Goal: Task Accomplishment & Management: Use online tool/utility

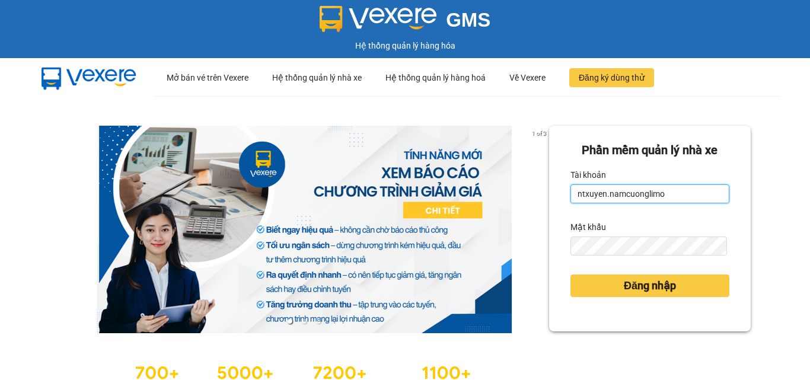
click at [665, 198] on input "ntxuyen.namcuonglimo" at bounding box center [650, 193] width 159 height 19
type input "hien81.namcuonglimo"
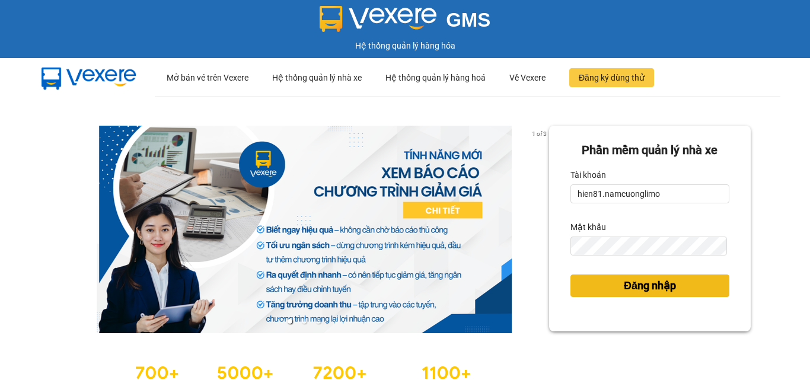
click at [638, 289] on span "Đăng nhập" at bounding box center [650, 286] width 52 height 17
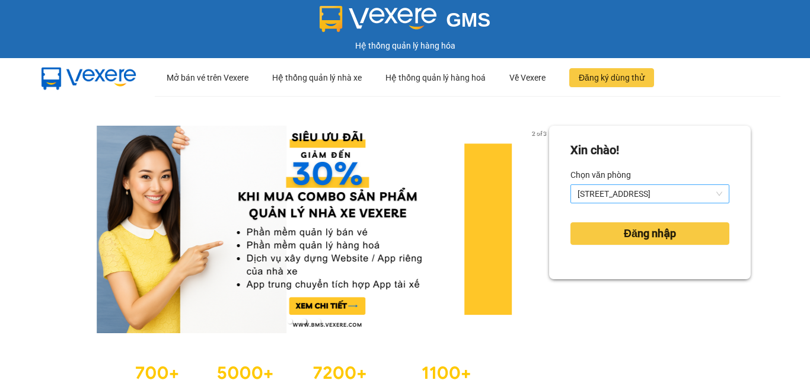
click at [632, 196] on span "[STREET_ADDRESS]" at bounding box center [650, 194] width 145 height 18
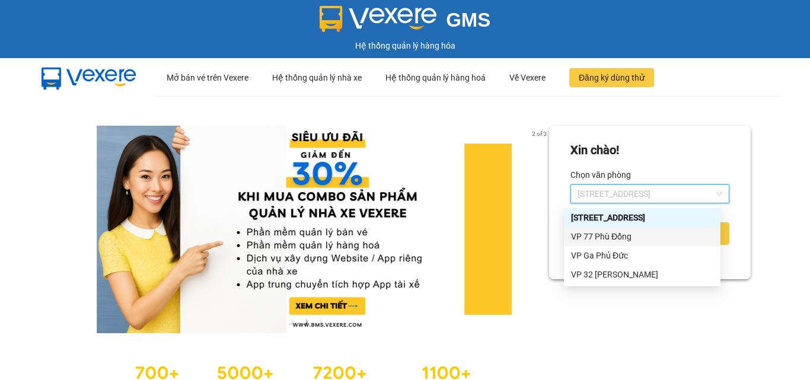
click at [601, 238] on div "VP 77 Phù Đổng" at bounding box center [642, 236] width 142 height 13
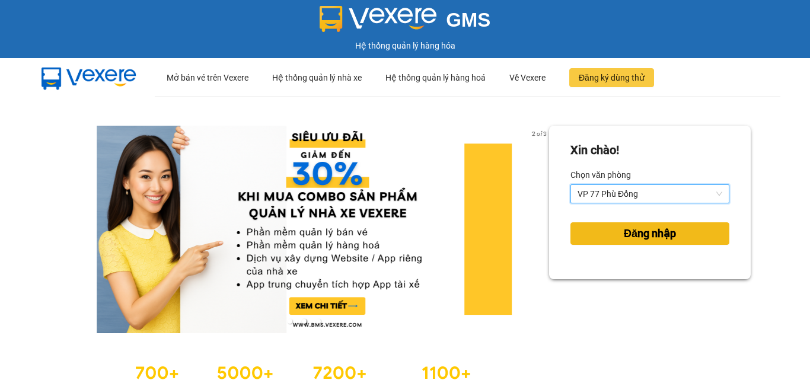
click at [652, 230] on span "Đăng nhập" at bounding box center [650, 233] width 52 height 17
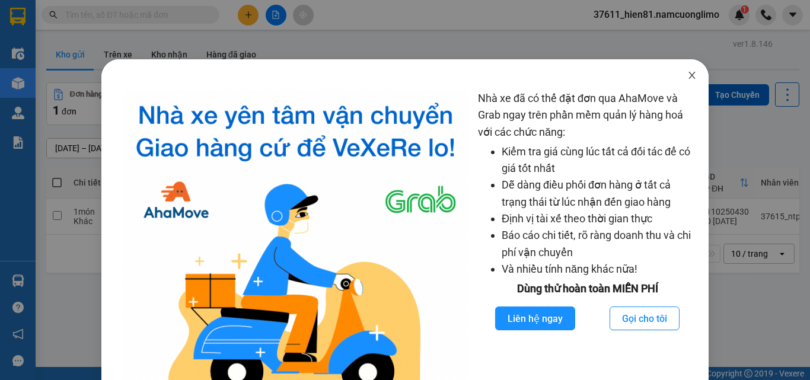
click at [687, 75] on icon "close" at bounding box center [691, 75] width 9 height 9
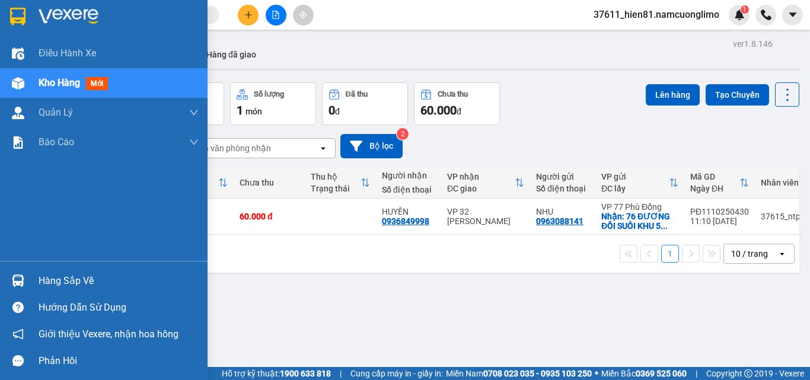
click at [52, 282] on div "Hàng sắp về" at bounding box center [119, 281] width 160 height 18
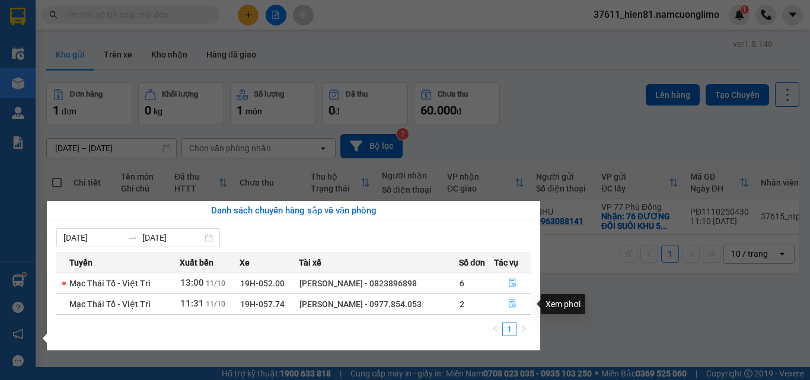
click at [513, 305] on icon "file-done" at bounding box center [512, 304] width 7 height 8
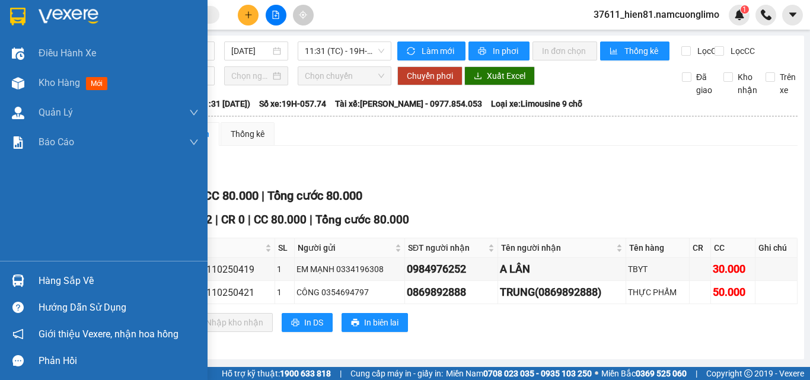
click at [45, 283] on div "Hàng sắp về" at bounding box center [119, 281] width 160 height 18
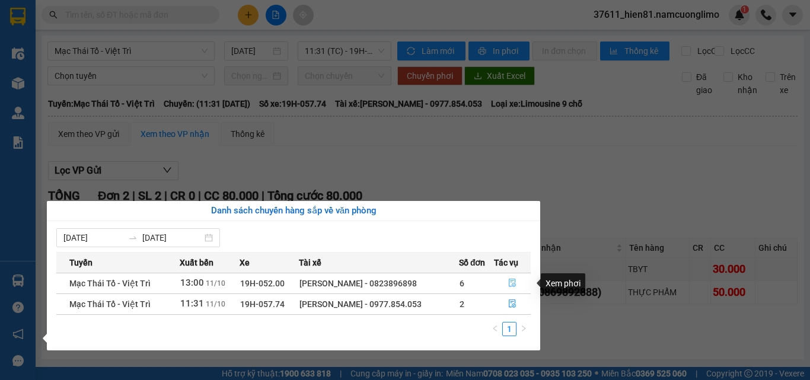
click at [512, 282] on icon "file-done" at bounding box center [512, 283] width 7 height 8
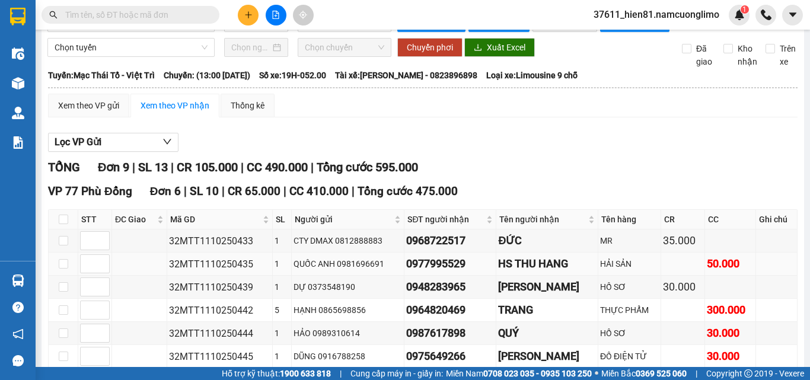
scroll to position [119, 0]
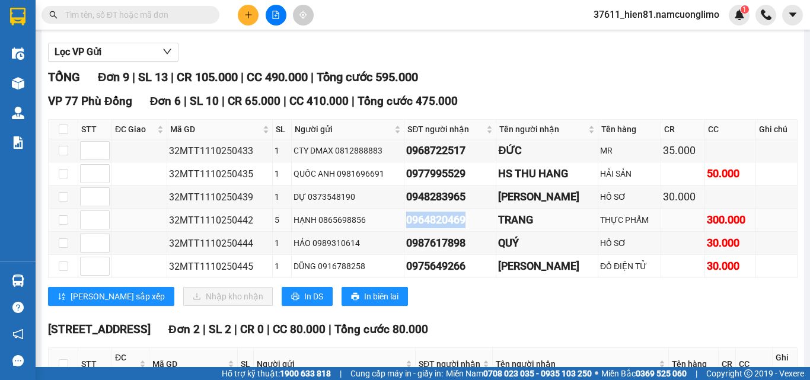
drag, startPoint x: 469, startPoint y: 232, endPoint x: 404, endPoint y: 232, distance: 65.2
click at [406, 228] on div "0964820469" at bounding box center [450, 220] width 88 height 17
copy div "0964820469"
click at [113, 14] on input "text" at bounding box center [135, 14] width 140 height 13
paste input "0964820469"
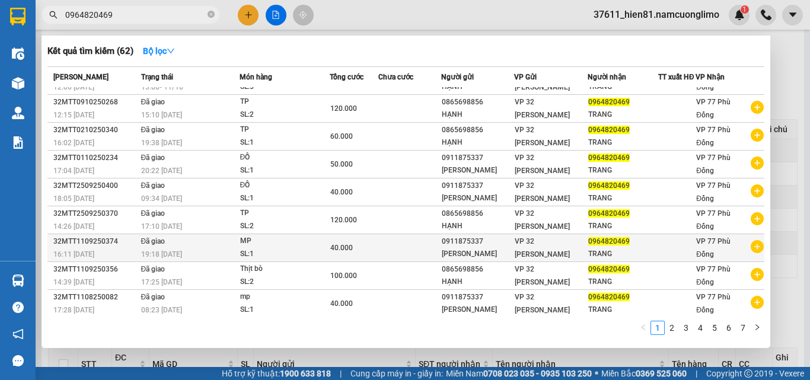
scroll to position [0, 0]
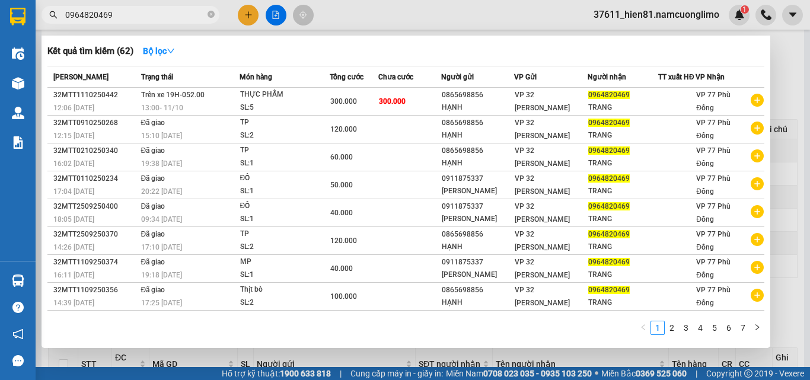
type input "0964820469"
click at [780, 93] on div at bounding box center [405, 190] width 810 height 380
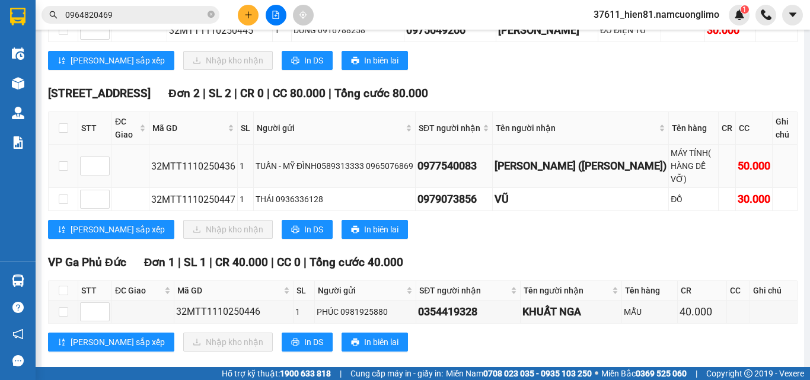
scroll to position [356, 0]
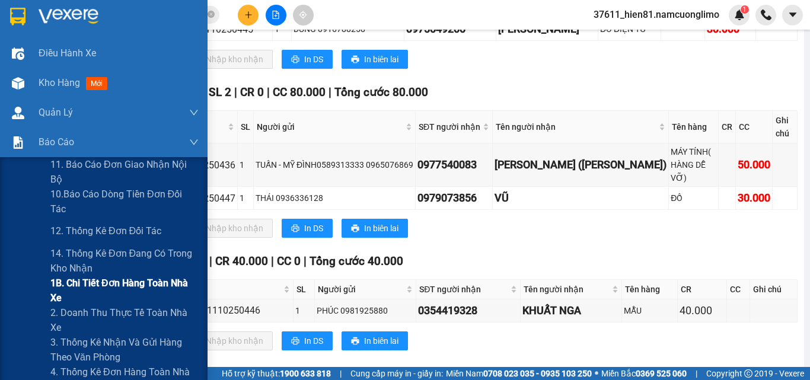
click at [89, 291] on span "1B. Chi tiết đơn hàng toàn nhà xe" at bounding box center [124, 291] width 148 height 30
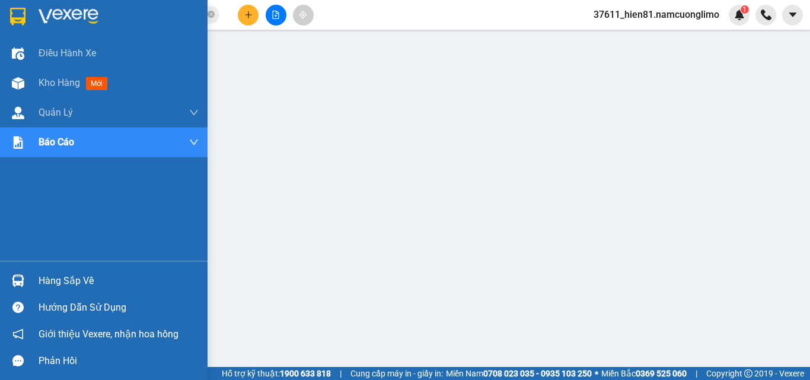
click at [56, 281] on div "Hàng sắp về" at bounding box center [119, 281] width 160 height 18
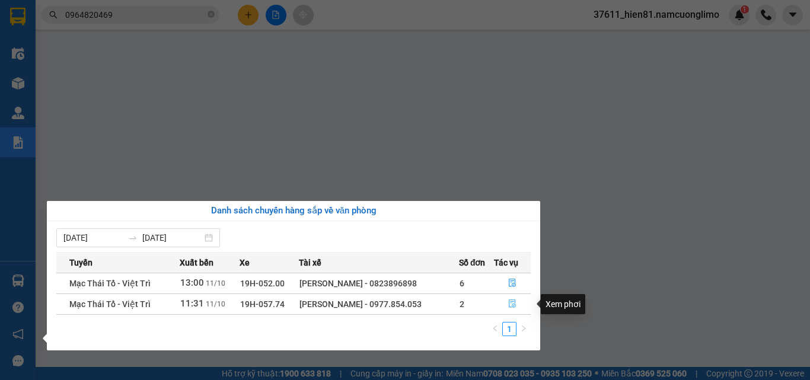
click at [514, 302] on icon "file-done" at bounding box center [512, 303] width 8 height 8
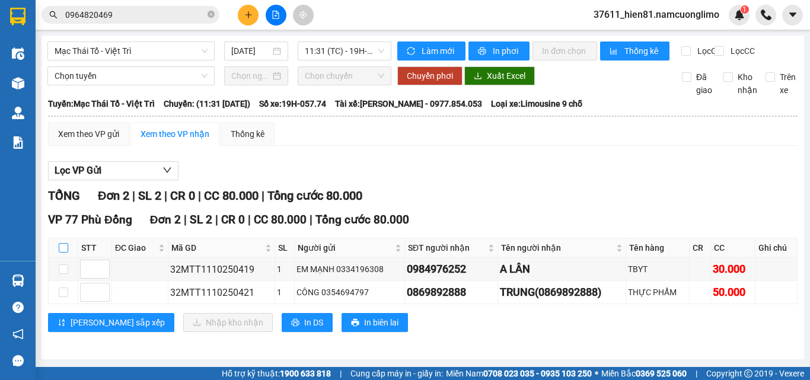
click at [64, 253] on input "checkbox" at bounding box center [63, 247] width 9 height 9
checkbox input "true"
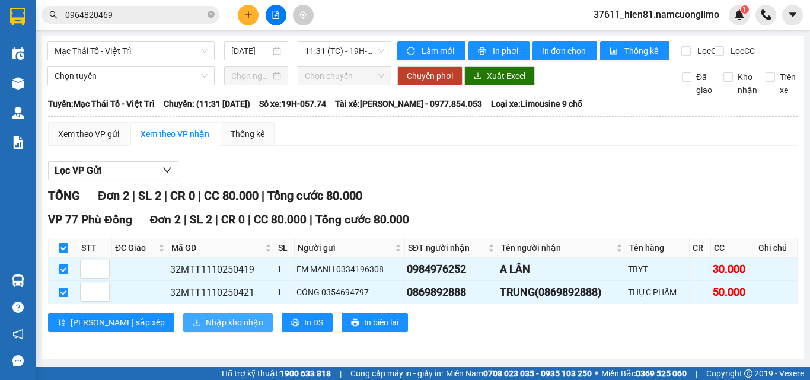
click at [206, 329] on span "Nhập kho nhận" at bounding box center [235, 322] width 58 height 13
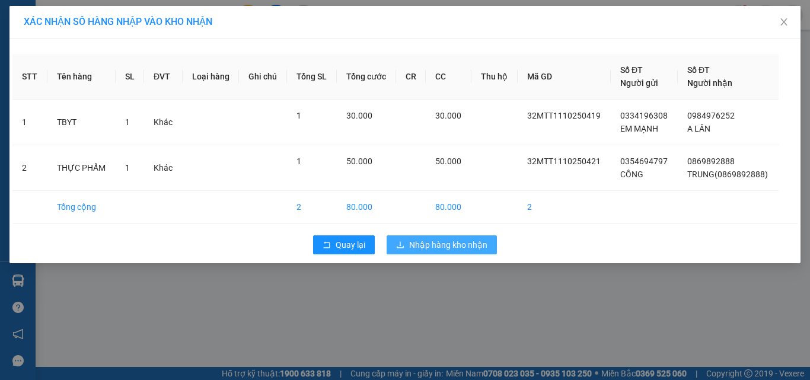
click at [430, 248] on span "Nhập hàng kho nhận" at bounding box center [448, 244] width 78 height 13
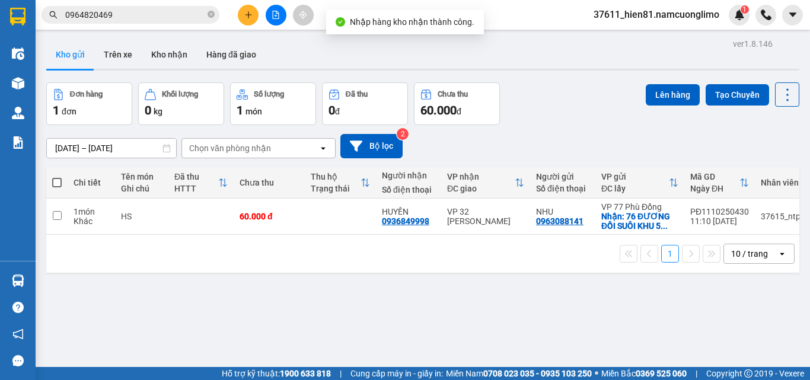
click at [49, 282] on div "ver 1.8.146 Kho gửi Trên xe Kho nhận Hàng đã giao Đơn hàng 1 đơn Khối lượng 0 k…" at bounding box center [423, 226] width 763 height 380
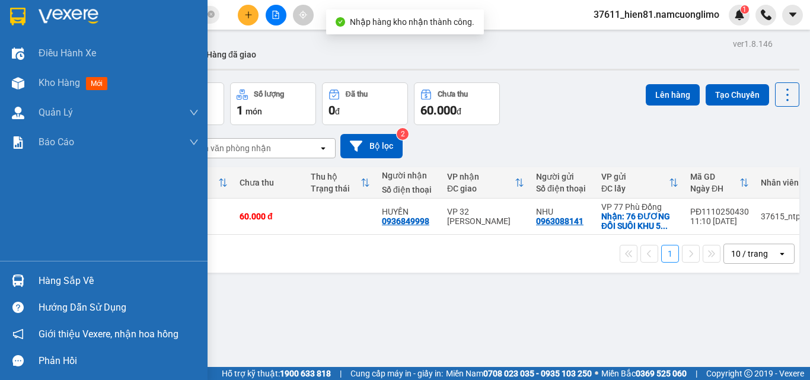
click at [40, 285] on div "Hàng sắp về" at bounding box center [119, 281] width 160 height 18
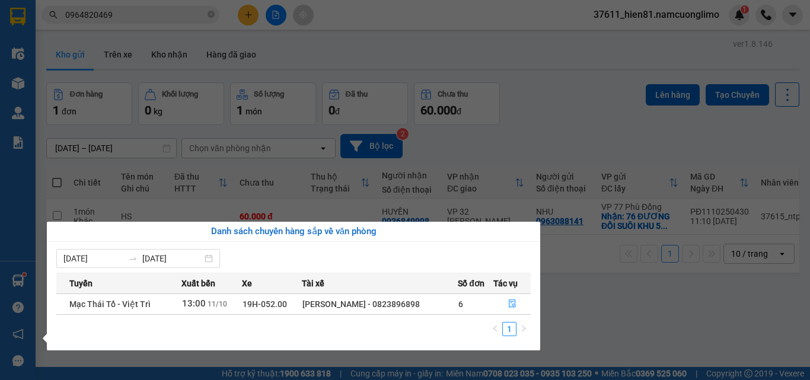
click at [608, 315] on section "Kết quả tìm kiếm ( 62 ) Bộ lọc Mã ĐH Trạng thái Món hàng Tổng cước Chưa cước Ng…" at bounding box center [405, 190] width 810 height 380
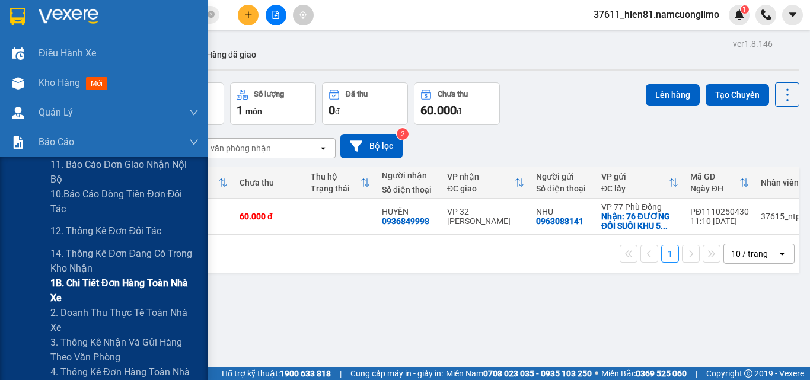
click at [94, 283] on span "1B. Chi tiết đơn hàng toàn nhà xe" at bounding box center [124, 291] width 148 height 30
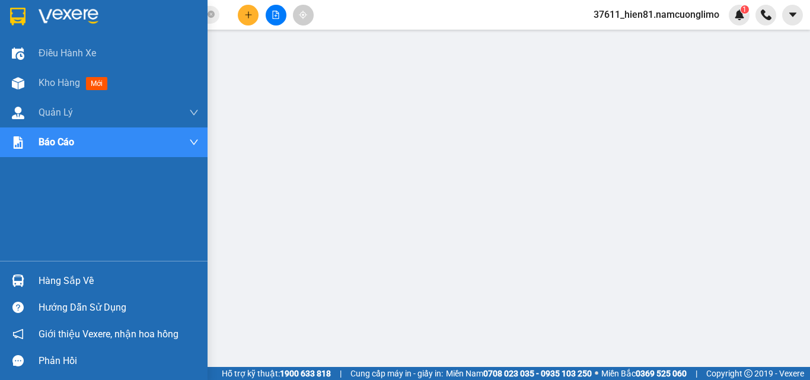
click at [75, 286] on div "Hàng sắp về" at bounding box center [119, 281] width 160 height 18
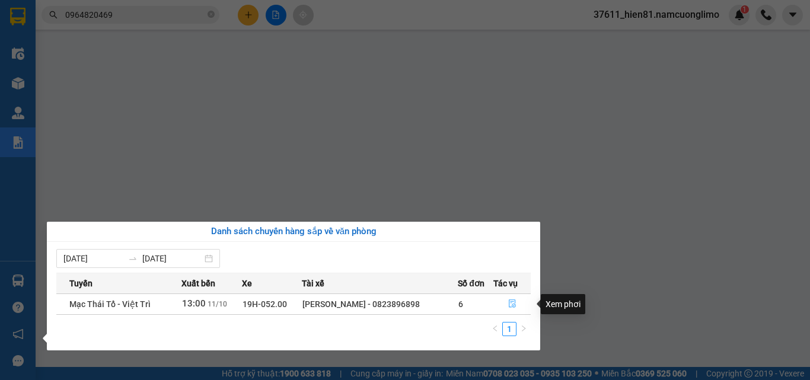
click at [511, 304] on icon "file-done" at bounding box center [512, 303] width 8 height 8
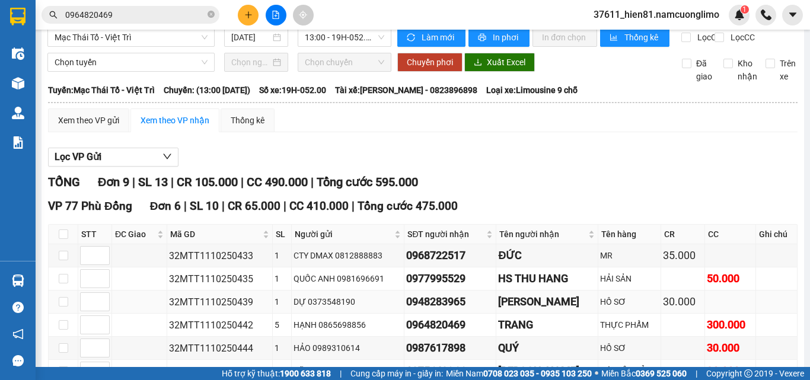
scroll to position [73, 0]
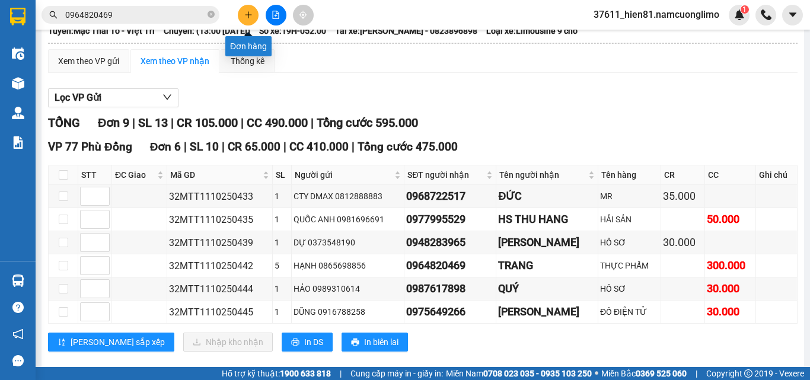
click at [248, 11] on icon "plus" at bounding box center [248, 15] width 8 height 8
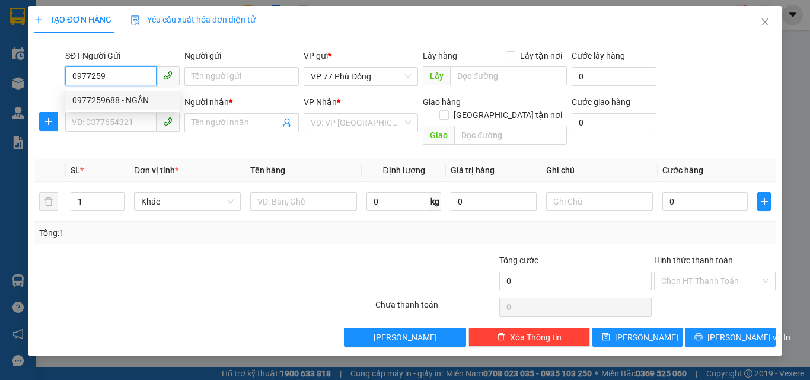
click at [132, 99] on div "0977259688 - NGÂN" at bounding box center [122, 100] width 100 height 13
type input "0977259688"
type input "NGÂN"
type input "0977259688"
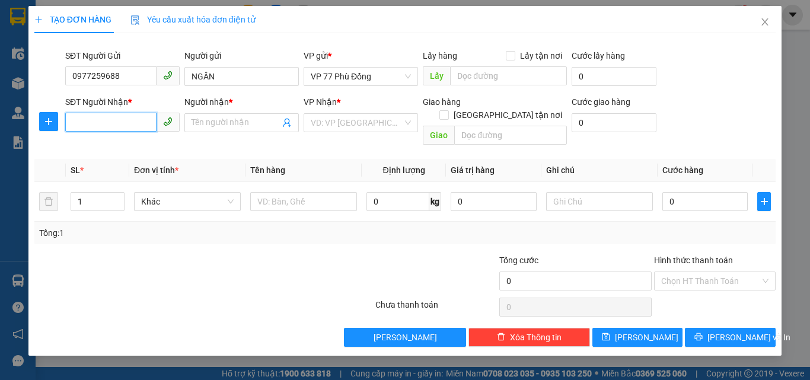
click at [126, 116] on input "SĐT Người Nhận *" at bounding box center [110, 122] width 91 height 19
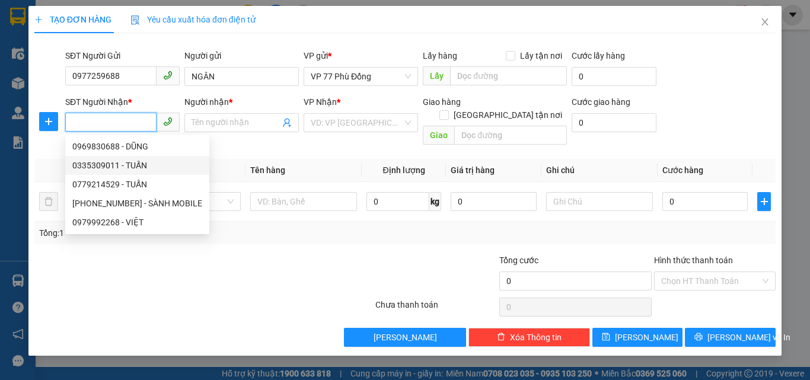
click at [127, 162] on div "0335309011 - TUẤN" at bounding box center [137, 165] width 130 height 13
type input "0335309011"
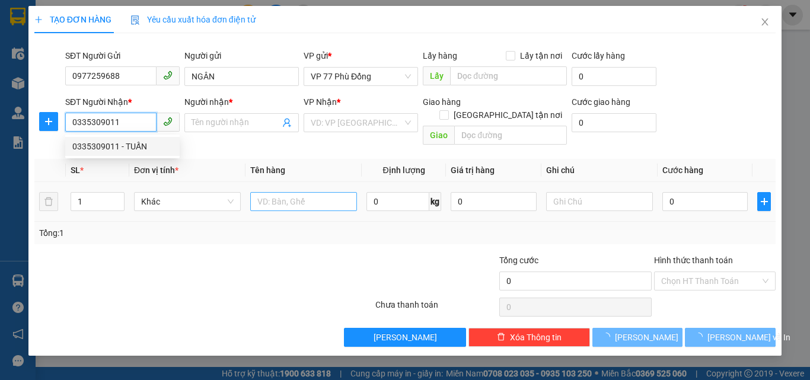
type input "TUẤN"
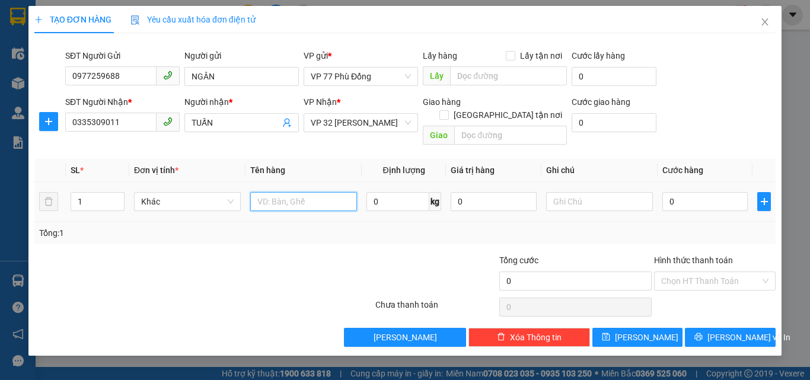
click at [260, 192] on input "text" at bounding box center [303, 201] width 107 height 19
type input "D"
drag, startPoint x: 266, startPoint y: 189, endPoint x: 253, endPoint y: 192, distance: 14.1
click at [253, 192] on input "ĐT" at bounding box center [303, 201] width 107 height 19
type input "D"
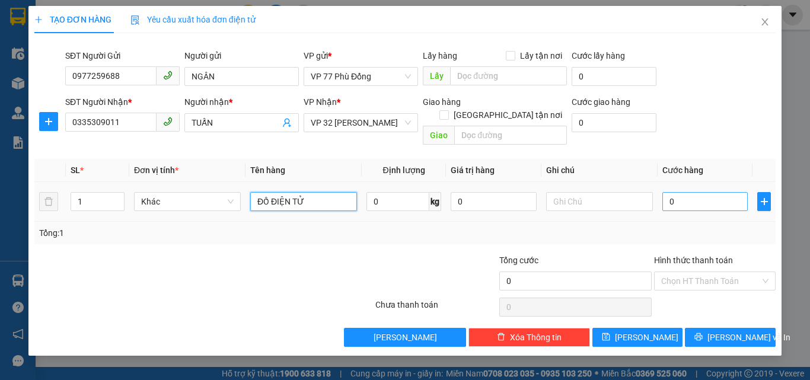
type input "ĐỒ ĐIỆN TỬ"
click at [681, 195] on input "0" at bounding box center [704, 201] width 85 height 19
click at [607, 192] on input "text" at bounding box center [599, 201] width 107 height 19
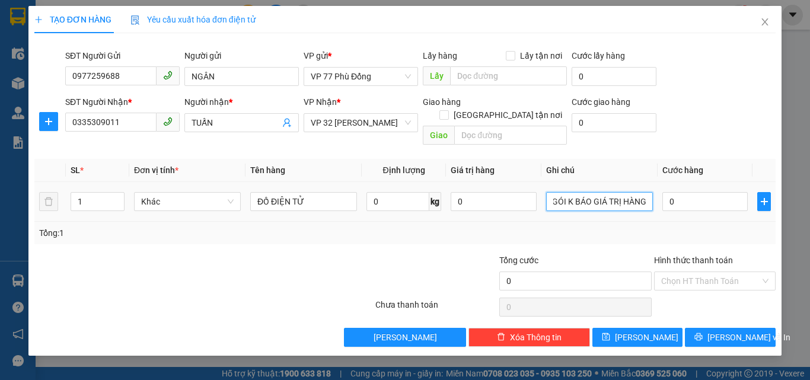
scroll to position [0, 53]
type input "KH TỰ ĐÓNG GÓI K BÁO GIÁ TRỊ HÀNG"
click at [683, 193] on input "0" at bounding box center [704, 201] width 85 height 19
type input "5"
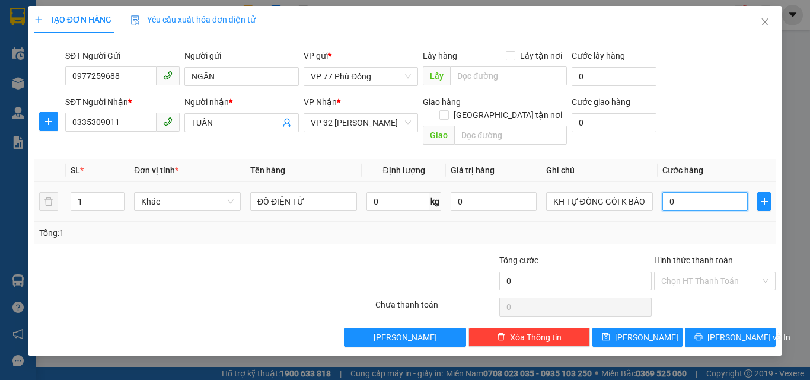
type input "5"
type input "50"
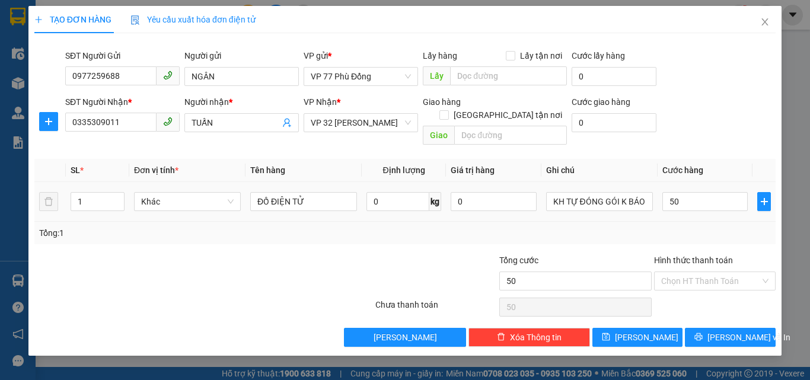
type input "50.000"
click at [677, 204] on td "50.000" at bounding box center [705, 202] width 95 height 40
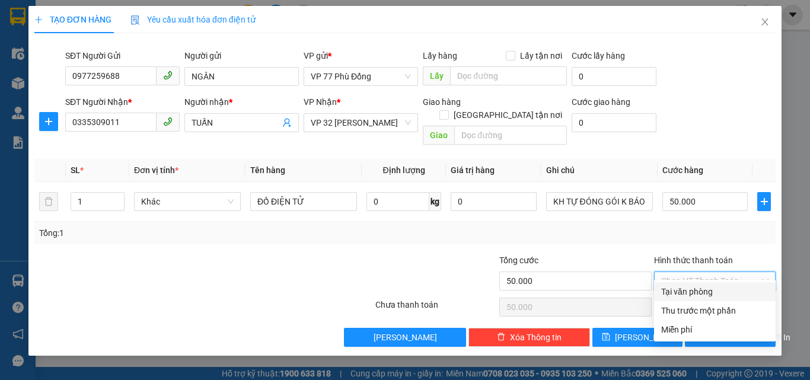
click at [675, 272] on input "Hình thức thanh toán" at bounding box center [710, 281] width 99 height 18
click at [678, 290] on div "Tại văn phòng" at bounding box center [714, 291] width 107 height 13
type input "0"
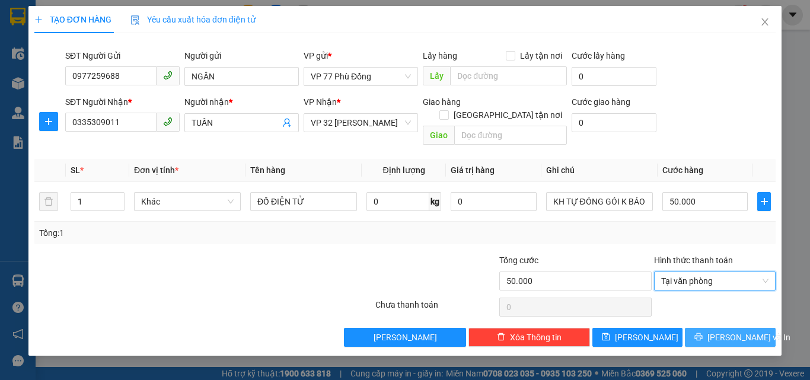
click at [715, 330] on button "[PERSON_NAME] và In" at bounding box center [730, 337] width 91 height 19
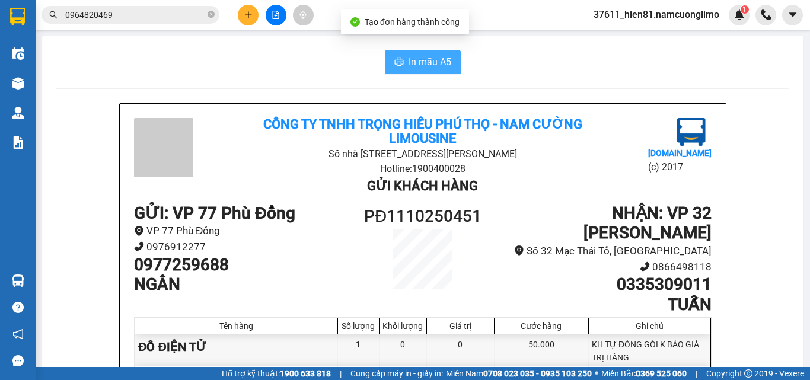
click at [413, 65] on span "In mẫu A5" at bounding box center [430, 62] width 43 height 15
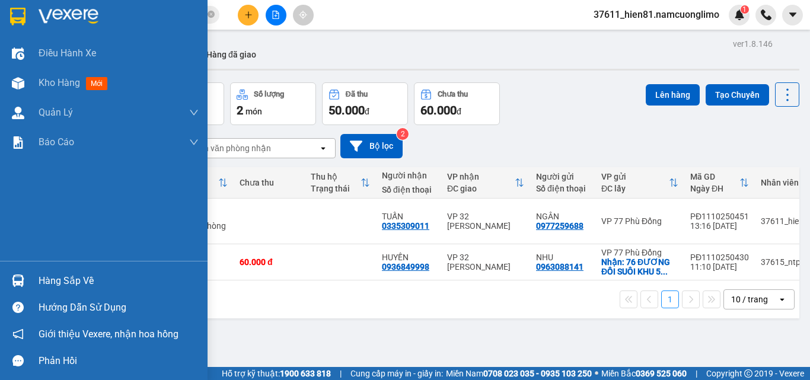
click at [50, 282] on div "Hàng sắp về" at bounding box center [119, 281] width 160 height 18
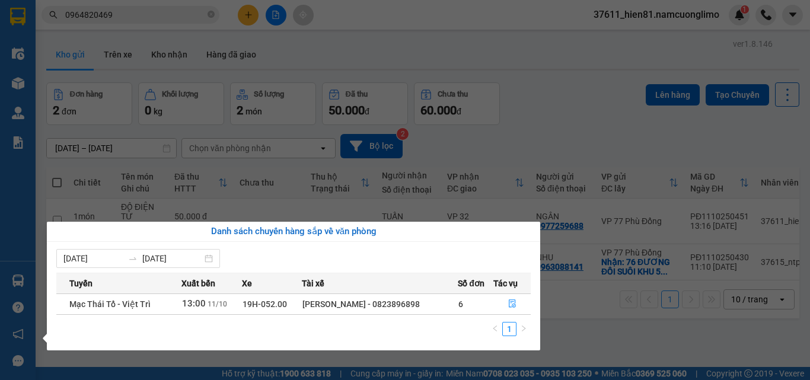
click at [559, 334] on section "Kết quả tìm kiếm ( 62 ) Bộ lọc Mã ĐH Trạng thái Món hàng Tổng cước Chưa cước Ng…" at bounding box center [405, 190] width 810 height 380
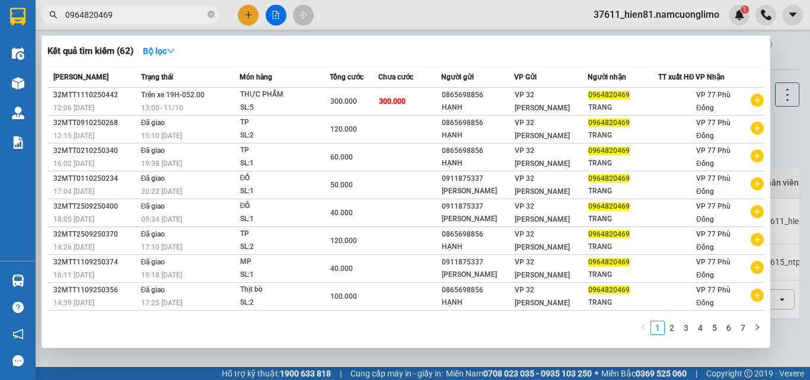
click at [117, 14] on input "0964820469" at bounding box center [135, 14] width 140 height 13
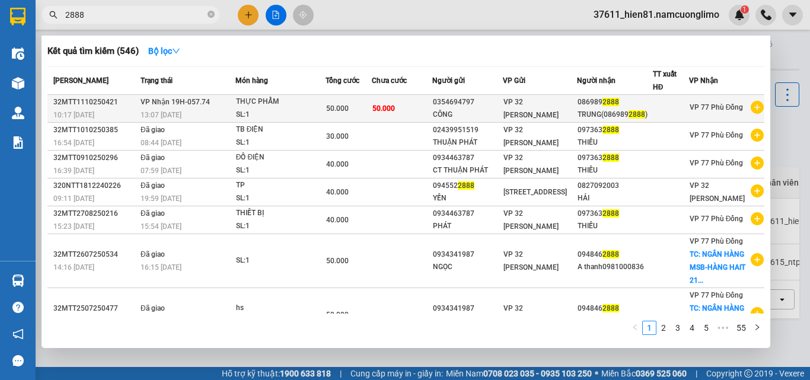
type input "2888"
click at [629, 114] on span "2888" at bounding box center [637, 114] width 17 height 8
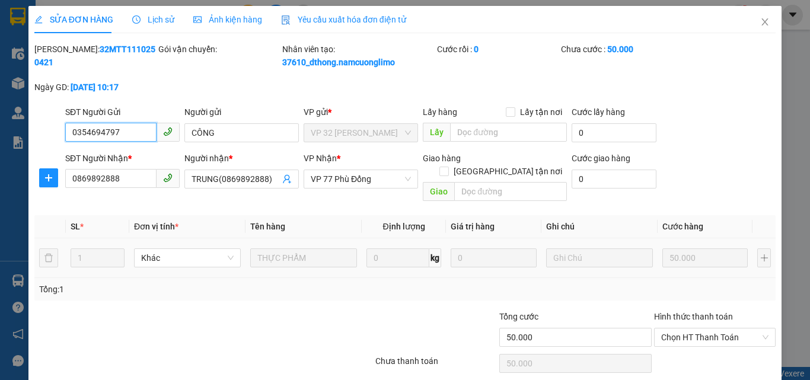
type input "0354694797"
type input "CÔNG"
type input "0869892888"
type input "TRUNG(0869892888)"
type input "50.000"
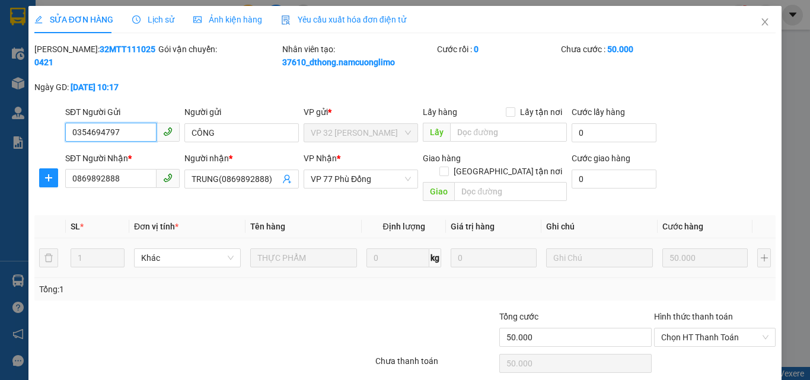
scroll to position [33, 0]
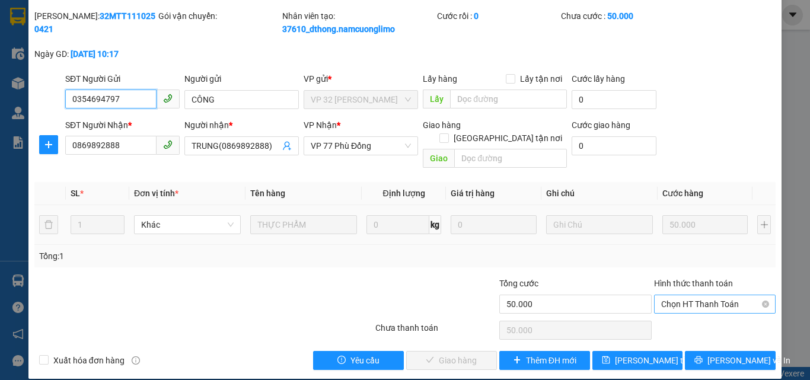
click at [661, 295] on span "Chọn HT Thanh Toán" at bounding box center [714, 304] width 107 height 18
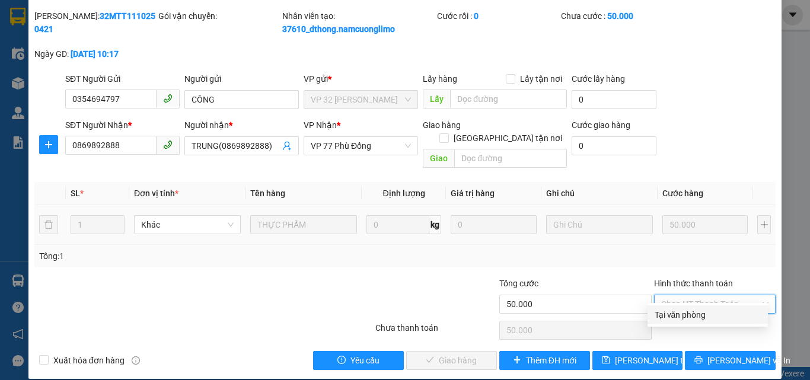
click at [650, 317] on div "Tại văn phòng" at bounding box center [708, 314] width 120 height 19
type input "0"
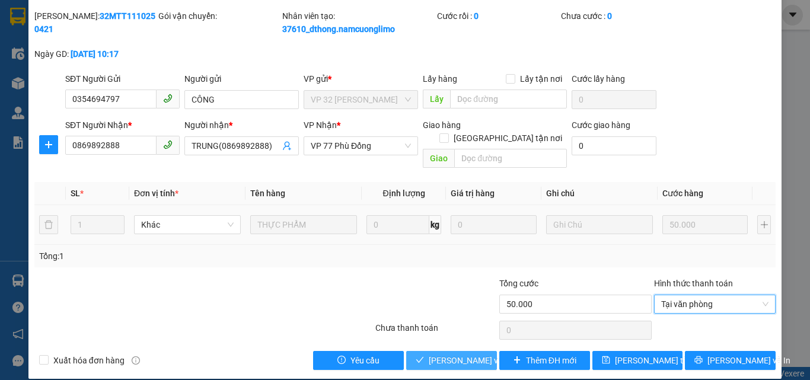
click at [456, 354] on span "[PERSON_NAME] và [PERSON_NAME] hàng" at bounding box center [486, 360] width 114 height 13
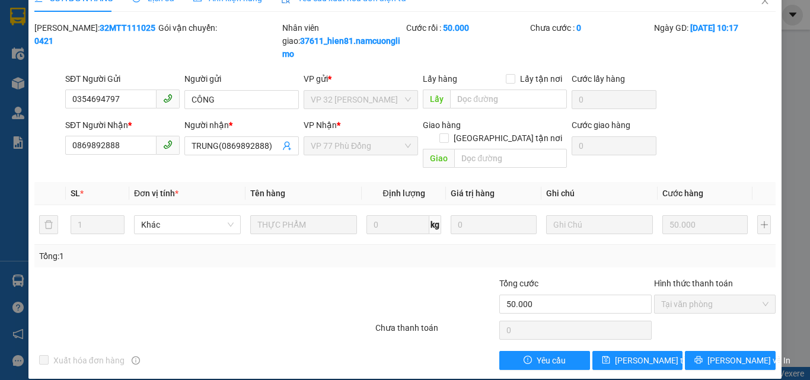
scroll to position [0, 0]
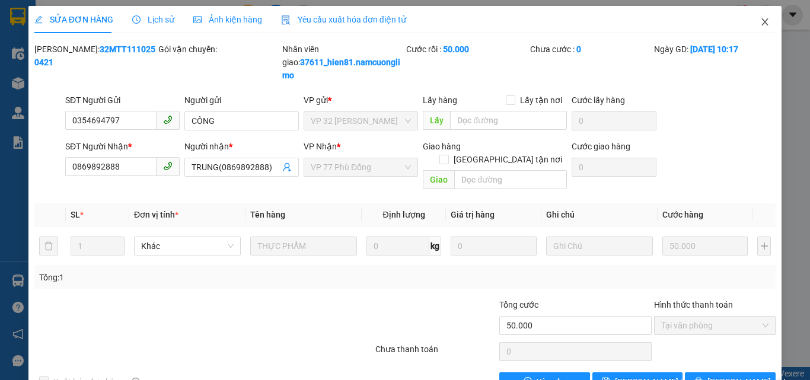
click at [760, 18] on icon "close" at bounding box center [764, 21] width 9 height 9
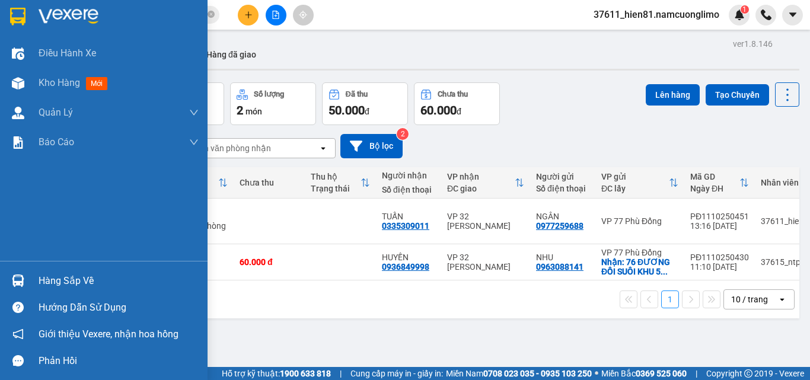
click at [54, 283] on div "Hàng sắp về" at bounding box center [119, 281] width 160 height 18
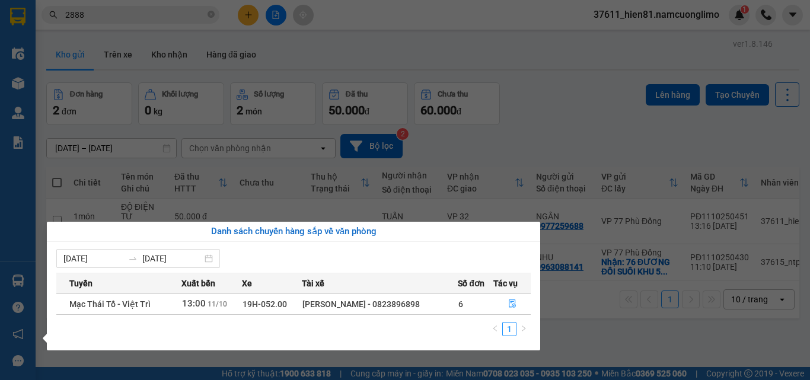
drag, startPoint x: 572, startPoint y: 136, endPoint x: 433, endPoint y: 90, distance: 146.1
click at [571, 134] on section "Kết quả tìm kiếm ( 546 ) Bộ lọc Mã ĐH Trạng thái Món hàng Tổng cước Chưa cước N…" at bounding box center [405, 190] width 810 height 380
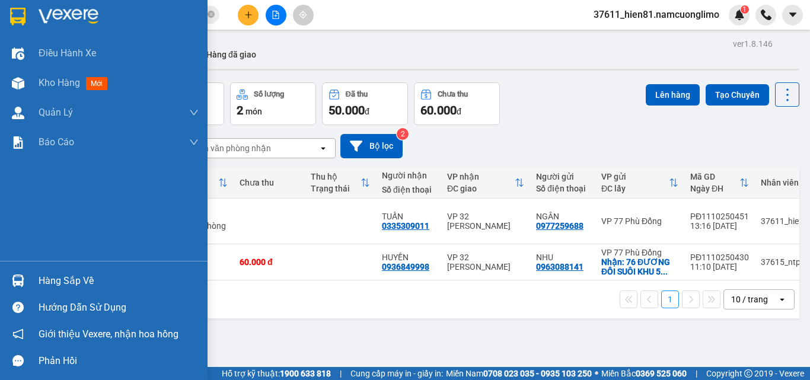
click at [75, 280] on div "Hàng sắp về" at bounding box center [119, 281] width 160 height 18
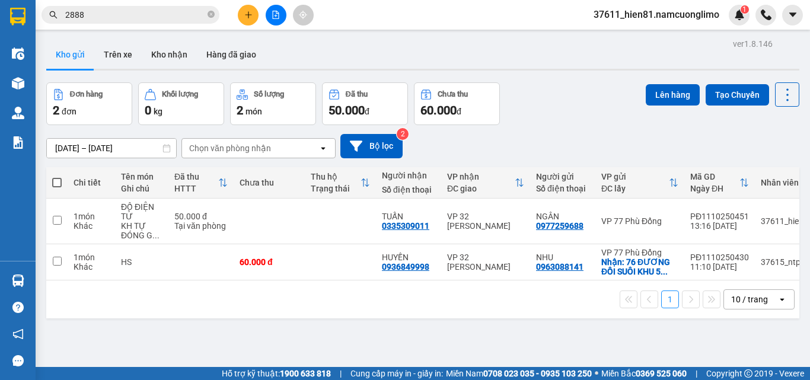
click at [566, 321] on section "Kết quả tìm kiếm ( 546 ) Bộ lọc Mã ĐH Trạng thái Món hàng Tổng cước Chưa cước N…" at bounding box center [405, 190] width 810 height 380
click at [254, 12] on button at bounding box center [248, 15] width 21 height 21
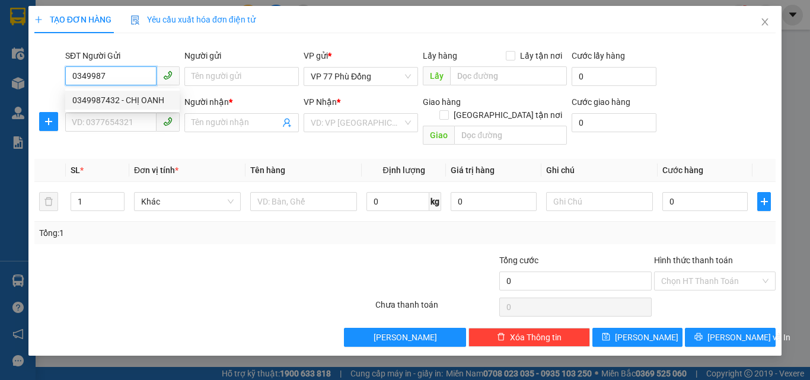
click at [89, 100] on div "0349987432 - CHỊ OANH" at bounding box center [122, 100] width 100 height 13
type input "0349987432"
type input "CHỊ OANH"
type input "0349987432"
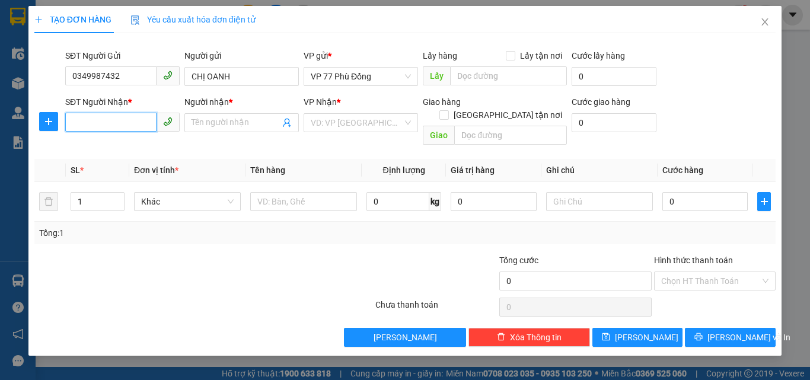
click at [94, 120] on input "SĐT Người Nhận *" at bounding box center [110, 122] width 91 height 19
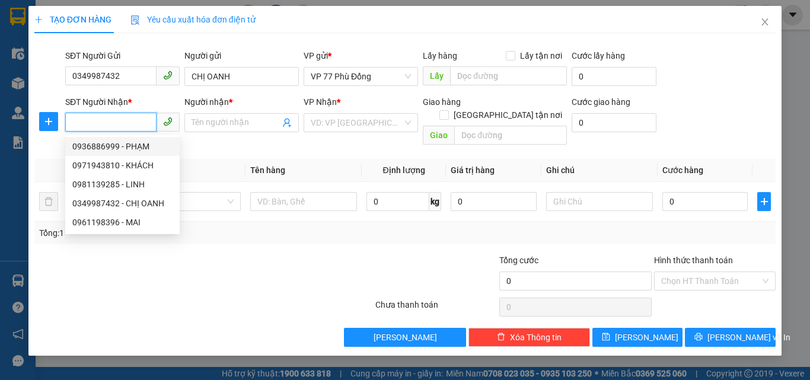
click at [120, 145] on div "0936886999 - PHẠM" at bounding box center [122, 146] width 100 height 13
type input "0936886999"
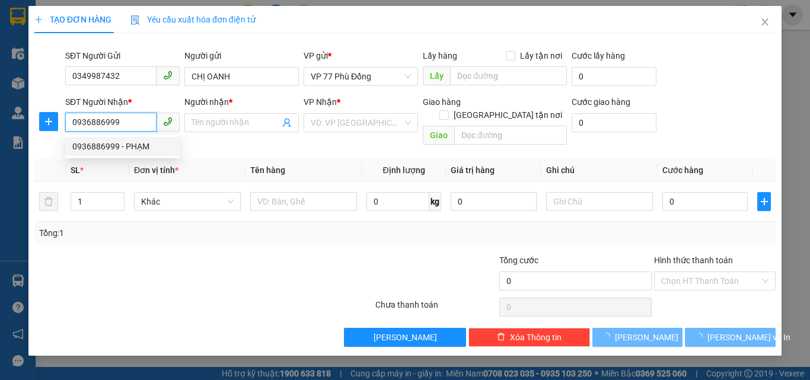
type input "PHẠM"
checkbox input "true"
type input "Eden Hotel Hanoi, 22 P. Đoàn Trần Nghiệp, Nguyễn Du, Hai Bà Trưng, Hà Nội 10000…"
type input "60.000"
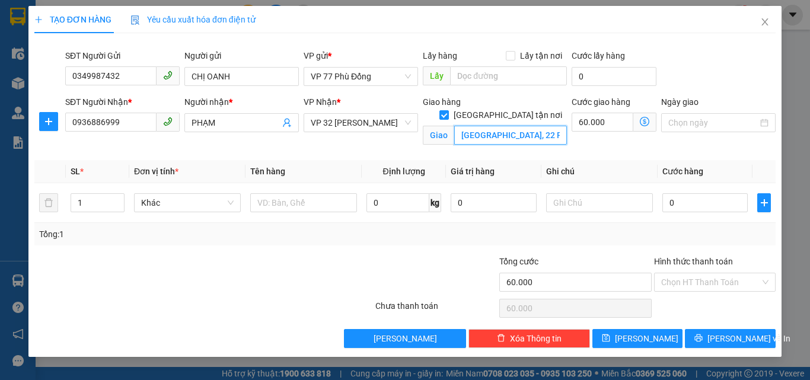
click at [536, 126] on input "Eden Hotel Hanoi, 22 P. Đoàn Trần Nghiệp, Nguyễn Du, Hai Bà Trưng, Hà Nội 10000…" at bounding box center [510, 135] width 113 height 19
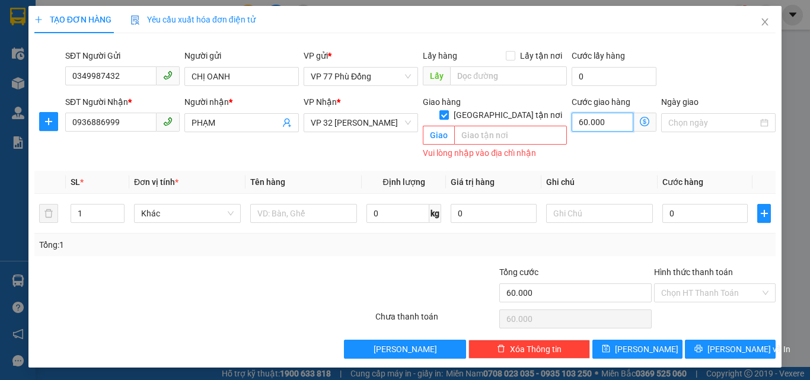
click at [594, 128] on input "60.000" at bounding box center [603, 122] width 62 height 19
type input "0"
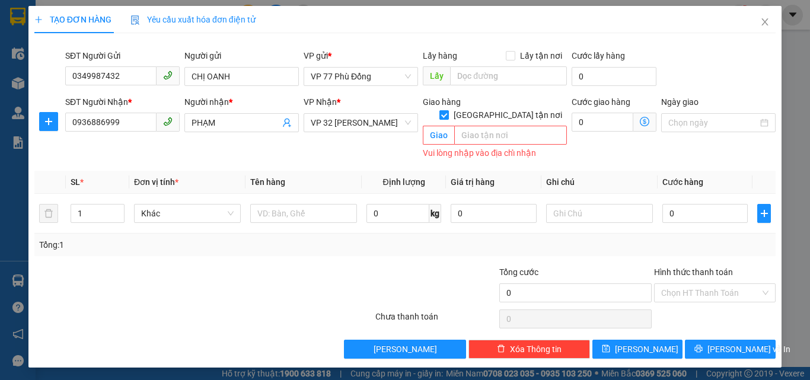
click at [449, 110] on span at bounding box center [443, 114] width 9 height 9
click at [448, 110] on input "[GEOGRAPHIC_DATA][PERSON_NAME] nơi" at bounding box center [443, 114] width 8 height 8
checkbox input "false"
click at [297, 212] on td at bounding box center [304, 214] width 116 height 40
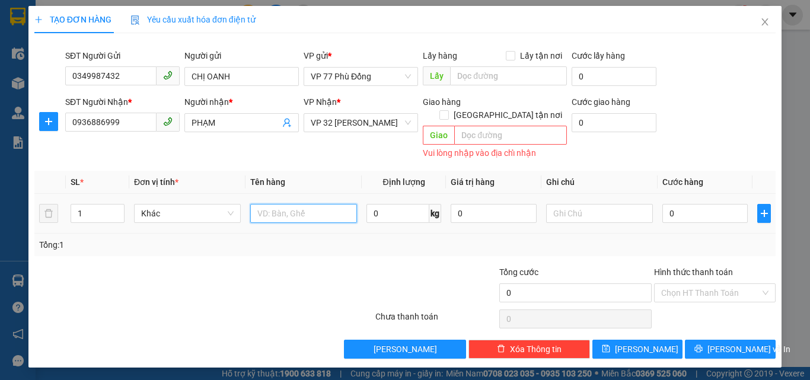
click at [296, 204] on input "text" at bounding box center [303, 213] width 107 height 19
type input "QA"
click at [686, 204] on input "0" at bounding box center [704, 213] width 85 height 19
type input "3"
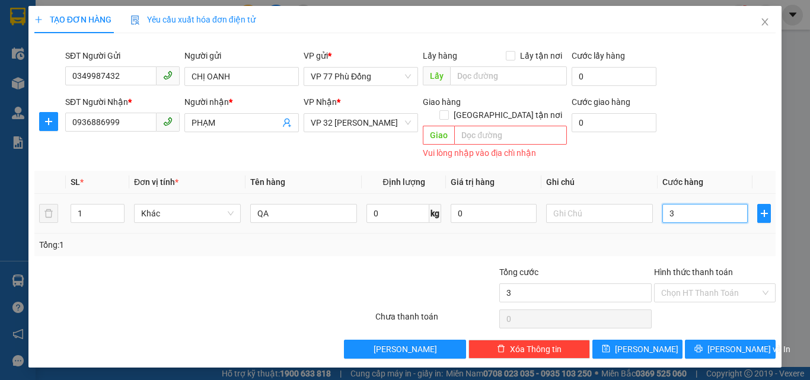
type input "3"
type input "30"
type input "30.000"
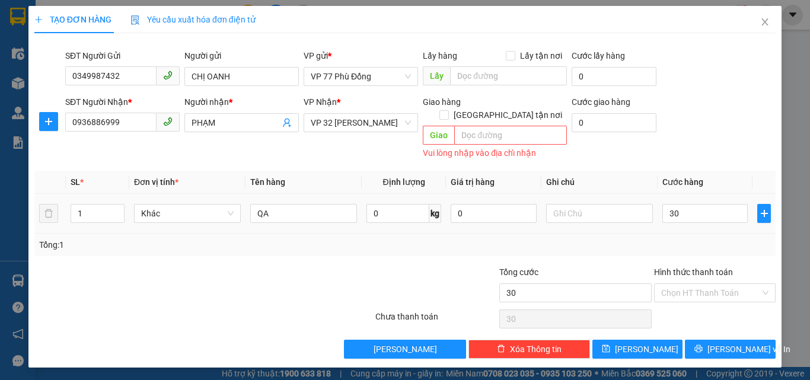
type input "30.000"
drag, startPoint x: 686, startPoint y: 200, endPoint x: 705, endPoint y: 224, distance: 29.9
click at [705, 234] on div "Tổng: 1" at bounding box center [404, 245] width 741 height 23
click at [728, 343] on span "[PERSON_NAME] và In" at bounding box center [748, 349] width 83 height 13
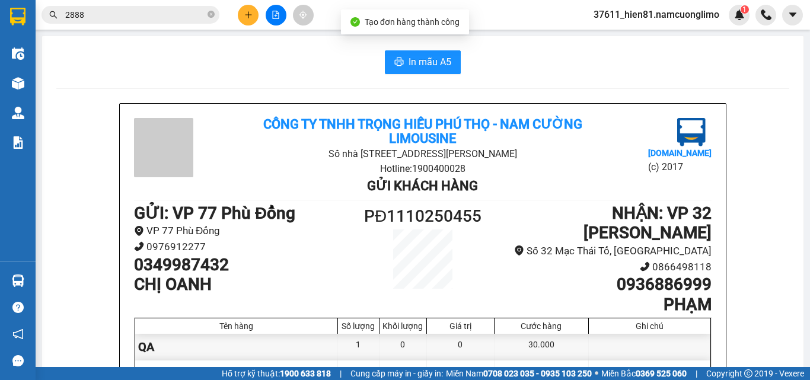
click at [420, 77] on div "In mẫu A5 Công ty TNHH Trọng Hiếu Phú Thọ - Nam Cường Limousine Số nhà 2889, đư…" at bounding box center [422, 334] width 761 height 597
click at [425, 70] on button "In mẫu A5" at bounding box center [423, 62] width 76 height 24
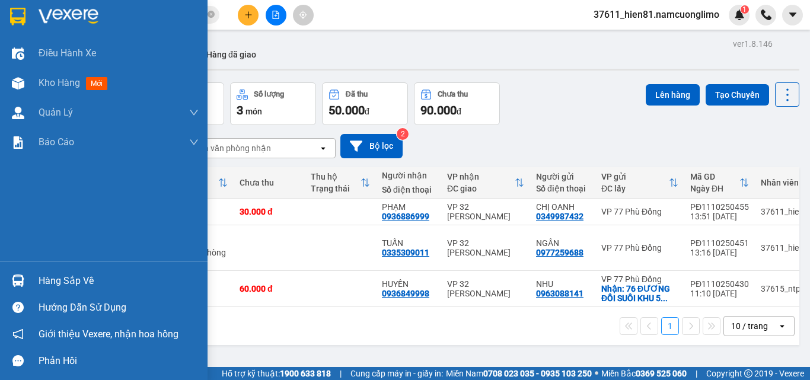
click at [49, 283] on div "Hàng sắp về" at bounding box center [119, 281] width 160 height 18
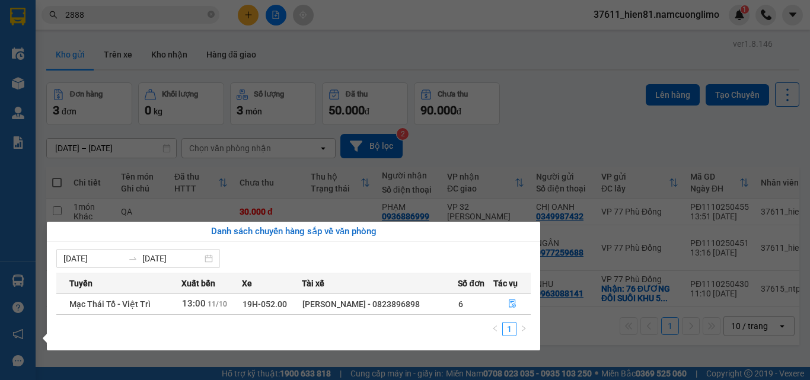
click at [566, 122] on section "Kết quả tìm kiếm ( 546 ) Bộ lọc Mã ĐH Trạng thái Món hàng Tổng cước Chưa cước N…" at bounding box center [405, 190] width 810 height 380
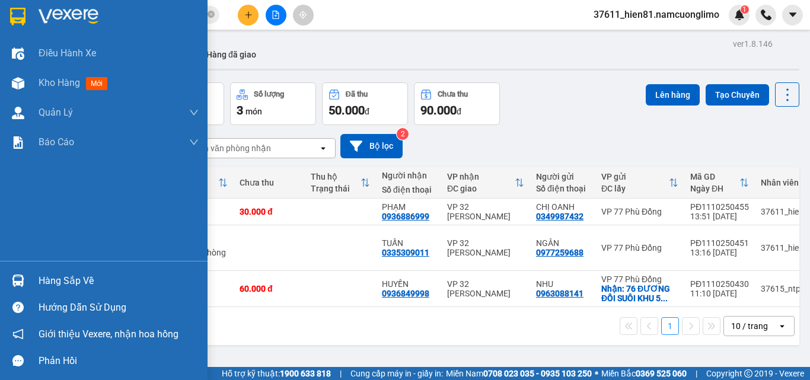
click at [59, 284] on div "Hàng sắp về" at bounding box center [119, 281] width 160 height 18
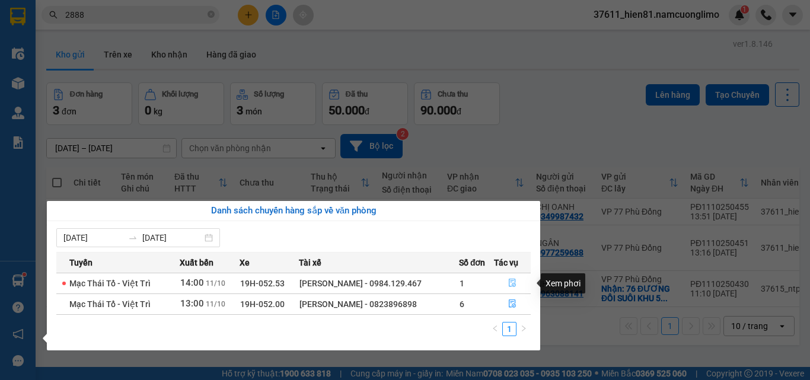
click at [509, 285] on icon "file-done" at bounding box center [512, 283] width 7 height 8
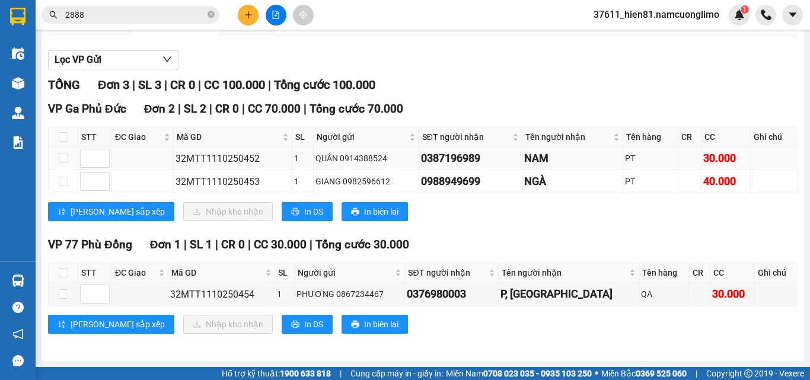
scroll to position [121, 0]
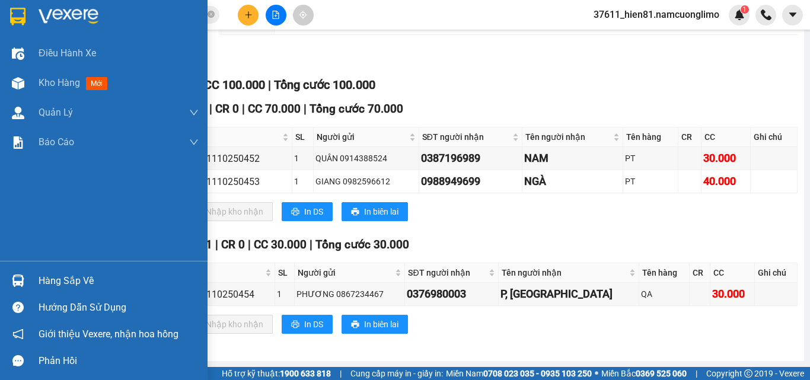
click at [82, 282] on div "Hàng sắp về" at bounding box center [119, 281] width 160 height 18
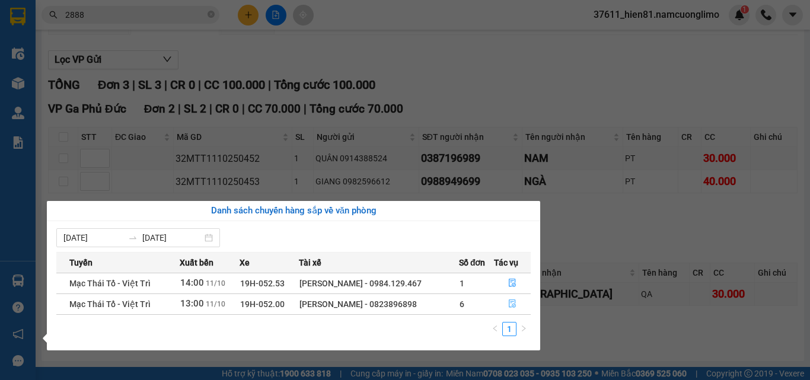
click at [517, 304] on button "button" at bounding box center [513, 304] width 36 height 19
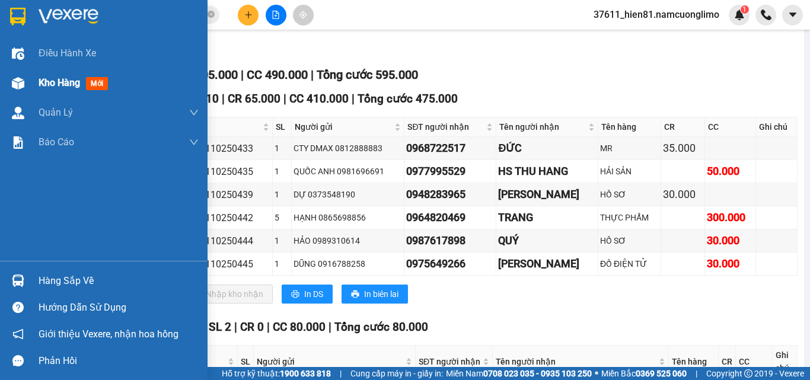
click at [60, 85] on span "Kho hàng" at bounding box center [60, 82] width 42 height 11
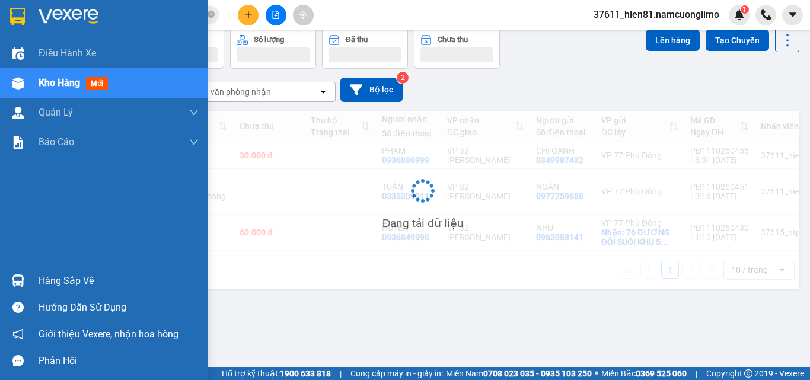
scroll to position [55, 0]
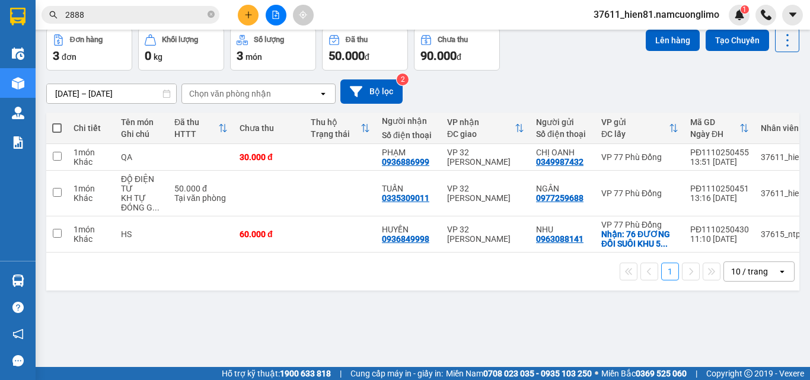
click at [52, 121] on th at bounding box center [56, 128] width 21 height 31
click at [52, 125] on span at bounding box center [56, 127] width 9 height 9
click at [57, 122] on input "checkbox" at bounding box center [57, 122] width 0 height 0
checkbox input "true"
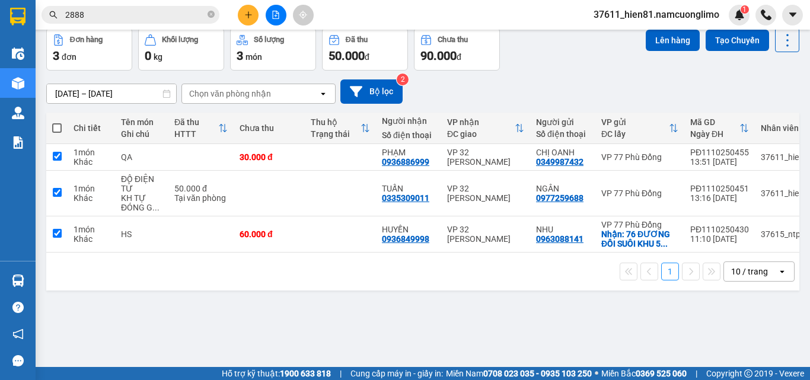
checkbox input "true"
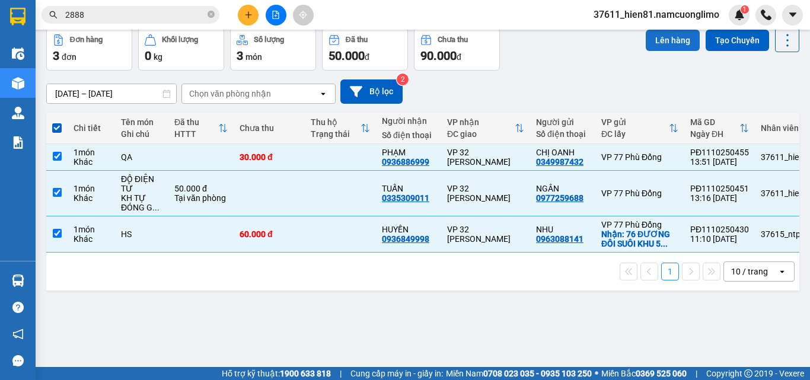
click at [665, 44] on button "Lên hàng" at bounding box center [673, 40] width 54 height 21
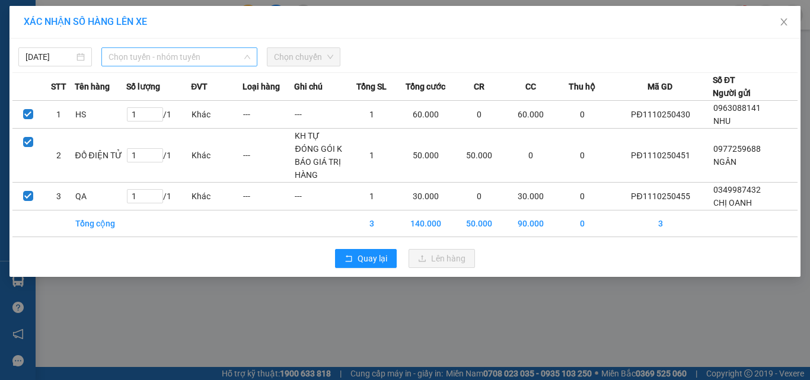
click at [182, 56] on span "Chọn tuyến - nhóm tuyến" at bounding box center [180, 57] width 142 height 18
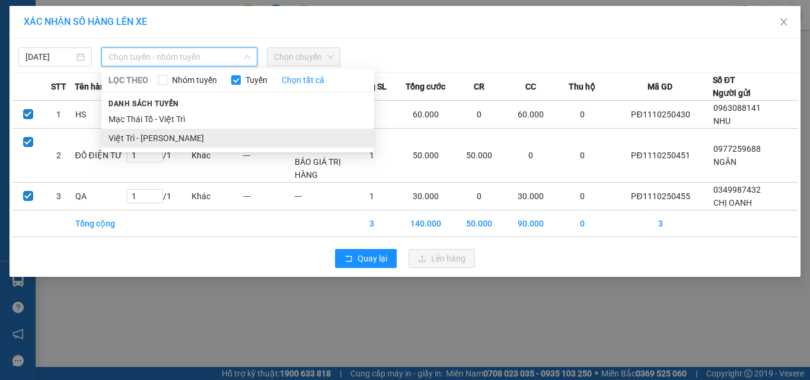
click at [162, 133] on li "Việt Trì - [PERSON_NAME]" at bounding box center [237, 138] width 273 height 19
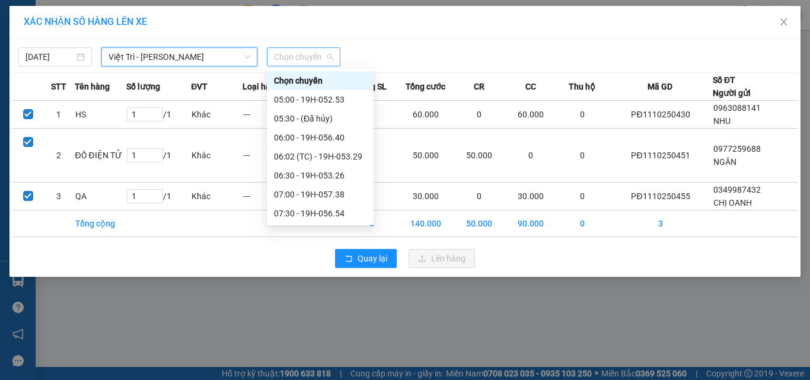
click at [291, 62] on span "Chọn chuyến" at bounding box center [303, 57] width 59 height 18
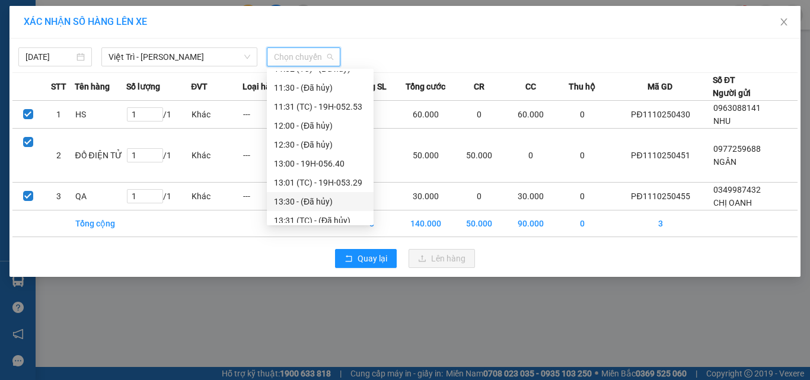
scroll to position [356, 0]
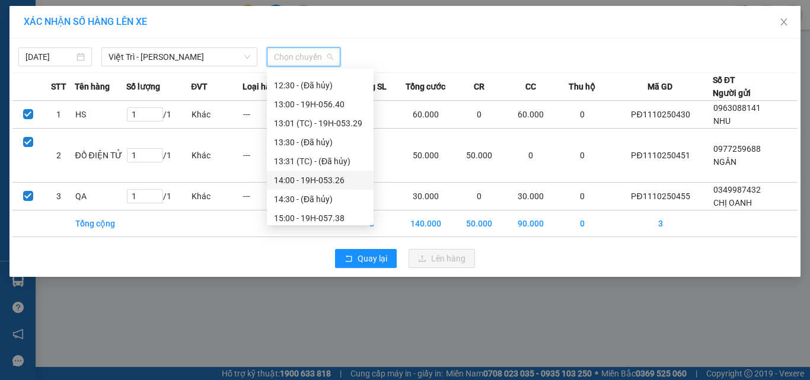
click at [332, 183] on div "14:00 - 19H-053.26" at bounding box center [320, 180] width 93 height 13
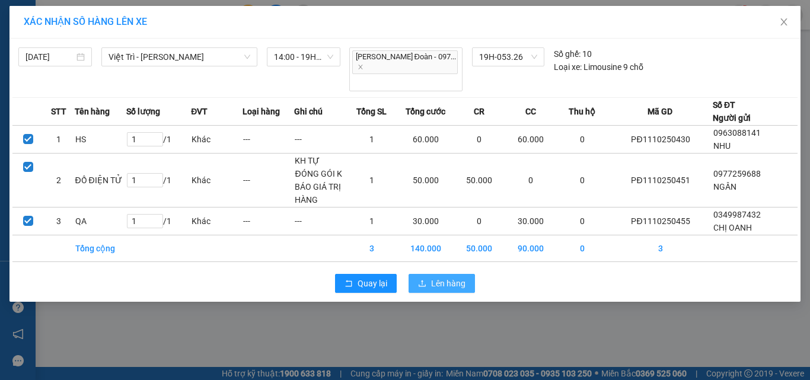
click at [441, 277] on span "Lên hàng" at bounding box center [448, 283] width 34 height 13
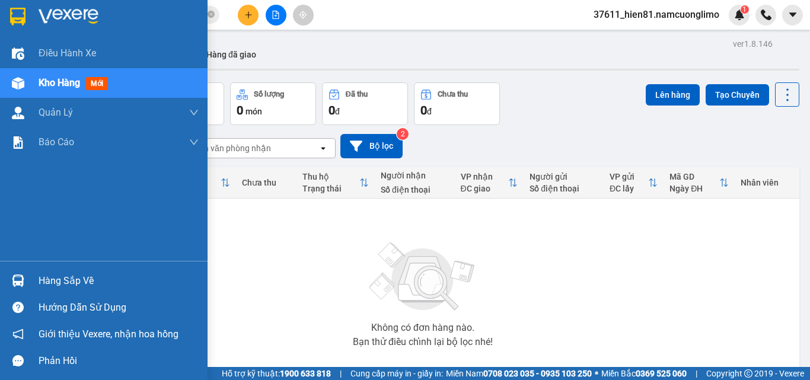
click at [65, 282] on div "Hàng sắp về" at bounding box center [119, 281] width 160 height 18
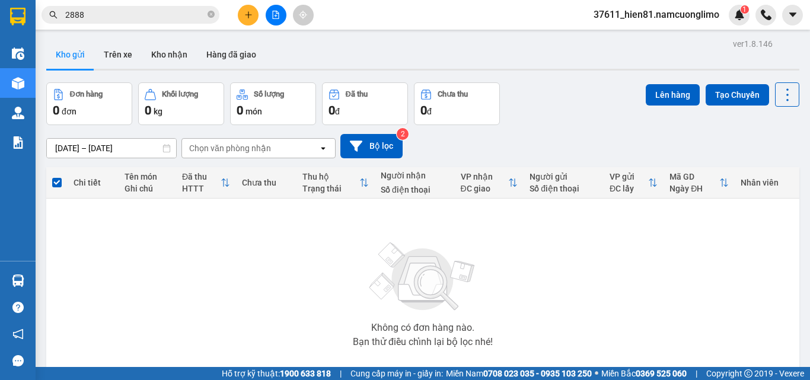
click at [534, 60] on section "Kết quả tìm kiếm ( 546 ) Bộ lọc Mã ĐH Trạng thái Món hàng Tổng cước Chưa cước N…" at bounding box center [405, 190] width 810 height 380
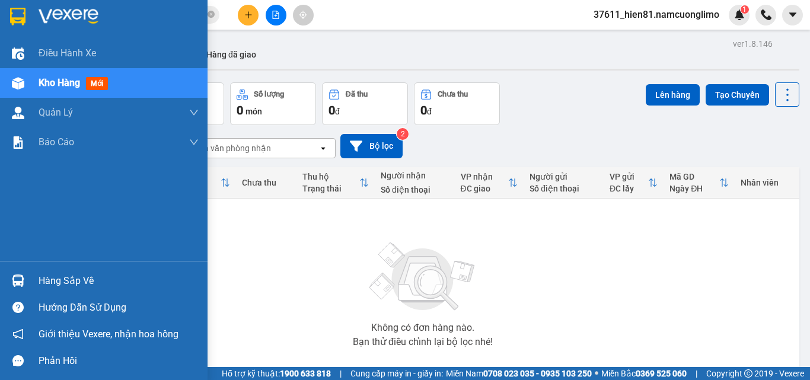
click at [55, 287] on div "Hàng sắp về" at bounding box center [119, 281] width 160 height 18
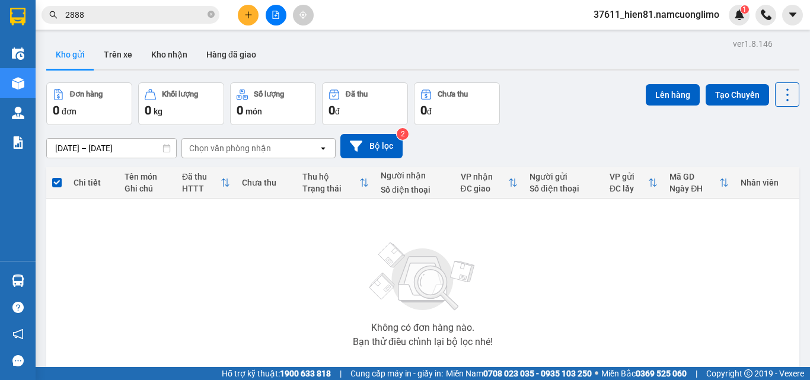
drag, startPoint x: 594, startPoint y: 317, endPoint x: 444, endPoint y: 55, distance: 301.2
click at [594, 311] on section "Kết quả tìm kiếm ( 546 ) Bộ lọc Mã ĐH Trạng thái Món hàng Tổng cước Chưa cước N…" at bounding box center [405, 190] width 810 height 380
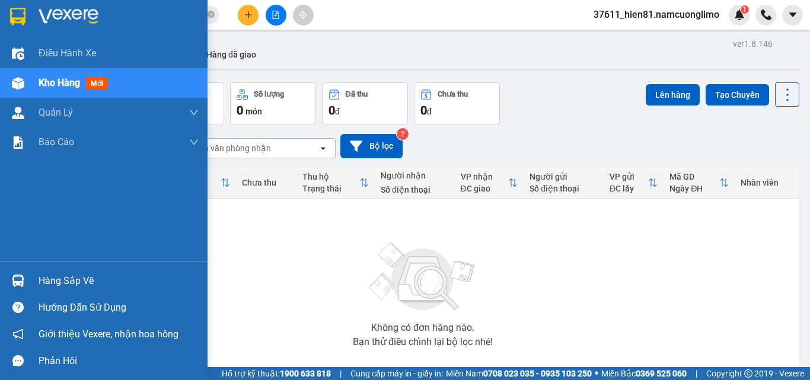
click at [60, 285] on div "Hàng sắp về" at bounding box center [119, 281] width 160 height 18
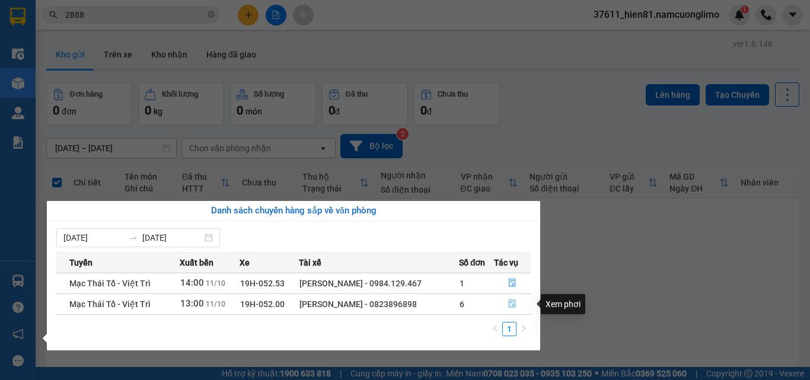
click at [514, 308] on span "file-done" at bounding box center [512, 303] width 8 height 9
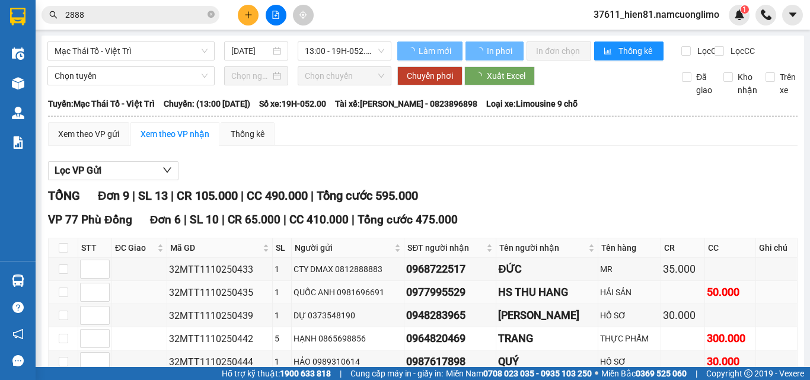
scroll to position [119, 0]
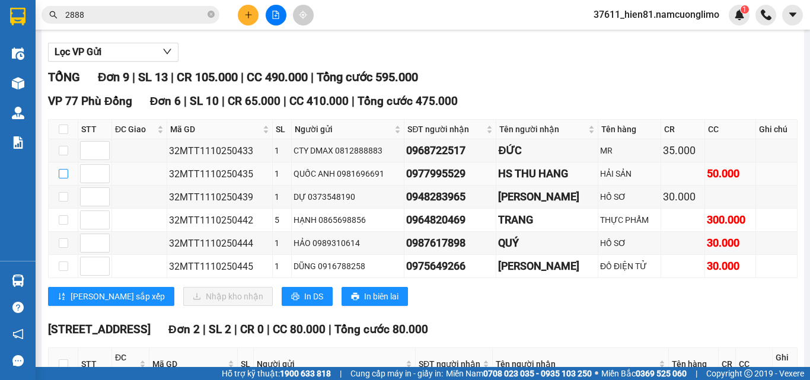
click at [61, 179] on input "checkbox" at bounding box center [63, 173] width 9 height 9
checkbox input "true"
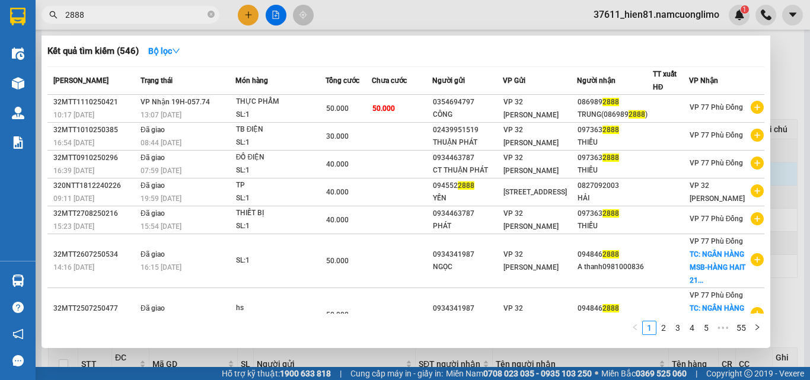
click at [93, 14] on input "2888" at bounding box center [135, 14] width 140 height 13
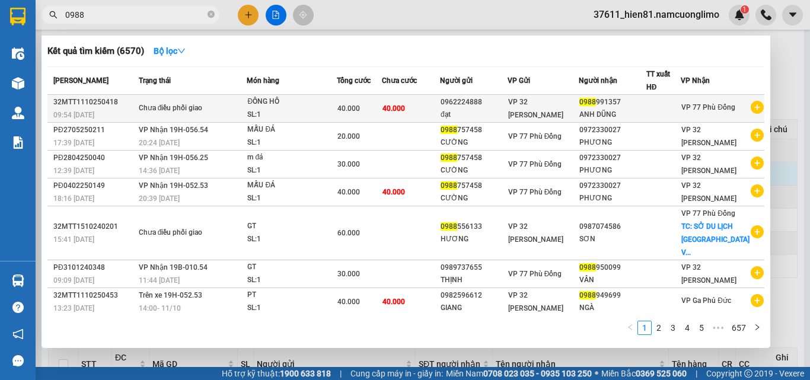
type input "0988"
click at [591, 112] on div "ANH DŨNG" at bounding box center [612, 115] width 66 height 12
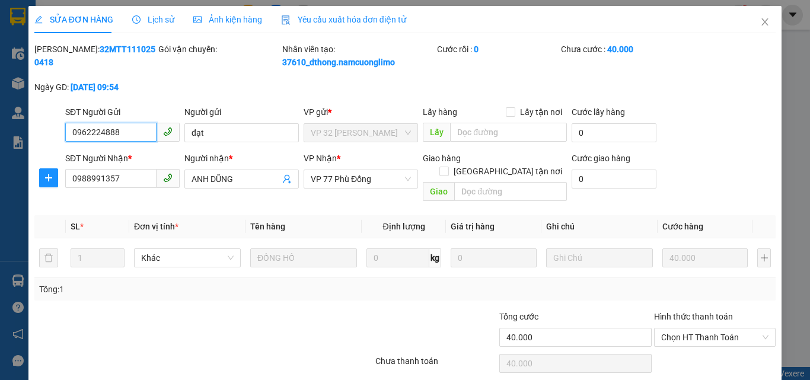
type input "0962224888"
type input "đạt"
type input "0988991357"
type input "ANH DŨNG"
type input "40.000"
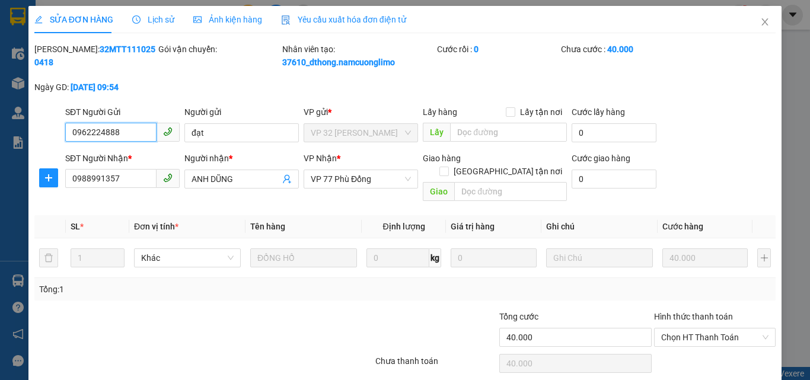
scroll to position [33, 0]
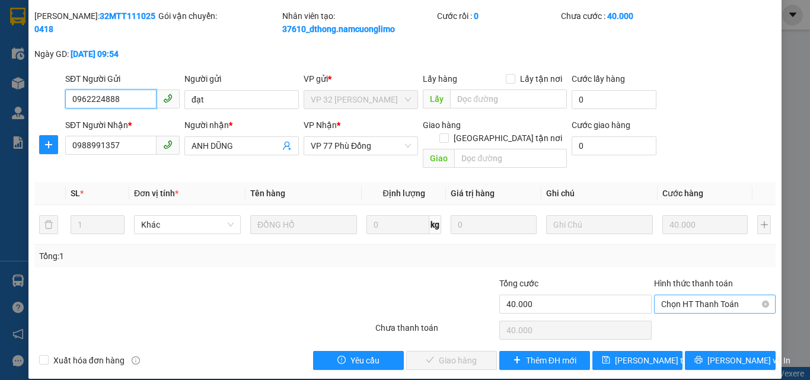
click at [681, 295] on span "Chọn HT Thanh Toán" at bounding box center [714, 304] width 107 height 18
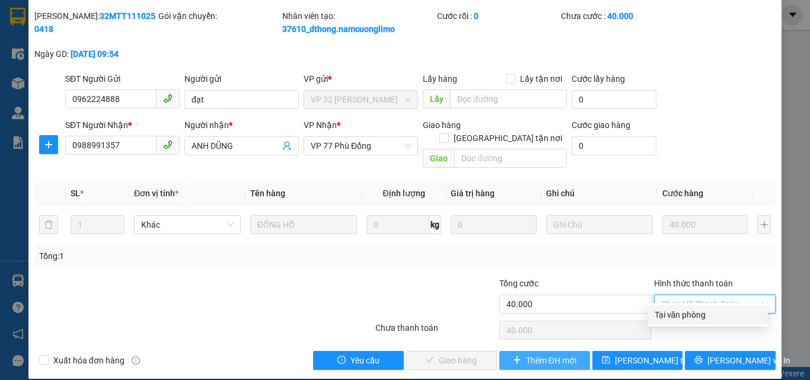
drag, startPoint x: 689, startPoint y: 317, endPoint x: 526, endPoint y: 339, distance: 163.9
click at [688, 318] on div "Tại văn phòng" at bounding box center [708, 314] width 106 height 13
type input "0"
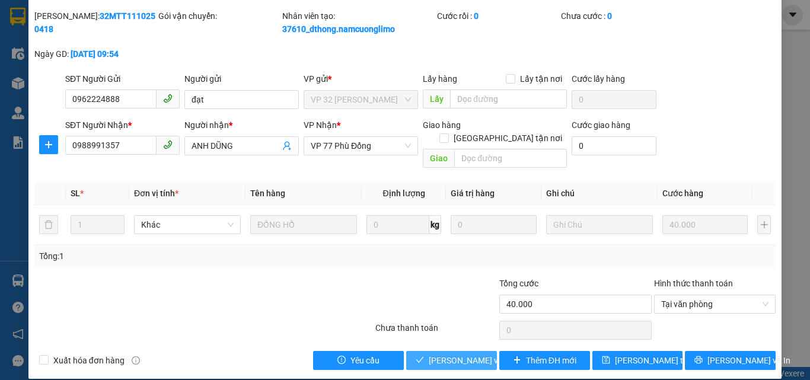
click at [454, 354] on span "[PERSON_NAME] và [PERSON_NAME] hàng" at bounding box center [486, 360] width 114 height 13
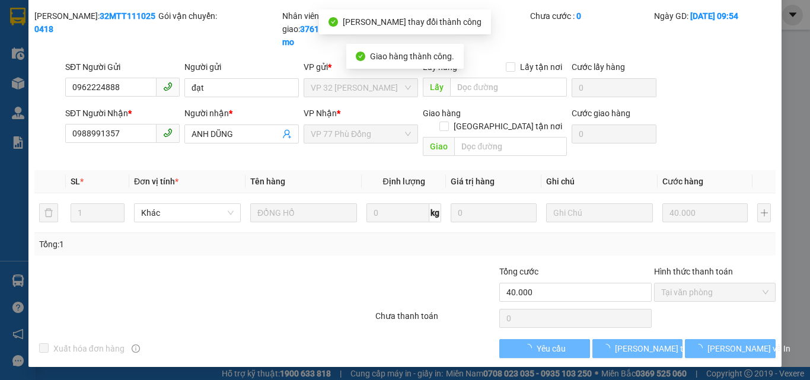
scroll to position [21, 0]
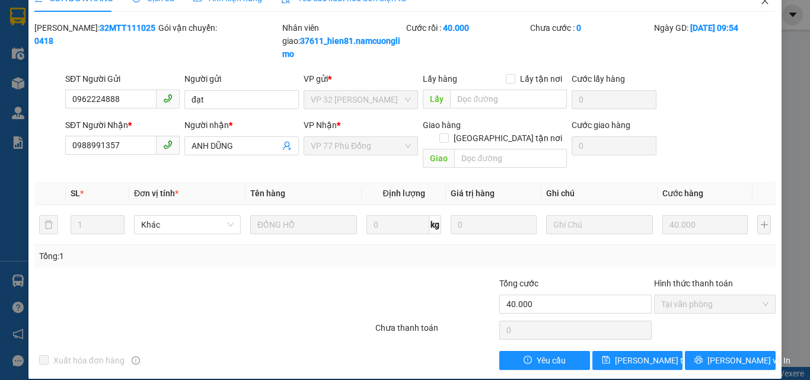
click at [760, 5] on icon "close" at bounding box center [764, 0] width 9 height 9
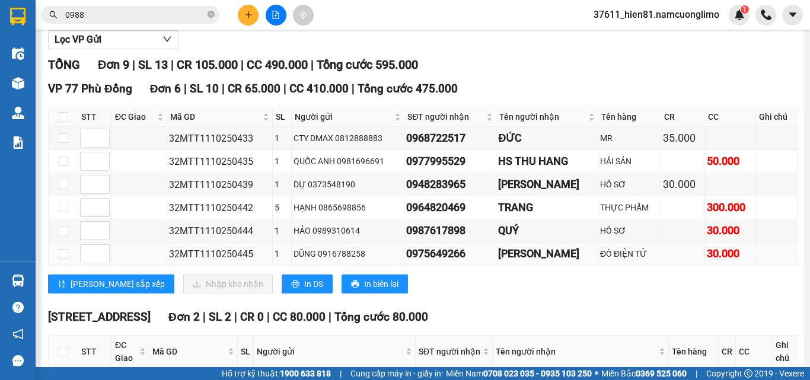
scroll to position [178, 0]
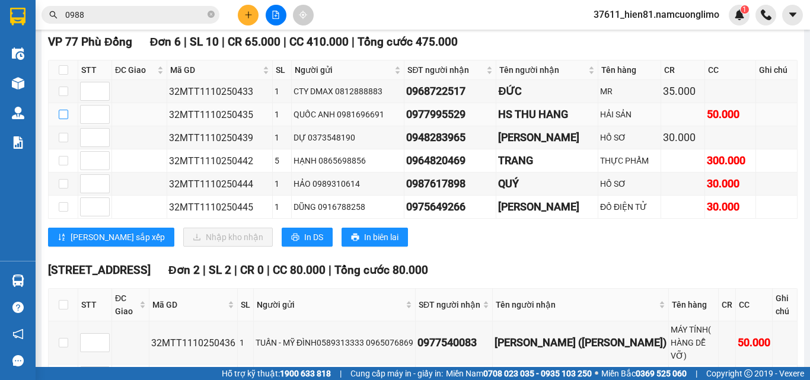
click at [63, 119] on input "checkbox" at bounding box center [63, 114] width 9 height 9
checkbox input "true"
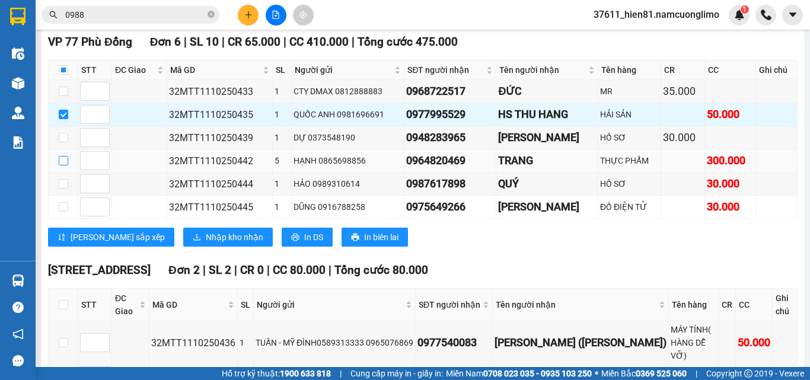
click at [65, 165] on input "checkbox" at bounding box center [63, 160] width 9 height 9
checkbox input "true"
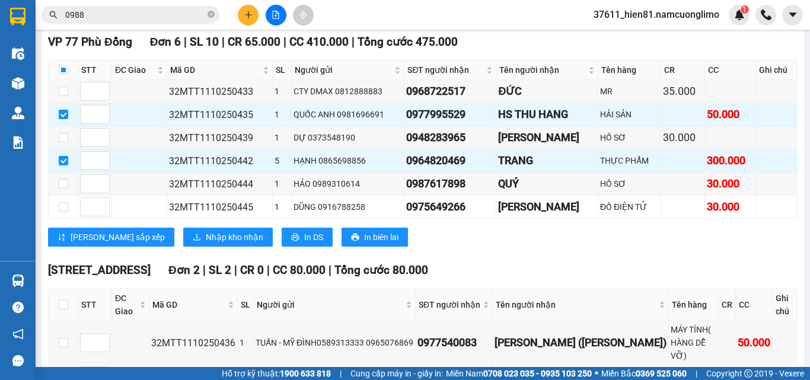
click at [246, 12] on icon "plus" at bounding box center [248, 15] width 8 height 8
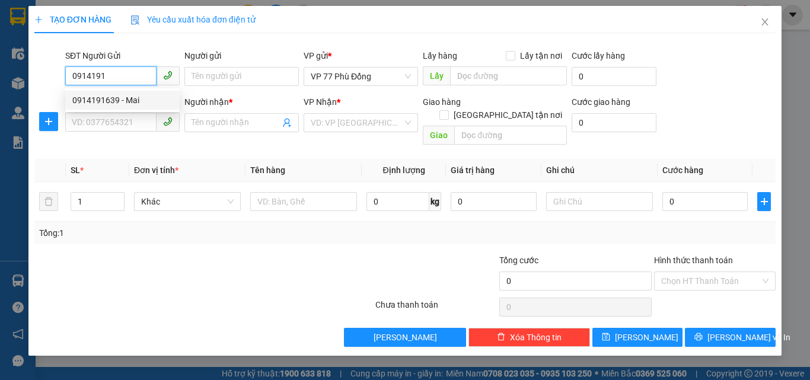
click at [115, 97] on div "0914191639 - Mai" at bounding box center [122, 100] width 100 height 13
type input "0914191639"
type input "Mai"
type input "0914191639"
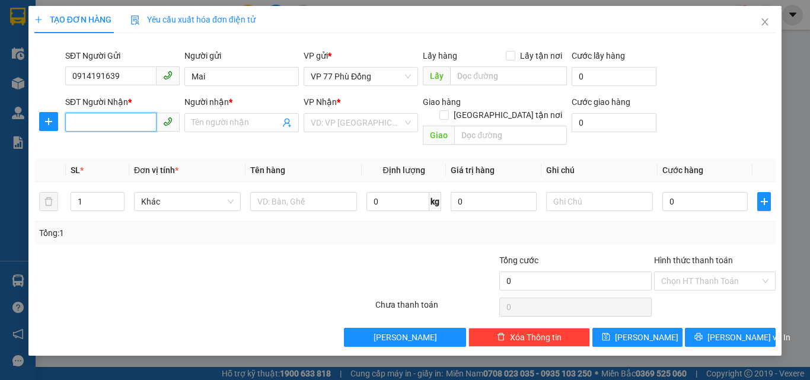
click at [122, 119] on input "SĐT Người Nhận *" at bounding box center [110, 122] width 91 height 19
click at [142, 167] on div "0946130818 - TRANG" at bounding box center [122, 165] width 100 height 13
type input "0946130818"
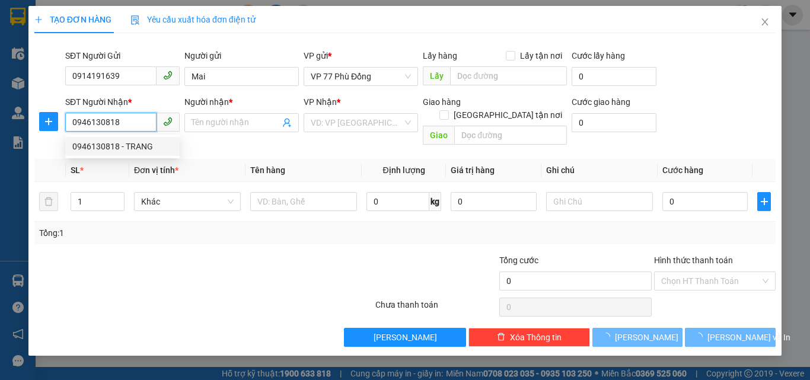
type input "TRANG"
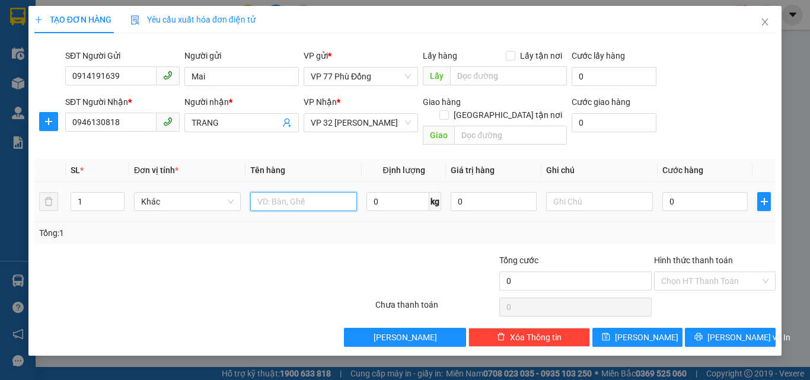
click at [282, 192] on input "text" at bounding box center [303, 201] width 107 height 19
type input "TP"
click at [690, 192] on input "0" at bounding box center [704, 201] width 85 height 19
type input "4"
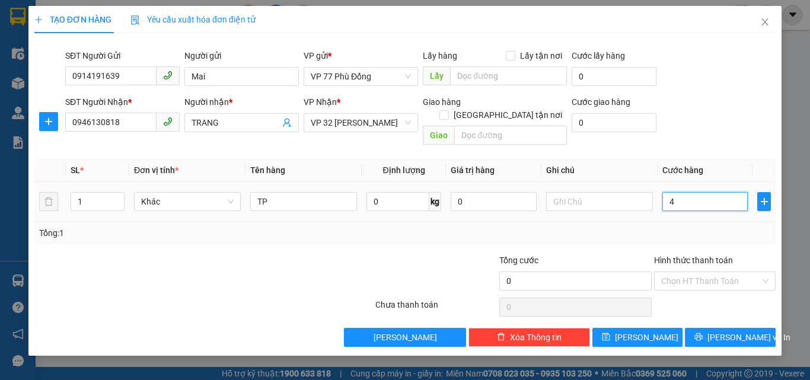
type input "4"
type input "40"
type input "40.000"
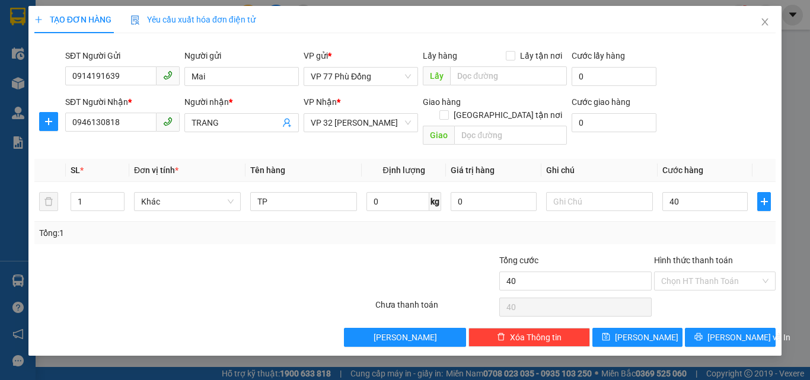
type input "40.000"
click at [691, 227] on div "Tổng: 1" at bounding box center [405, 233] width 732 height 13
click at [686, 272] on input "Hình thức thanh toán" at bounding box center [710, 281] width 99 height 18
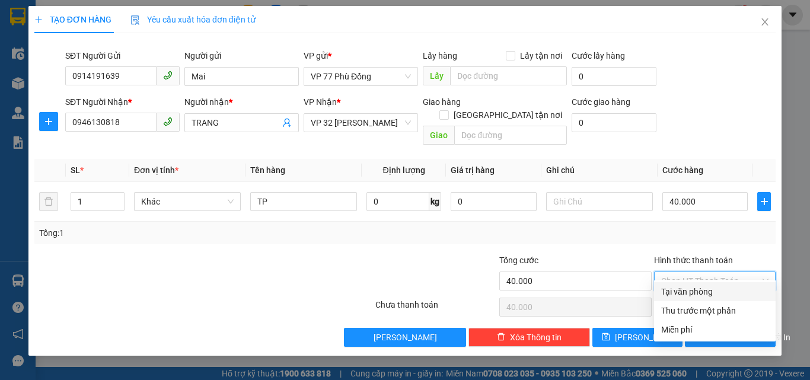
click at [682, 291] on div "Tại văn phòng" at bounding box center [714, 291] width 107 height 13
type input "0"
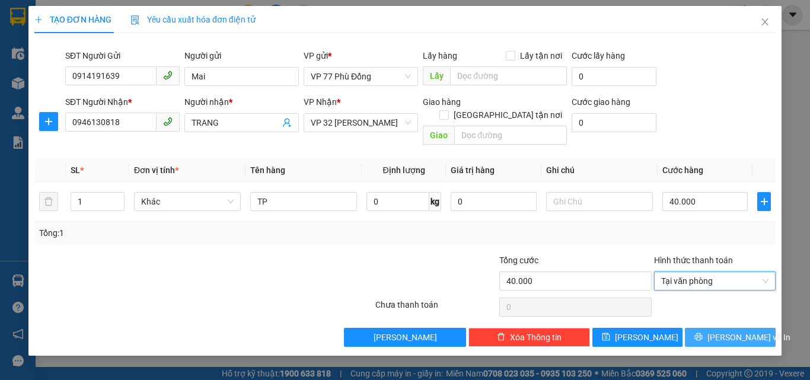
click at [703, 333] on icon "printer" at bounding box center [699, 337] width 8 height 8
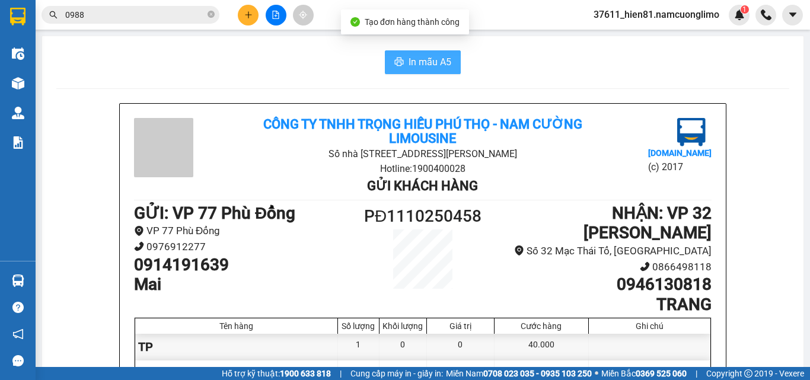
click at [425, 60] on span "In mẫu A5" at bounding box center [430, 62] width 43 height 15
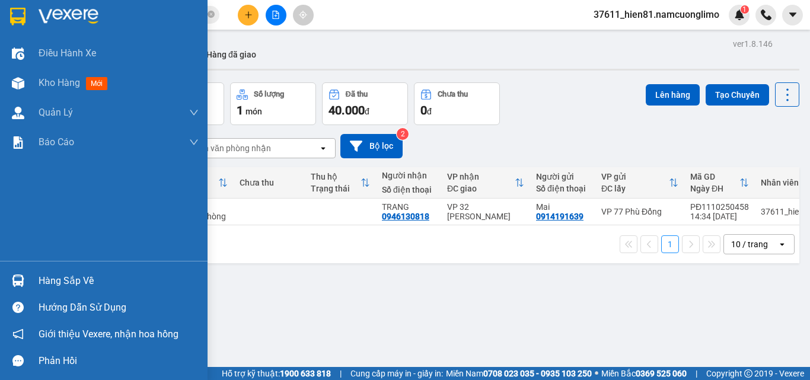
drag, startPoint x: 55, startPoint y: 282, endPoint x: 198, endPoint y: 295, distance: 143.5
click at [56, 282] on div "Hàng sắp về" at bounding box center [119, 281] width 160 height 18
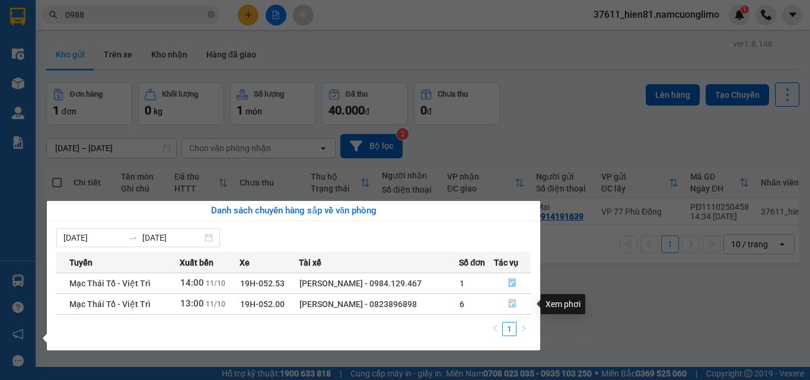
click at [511, 302] on icon "file-done" at bounding box center [512, 303] width 8 height 8
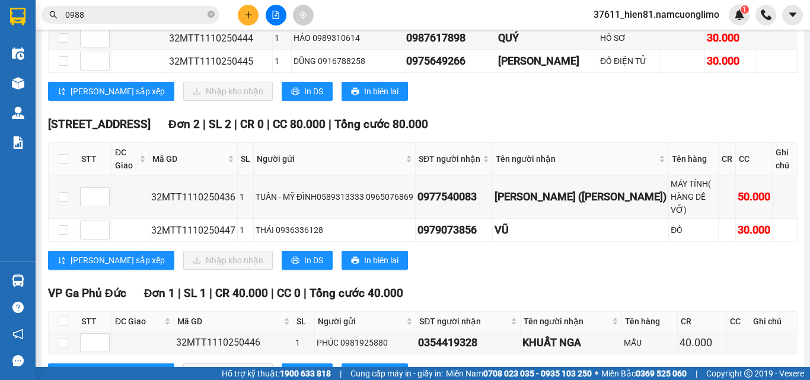
scroll to position [132, 0]
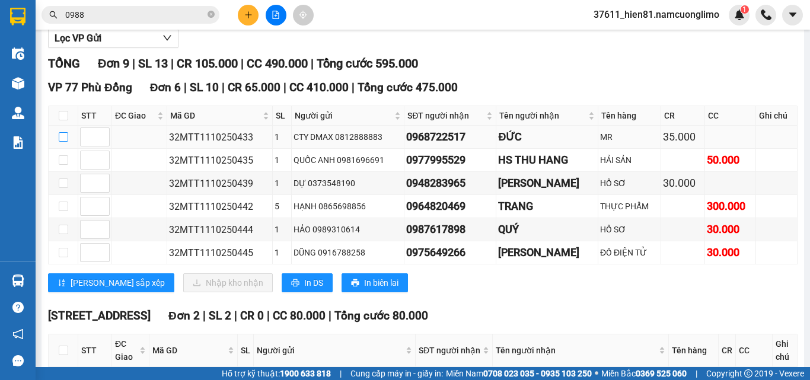
click at [61, 142] on input "checkbox" at bounding box center [63, 136] width 9 height 9
checkbox input "true"
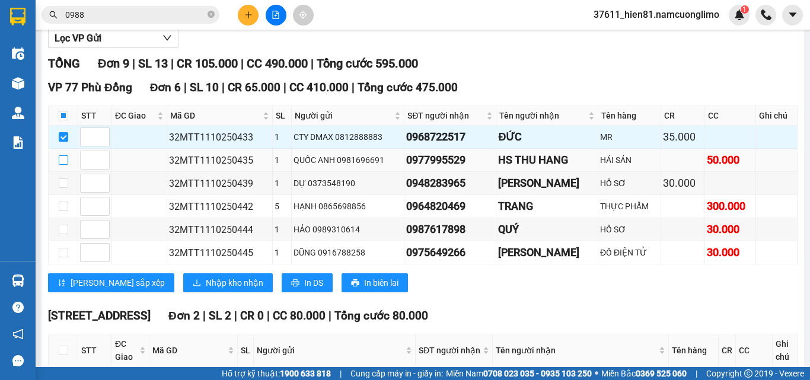
click at [63, 165] on input "checkbox" at bounding box center [63, 159] width 9 height 9
checkbox input "true"
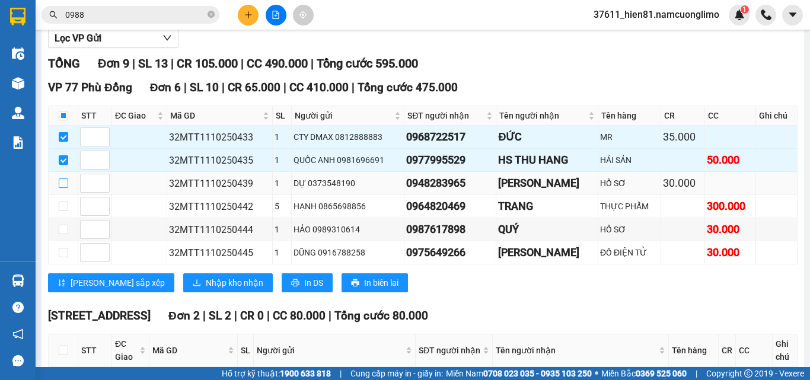
click at [66, 188] on input "checkbox" at bounding box center [63, 183] width 9 height 9
checkbox input "true"
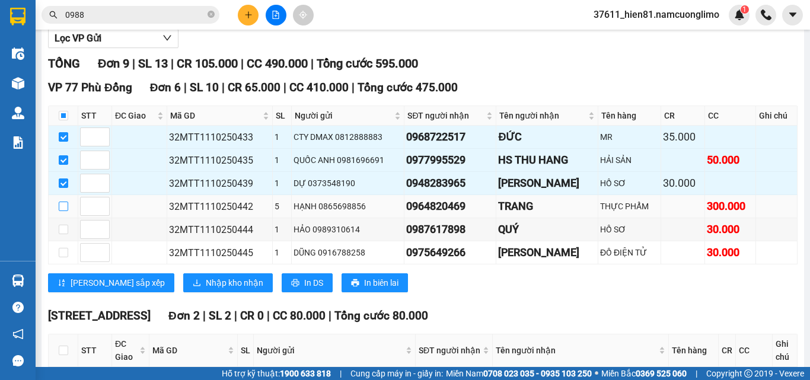
click at [62, 211] on input "checkbox" at bounding box center [63, 206] width 9 height 9
checkbox input "true"
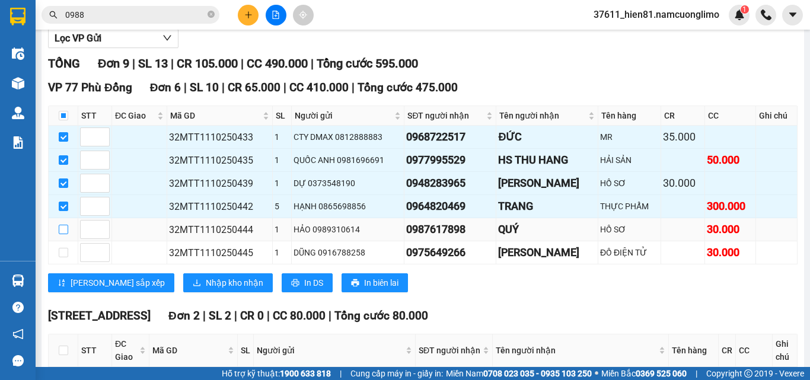
click at [64, 234] on input "checkbox" at bounding box center [63, 229] width 9 height 9
checkbox input "true"
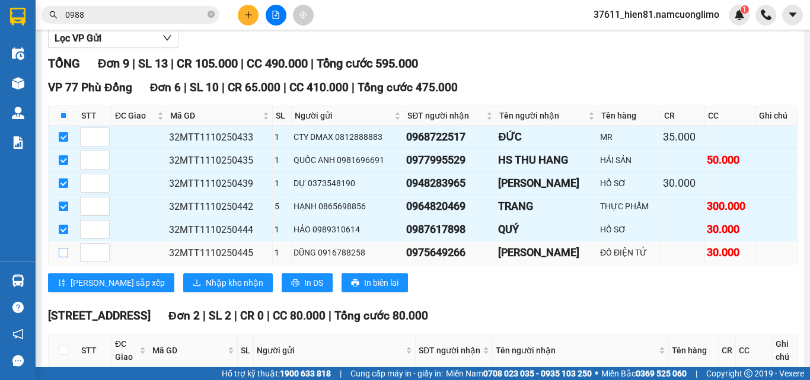
click at [63, 257] on input "checkbox" at bounding box center [63, 252] width 9 height 9
checkbox input "true"
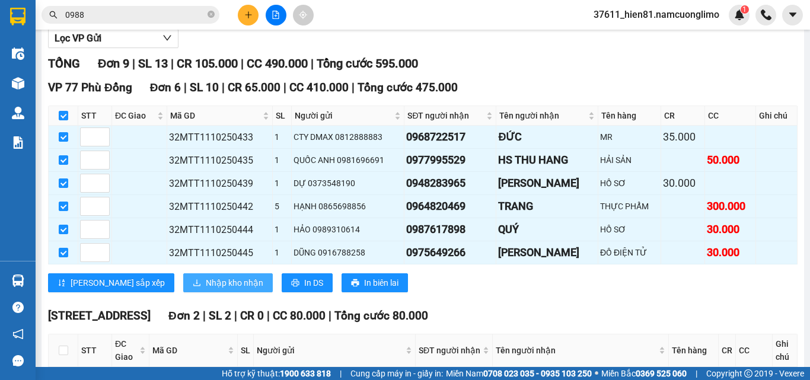
click at [183, 292] on button "Nhập kho nhận" at bounding box center [228, 282] width 90 height 19
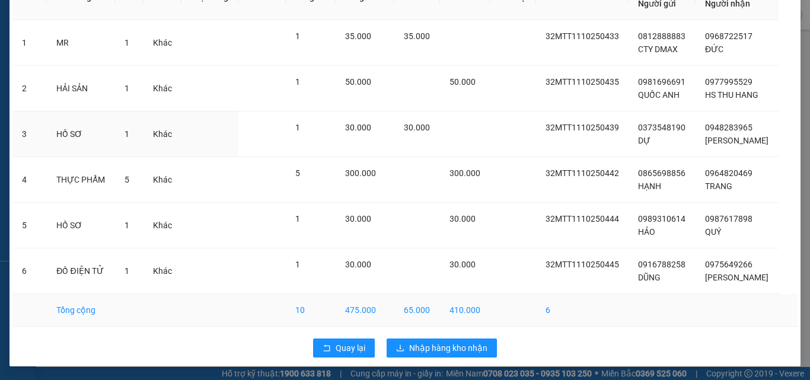
scroll to position [80, 0]
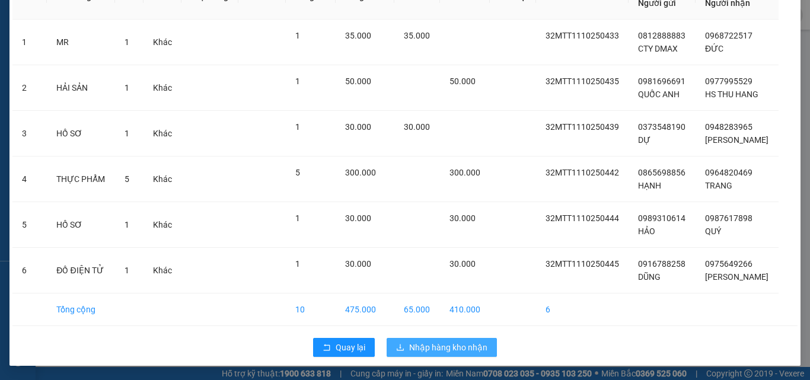
click at [439, 349] on span "Nhập hàng kho nhận" at bounding box center [448, 347] width 78 height 13
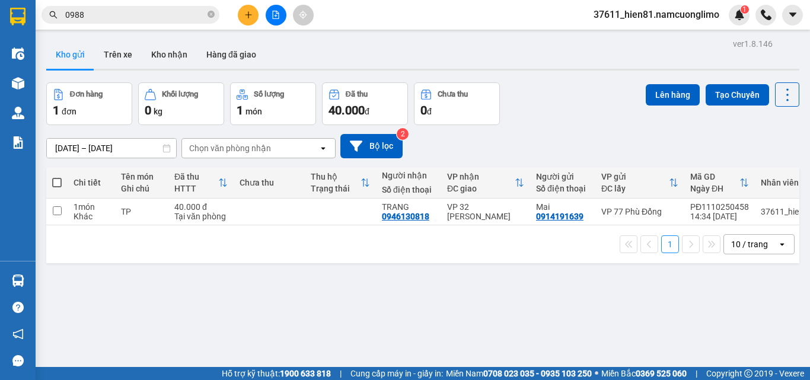
click at [97, 17] on input "0988" at bounding box center [135, 14] width 140 height 13
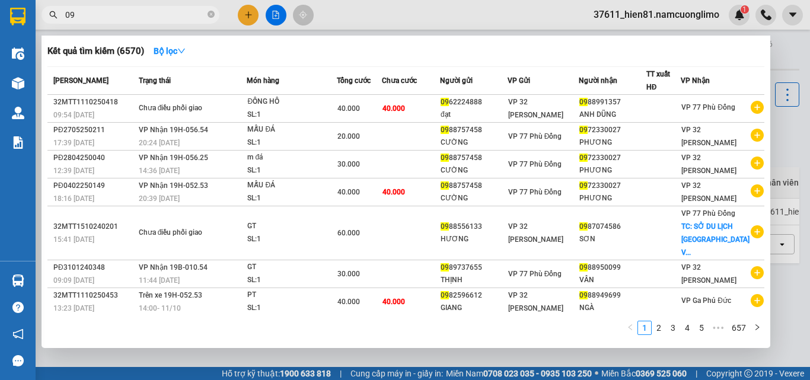
type input "0"
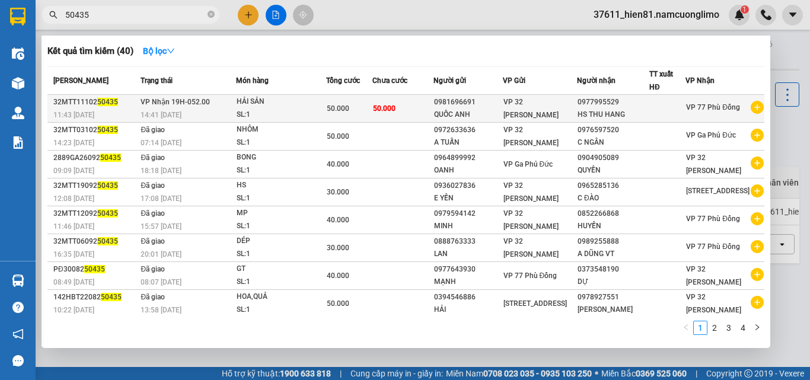
type input "50435"
click at [598, 122] on td "0977995529 HS THU HANG" at bounding box center [613, 109] width 72 height 28
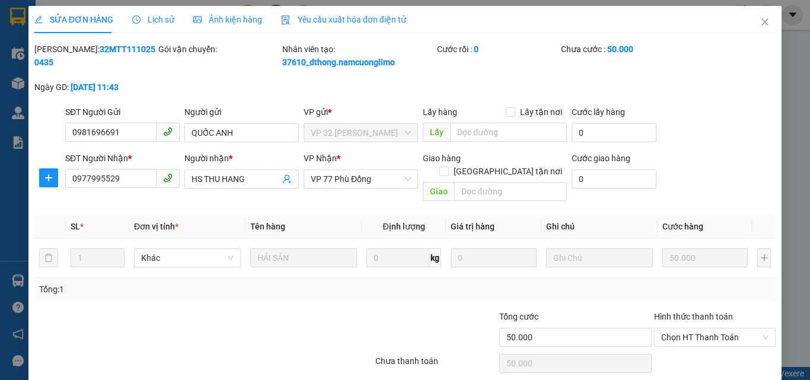
type input "0981696691"
type input "QUỐC ANH"
type input "0977995529"
type input "HS THU HANG"
type input "50.000"
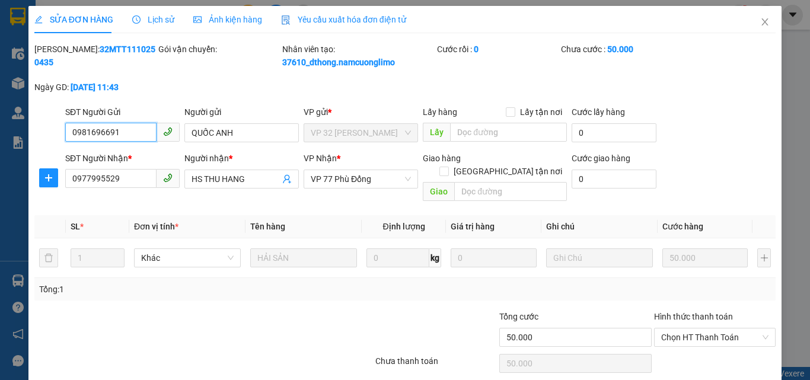
scroll to position [33, 0]
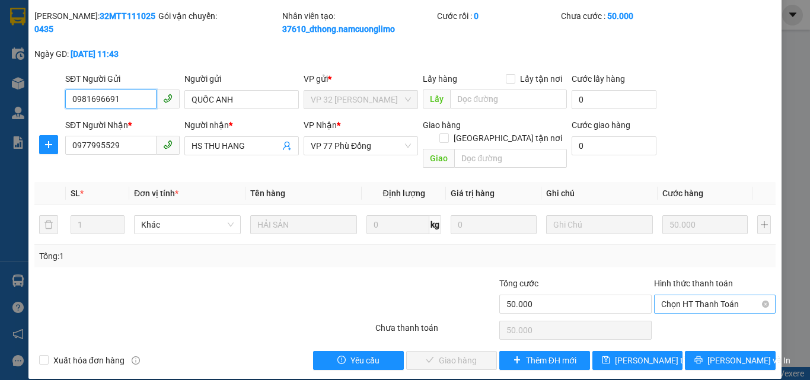
click at [674, 295] on span "Chọn HT Thanh Toán" at bounding box center [714, 304] width 107 height 18
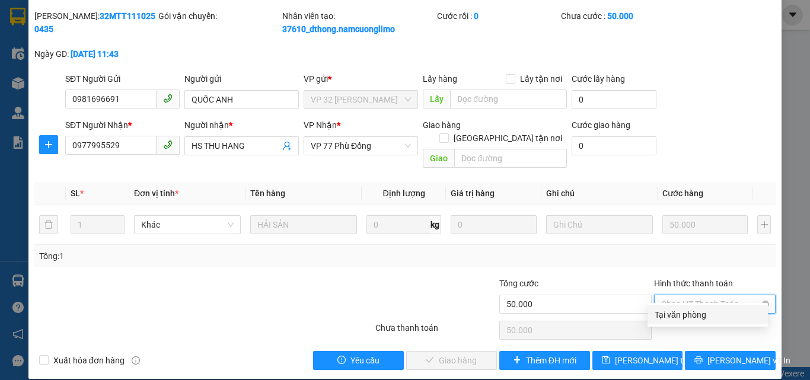
click at [678, 320] on div "Tại văn phòng" at bounding box center [708, 314] width 106 height 13
type input "0"
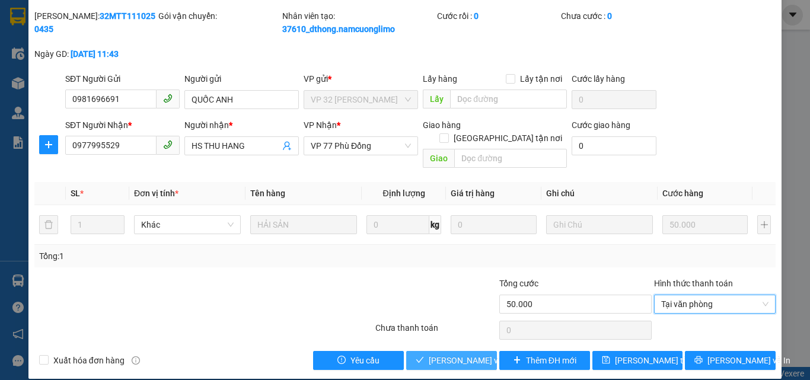
click at [459, 354] on span "[PERSON_NAME] và [PERSON_NAME] hàng" at bounding box center [486, 360] width 114 height 13
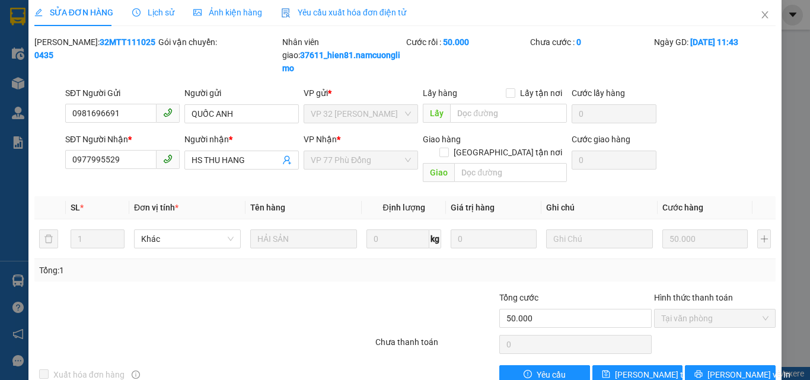
scroll to position [0, 0]
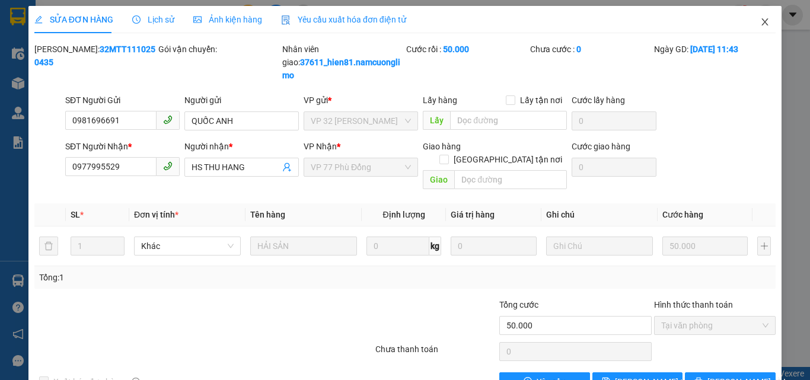
click at [760, 24] on icon "close" at bounding box center [764, 21] width 9 height 9
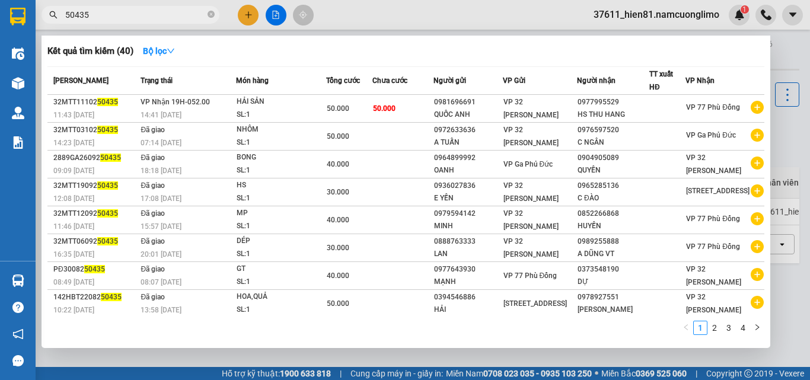
click at [93, 20] on input "50435" at bounding box center [135, 14] width 140 height 13
click at [83, 17] on input "50435" at bounding box center [135, 14] width 140 height 13
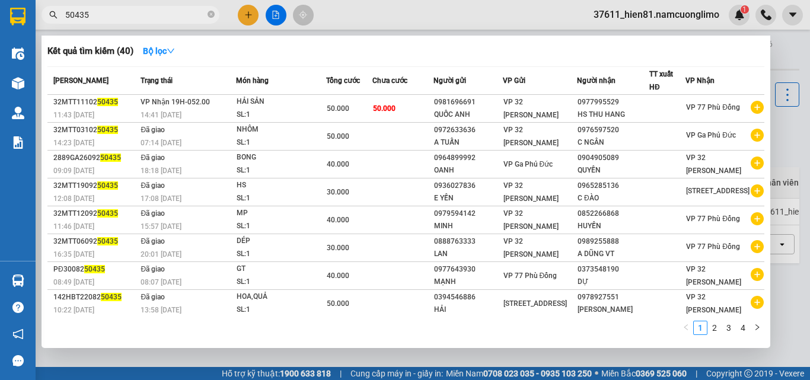
click at [85, 16] on input "50435" at bounding box center [135, 14] width 140 height 13
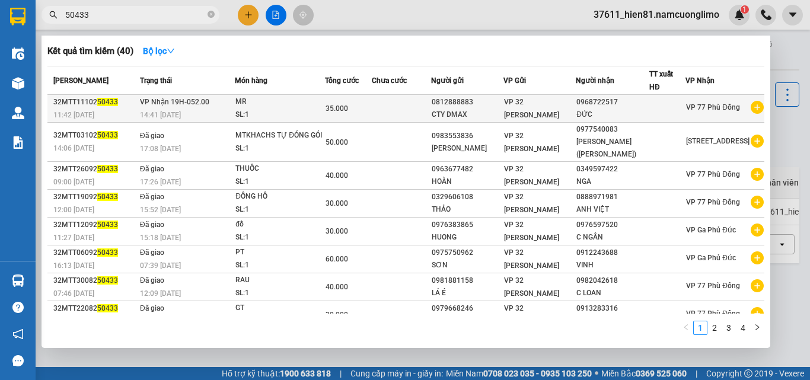
type input "50433"
click at [589, 113] on div "ĐỨC" at bounding box center [612, 115] width 72 height 12
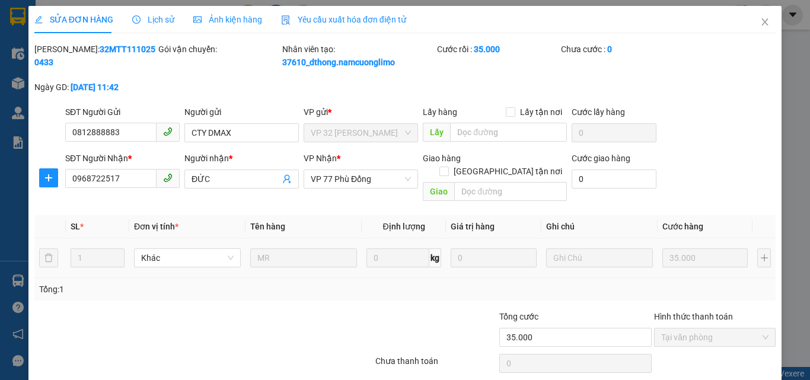
type input "0812888883"
type input "CTY DMAX"
type input "0968722517"
type input "ĐỨC"
type input "35.000"
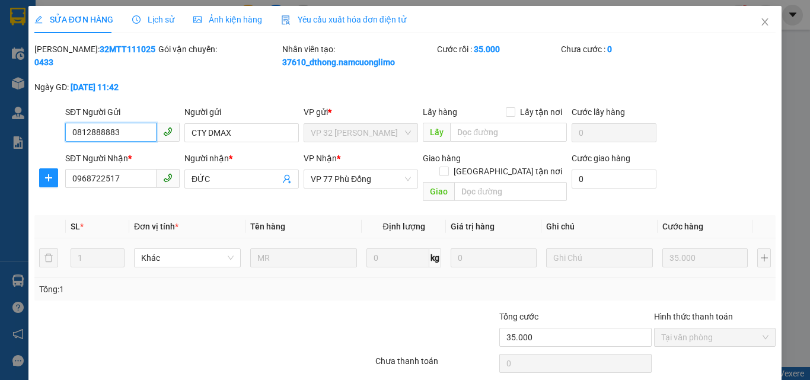
scroll to position [33, 0]
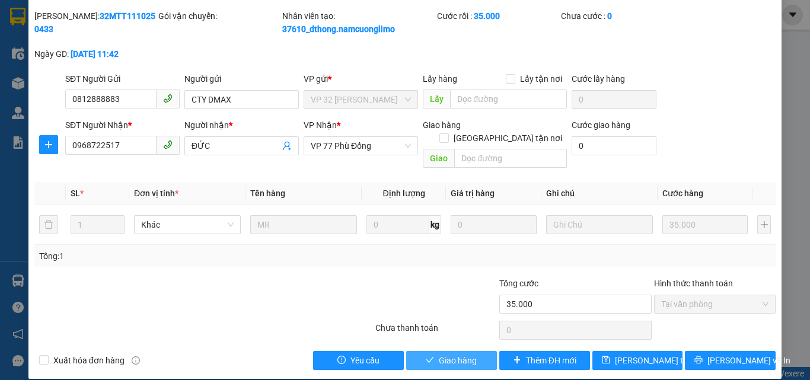
click at [439, 354] on span "Giao hàng" at bounding box center [458, 360] width 38 height 13
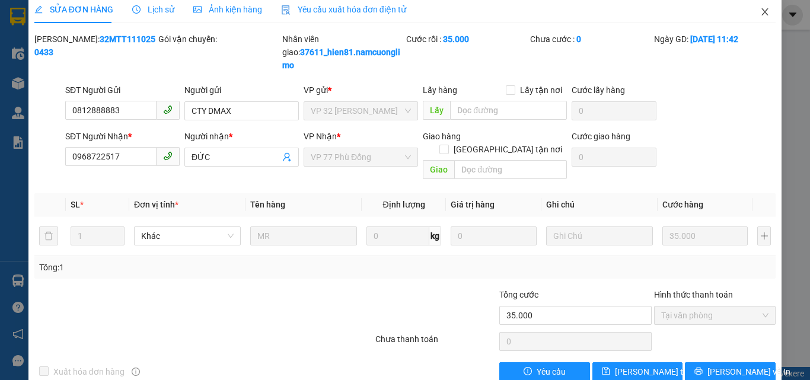
scroll to position [0, 0]
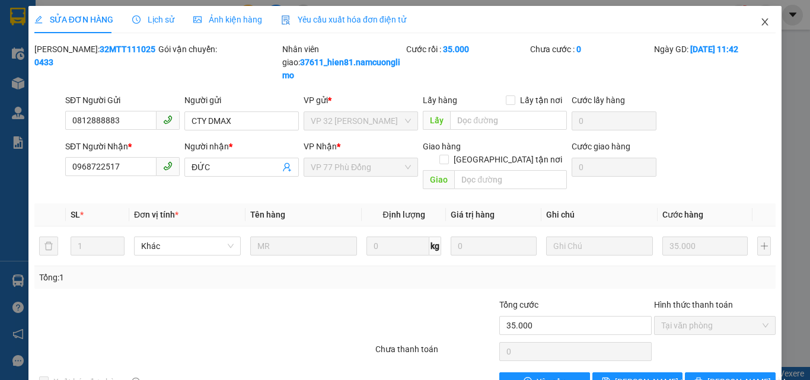
click at [760, 23] on icon "close" at bounding box center [764, 21] width 9 height 9
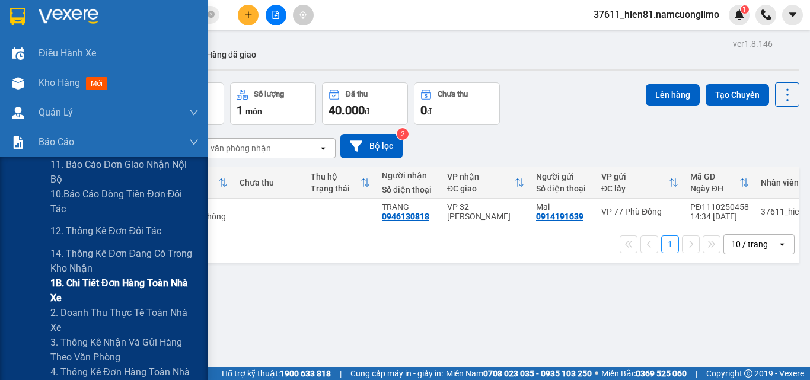
click at [135, 291] on span "1B. Chi tiết đơn hàng toàn nhà xe" at bounding box center [124, 291] width 148 height 30
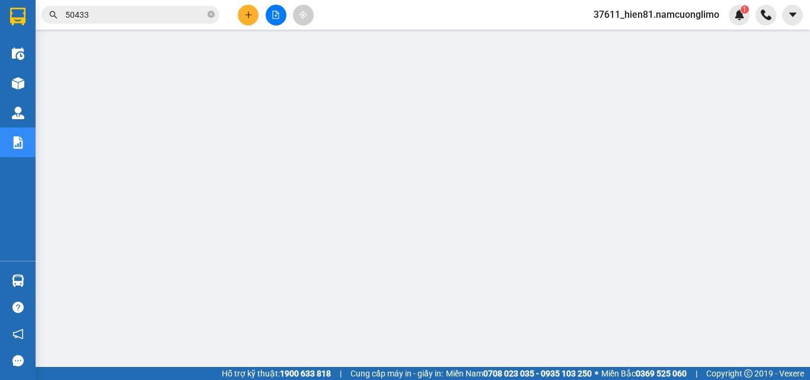
click at [101, 20] on input "50433" at bounding box center [135, 14] width 140 height 13
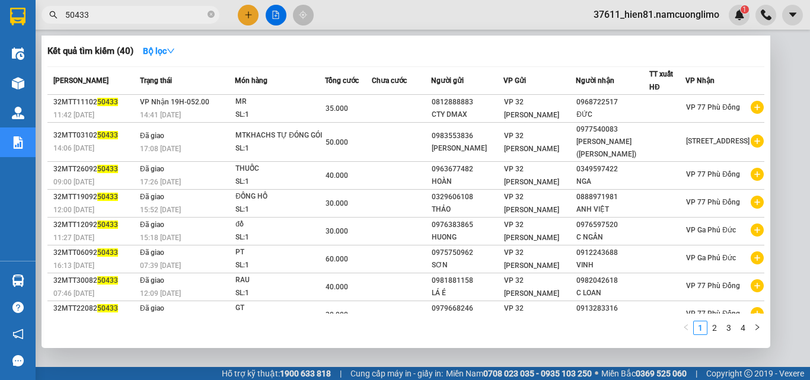
click at [101, 20] on input "50433" at bounding box center [135, 14] width 140 height 13
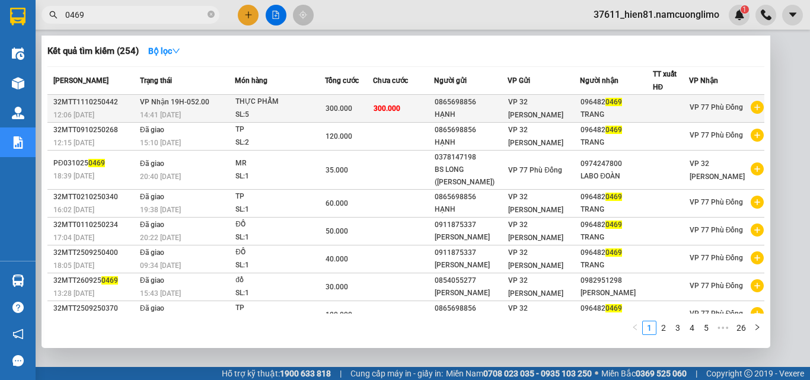
type input "0469"
click at [588, 114] on div "TRANG" at bounding box center [616, 115] width 71 height 12
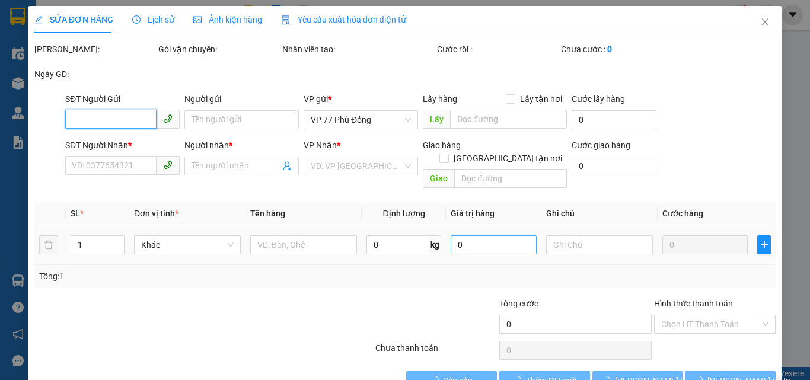
type input "0865698856"
type input "HẠNH"
type input "0964820469"
type input "TRANG"
type input "300.000"
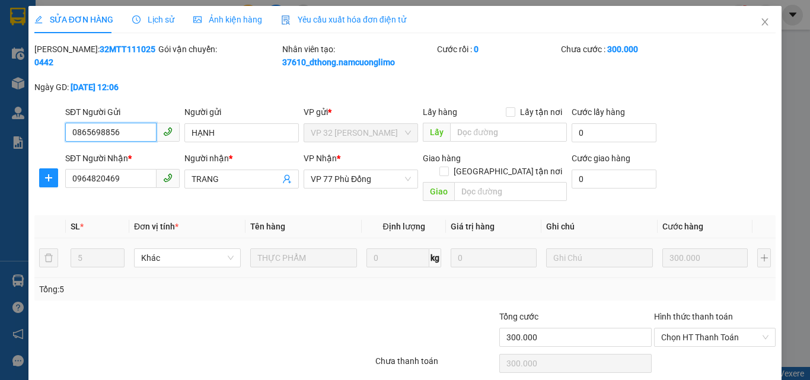
scroll to position [33, 0]
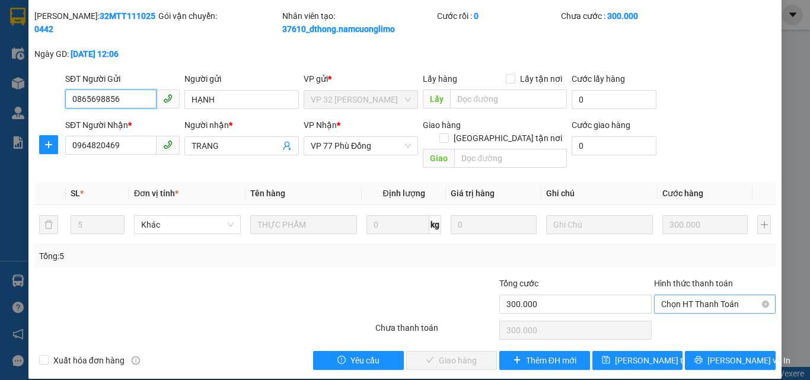
click at [661, 297] on span "Chọn HT Thanh Toán" at bounding box center [714, 304] width 107 height 18
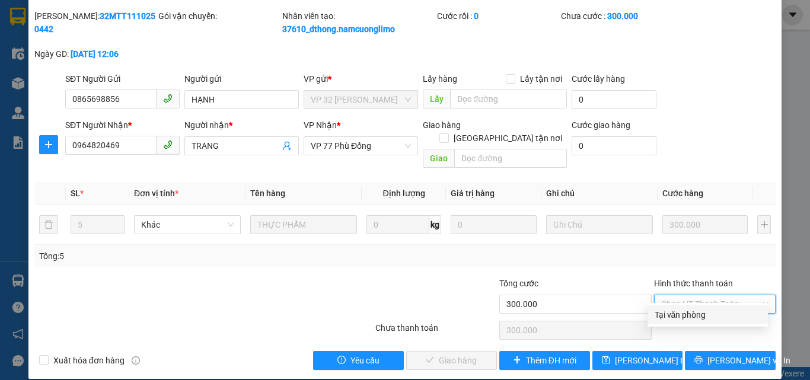
click at [660, 313] on div "Tại văn phòng" at bounding box center [708, 314] width 106 height 13
type input "0"
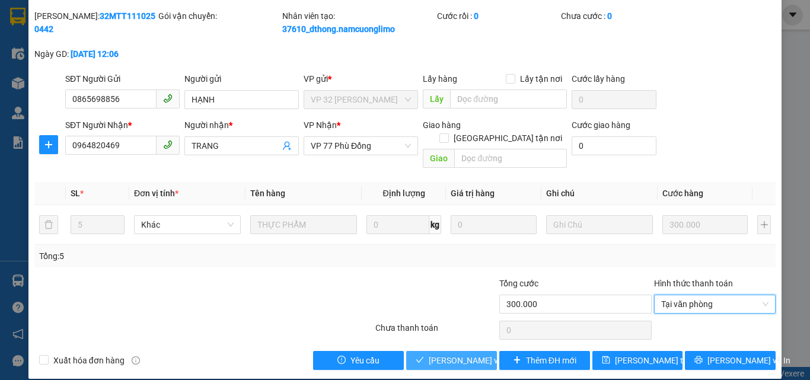
click at [447, 354] on button "[PERSON_NAME] và [PERSON_NAME] hàng" at bounding box center [451, 360] width 91 height 19
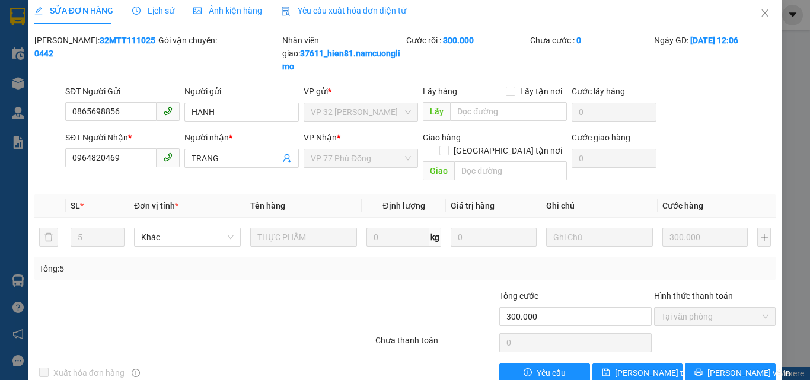
scroll to position [0, 0]
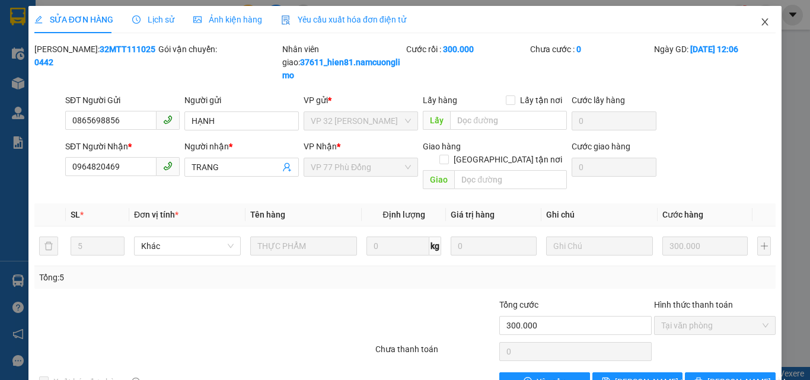
click at [762, 20] on icon "close" at bounding box center [765, 21] width 7 height 7
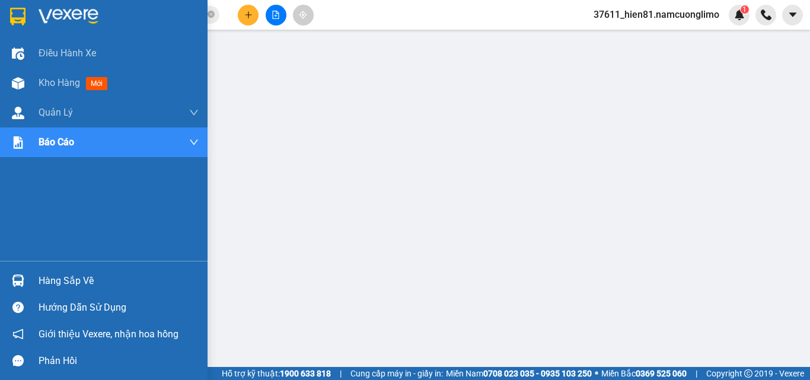
click at [78, 286] on div "Hàng sắp về" at bounding box center [119, 281] width 160 height 18
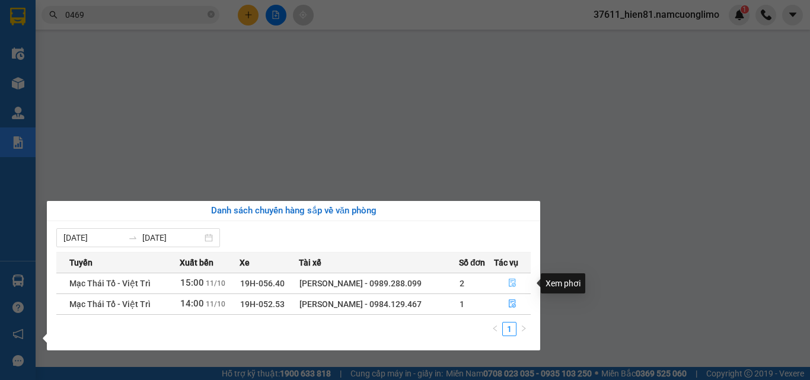
click at [513, 288] on span "file-done" at bounding box center [512, 283] width 8 height 9
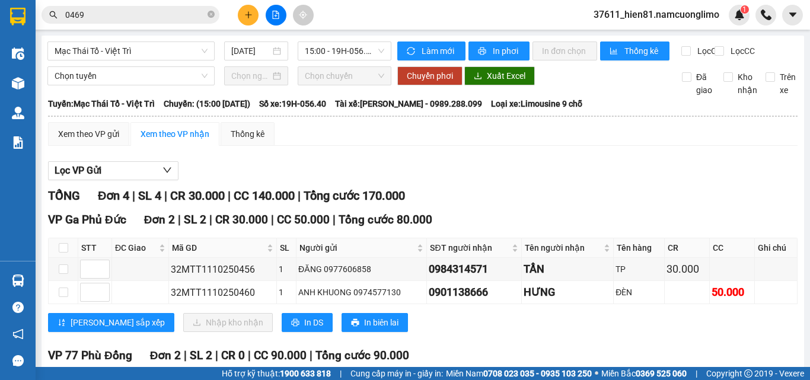
scroll to position [144, 0]
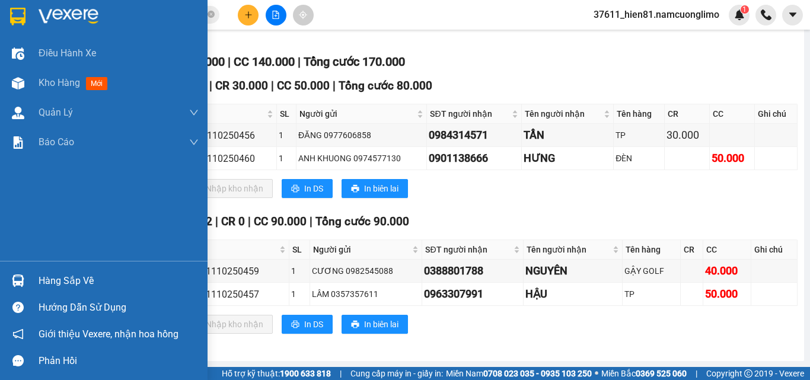
click at [77, 286] on div "Hàng sắp về" at bounding box center [119, 281] width 160 height 18
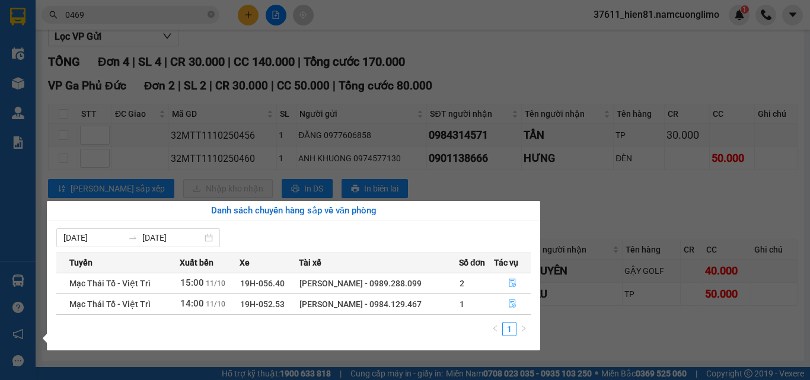
click at [511, 309] on span "file-done" at bounding box center [512, 303] width 8 height 9
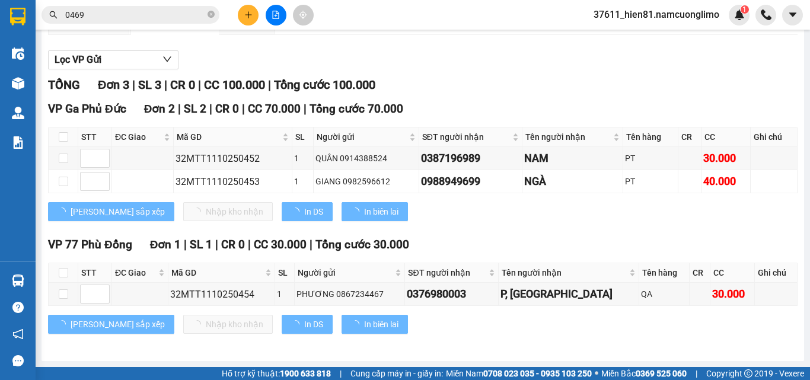
scroll to position [121, 0]
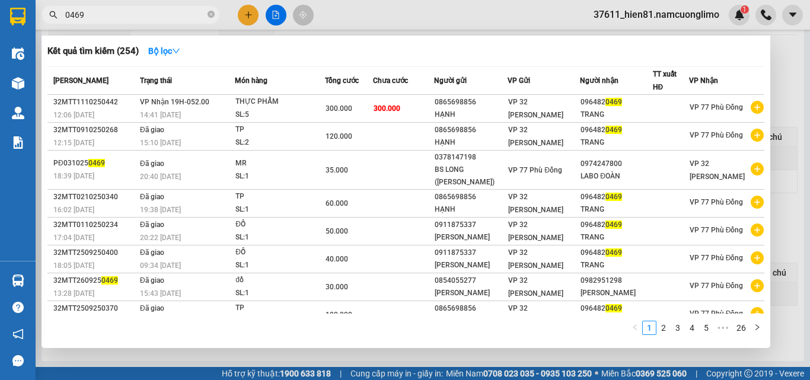
click at [91, 18] on input "0469" at bounding box center [135, 14] width 140 height 13
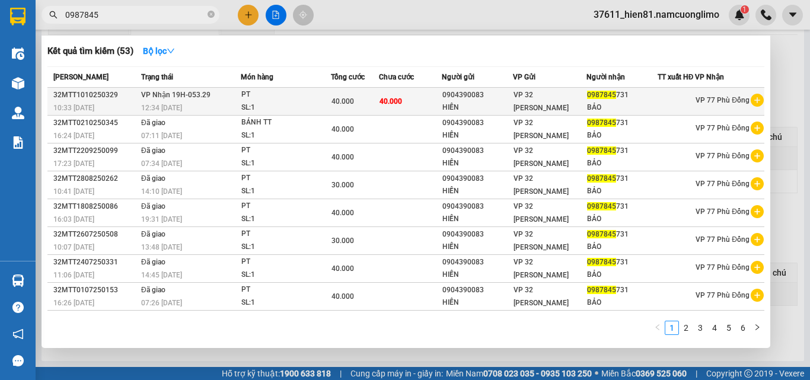
type input "0987845"
click at [595, 99] on span "0987845" at bounding box center [601, 95] width 29 height 8
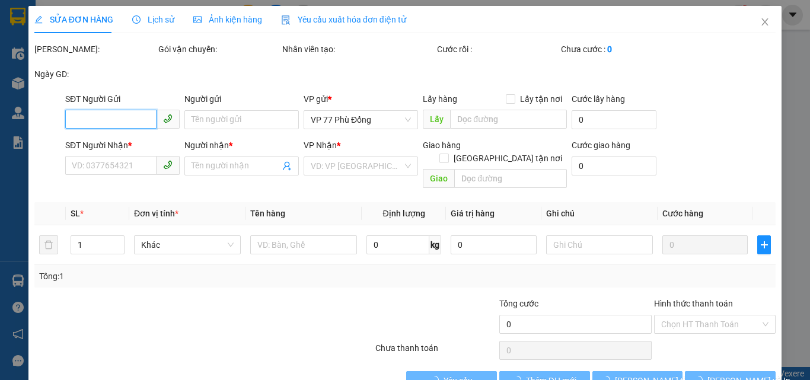
type input "0904390083"
type input "HIỀN"
type input "0987845731"
type input "BẢO"
type input "40.000"
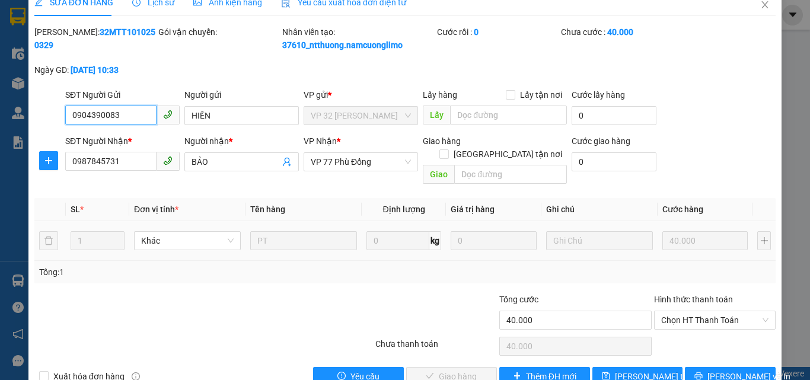
scroll to position [33, 0]
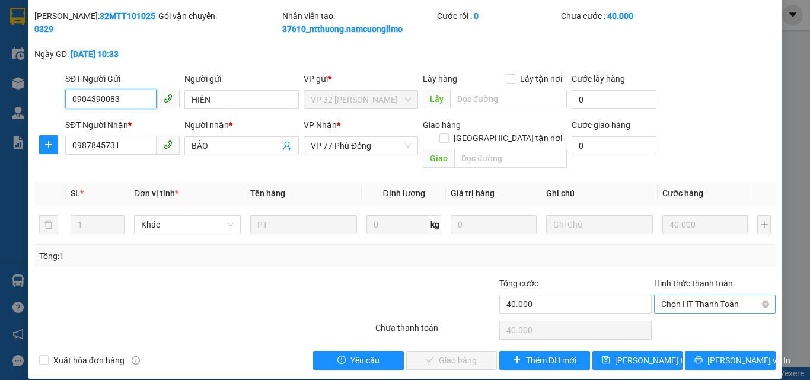
click at [679, 297] on span "Chọn HT Thanh Toán" at bounding box center [714, 304] width 107 height 18
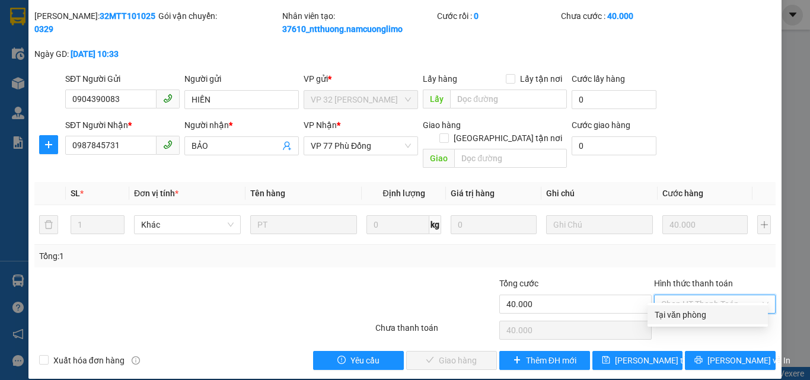
click at [677, 318] on div "Tại văn phòng" at bounding box center [708, 314] width 106 height 13
type input "0"
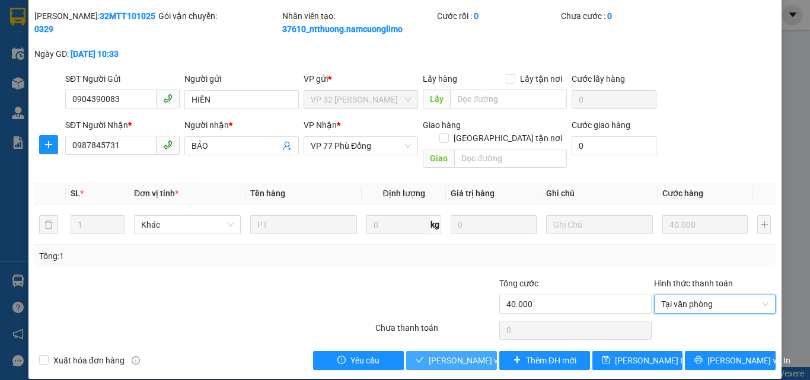
click at [441, 354] on span "[PERSON_NAME] và [PERSON_NAME] hàng" at bounding box center [486, 360] width 114 height 13
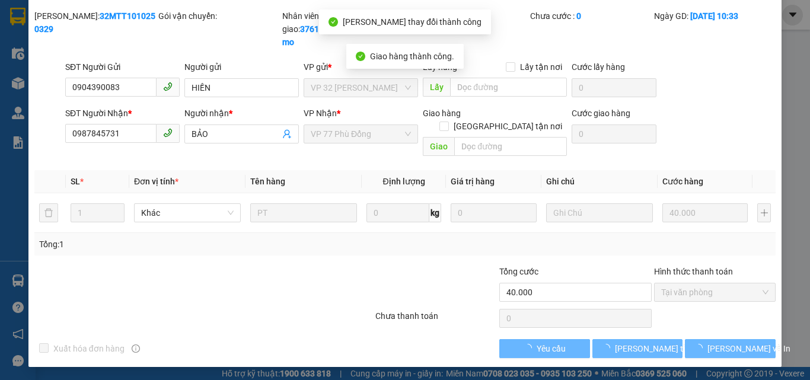
scroll to position [21, 0]
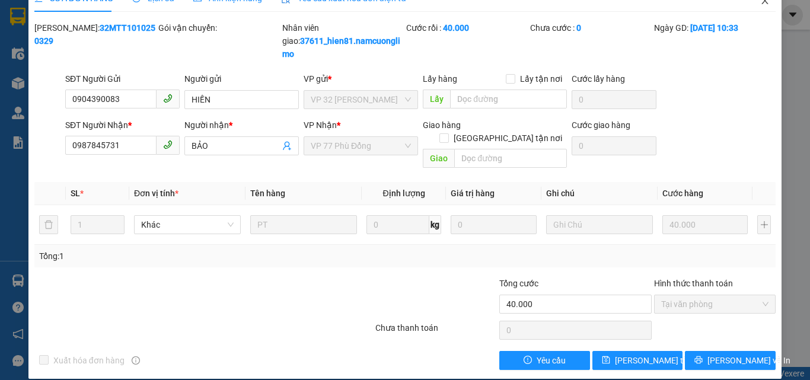
click at [760, 4] on icon "close" at bounding box center [764, 0] width 9 height 9
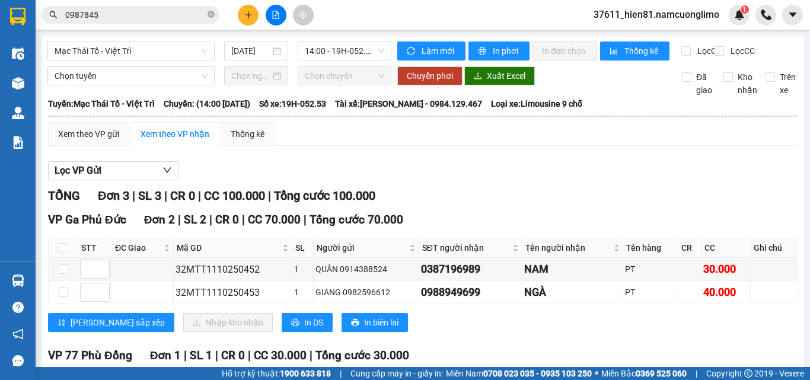
click at [246, 17] on icon "plus" at bounding box center [248, 15] width 8 height 8
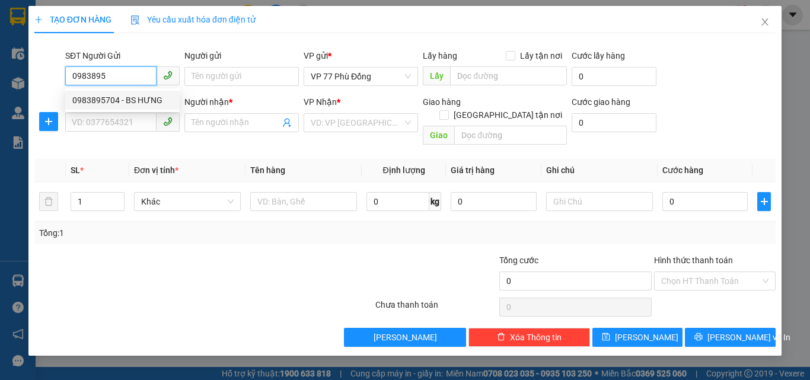
click at [137, 104] on div "0983895704 - BS HƯNG" at bounding box center [122, 100] width 100 height 13
type input "0983895704"
type input "BS HƯNG"
type input "0983895704"
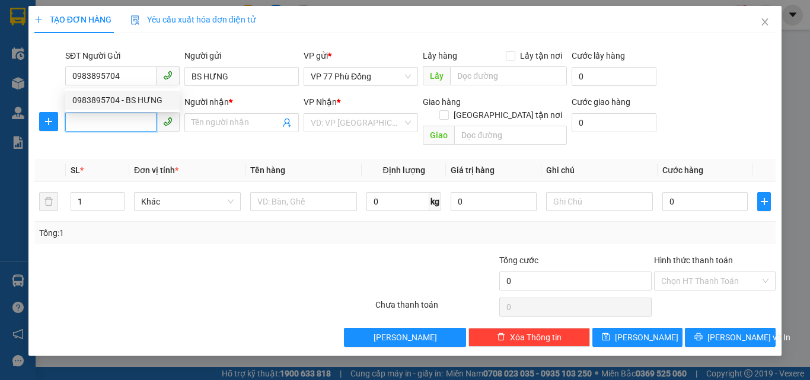
click at [124, 126] on input "SĐT Người Nhận *" at bounding box center [110, 122] width 91 height 19
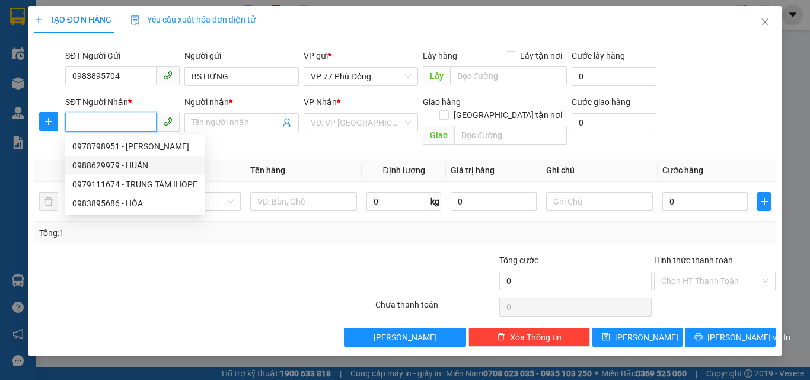
click at [140, 171] on div "0988629979 - HUẤN" at bounding box center [134, 165] width 125 height 13
type input "0988629979"
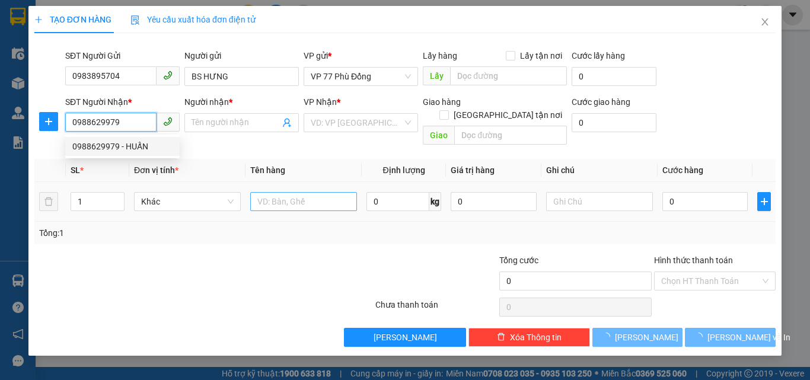
type input "HUẤN"
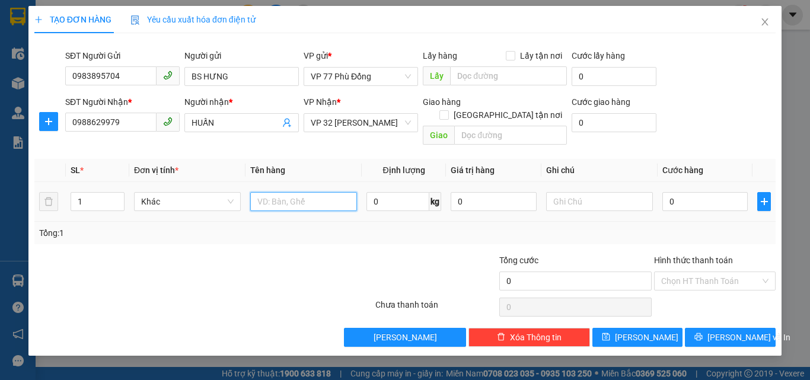
click at [270, 192] on input "text" at bounding box center [303, 201] width 107 height 19
type input "MM"
click at [682, 192] on input "0" at bounding box center [704, 201] width 85 height 19
type input "3"
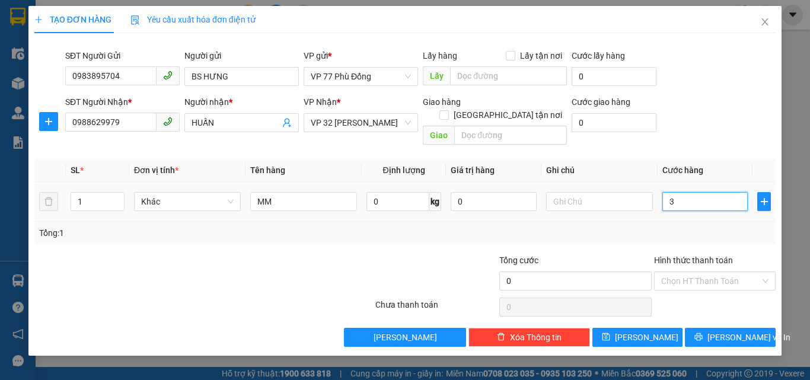
type input "3"
type input "30"
type input "30.000"
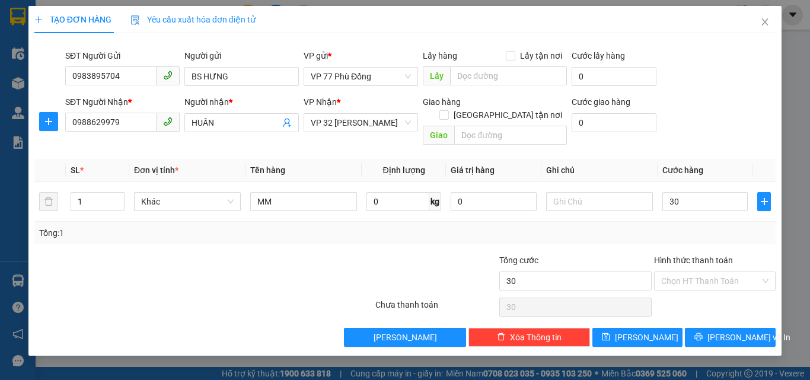
type input "30.000"
click at [707, 227] on div "Tổng: 1" at bounding box center [405, 233] width 732 height 13
click at [703, 333] on icon "printer" at bounding box center [699, 337] width 8 height 8
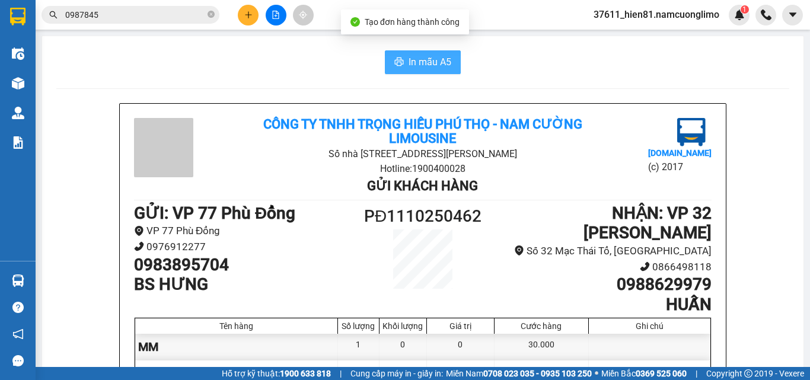
click at [422, 66] on span "In mẫu A5" at bounding box center [430, 62] width 43 height 15
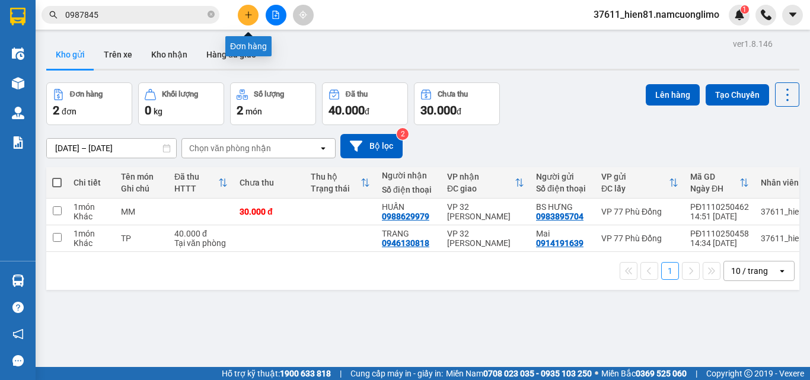
click at [240, 18] on button at bounding box center [248, 15] width 21 height 21
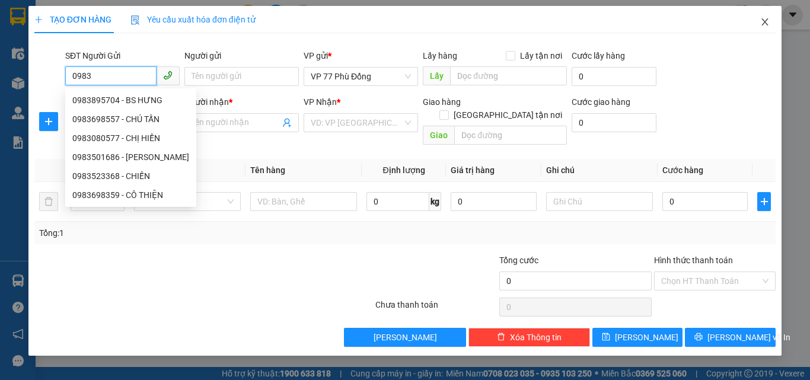
type input "0983"
click at [764, 21] on icon "close" at bounding box center [765, 21] width 7 height 7
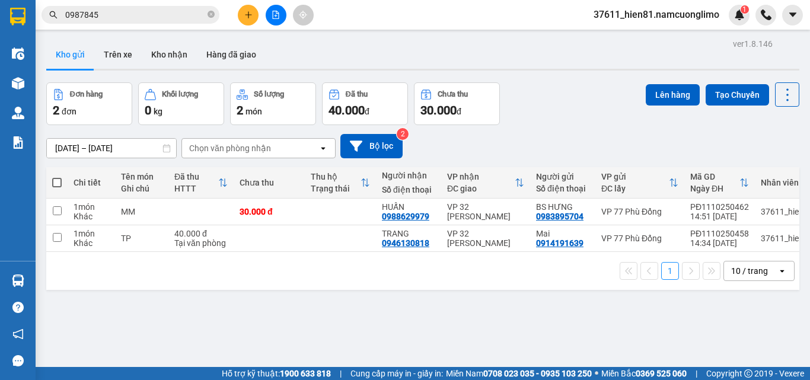
click at [60, 182] on span at bounding box center [56, 182] width 9 height 9
click at [57, 177] on input "checkbox" at bounding box center [57, 177] width 0 height 0
checkbox input "true"
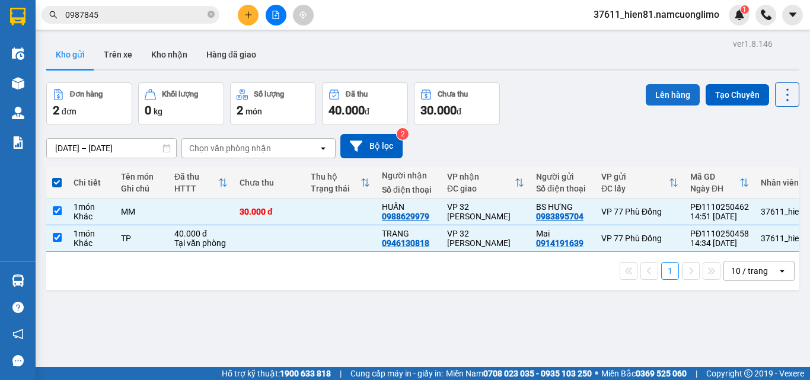
click at [655, 97] on button "Lên hàng" at bounding box center [673, 94] width 54 height 21
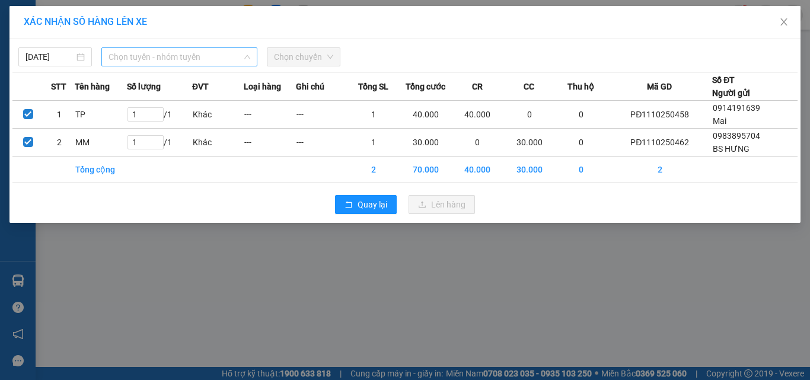
click at [134, 57] on span "Chọn tuyến - nhóm tuyến" at bounding box center [180, 57] width 142 height 18
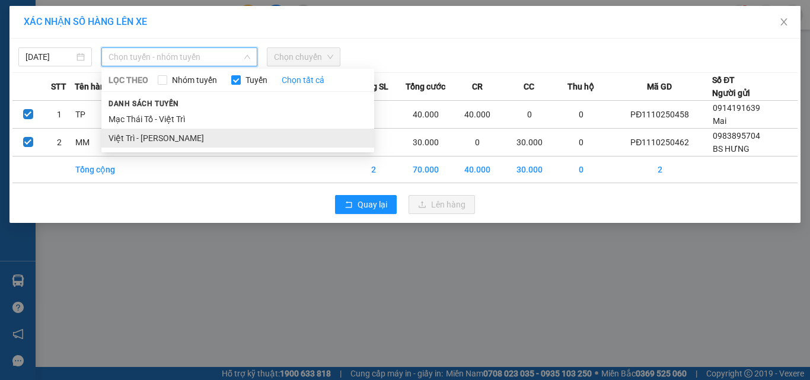
click at [151, 140] on li "Việt Trì - [PERSON_NAME]" at bounding box center [237, 138] width 273 height 19
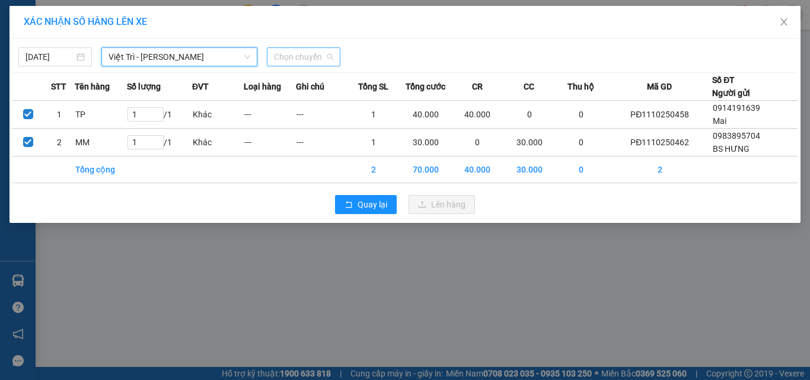
click at [296, 53] on span "Chọn chuyến" at bounding box center [303, 57] width 59 height 18
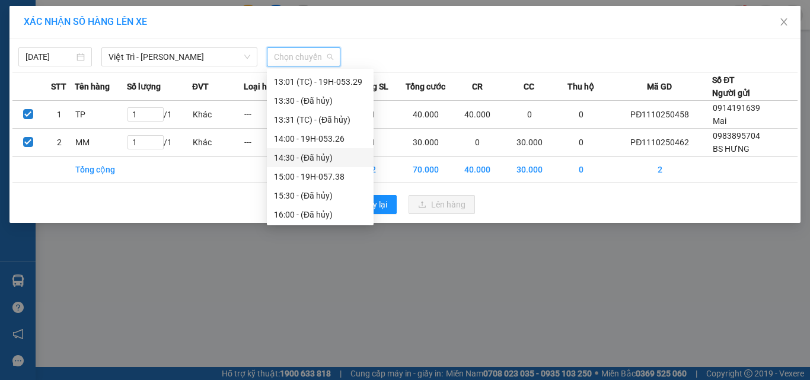
scroll to position [415, 0]
click at [332, 160] on div "15:00 - 19H-057.38" at bounding box center [320, 158] width 93 height 13
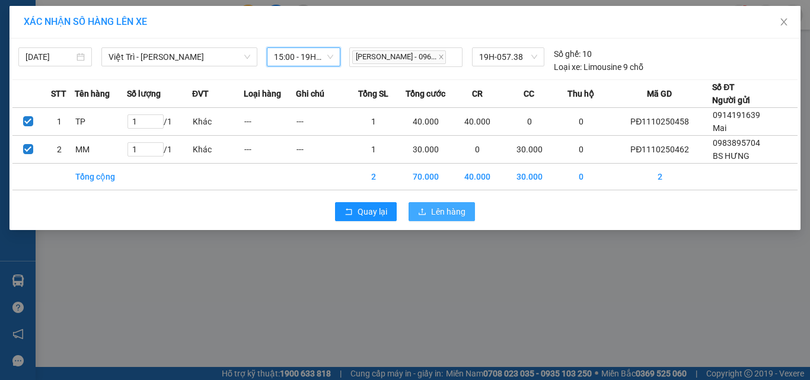
click at [423, 208] on icon "upload" at bounding box center [422, 212] width 8 height 8
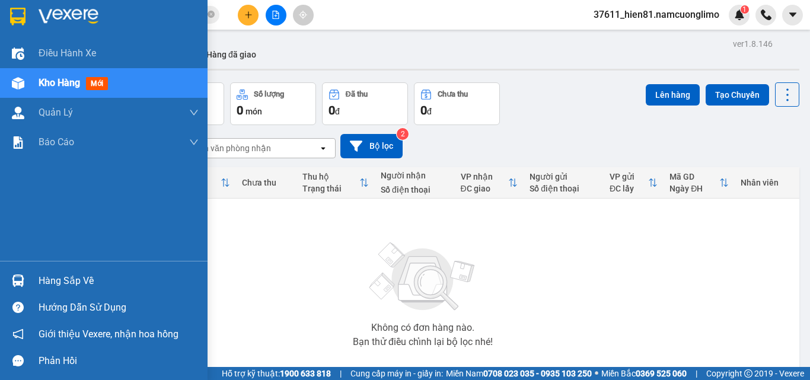
click at [45, 277] on div "Hàng sắp về" at bounding box center [119, 281] width 160 height 18
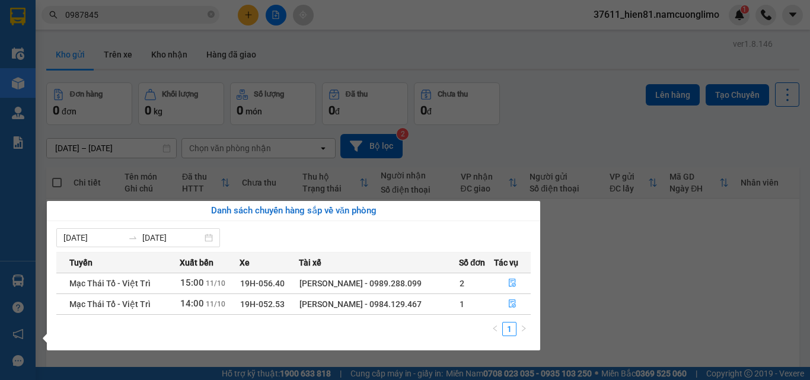
click at [629, 307] on section "Kết quả tìm kiếm ( 53 ) Bộ lọc Mã ĐH Trạng thái Món hàng Tổng cước Chưa cước Ng…" at bounding box center [405, 190] width 810 height 380
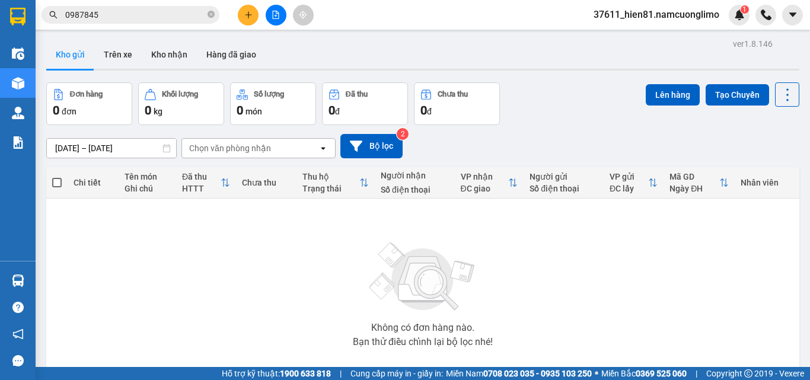
click at [247, 21] on button at bounding box center [248, 15] width 21 height 21
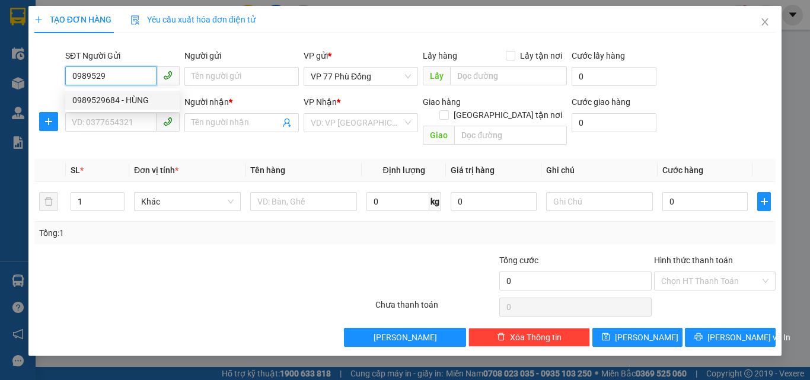
click at [126, 104] on div "0989529684 - HÙNG" at bounding box center [122, 100] width 100 height 13
type input "0989529684"
type input "HÙNG"
type input "0989529684"
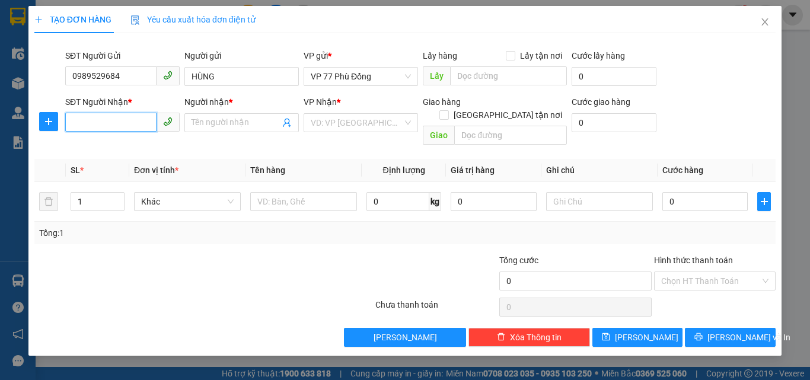
click at [125, 120] on input "SĐT Người Nhận *" at bounding box center [110, 122] width 91 height 19
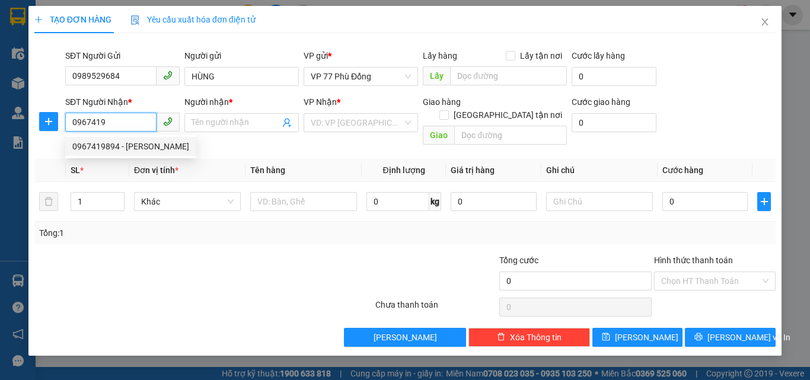
click at [125, 145] on div "0967419894 - KATRI" at bounding box center [130, 146] width 117 height 13
type input "0967419894"
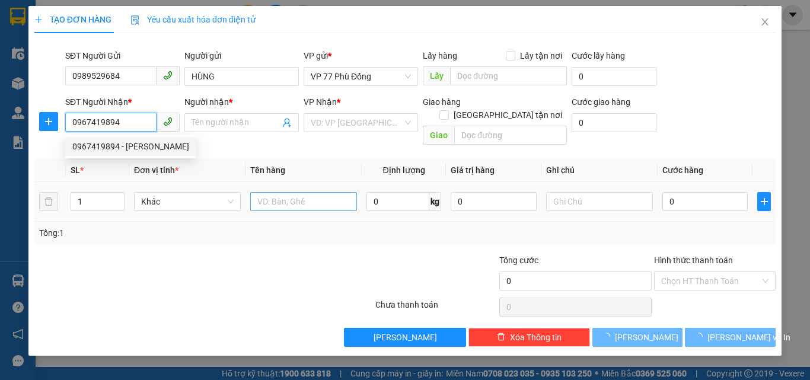
type input "KATRI"
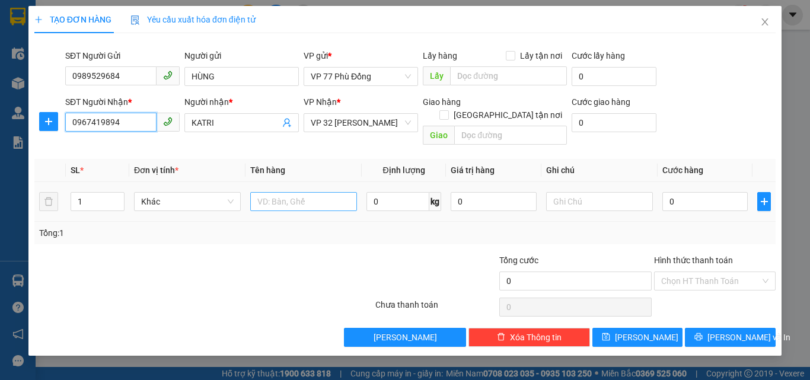
type input "0967419894"
click at [269, 195] on input "text" at bounding box center [303, 201] width 107 height 19
type input "VLNK"
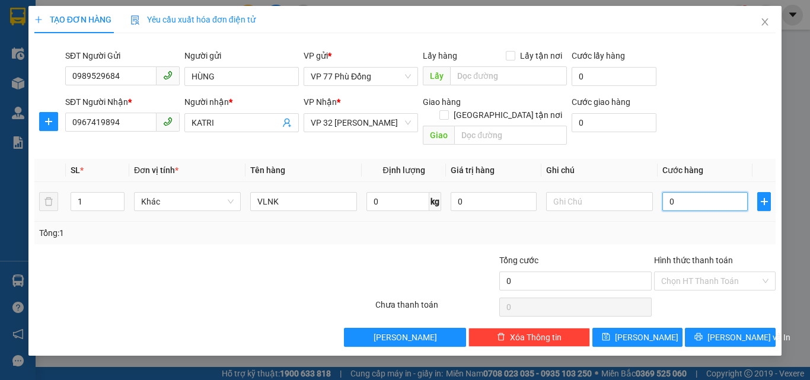
click at [665, 192] on input "0" at bounding box center [704, 201] width 85 height 19
type input "3"
type input "30"
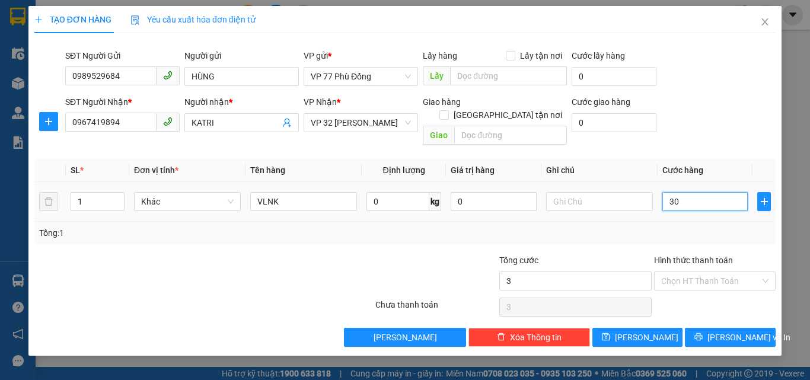
type input "30"
type input "30.000"
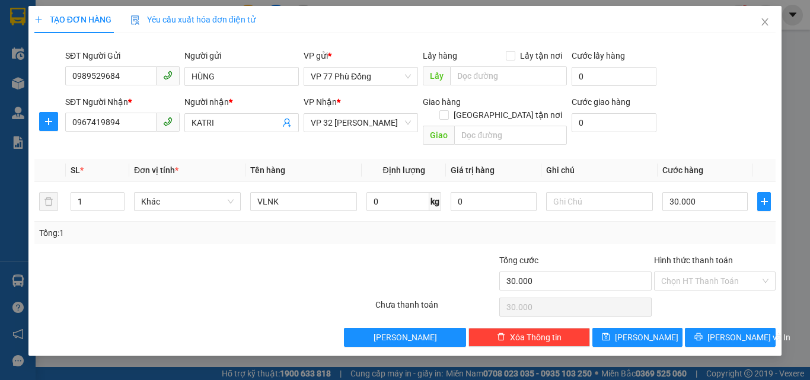
click at [700, 234] on div "Transit Pickup Surcharge Ids Transit Deliver Surcharge Ids Transit Deliver Surc…" at bounding box center [404, 195] width 741 height 304
click at [729, 331] on span "[PERSON_NAME] và In" at bounding box center [748, 337] width 83 height 13
click at [761, 23] on icon "close" at bounding box center [764, 21] width 9 height 9
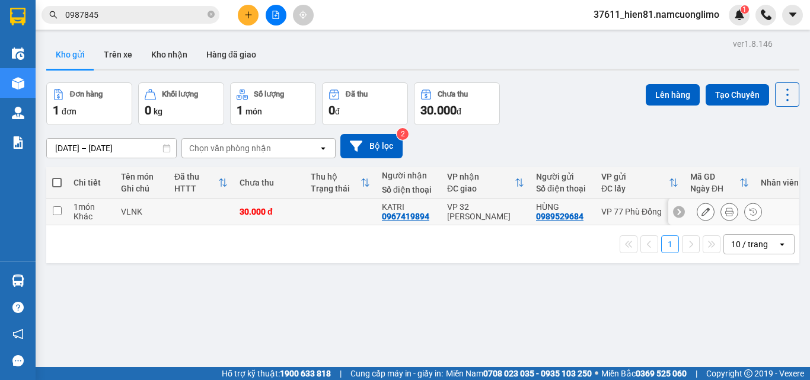
click at [702, 211] on icon at bounding box center [706, 212] width 8 height 8
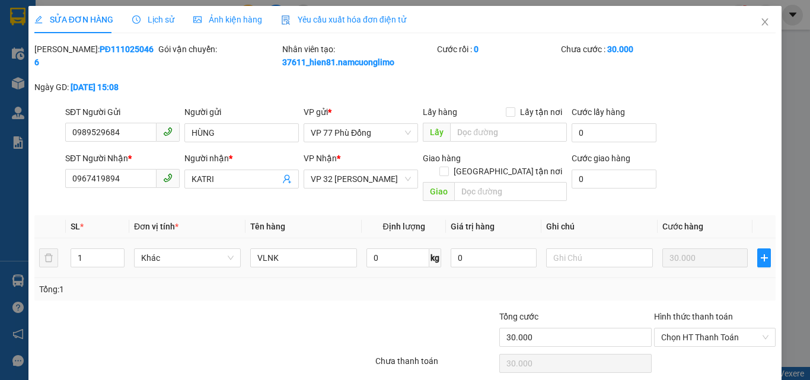
type input "0989529684"
type input "HÙNG"
type input "0967419894"
type input "KATRI"
type input "30.000"
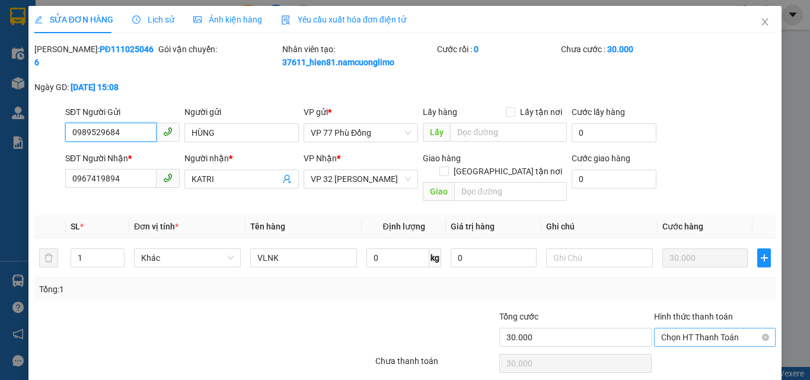
click at [690, 329] on span "Chọn HT Thanh Toán" at bounding box center [714, 338] width 107 height 18
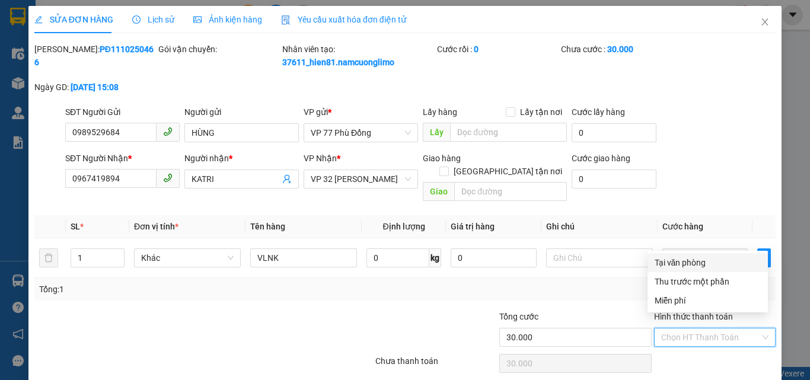
click at [665, 264] on div "Tại văn phòng" at bounding box center [708, 262] width 106 height 13
type input "0"
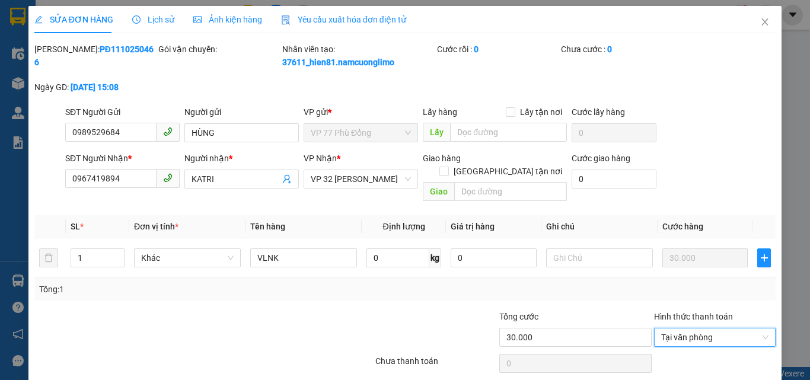
scroll to position [33, 0]
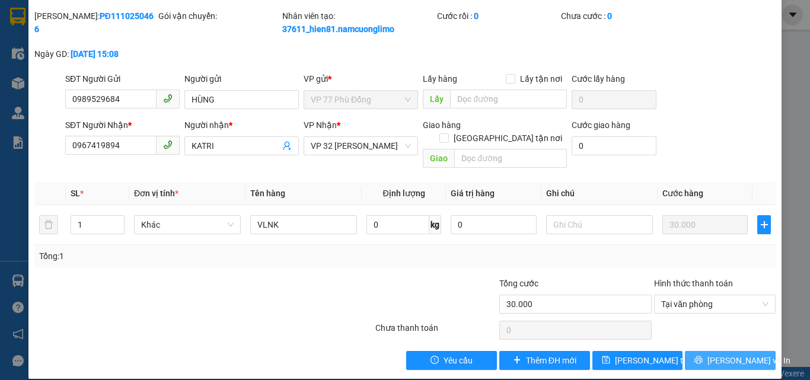
click at [725, 354] on span "[PERSON_NAME] và In" at bounding box center [748, 360] width 83 height 13
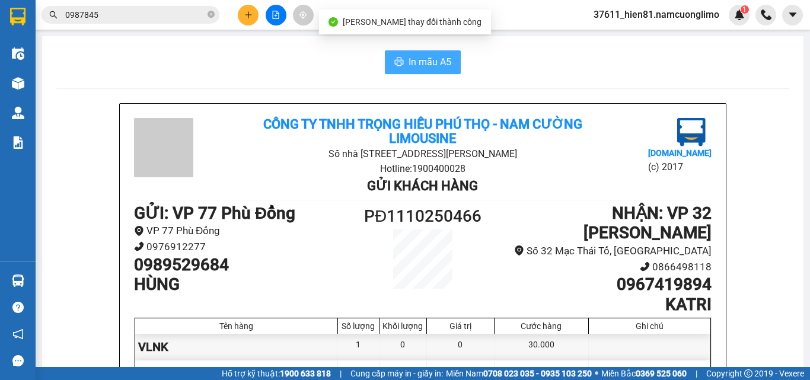
click at [430, 65] on span "In mẫu A5" at bounding box center [430, 62] width 43 height 15
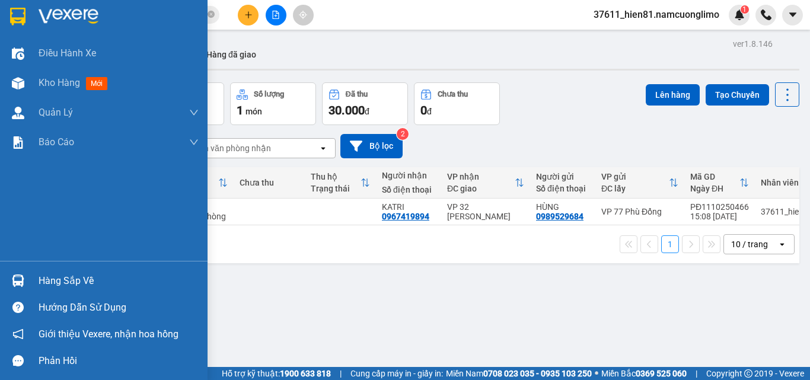
click at [43, 279] on div "Hàng sắp về" at bounding box center [119, 281] width 160 height 18
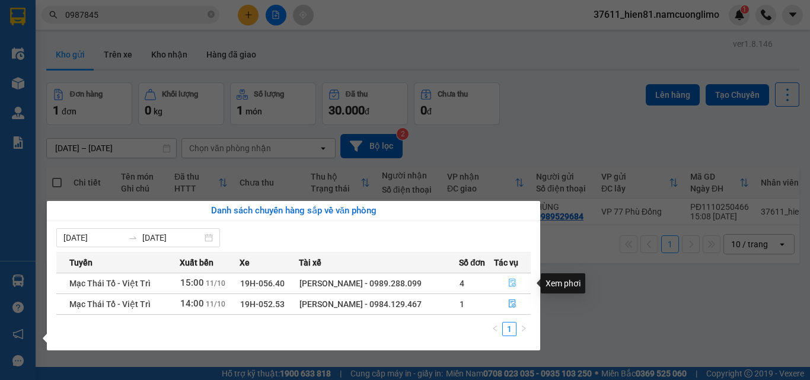
click at [515, 282] on icon "file-done" at bounding box center [512, 283] width 7 height 8
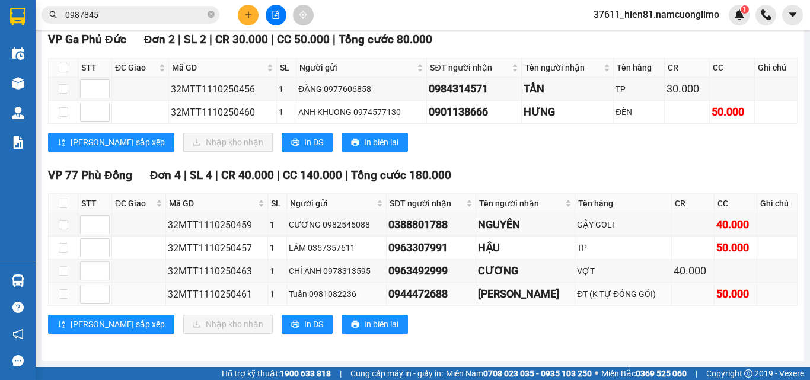
scroll to position [190, 0]
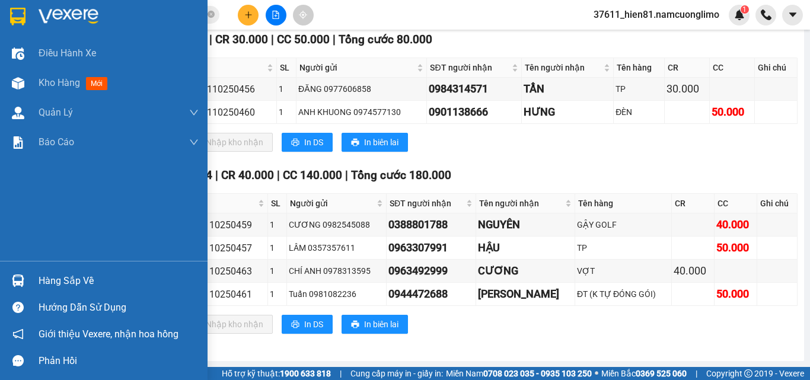
click at [81, 275] on div "Hàng sắp về" at bounding box center [119, 281] width 160 height 18
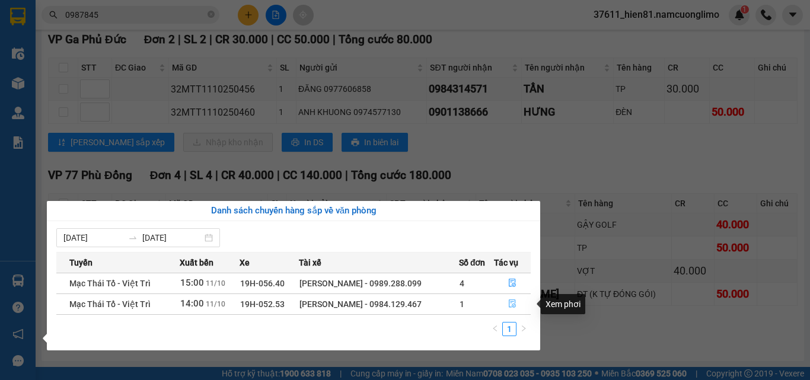
click at [514, 307] on icon "file-done" at bounding box center [512, 304] width 7 height 8
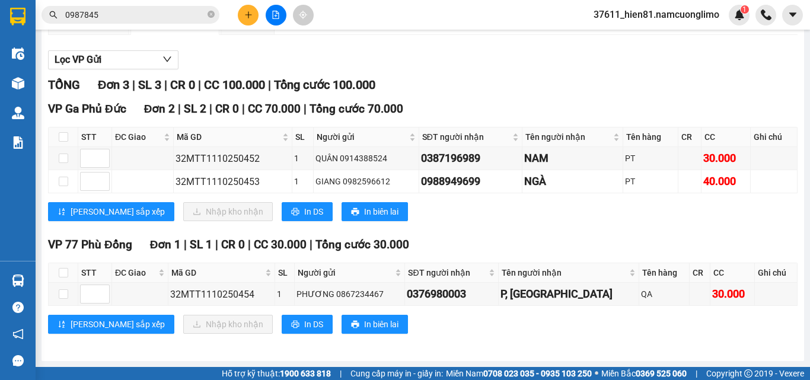
scroll to position [121, 0]
click at [68, 273] on th at bounding box center [64, 273] width 30 height 20
click at [65, 275] on input "checkbox" at bounding box center [63, 272] width 9 height 9
checkbox input "true"
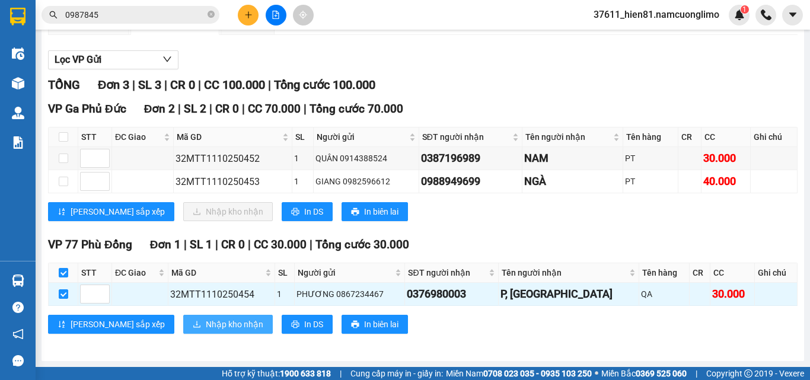
click at [206, 327] on span "Nhập kho nhận" at bounding box center [235, 324] width 58 height 13
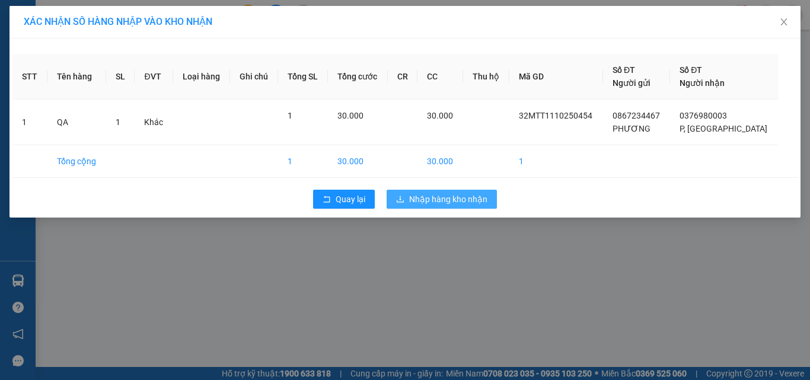
click at [450, 200] on span "Nhập hàng kho nhận" at bounding box center [448, 199] width 78 height 13
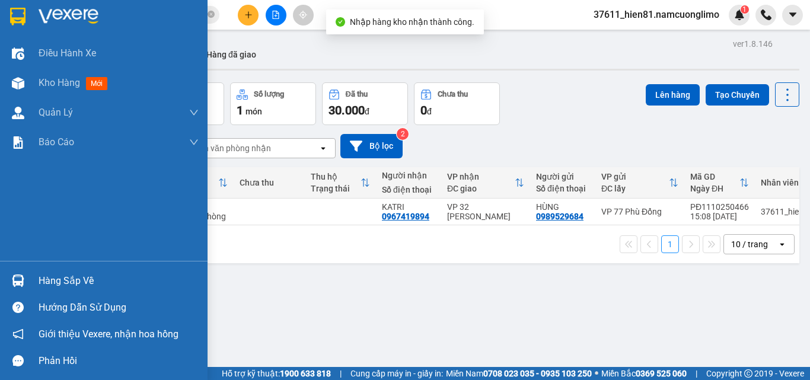
click at [70, 285] on div "Hàng sắp về" at bounding box center [119, 281] width 160 height 18
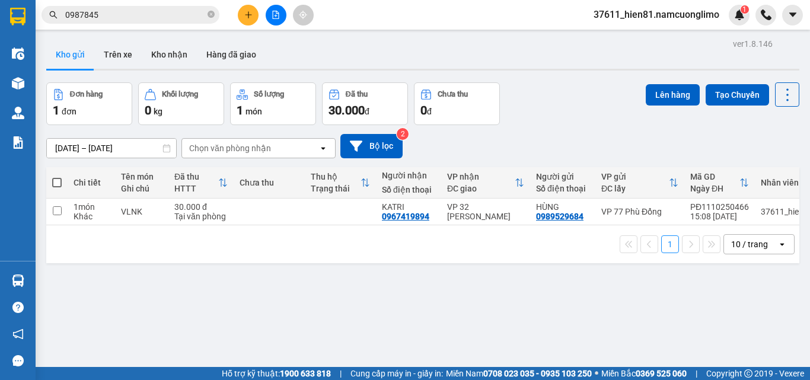
click at [591, 289] on section "Kết quả tìm kiếm ( 53 ) Bộ lọc Mã ĐH Trạng thái Món hàng Tổng cước Chưa cước Ng…" at bounding box center [405, 190] width 810 height 380
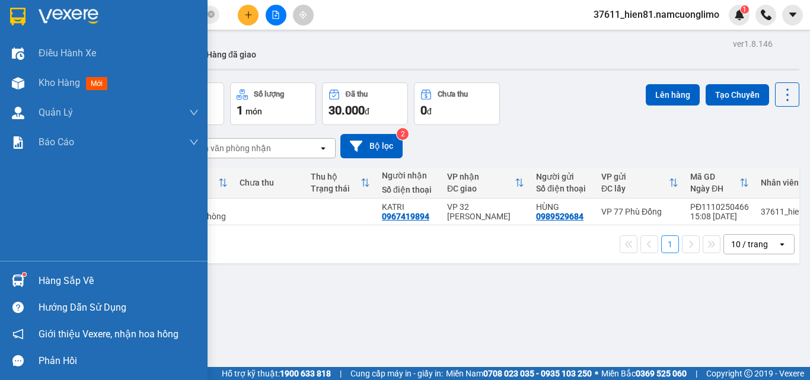
drag, startPoint x: 47, startPoint y: 282, endPoint x: 91, endPoint y: 282, distance: 43.3
click at [53, 282] on div "Hàng sắp về" at bounding box center [119, 281] width 160 height 18
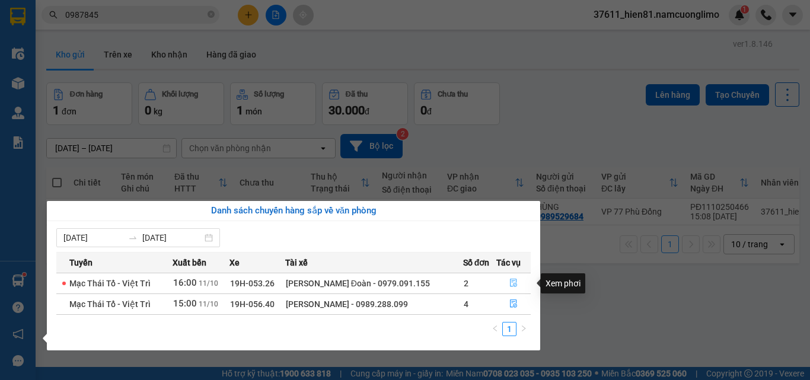
click at [509, 283] on icon "file-done" at bounding box center [513, 283] width 8 height 8
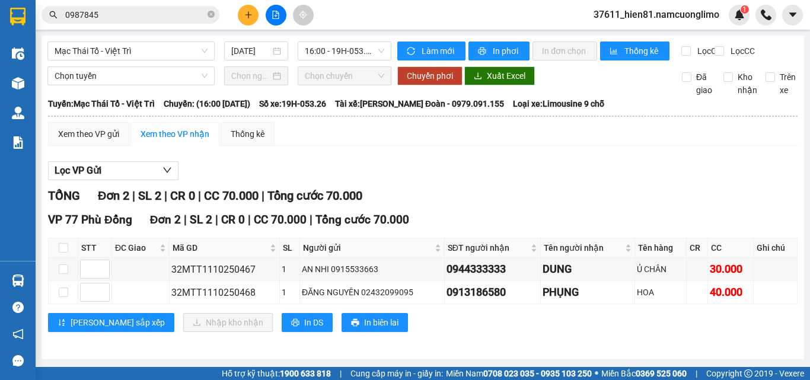
scroll to position [8, 0]
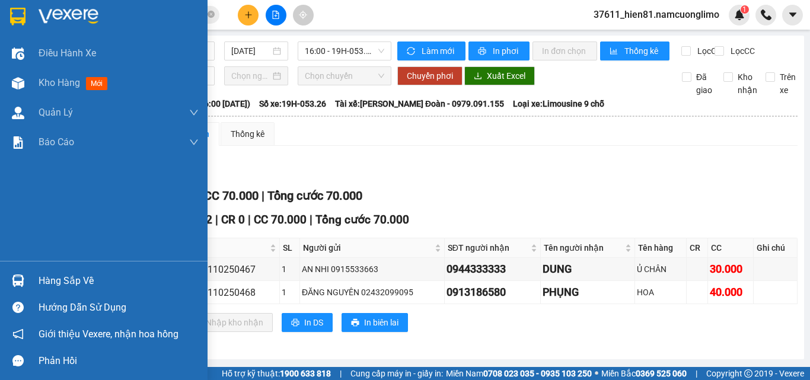
click at [73, 280] on div "Hàng sắp về" at bounding box center [119, 281] width 160 height 18
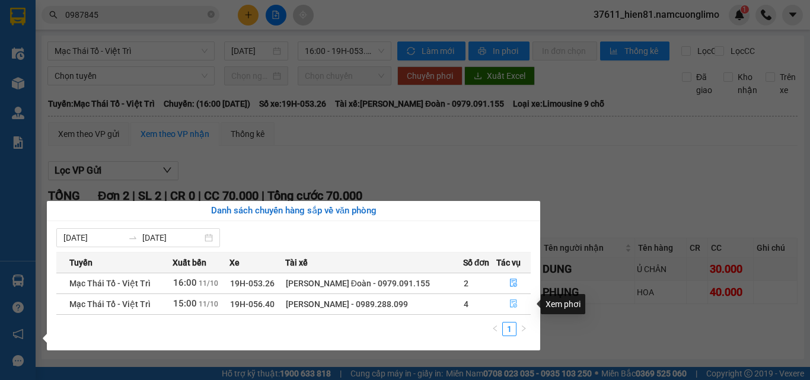
click at [511, 305] on icon "file-done" at bounding box center [513, 303] width 8 height 8
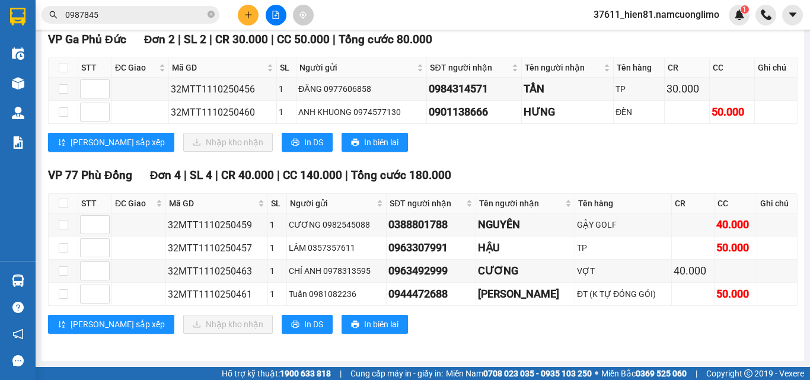
scroll to position [190, 0]
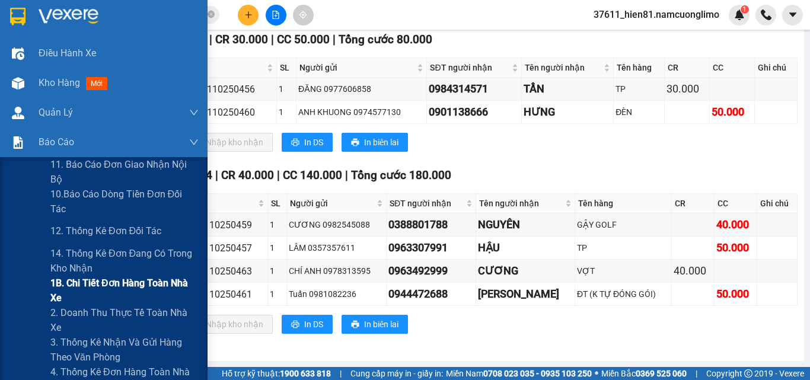
click at [78, 283] on span "1B. Chi tiết đơn hàng toàn nhà xe" at bounding box center [124, 291] width 148 height 30
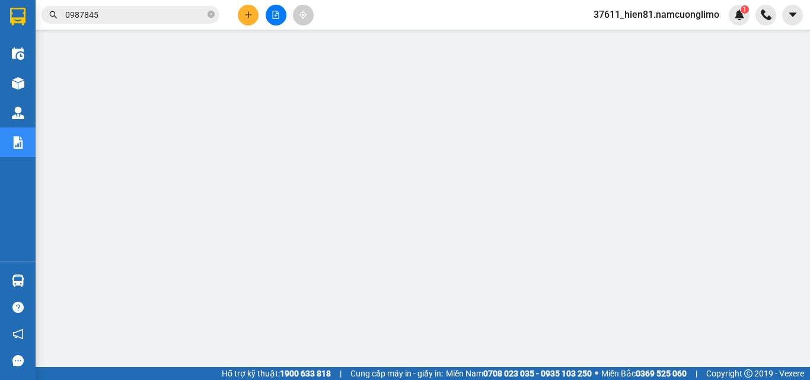
scroll to position [12, 0]
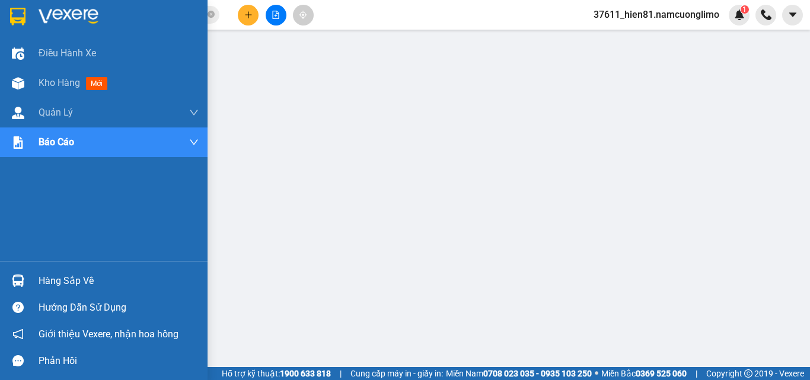
click at [53, 273] on div "Hàng sắp về" at bounding box center [119, 281] width 160 height 18
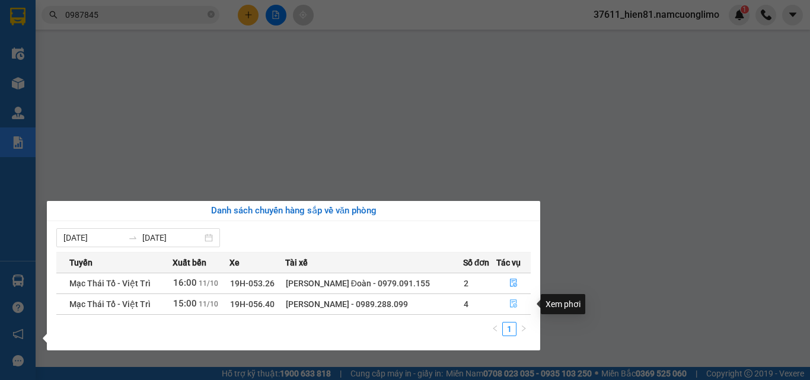
click at [512, 310] on button "button" at bounding box center [514, 304] width 34 height 19
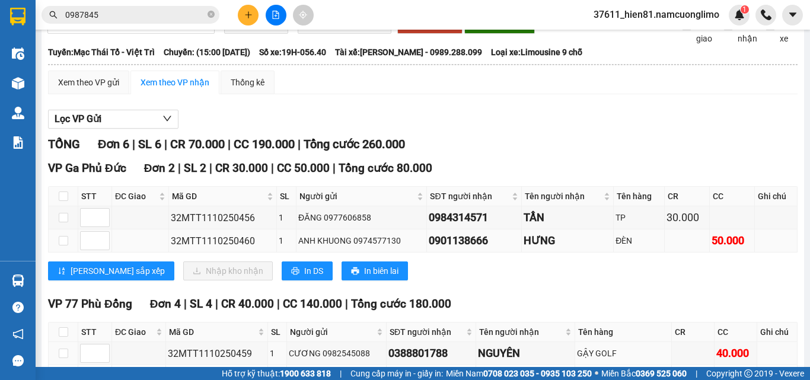
scroll to position [178, 0]
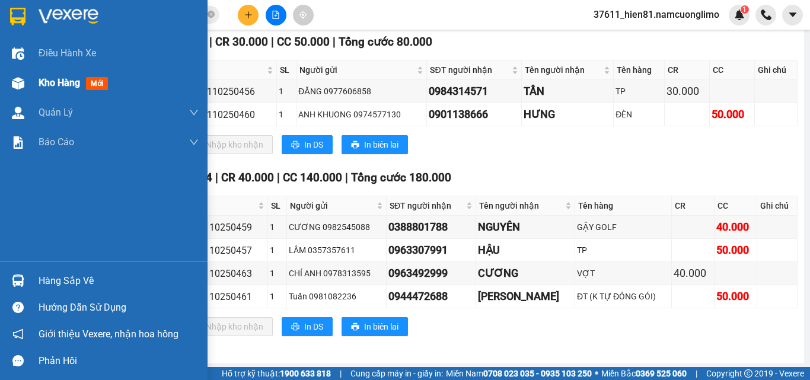
click at [53, 83] on span "Kho hàng" at bounding box center [60, 82] width 42 height 11
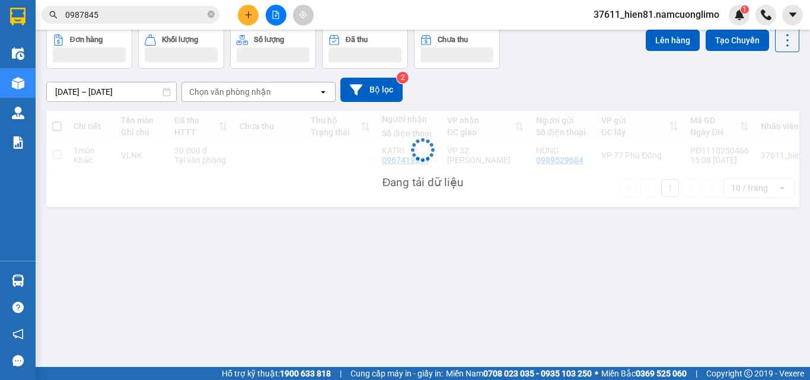
scroll to position [55, 0]
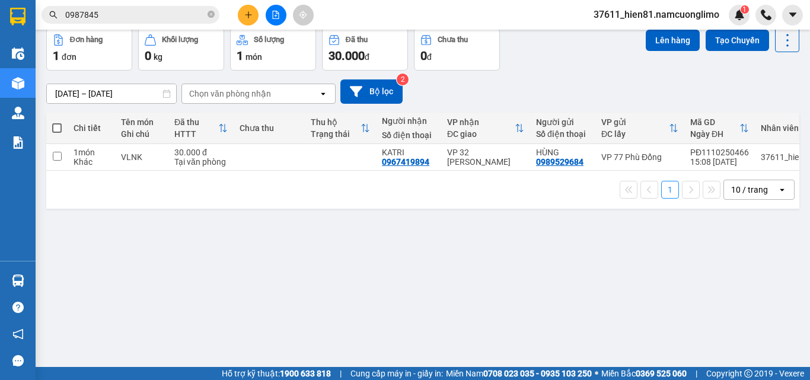
click at [55, 127] on span at bounding box center [56, 127] width 9 height 9
click at [57, 122] on input "checkbox" at bounding box center [57, 122] width 0 height 0
checkbox input "true"
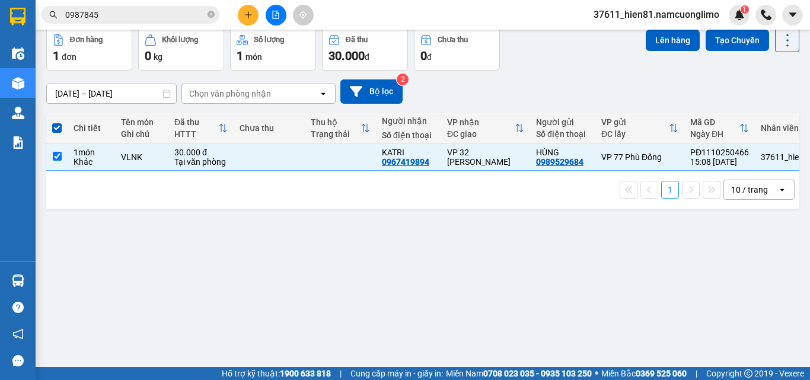
click at [651, 58] on div "Lên hàng Tạo Chuyến" at bounding box center [723, 49] width 154 height 43
click at [651, 45] on button "Lên hàng" at bounding box center [673, 40] width 54 height 21
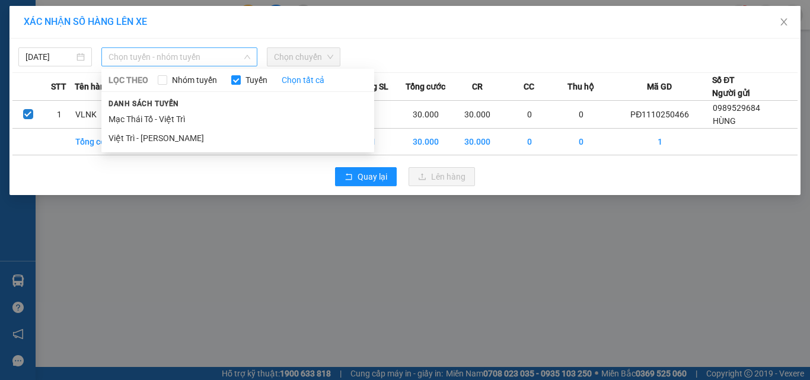
click at [146, 58] on span "Chọn tuyến - nhóm tuyến" at bounding box center [180, 57] width 142 height 18
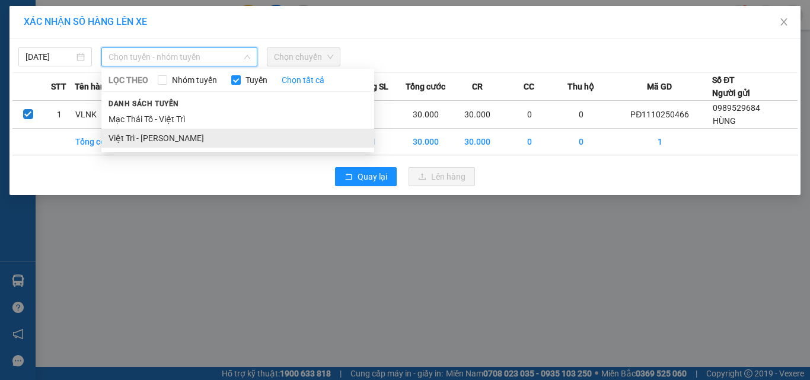
click at [154, 138] on li "Việt Trì - [PERSON_NAME]" at bounding box center [237, 138] width 273 height 19
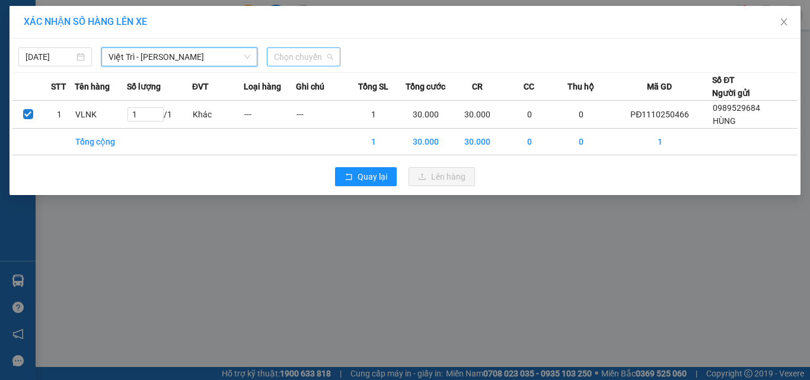
click at [297, 55] on span "Chọn chuyến" at bounding box center [303, 57] width 59 height 18
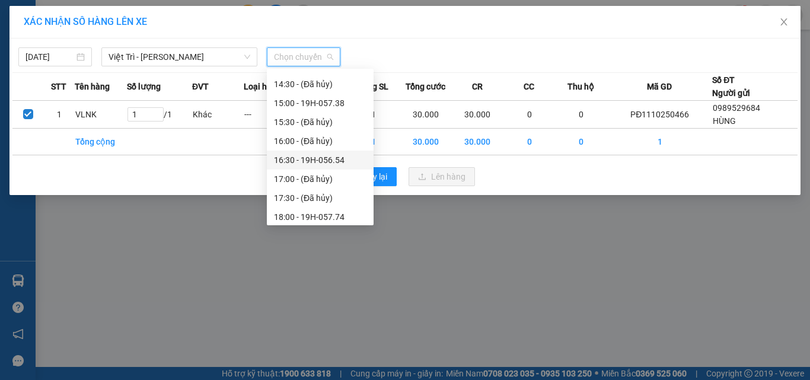
scroll to position [531, 0]
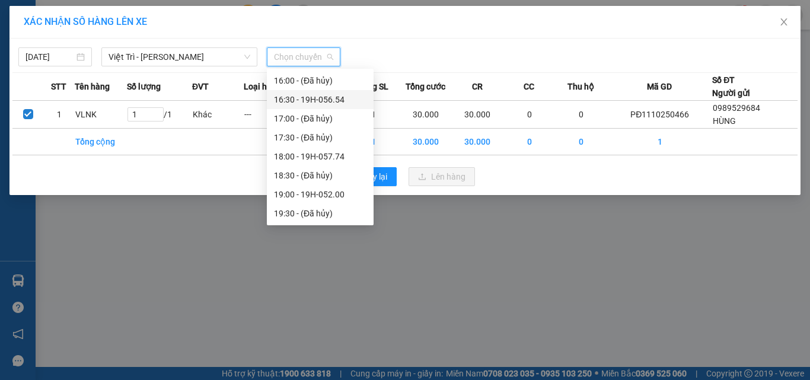
click at [311, 100] on div "16:30 - 19H-056.54" at bounding box center [320, 99] width 93 height 13
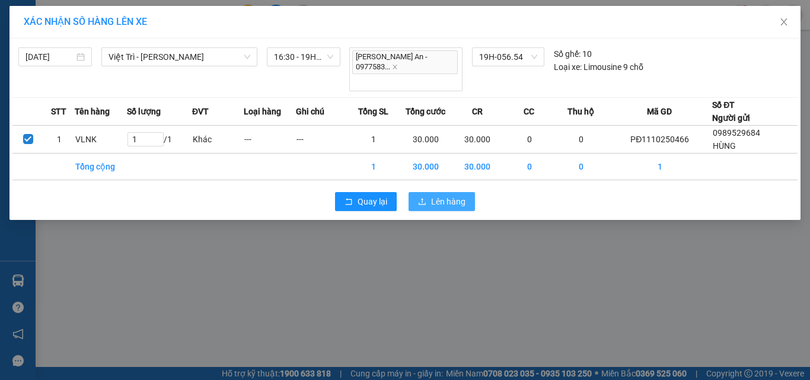
click at [426, 197] on icon "upload" at bounding box center [422, 201] width 8 height 8
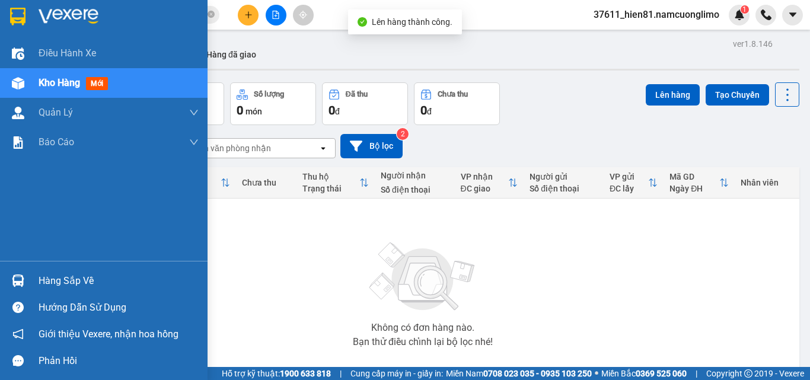
click at [65, 281] on div "Hàng sắp về" at bounding box center [119, 281] width 160 height 18
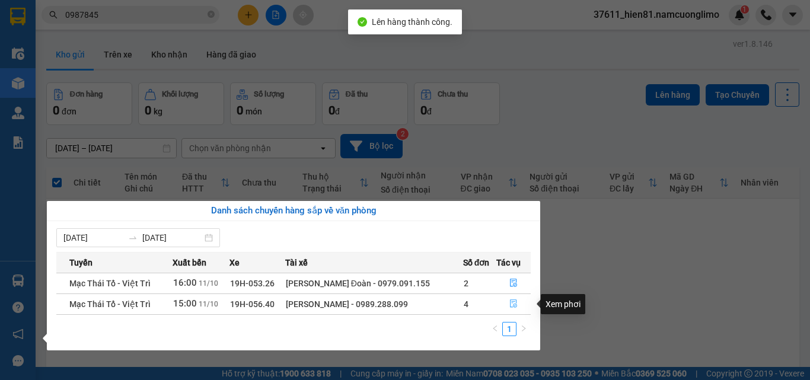
click at [512, 303] on icon "file-done" at bounding box center [513, 303] width 8 height 8
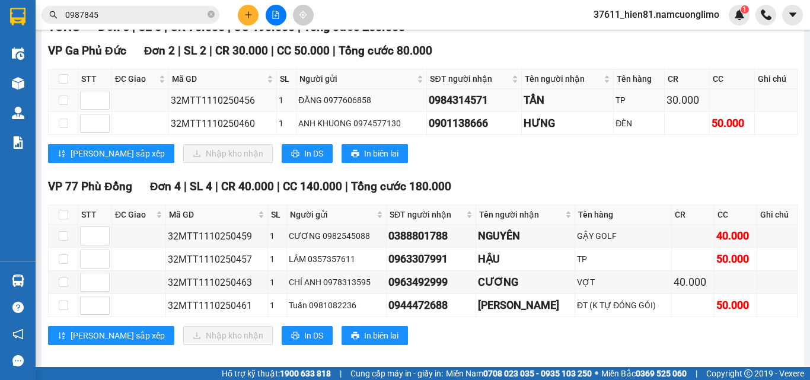
scroll to position [178, 0]
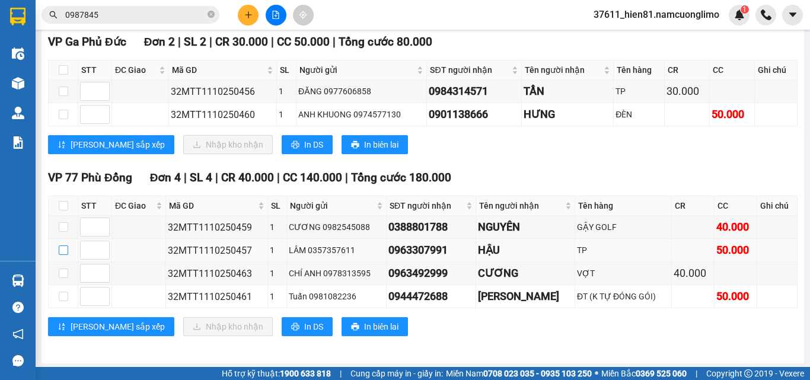
click at [59, 255] on input "checkbox" at bounding box center [63, 250] width 9 height 9
checkbox input "true"
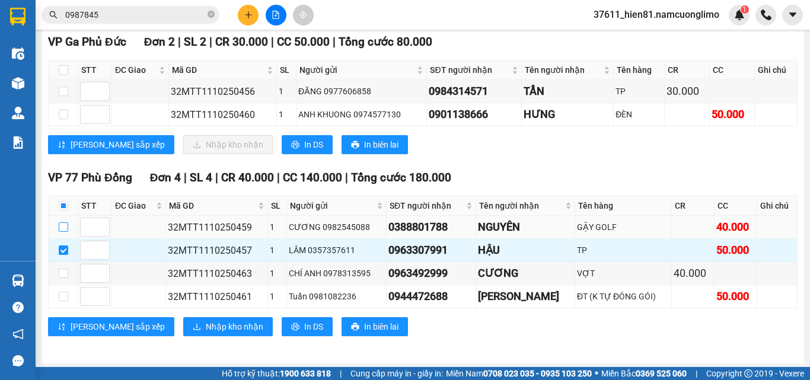
click at [65, 232] on input "checkbox" at bounding box center [63, 226] width 9 height 9
checkbox input "true"
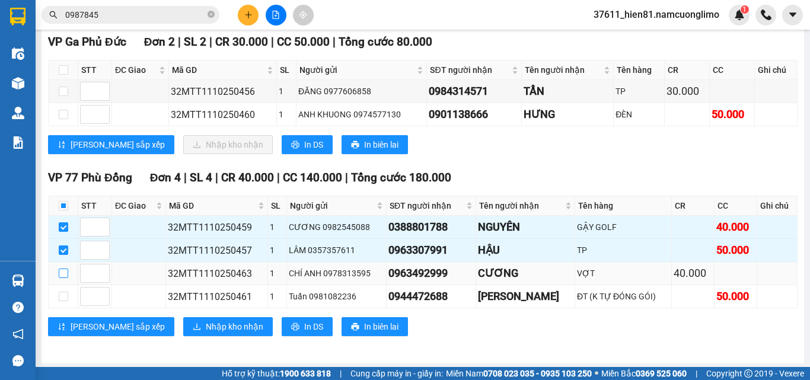
click at [63, 278] on input "checkbox" at bounding box center [63, 273] width 9 height 9
checkbox input "true"
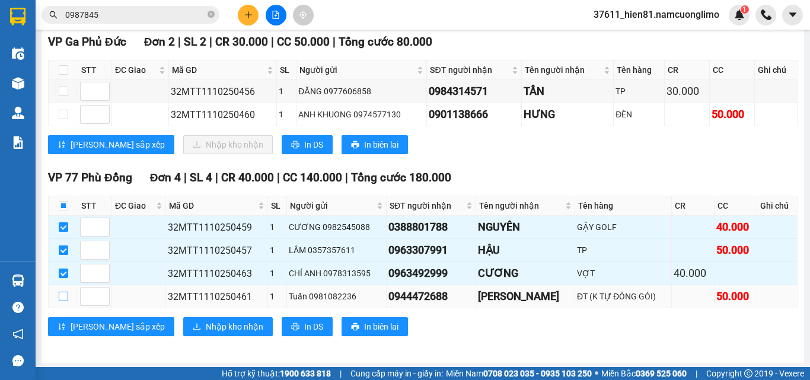
click at [65, 303] on label at bounding box center [63, 296] width 9 height 13
click at [65, 301] on input "checkbox" at bounding box center [63, 296] width 9 height 9
checkbox input "true"
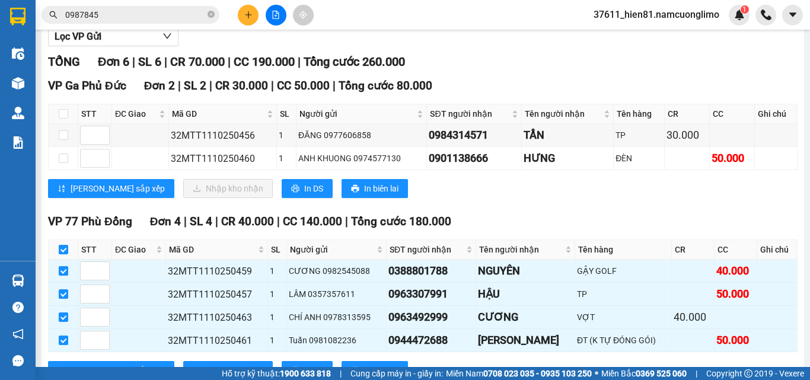
scroll to position [190, 0]
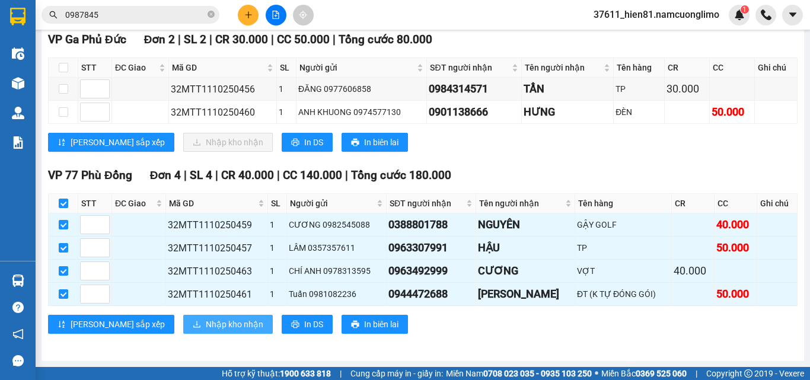
click at [206, 324] on span "Nhập kho nhận" at bounding box center [235, 324] width 58 height 13
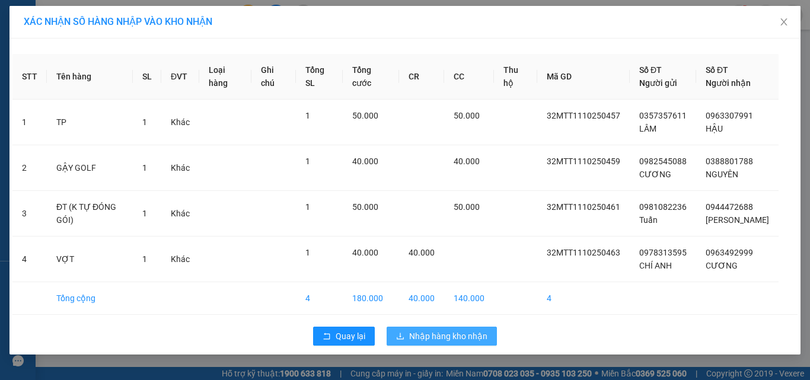
click at [435, 343] on span "Nhập hàng kho nhận" at bounding box center [448, 336] width 78 height 13
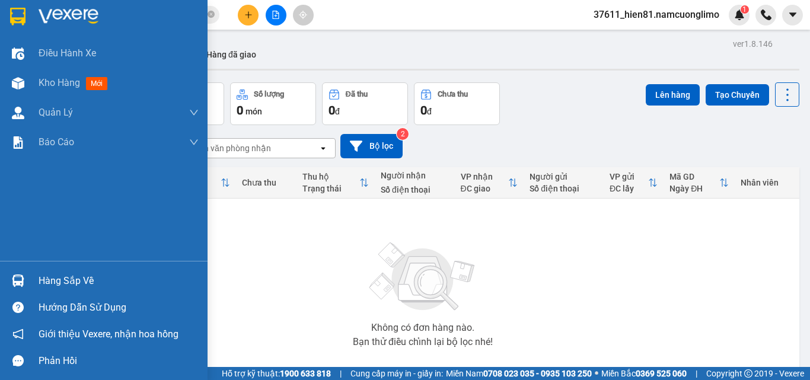
click at [63, 285] on div "Hàng sắp về" at bounding box center [119, 281] width 160 height 18
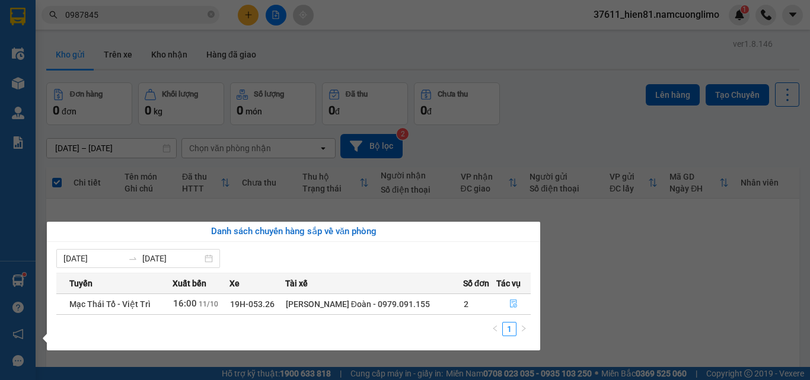
click at [511, 302] on icon "file-done" at bounding box center [513, 304] width 7 height 8
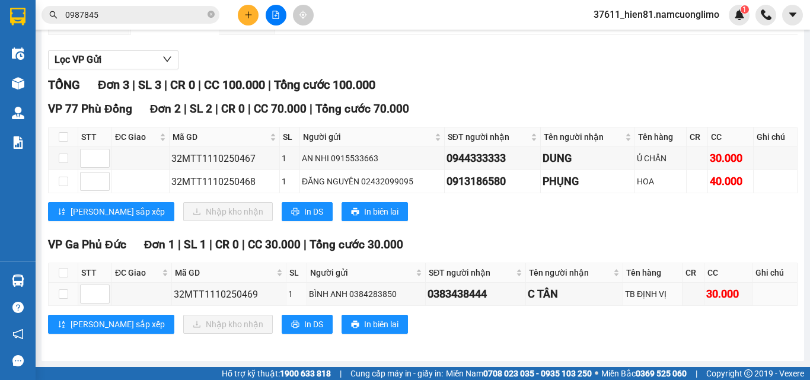
scroll to position [121, 0]
click at [105, 17] on input "0987845" at bounding box center [135, 14] width 140 height 13
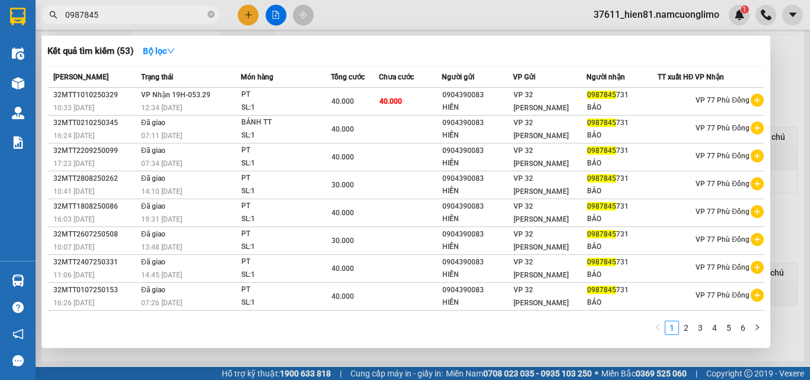
click at [105, 17] on input "0987845" at bounding box center [135, 14] width 140 height 13
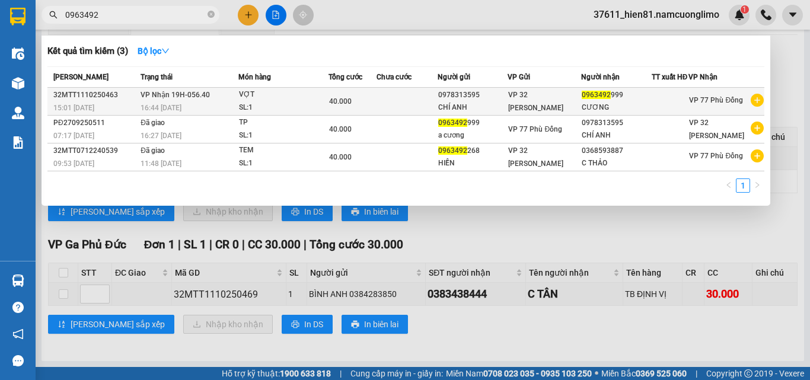
type input "0963492"
click at [610, 104] on div "CƯƠNG" at bounding box center [616, 107] width 69 height 12
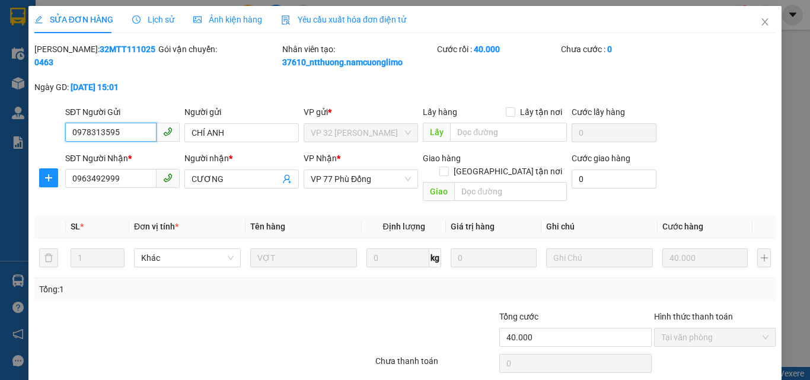
type input "0978313595"
type input "CHÍ ANH"
type input "0963492999"
type input "CƯƠNG"
type input "40.000"
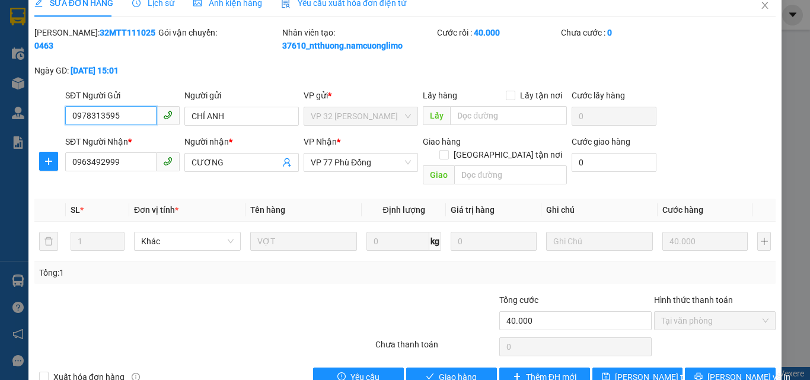
scroll to position [33, 0]
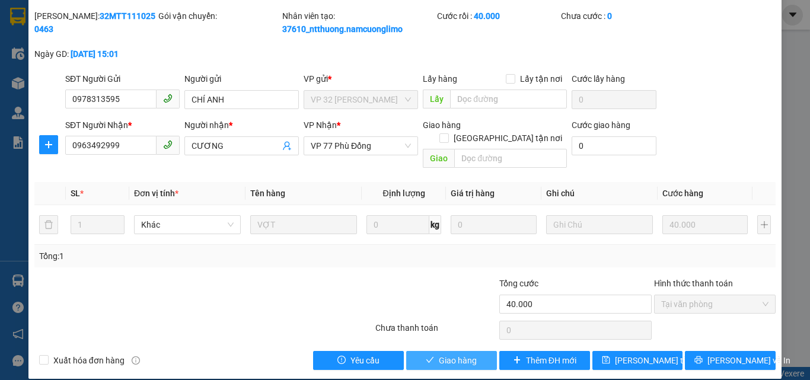
click at [444, 354] on span "Giao hàng" at bounding box center [458, 360] width 38 height 13
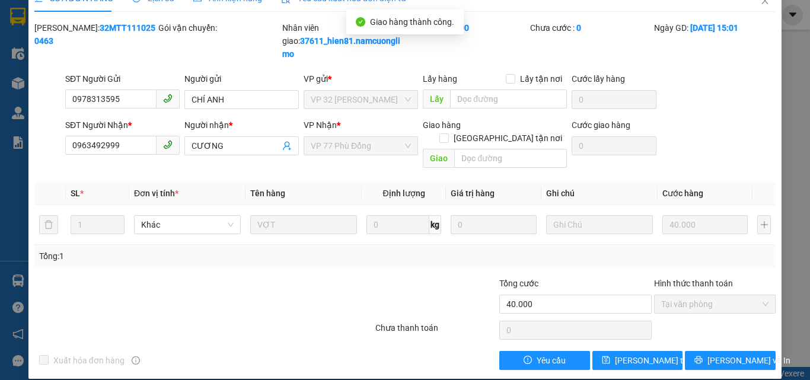
scroll to position [0, 0]
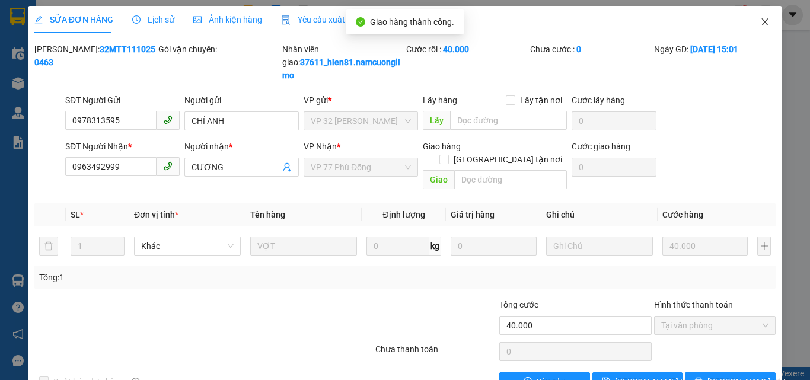
click at [760, 27] on icon "close" at bounding box center [764, 21] width 9 height 9
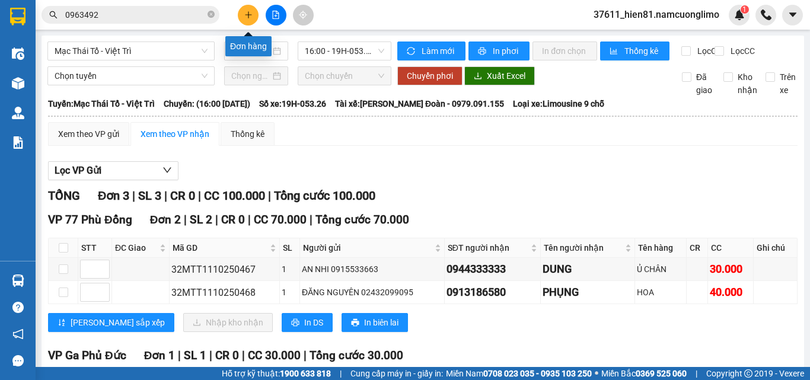
click at [248, 21] on button at bounding box center [248, 15] width 21 height 21
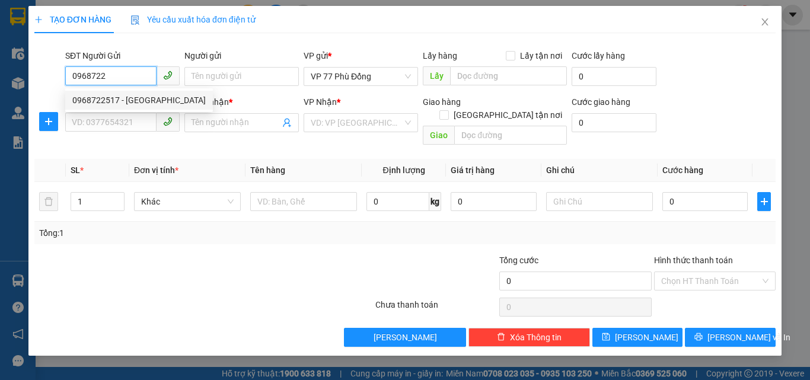
click at [82, 98] on div "0968722517 - ĐỨC" at bounding box center [138, 100] width 133 height 13
type input "0968722517"
type input "ĐỨC"
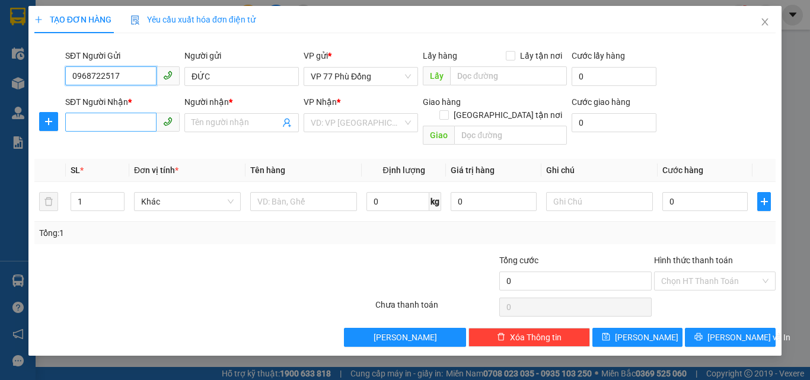
type input "0968722517"
click at [88, 125] on input "SĐT Người Nhận *" at bounding box center [110, 122] width 91 height 19
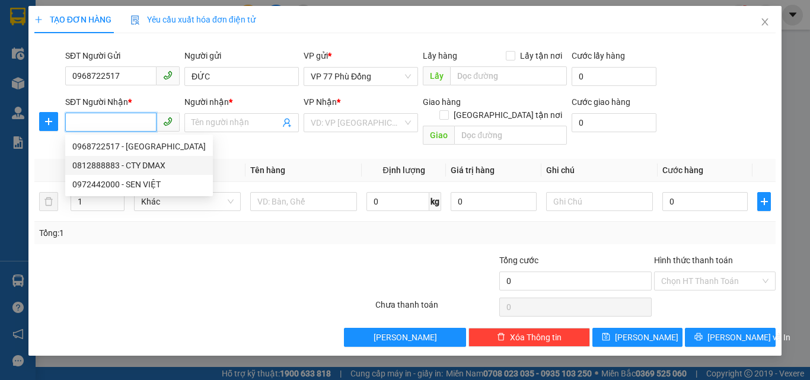
click at [138, 169] on div "0812888883 - CTY DMAX" at bounding box center [138, 165] width 133 height 13
type input "0812888883"
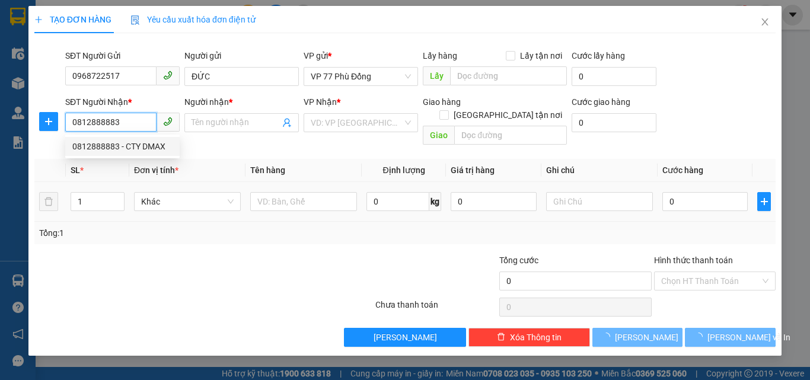
type input "CTY DMAX"
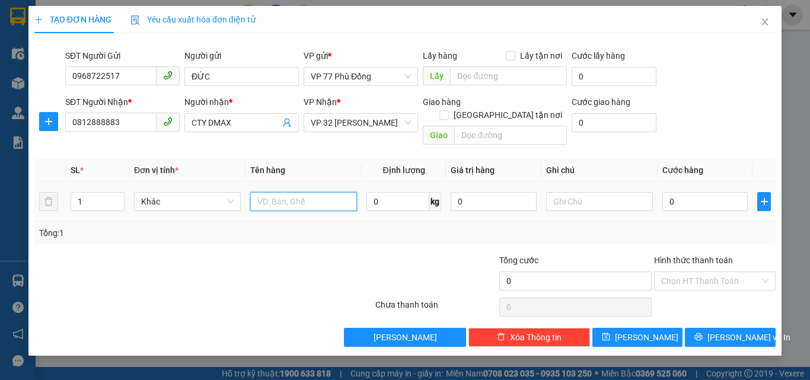
click at [278, 194] on input "text" at bounding box center [303, 201] width 107 height 19
type input "MR"
click at [687, 192] on input "0" at bounding box center [704, 201] width 85 height 19
type input "3"
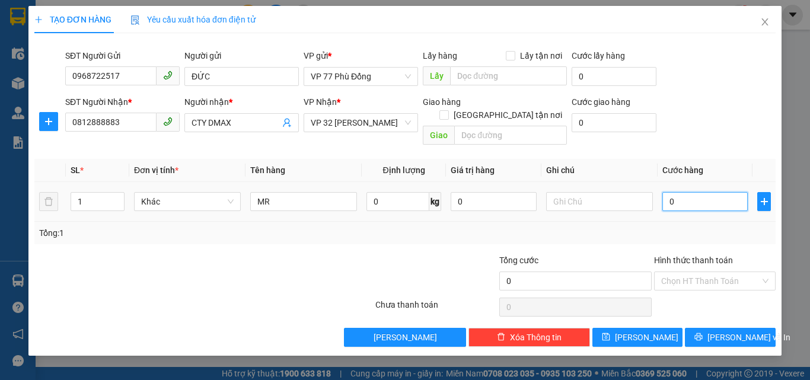
type input "3"
type input "35"
type input "35.000"
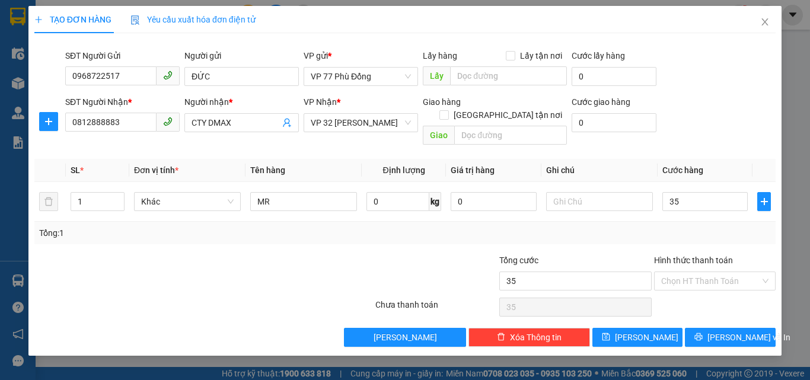
type input "35.000"
click at [672, 227] on div "Tổng: 1" at bounding box center [405, 233] width 732 height 13
click at [694, 273] on input "Hình thức thanh toán" at bounding box center [710, 281] width 99 height 18
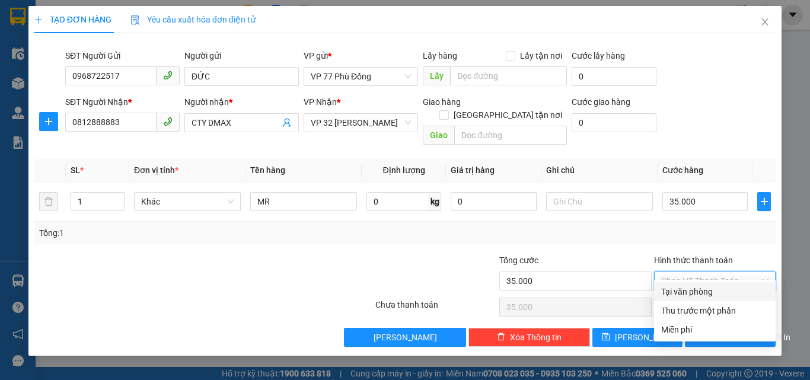
click at [685, 295] on div "Tại văn phòng" at bounding box center [714, 291] width 107 height 13
type input "0"
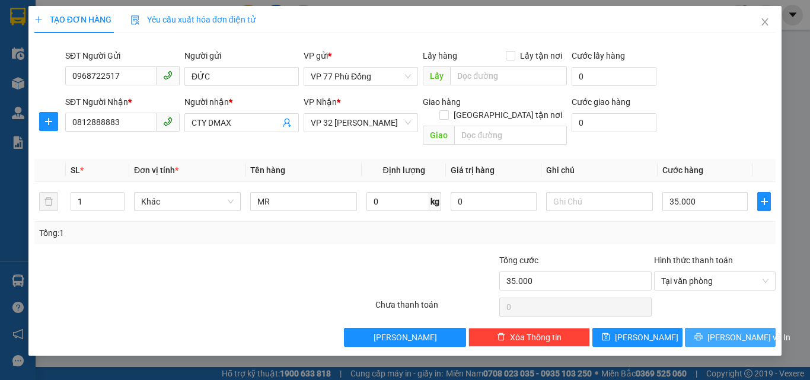
click at [703, 333] on icon "printer" at bounding box center [698, 337] width 8 height 8
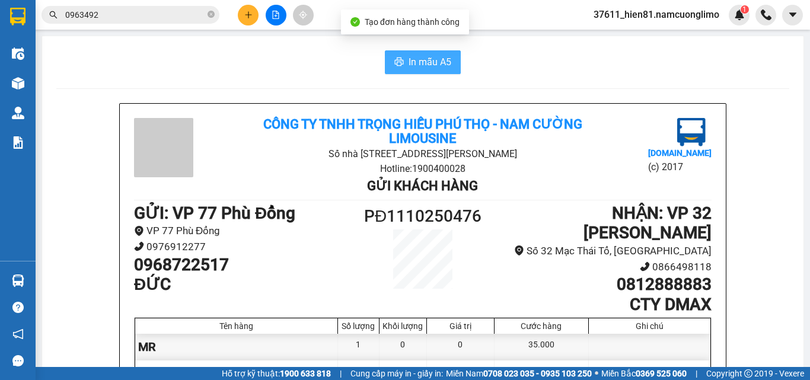
click at [430, 71] on button "In mẫu A5" at bounding box center [423, 62] width 76 height 24
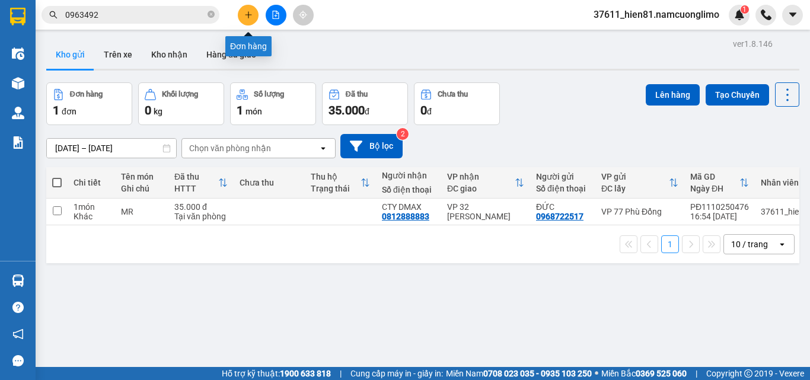
click at [245, 19] on button at bounding box center [248, 15] width 21 height 21
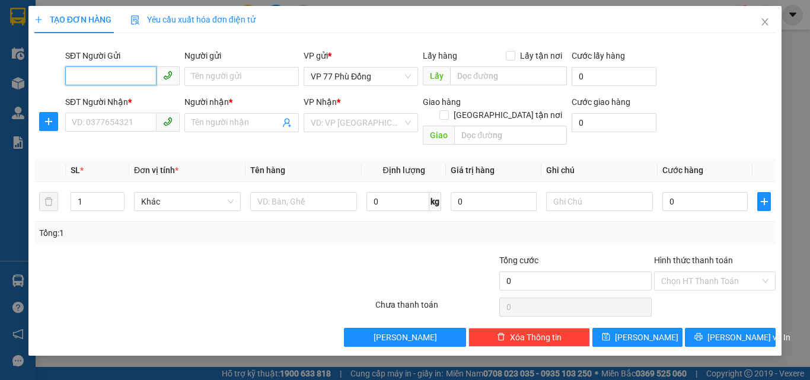
click at [106, 78] on input "SĐT Người Gửi" at bounding box center [110, 75] width 91 height 19
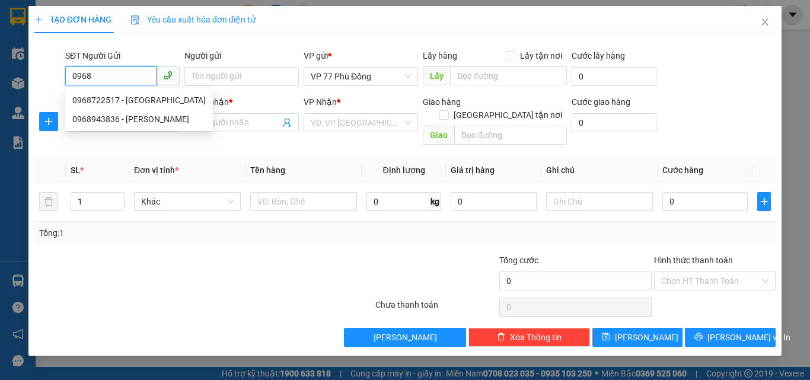
click at [106, 101] on div "0968722517 - ĐỨC" at bounding box center [138, 100] width 133 height 13
type input "0968722517"
type input "ĐỨC"
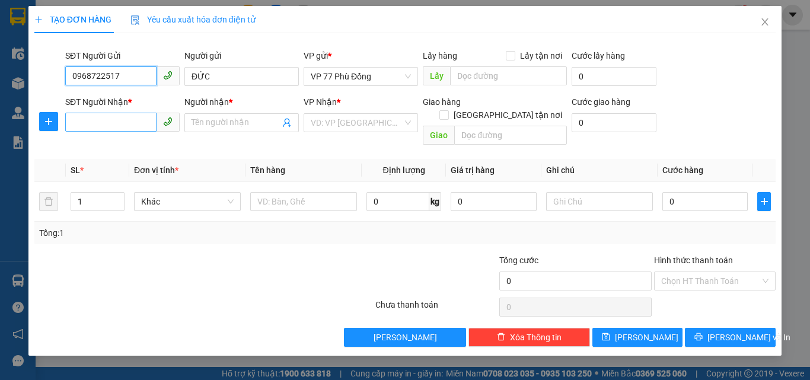
type input "0968722517"
click at [115, 117] on input "SĐT Người Nhận *" at bounding box center [110, 122] width 91 height 19
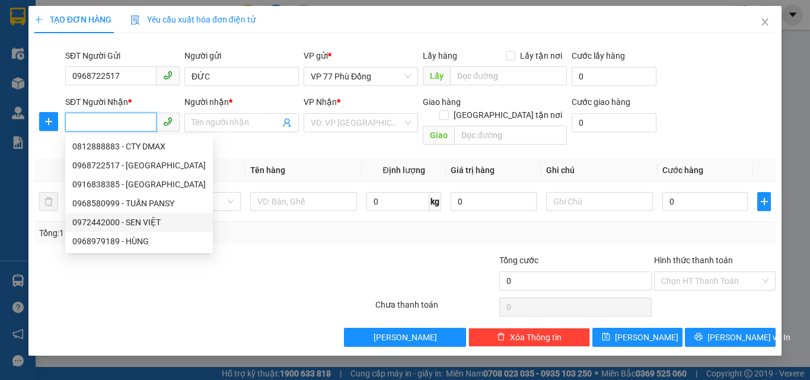
click at [140, 218] on div "0972442000 - SEN VIỆT" at bounding box center [138, 222] width 133 height 13
type input "0972442000"
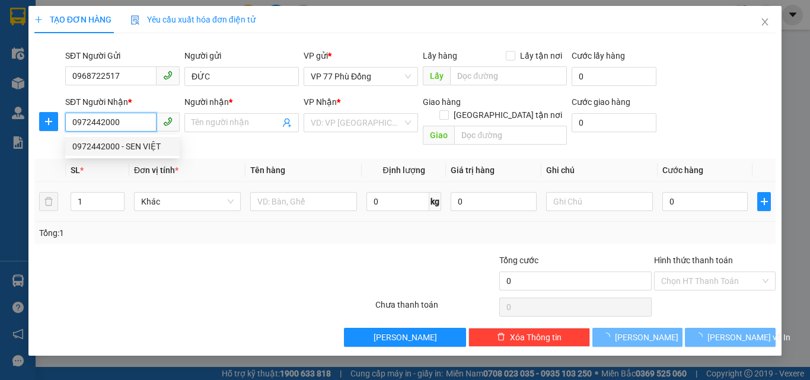
type input "SEN VIỆT"
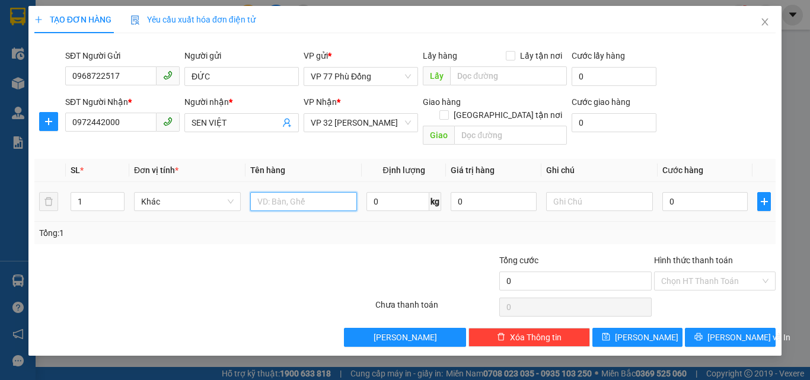
click at [268, 192] on input "text" at bounding box center [303, 201] width 107 height 19
type input "MR"
click at [675, 192] on input "0" at bounding box center [704, 201] width 85 height 19
type input "3"
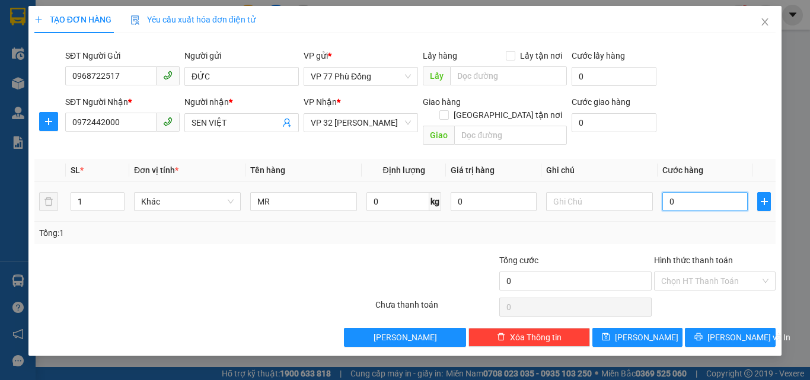
type input "3"
type input "35"
type input "35.000"
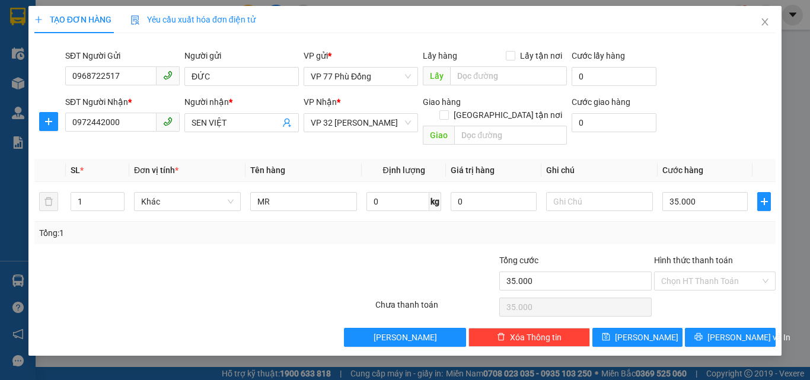
click at [705, 238] on div "Transit Pickup Surcharge Ids Transit Deliver Surcharge Ids Transit Deliver Surc…" at bounding box center [404, 195] width 741 height 304
click at [699, 272] on input "Hình thức thanh toán" at bounding box center [710, 281] width 99 height 18
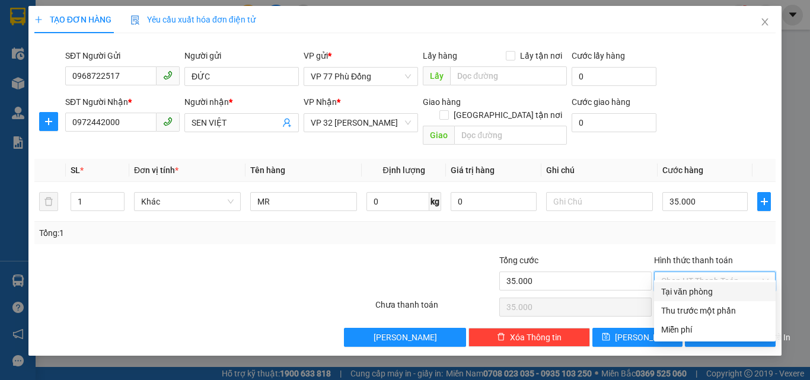
drag, startPoint x: 687, startPoint y: 293, endPoint x: 703, endPoint y: 305, distance: 20.3
click at [687, 293] on div "Tại văn phòng" at bounding box center [714, 291] width 107 height 13
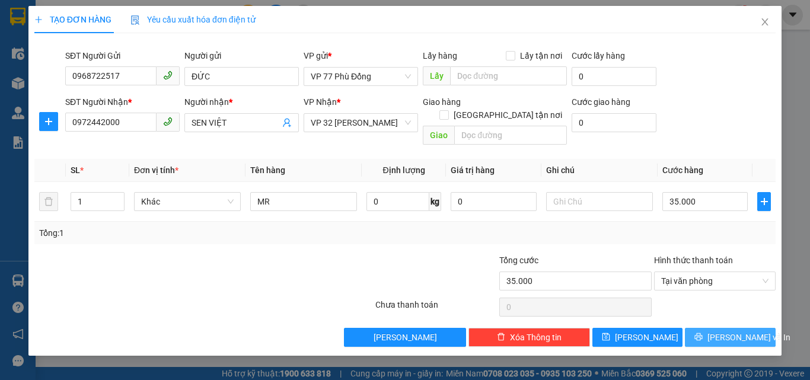
click at [715, 328] on button "[PERSON_NAME] và In" at bounding box center [730, 337] width 91 height 19
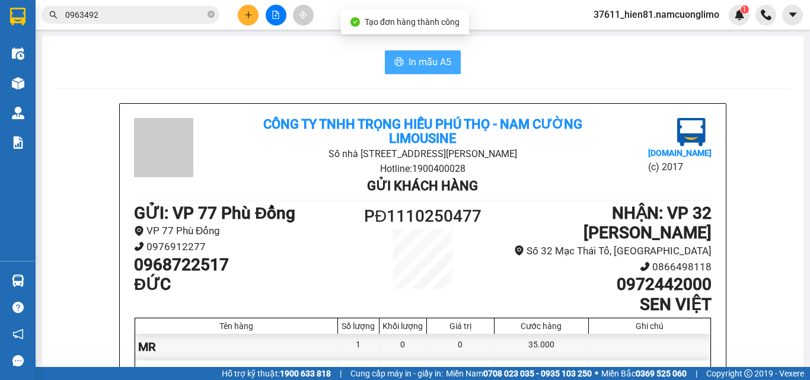
click at [425, 60] on span "In mẫu A5" at bounding box center [430, 62] width 43 height 15
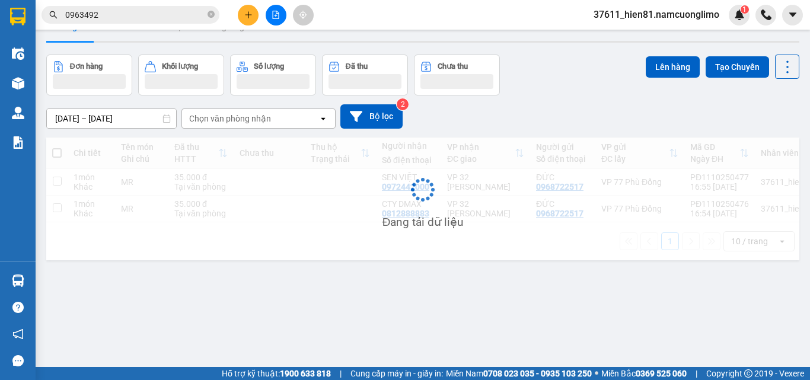
scroll to position [55, 0]
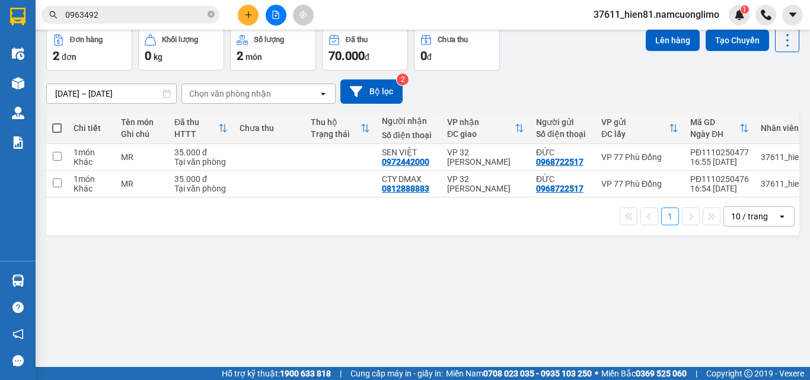
click at [107, 17] on input "0963492" at bounding box center [135, 14] width 140 height 13
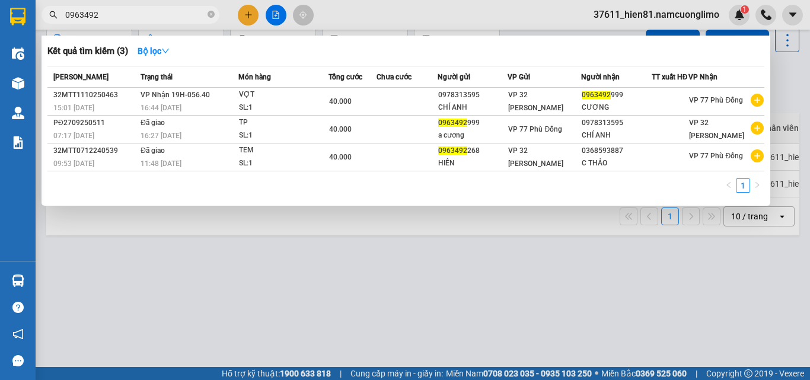
click at [107, 17] on input "0963492" at bounding box center [135, 14] width 140 height 13
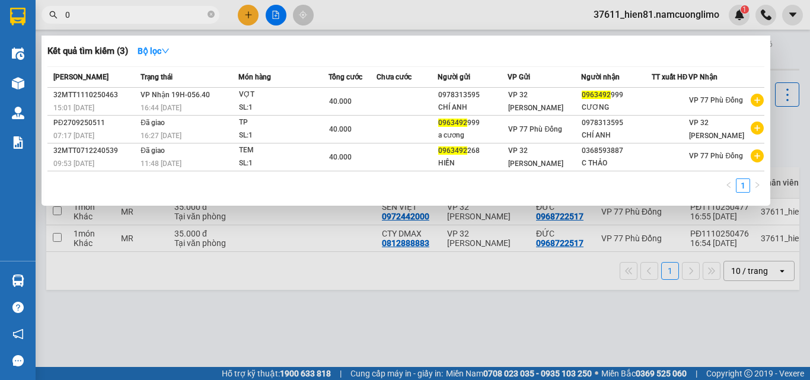
scroll to position [55, 0]
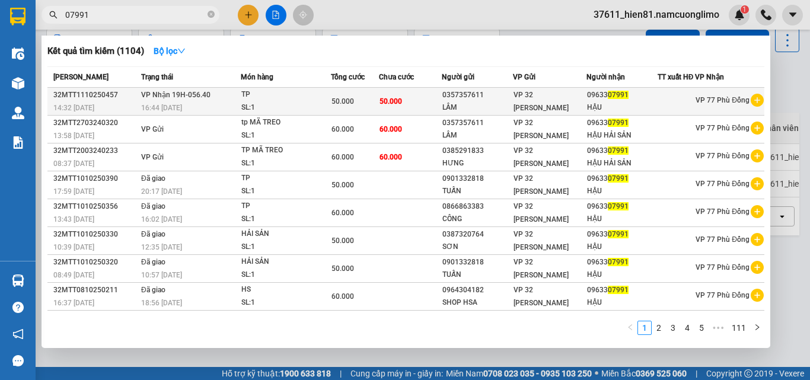
type input "07991"
click at [587, 111] on div "HẬU" at bounding box center [622, 107] width 70 height 12
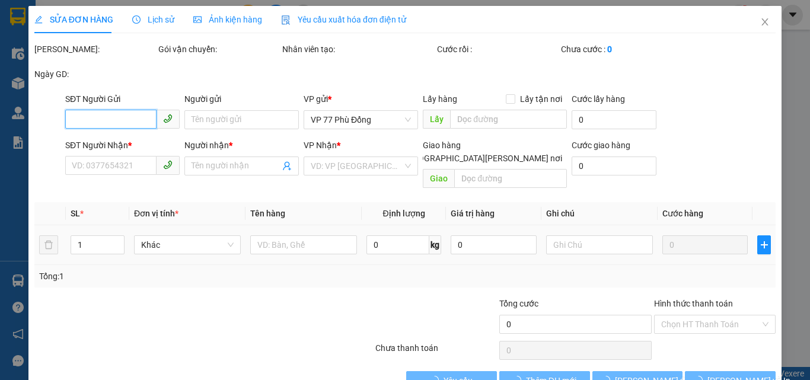
type input "0357357611"
type input "LÂM"
type input "0963307991"
type input "HẬU"
type input "50.000"
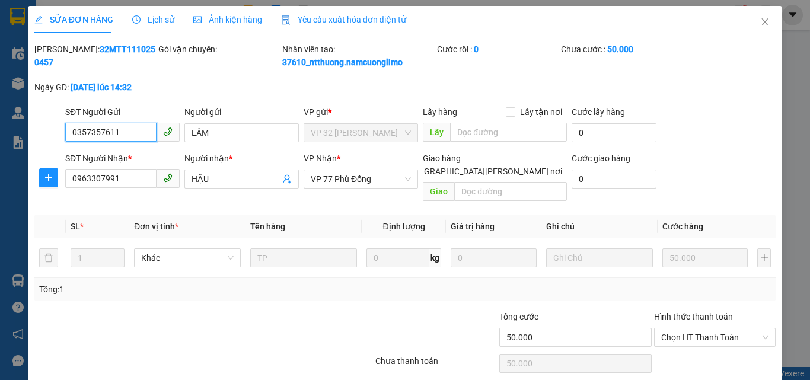
scroll to position [33, 0]
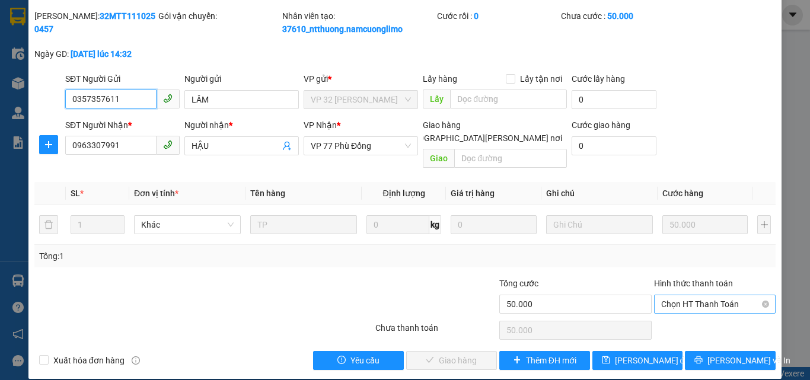
click at [661, 295] on span "Chọn HT Thanh Toán" at bounding box center [714, 304] width 107 height 18
click at [677, 295] on span "Chọn HT Thanh Toán" at bounding box center [714, 304] width 107 height 18
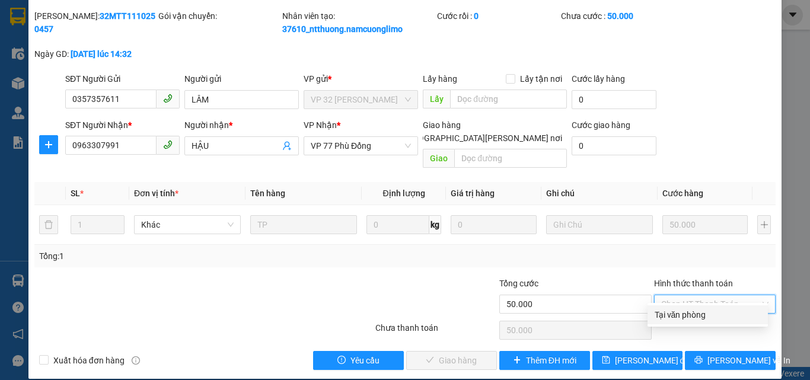
click at [674, 312] on div "Tại văn phòng" at bounding box center [708, 314] width 106 height 13
type input "0"
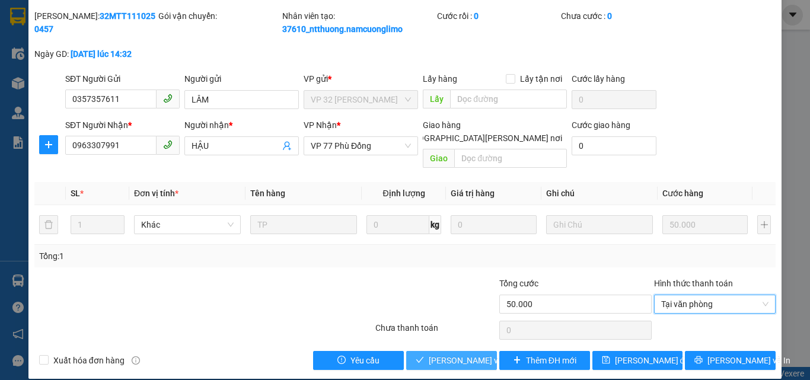
click at [449, 354] on span "[PERSON_NAME] và [PERSON_NAME] hàng" at bounding box center [509, 360] width 160 height 13
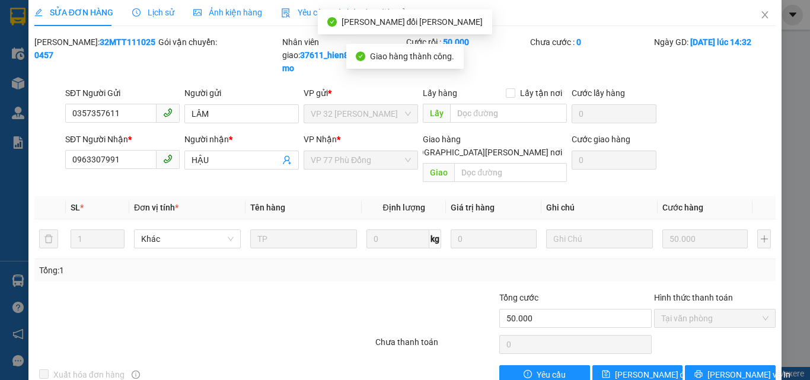
scroll to position [0, 0]
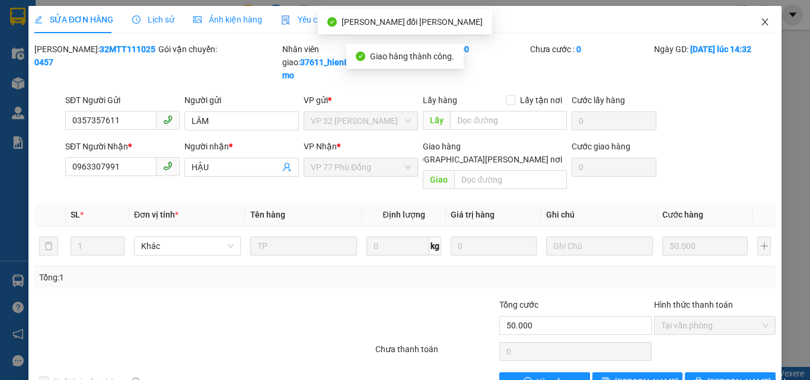
click at [760, 22] on icon "close" at bounding box center [764, 21] width 9 height 9
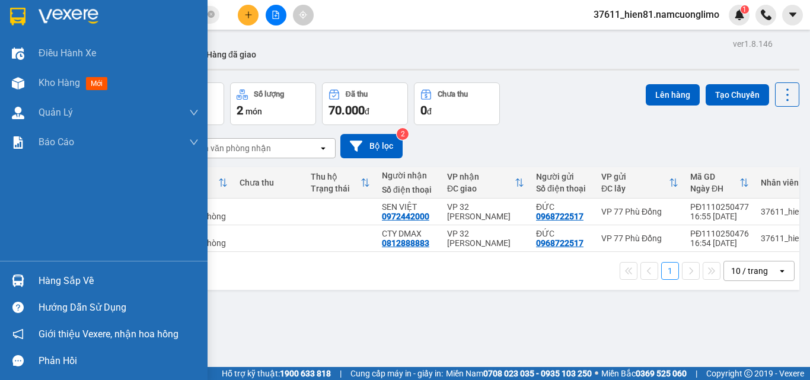
click at [60, 282] on div "Hàng sắp về" at bounding box center [119, 281] width 160 height 18
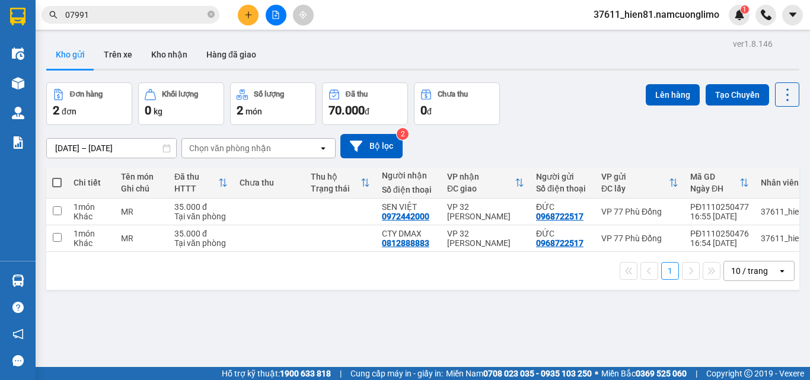
click at [573, 320] on section "Kết quả [PERSON_NAME] ( 1104 ) Bộ lọc Mã ĐH Trạng thái Món hàng [PERSON_NAME] […" at bounding box center [405, 190] width 810 height 380
click at [165, 52] on button "Kho nhận" at bounding box center [169, 54] width 55 height 28
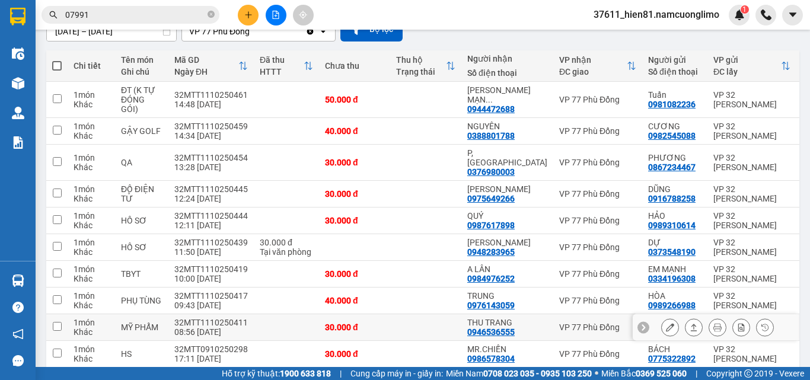
scroll to position [43, 0]
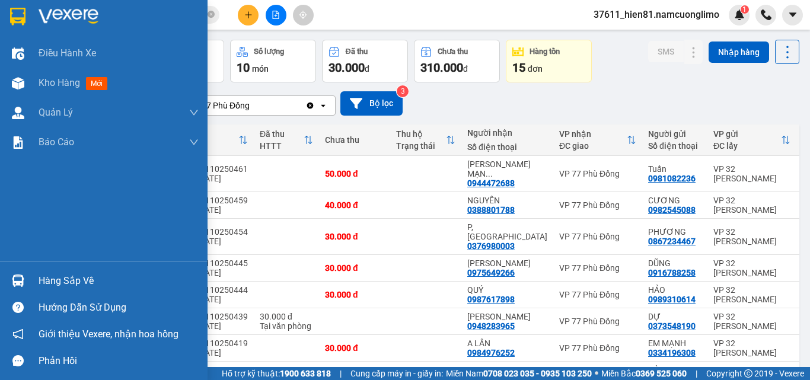
click at [63, 282] on div "Hàng sắp về" at bounding box center [119, 281] width 160 height 18
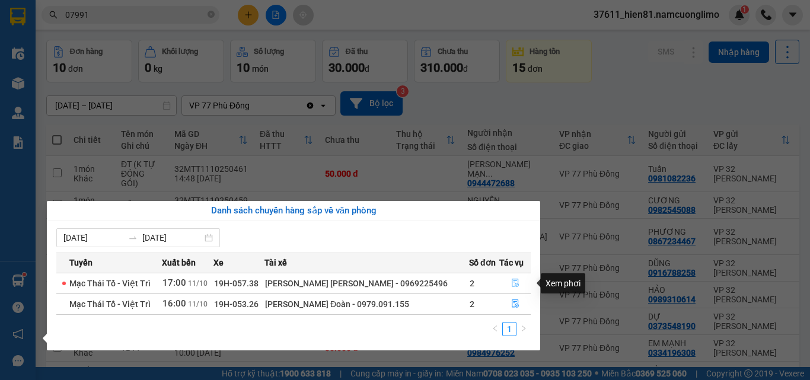
click at [512, 281] on icon "file-done" at bounding box center [515, 283] width 7 height 8
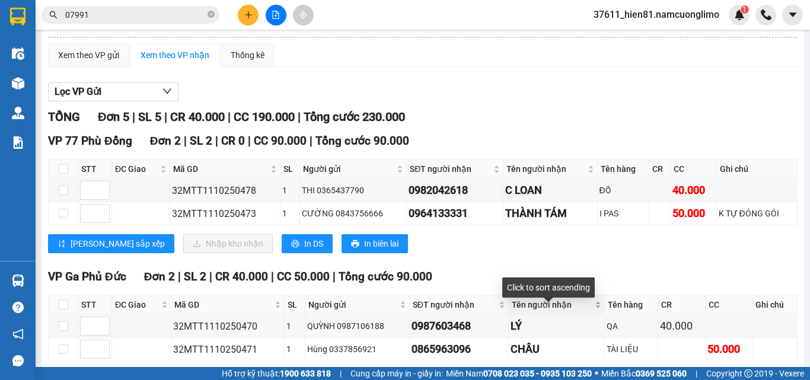
scroll to position [257, 0]
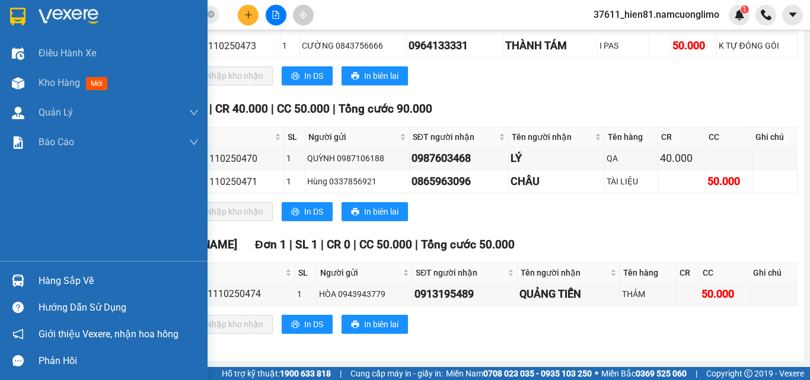
click at [48, 289] on div "Hàng sắp về" at bounding box center [119, 281] width 160 height 18
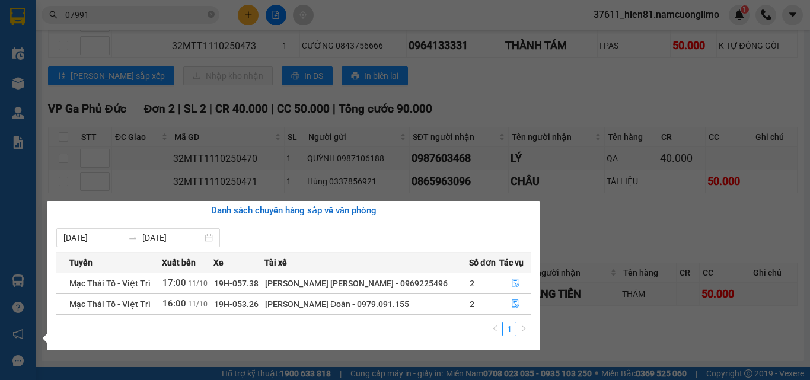
click at [588, 250] on section "Kết quả [PERSON_NAME] ( 1104 ) Bộ lọc Mã ĐH Trạng thái Món hàng [PERSON_NAME] […" at bounding box center [405, 190] width 810 height 380
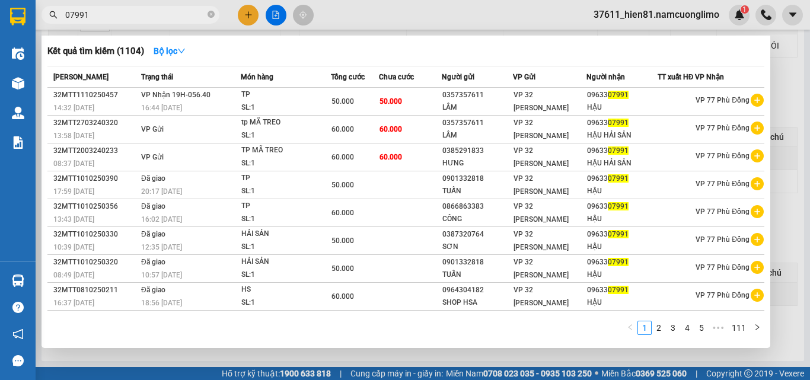
click at [97, 9] on input "07991" at bounding box center [135, 14] width 140 height 13
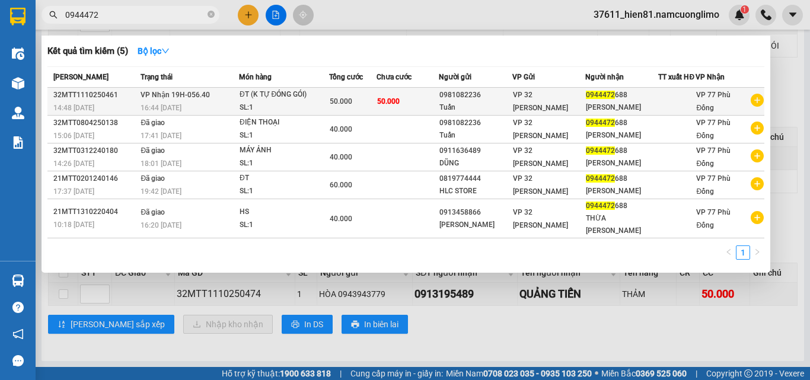
type input "0944472"
click at [616, 114] on div "[PERSON_NAME]" at bounding box center [622, 107] width 72 height 12
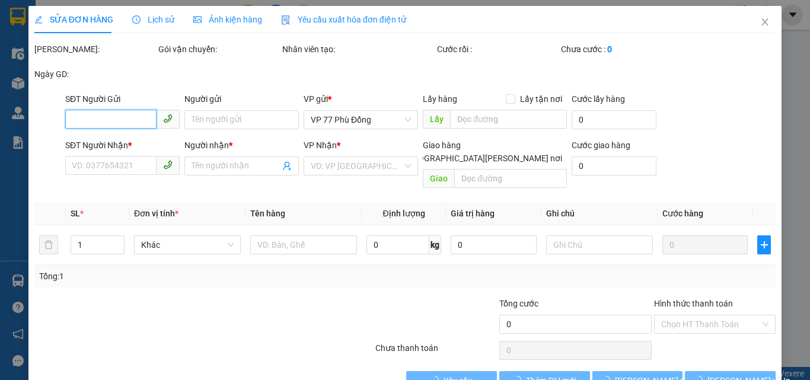
type input "0981082236"
type input "Tuấn"
type input "0944472688"
type input "[PERSON_NAME]"
type input "50.000"
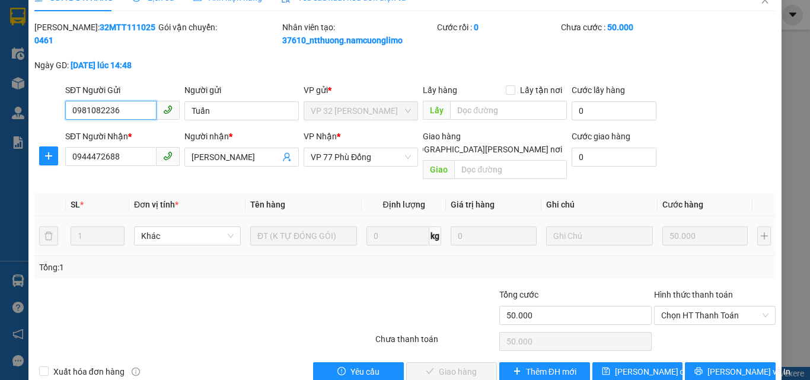
scroll to position [33, 0]
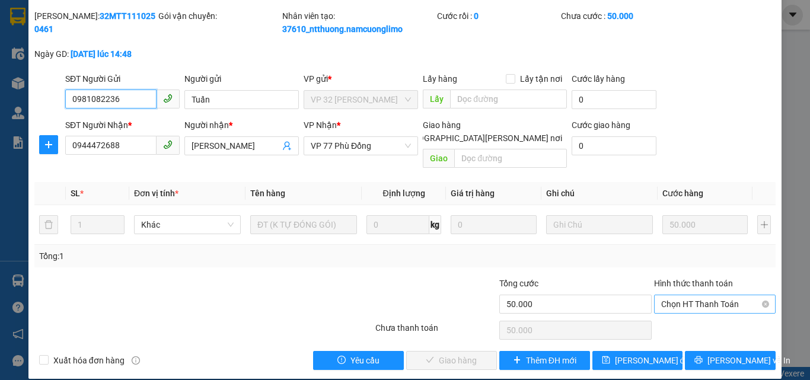
click at [684, 295] on span "Chọn HT Thanh Toán" at bounding box center [714, 304] width 107 height 18
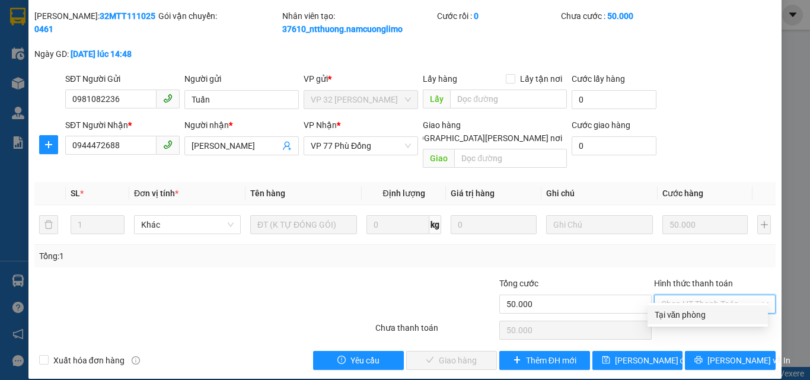
click at [680, 320] on div "Tại văn phòng" at bounding box center [708, 314] width 106 height 13
type input "0"
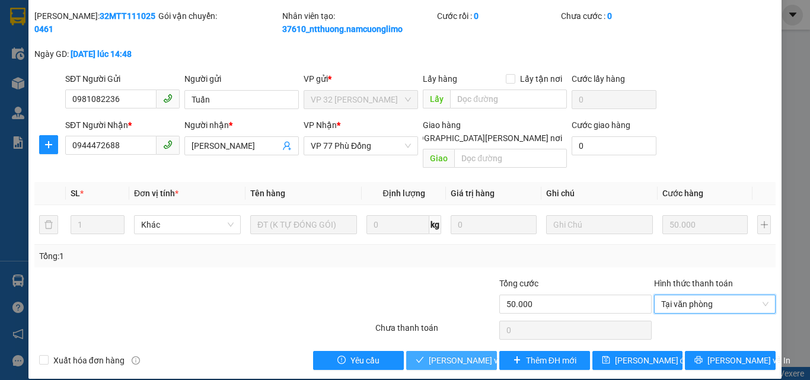
click at [445, 355] on button "[PERSON_NAME] và [PERSON_NAME] hàng" at bounding box center [451, 360] width 91 height 19
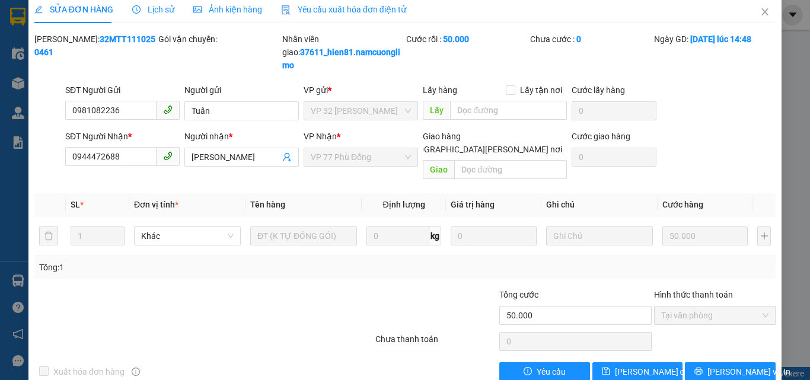
scroll to position [0, 0]
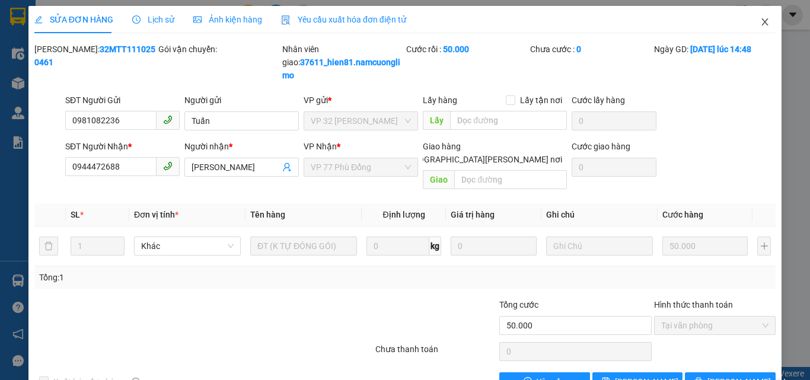
click at [760, 19] on icon "close" at bounding box center [764, 21] width 9 height 9
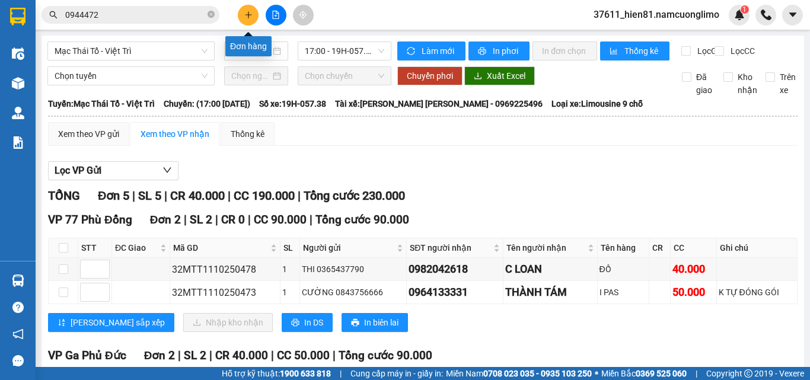
click at [246, 18] on icon "plus" at bounding box center [248, 15] width 8 height 8
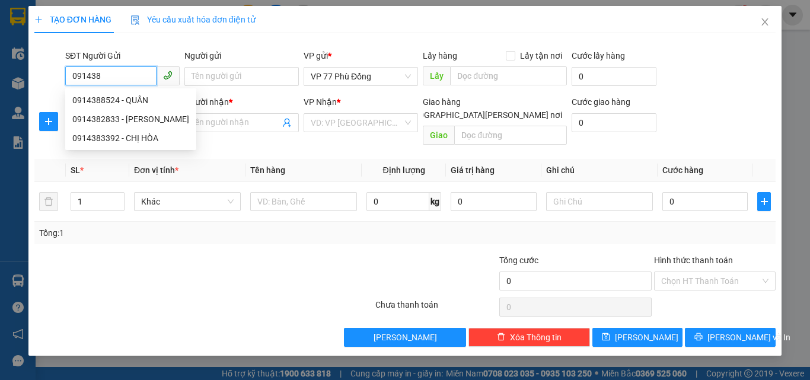
drag, startPoint x: 106, startPoint y: 74, endPoint x: 78, endPoint y: 79, distance: 28.3
click at [78, 79] on input "091438" at bounding box center [110, 75] width 91 height 19
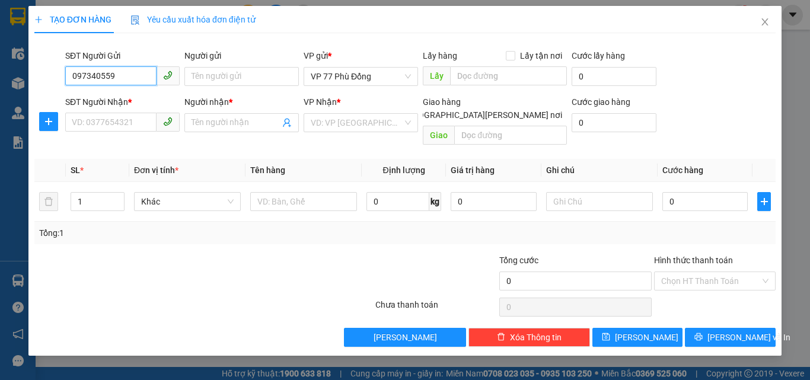
type input "0973405596"
click at [139, 100] on div "0973405596 - [PERSON_NAME]" at bounding box center [130, 100] width 117 height 13
type input "DŨNG"
type input "0973405596"
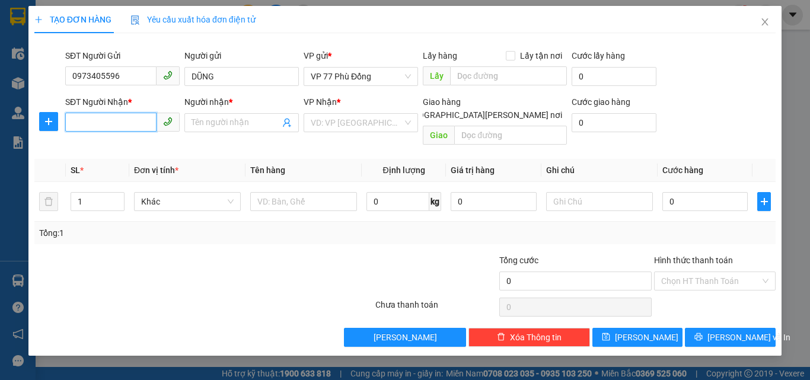
click at [133, 119] on input "SĐT Người Nhận *" at bounding box center [110, 122] width 91 height 19
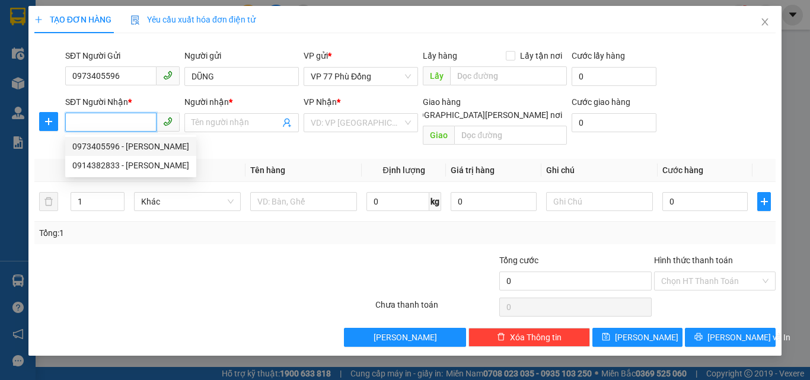
click at [131, 141] on div "0973405596 - [PERSON_NAME]" at bounding box center [130, 146] width 117 height 13
type input "0973405596"
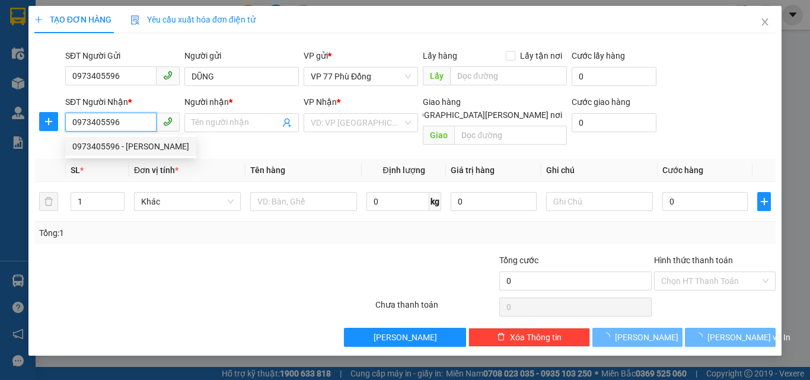
type input "DŨNG"
checkbox input "true"
type input "[STREET_ADDRESS][PERSON_NAME][PERSON_NAME][PERSON_NAME]"
type input "50.000"
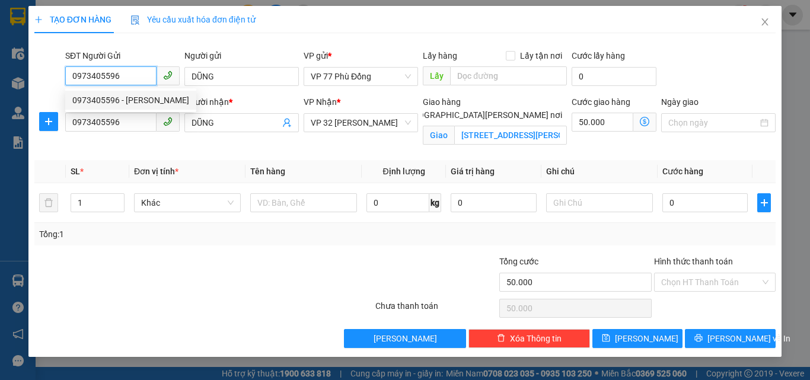
drag, startPoint x: 120, startPoint y: 78, endPoint x: 72, endPoint y: 86, distance: 48.7
click at [72, 86] on div "SĐT Người Gửi 0973405596" at bounding box center [122, 70] width 114 height 42
click at [120, 119] on div "0914382833 - [PERSON_NAME]" at bounding box center [130, 119] width 117 height 13
type input "0914382833"
type input "HẠNH"
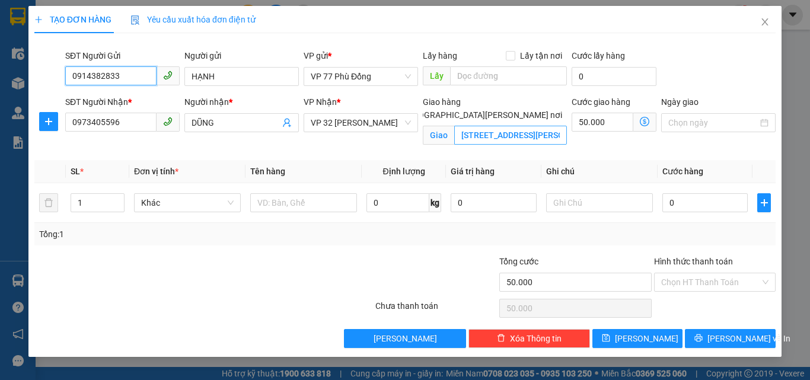
type input "0914382833"
click at [482, 126] on input "[STREET_ADDRESS][PERSON_NAME][PERSON_NAME][PERSON_NAME]" at bounding box center [510, 135] width 113 height 19
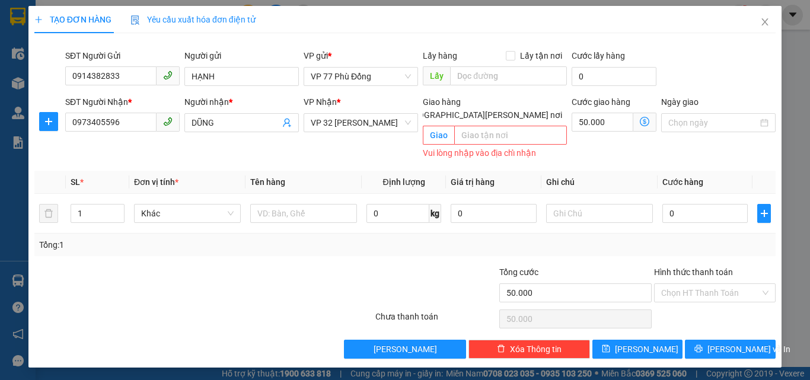
click at [399, 110] on input "[GEOGRAPHIC_DATA][PERSON_NAME] nơi" at bounding box center [395, 114] width 8 height 8
checkbox input "false"
click at [598, 122] on input "50.000" at bounding box center [614, 122] width 85 height 19
type input "0"
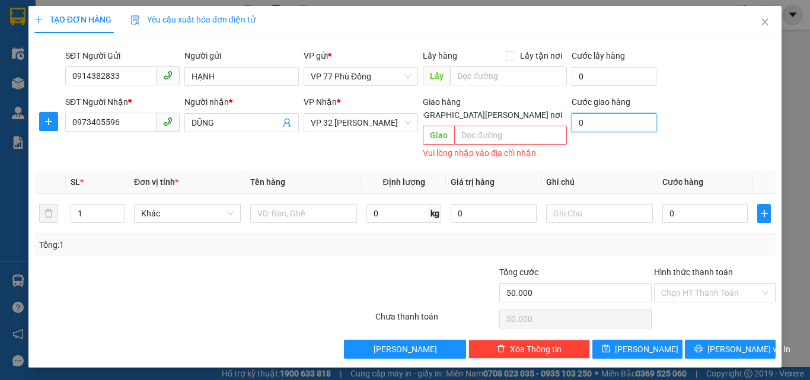
type input "0"
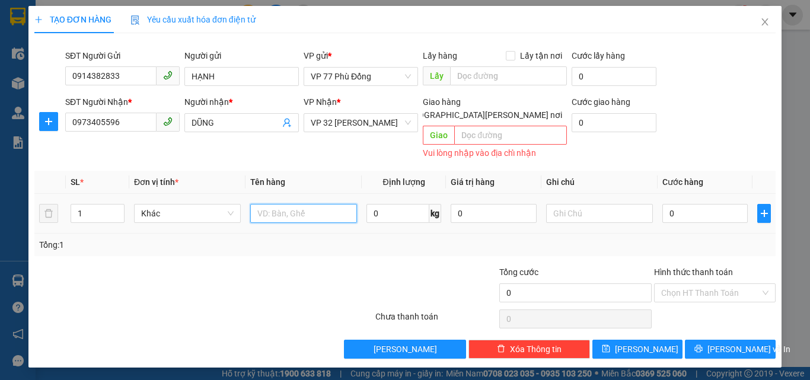
click at [291, 209] on input "text" at bounding box center [303, 213] width 107 height 19
type input "TP"
click at [688, 208] on input "0" at bounding box center [704, 213] width 85 height 19
type input "5"
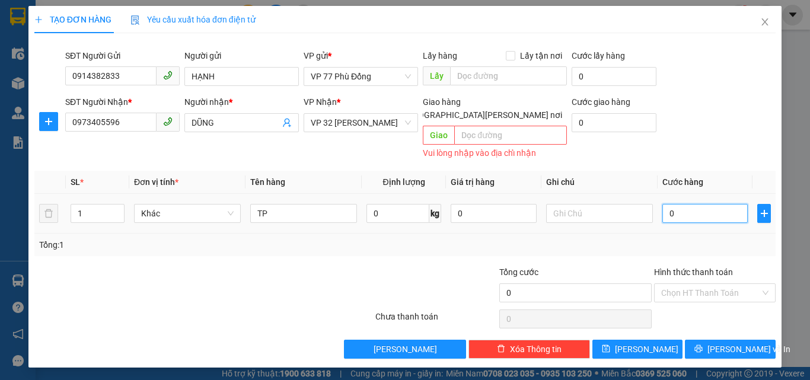
type input "5"
type input "50"
type input "50.000"
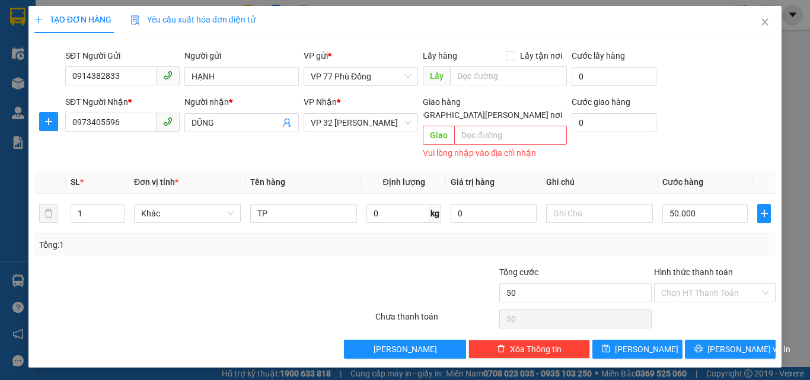
type input "50.000"
click at [668, 234] on div "Tổng: 1" at bounding box center [404, 245] width 741 height 23
click at [683, 284] on input "Hình thức thanh toán" at bounding box center [710, 293] width 99 height 18
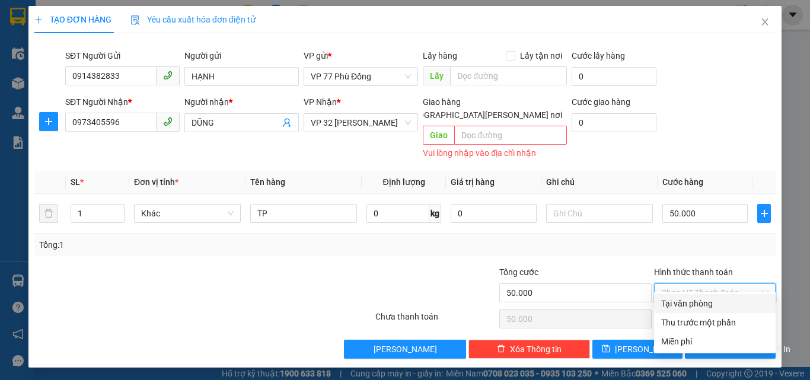
click at [674, 306] on div "Tại văn phòng" at bounding box center [714, 303] width 107 height 13
type input "0"
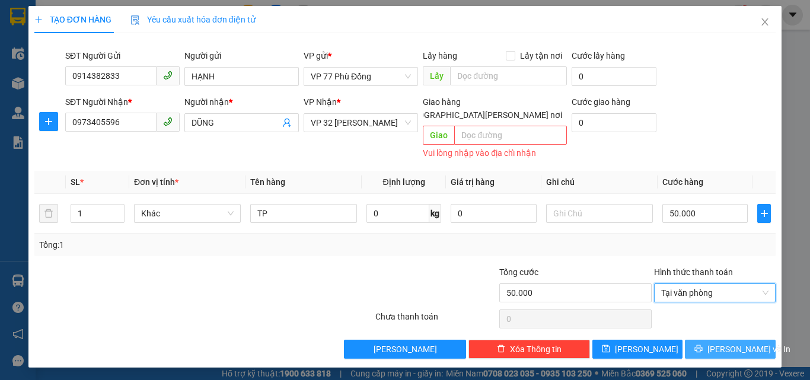
click at [726, 343] on span "[PERSON_NAME] và In" at bounding box center [748, 349] width 83 height 13
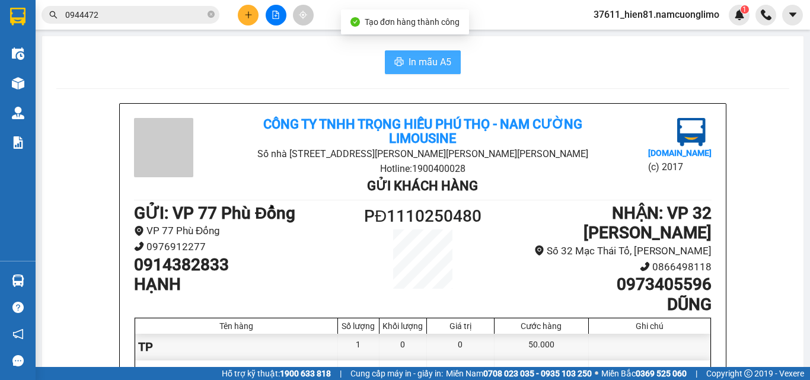
click at [415, 65] on span "In mẫu A5" at bounding box center [430, 62] width 43 height 15
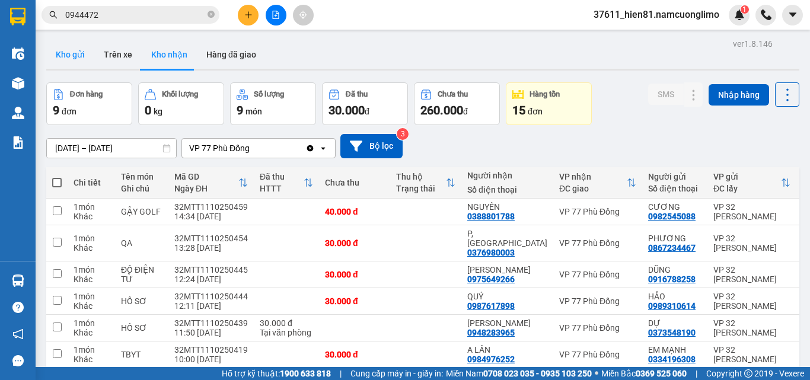
click at [58, 51] on button "Kho gửi" at bounding box center [70, 54] width 48 height 28
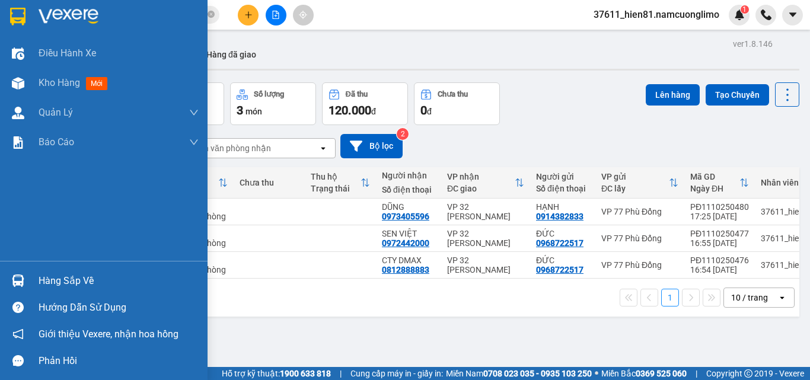
click at [42, 285] on div "Hàng sắp về" at bounding box center [119, 281] width 160 height 18
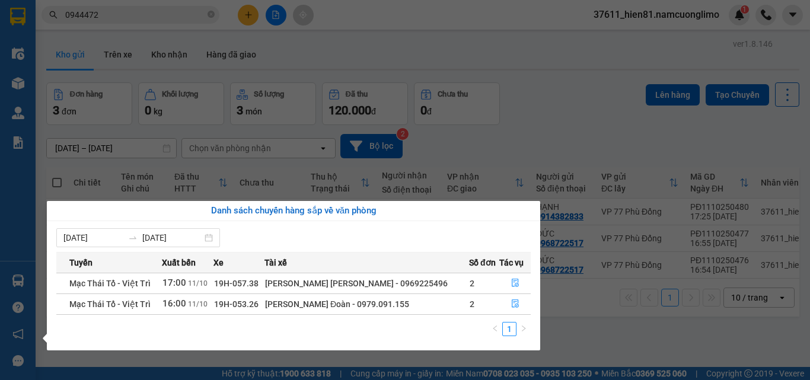
click at [564, 330] on section "Kết quả [PERSON_NAME] ( 5 ) Bộ lọc Mã ĐH Trạng thái Món hàng [PERSON_NAME] [PER…" at bounding box center [405, 190] width 810 height 380
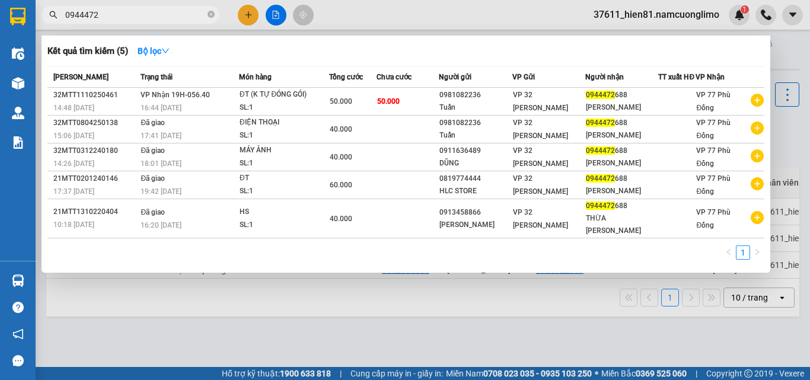
click at [109, 18] on input "0944472" at bounding box center [135, 14] width 140 height 13
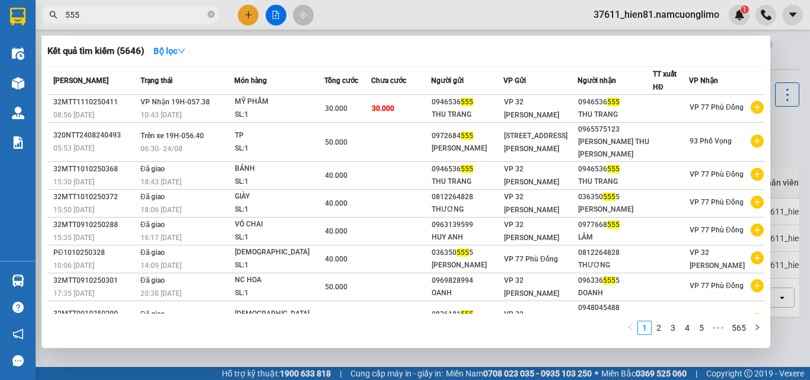
type input "555"
click at [781, 125] on div at bounding box center [405, 190] width 810 height 380
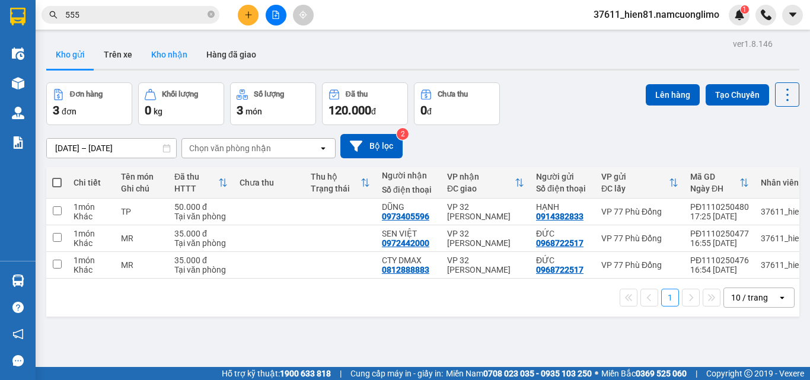
click at [180, 52] on button "Kho nhận" at bounding box center [169, 54] width 55 height 28
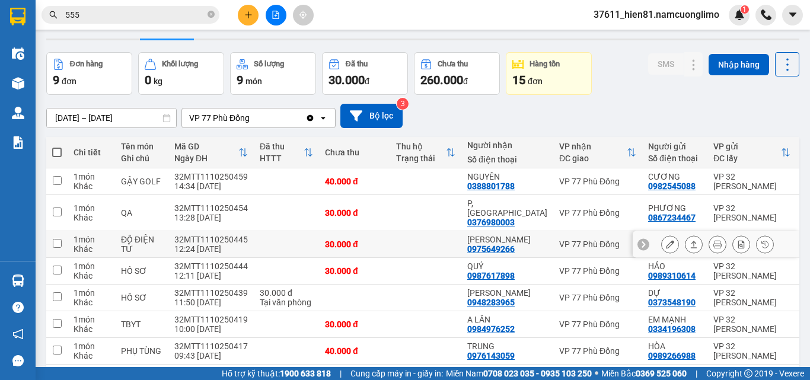
scroll to position [59, 0]
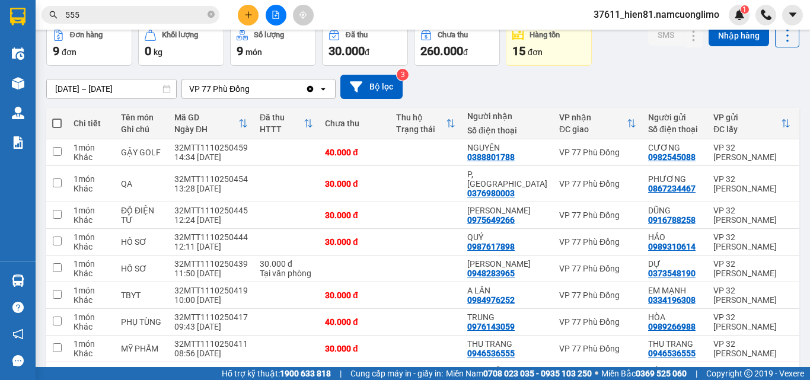
click at [97, 18] on input "555" at bounding box center [135, 14] width 140 height 13
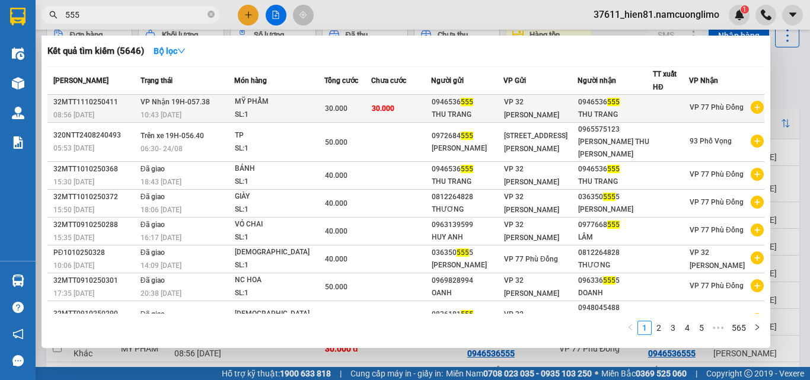
click at [461, 118] on div "THU TRANG" at bounding box center [467, 115] width 71 height 12
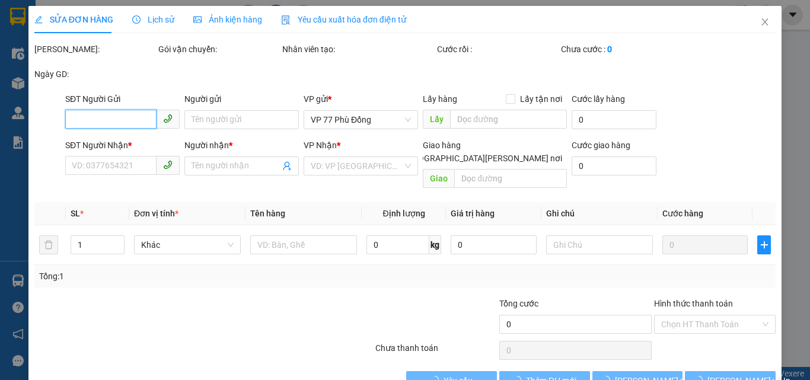
type input "0946536555"
type input "THU TRANG"
type input "0946536555"
type input "THU TRANG"
type input "30.000"
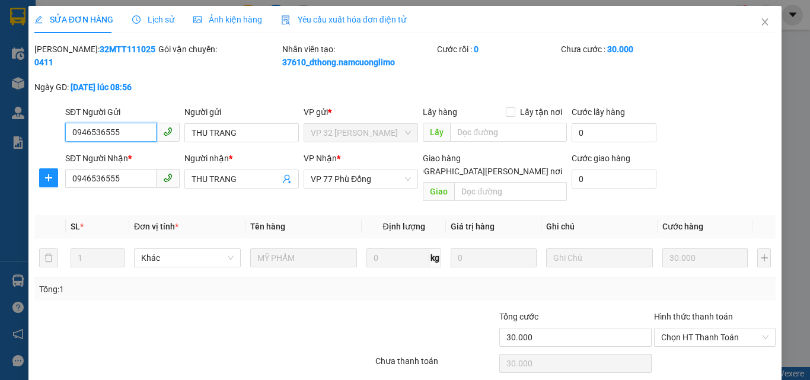
scroll to position [33, 0]
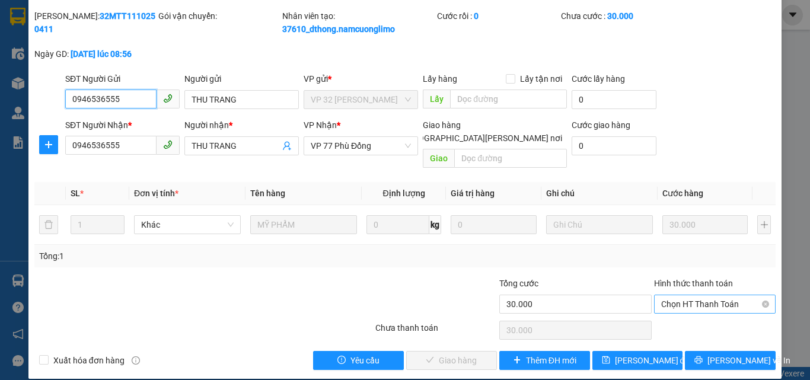
click at [667, 296] on span "Chọn HT Thanh Toán" at bounding box center [714, 304] width 107 height 18
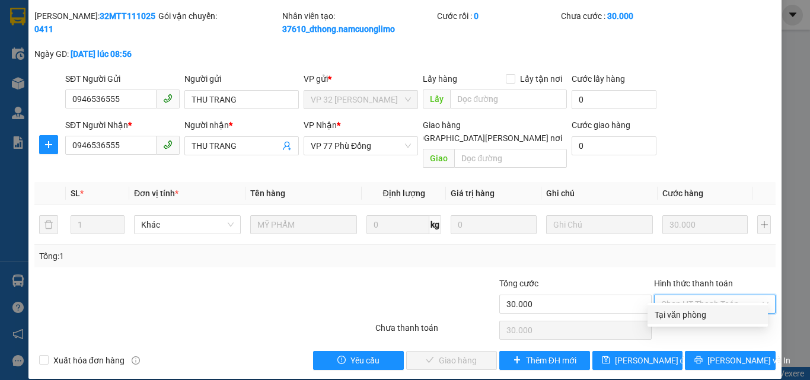
click at [667, 313] on div "Tại văn phòng" at bounding box center [708, 314] width 106 height 13
type input "0"
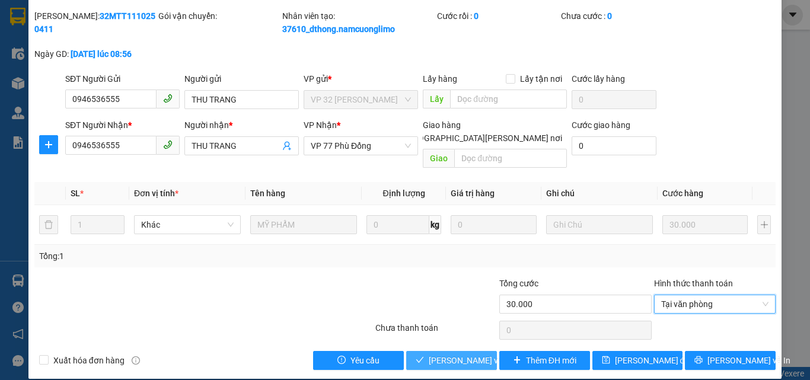
click at [452, 354] on span "[PERSON_NAME] và [PERSON_NAME] hàng" at bounding box center [509, 360] width 160 height 13
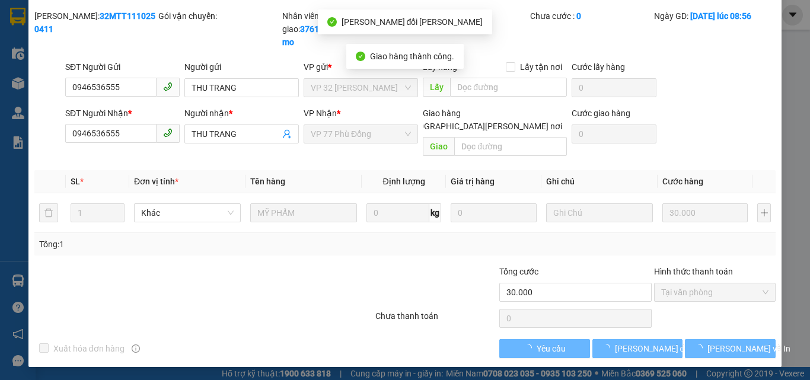
scroll to position [21, 0]
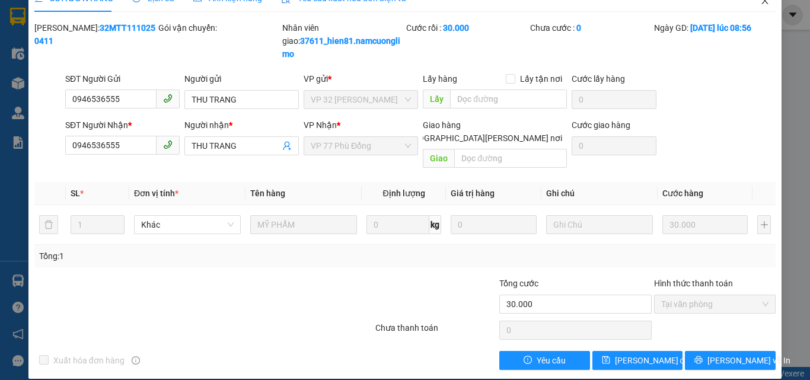
click at [760, 4] on icon "close" at bounding box center [764, 0] width 9 height 9
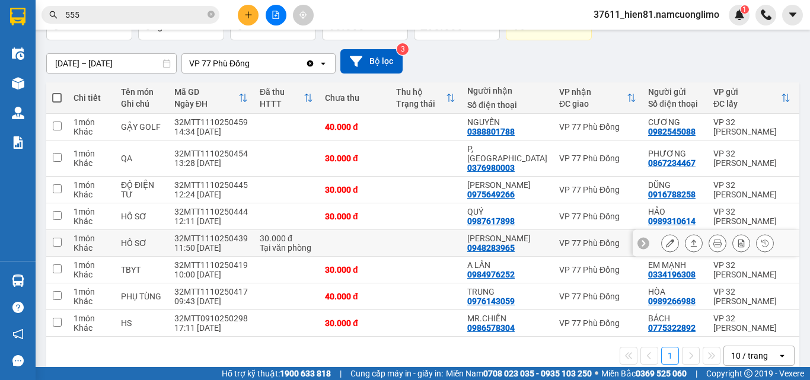
scroll to position [98, 0]
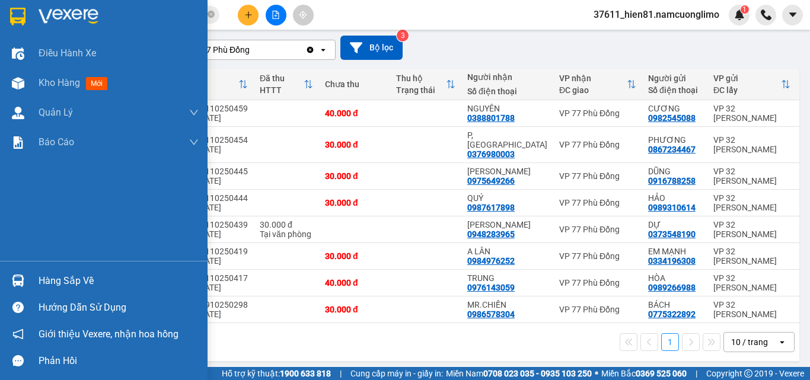
click at [49, 282] on div "Hàng sắp về" at bounding box center [119, 281] width 160 height 18
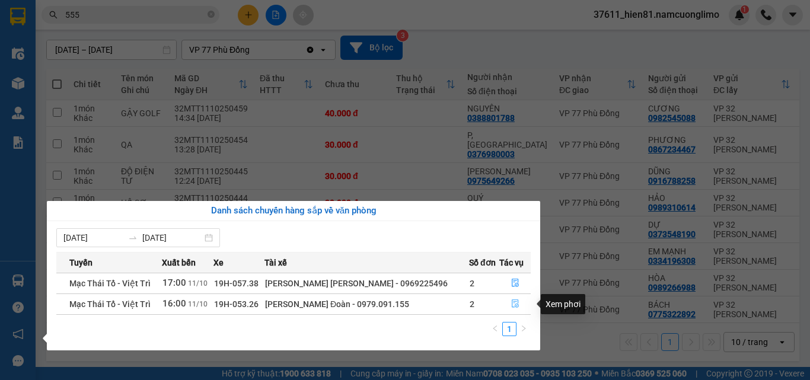
click at [506, 303] on button "button" at bounding box center [515, 304] width 30 height 19
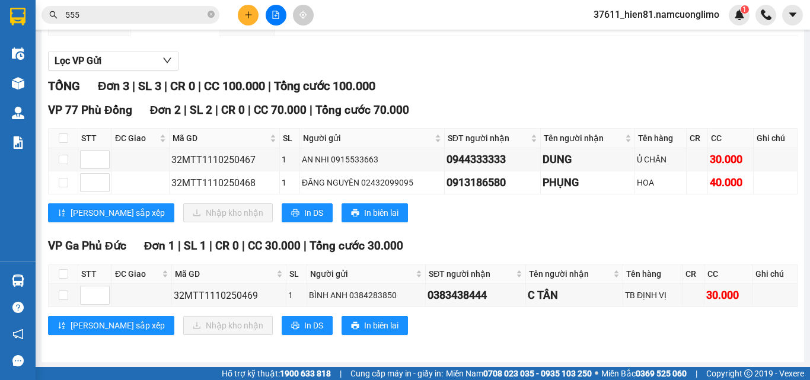
scroll to position [119, 0]
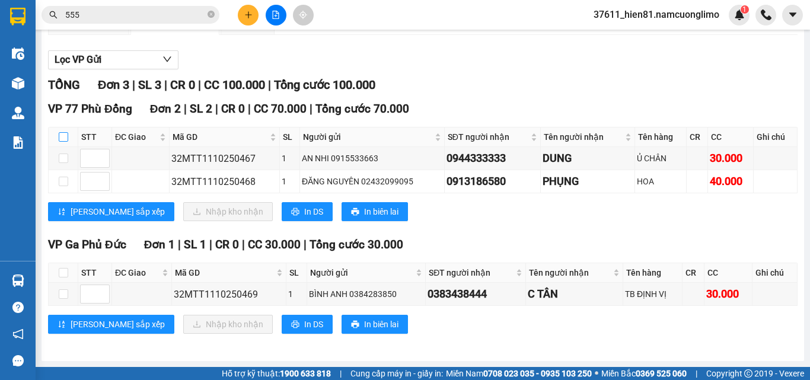
click at [62, 133] on label at bounding box center [63, 136] width 9 height 13
click at [62, 133] on input "checkbox" at bounding box center [63, 136] width 9 height 9
checkbox input "true"
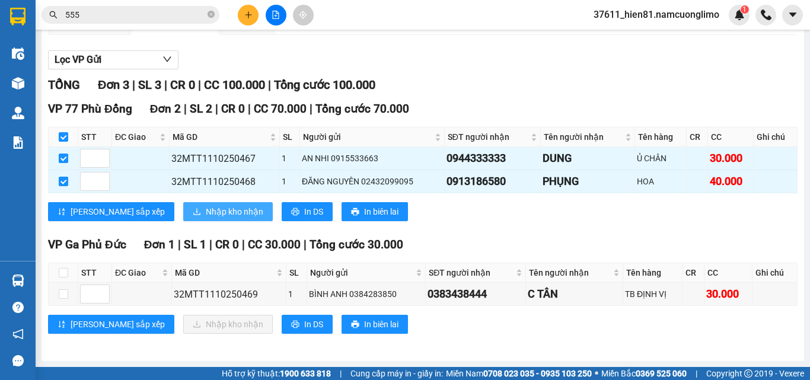
click at [206, 210] on span "Nhập kho nhận" at bounding box center [235, 211] width 58 height 13
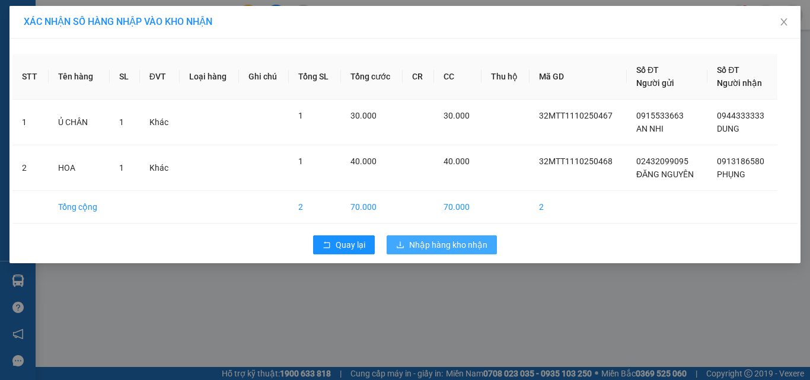
click at [444, 248] on span "Nhập hàng kho nhận" at bounding box center [448, 244] width 78 height 13
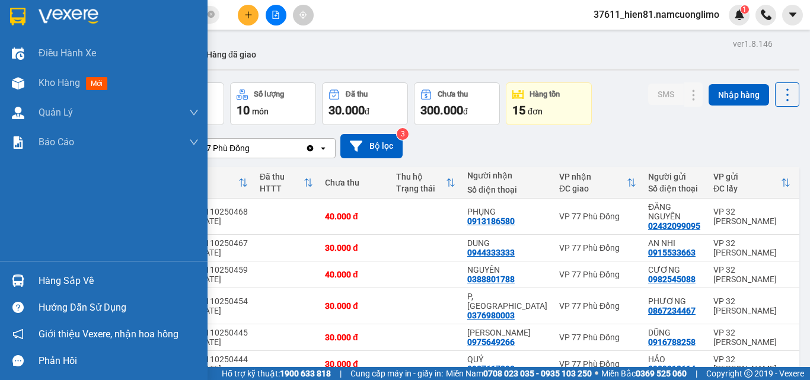
click at [50, 280] on div "Hàng sắp về" at bounding box center [119, 281] width 160 height 18
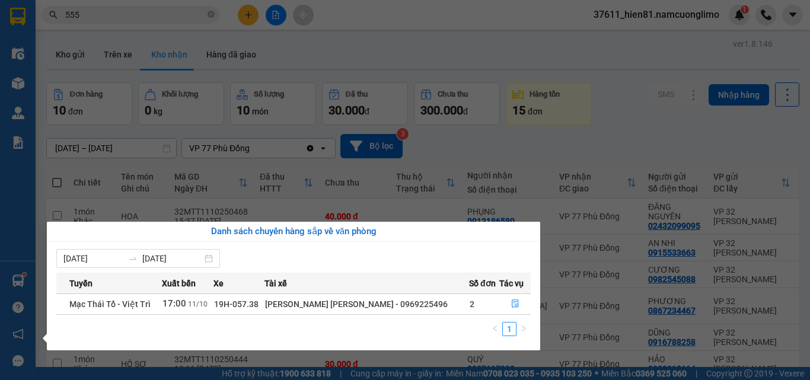
click at [602, 129] on section "Kết quả [PERSON_NAME] ( 5646 ) Bộ lọc Mã ĐH Trạng thái Món hàng [PERSON_NAME] […" at bounding box center [405, 190] width 810 height 380
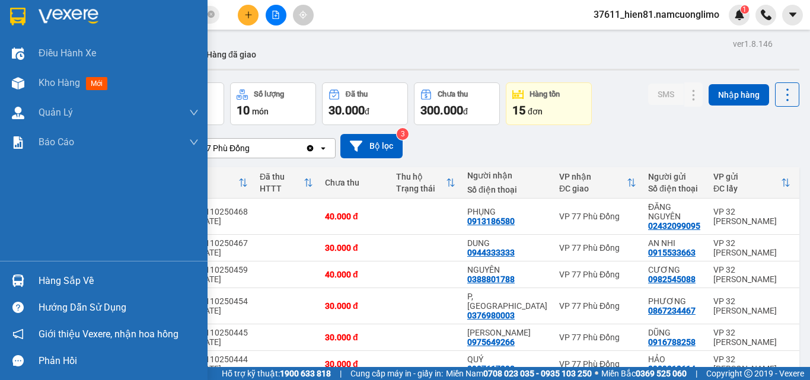
click at [68, 293] on div "Hàng sắp về" at bounding box center [104, 280] width 208 height 27
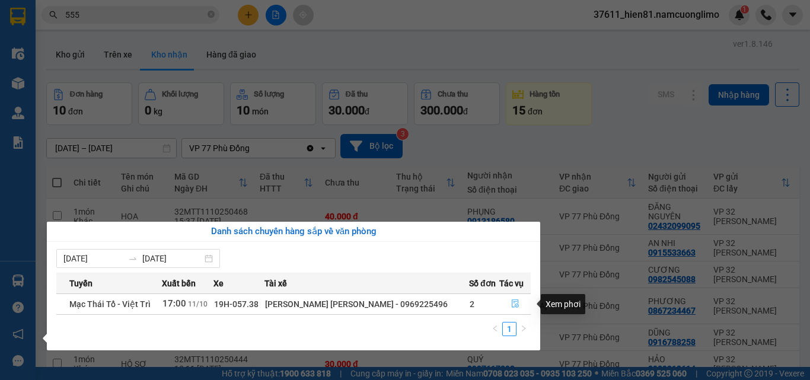
click at [513, 307] on icon "file-done" at bounding box center [515, 303] width 8 height 8
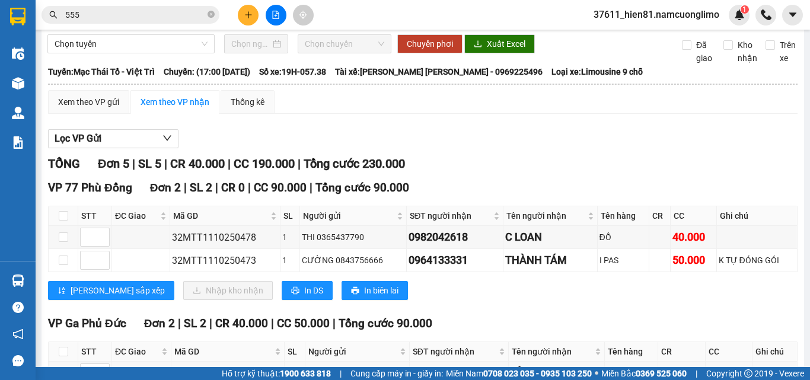
scroll to position [59, 0]
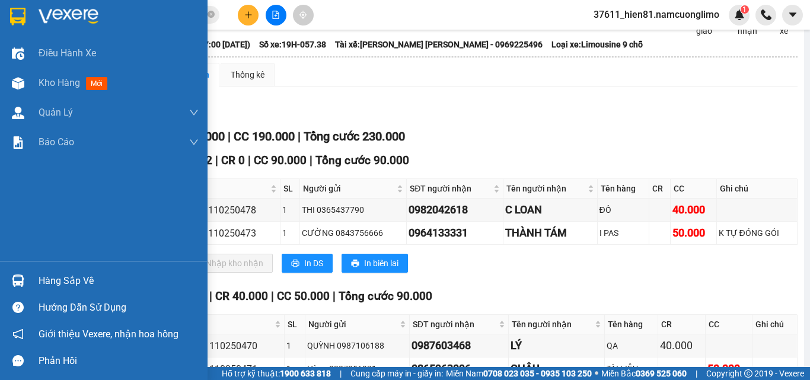
click at [75, 284] on div "Hàng sắp về" at bounding box center [119, 281] width 160 height 18
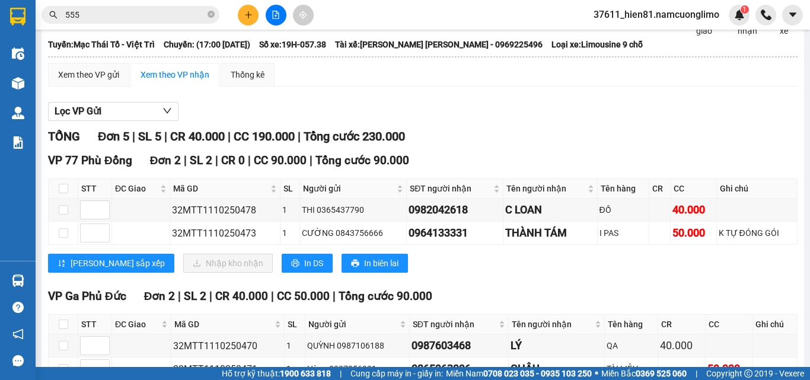
click at [566, 295] on section "Kết quả [PERSON_NAME] ( 5646 ) Bộ lọc Mã ĐH Trạng thái Món hàng [PERSON_NAME] […" at bounding box center [405, 190] width 810 height 380
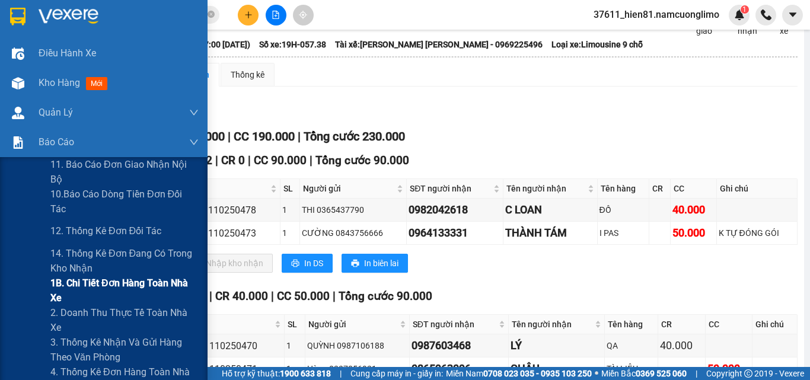
click at [74, 283] on span "1B. Chi tiết đơn hàng toàn nhà xe" at bounding box center [124, 291] width 148 height 30
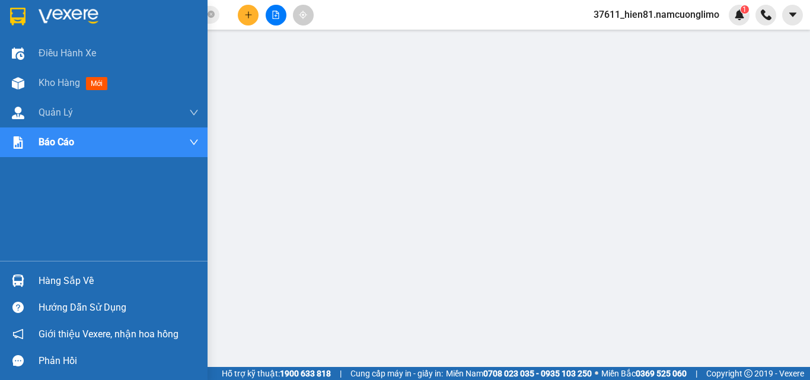
click at [49, 279] on div "Hàng sắp về" at bounding box center [119, 281] width 160 height 18
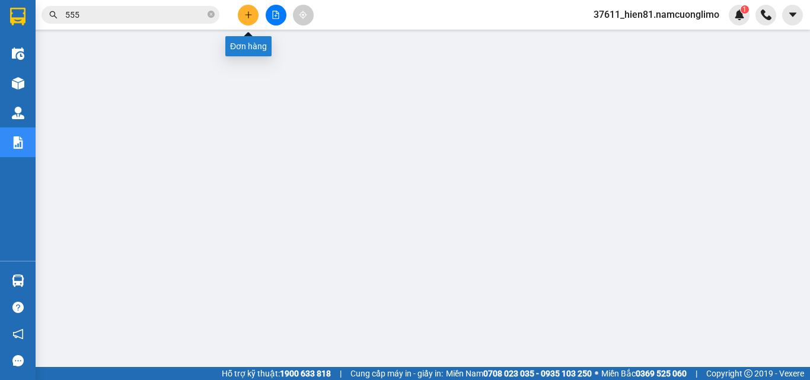
click at [247, 17] on icon "plus" at bounding box center [248, 15] width 8 height 8
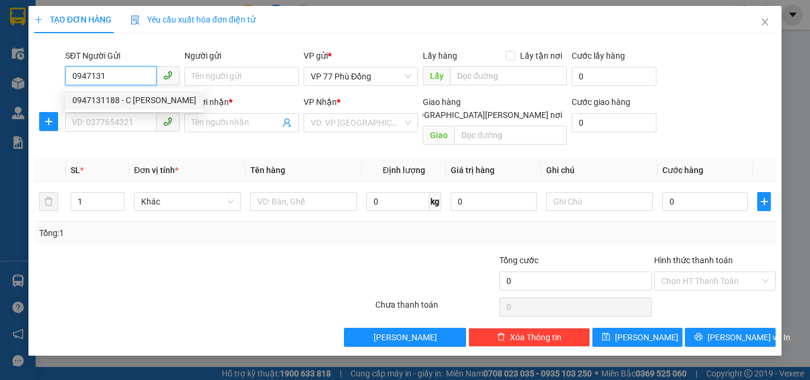
click at [129, 99] on div "0947131188 - C [PERSON_NAME]" at bounding box center [134, 100] width 124 height 13
type input "0947131188"
type input "C LUYẾN"
type input "0947131188"
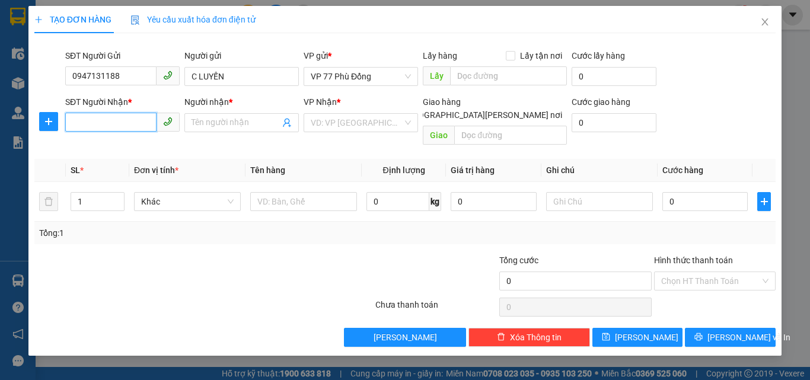
click at [123, 114] on input "SĐT Người Nhận *" at bounding box center [110, 122] width 91 height 19
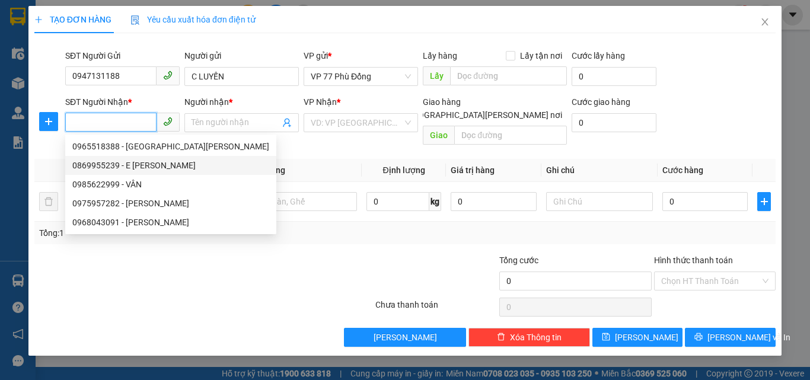
click at [129, 169] on div "0869955239 - E [PERSON_NAME]" at bounding box center [170, 165] width 197 height 13
type input "0869955239"
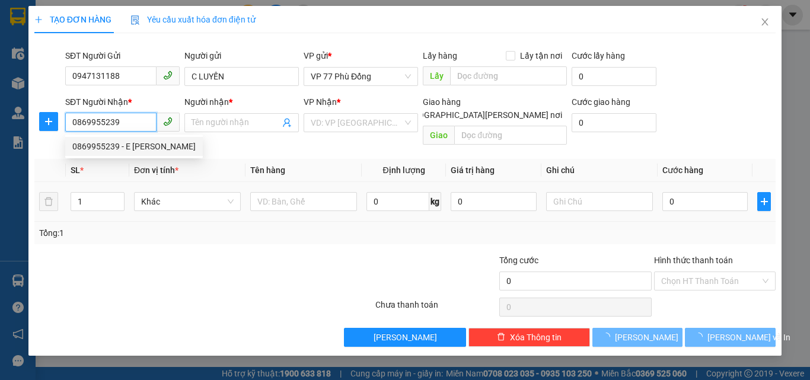
type input "E HIẾU"
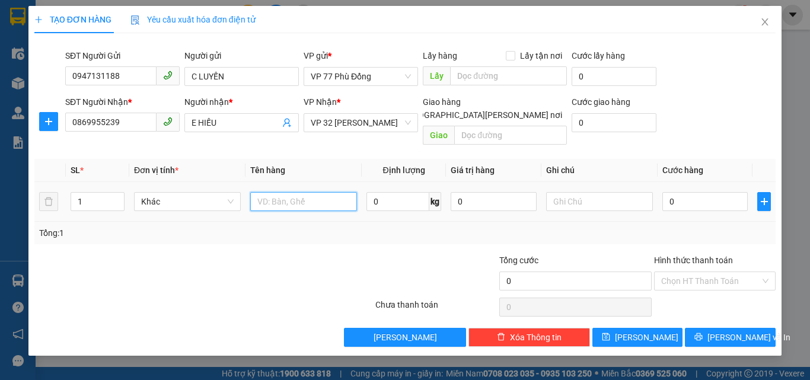
click at [287, 192] on input "text" at bounding box center [303, 201] width 107 height 19
type input "TP"
click at [697, 200] on div "0" at bounding box center [704, 202] width 85 height 24
click at [689, 194] on input "0" at bounding box center [704, 201] width 85 height 19
type input "3"
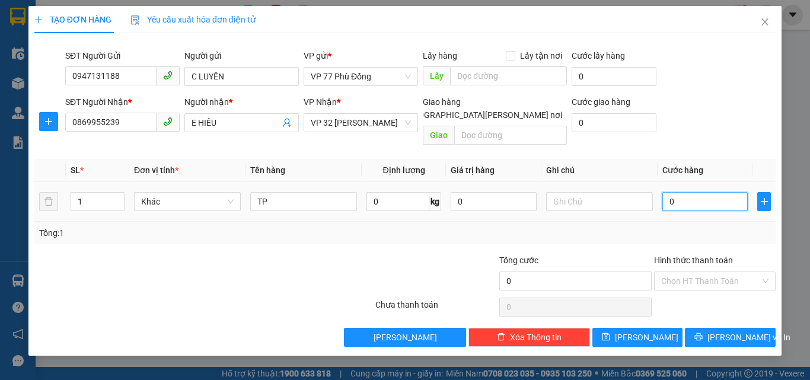
type input "3"
type input "30"
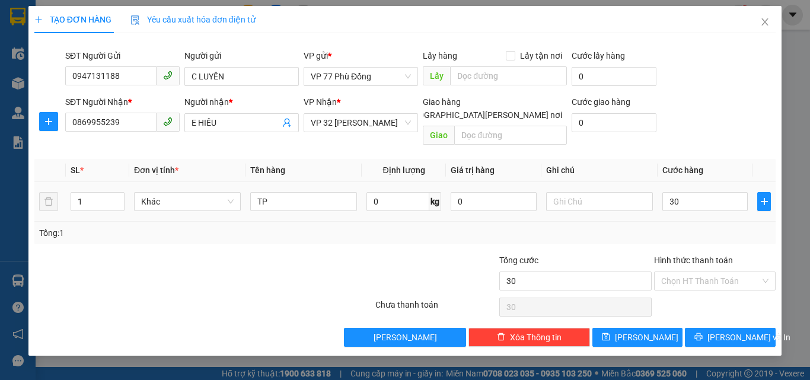
type input "30.000"
click at [669, 227] on div "Tổng: 1" at bounding box center [405, 233] width 732 height 13
click at [677, 272] on input "Hình thức thanh toán" at bounding box center [710, 281] width 99 height 18
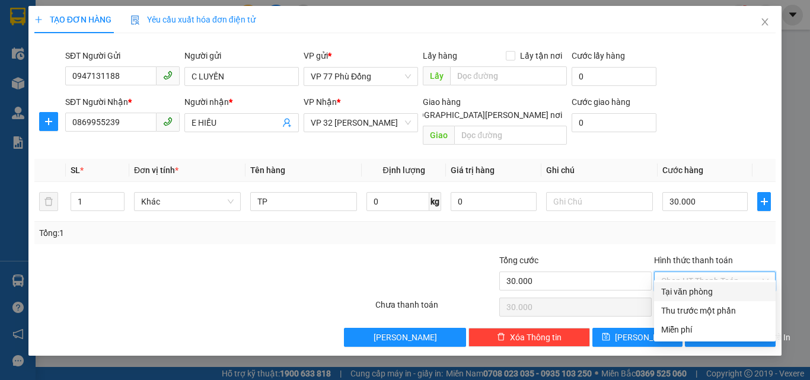
click at [682, 293] on div "Tại văn phòng" at bounding box center [714, 291] width 107 height 13
type input "0"
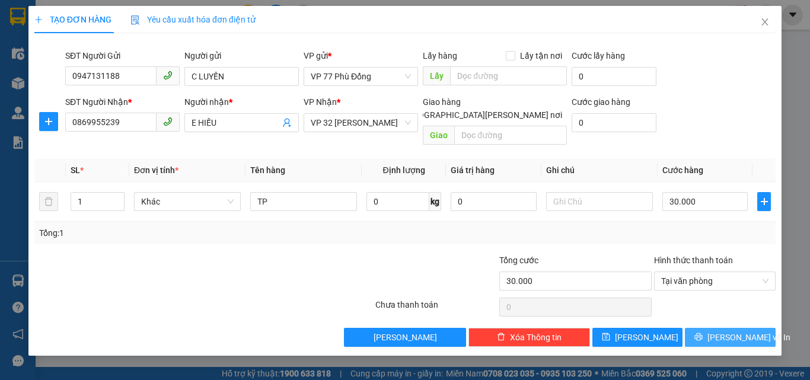
click at [733, 331] on span "[PERSON_NAME] và In" at bounding box center [748, 337] width 83 height 13
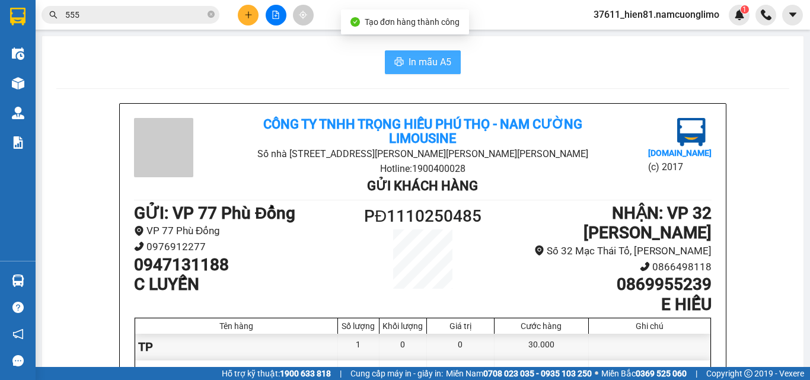
click at [415, 66] on span "In mẫu A5" at bounding box center [430, 62] width 43 height 15
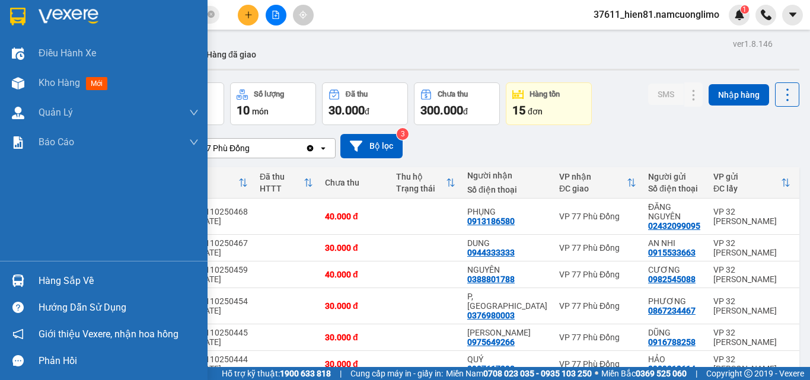
click at [51, 282] on div "Hàng sắp về" at bounding box center [119, 281] width 160 height 18
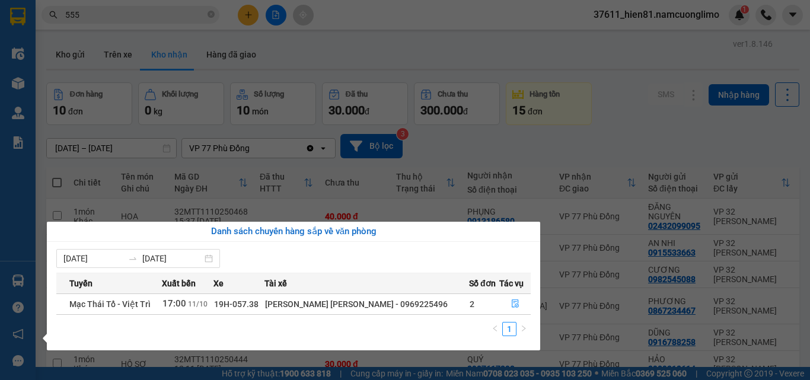
click at [610, 142] on section "Kết quả [PERSON_NAME] ( 5646 ) Bộ lọc Mã ĐH Trạng thái Món hàng [PERSON_NAME] […" at bounding box center [405, 190] width 810 height 380
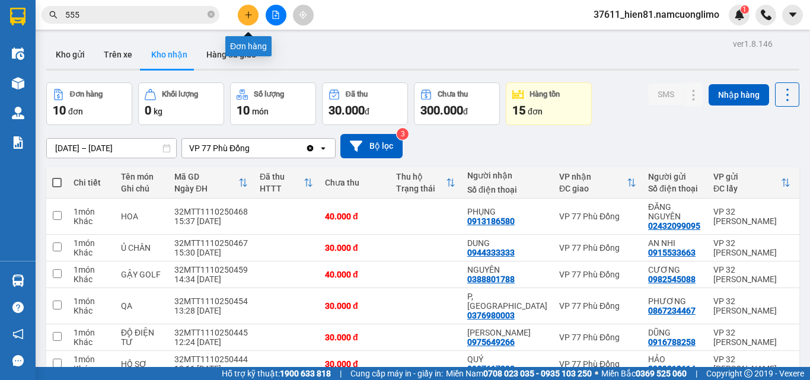
click at [246, 21] on button at bounding box center [248, 15] width 21 height 21
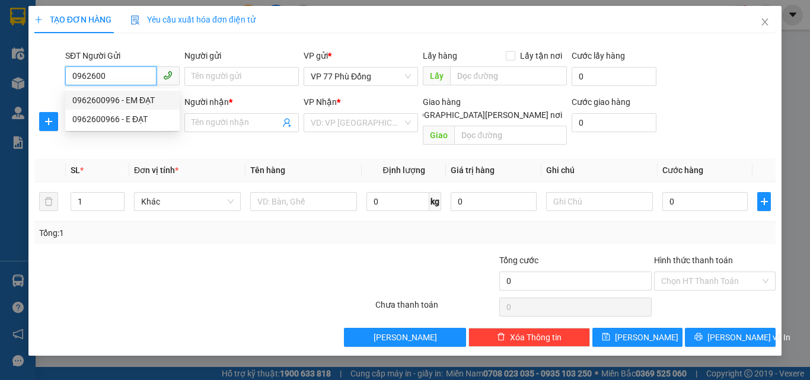
click at [120, 101] on div "0962600996 - EM ĐẠT" at bounding box center [122, 100] width 100 height 13
type input "0962600996"
type input "EM ĐẠT"
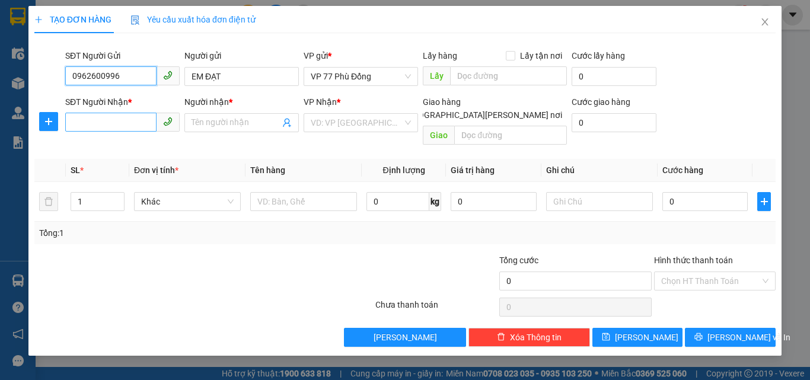
type input "0962600996"
click at [121, 119] on input "SĐT Người Nhận *" at bounding box center [110, 122] width 91 height 19
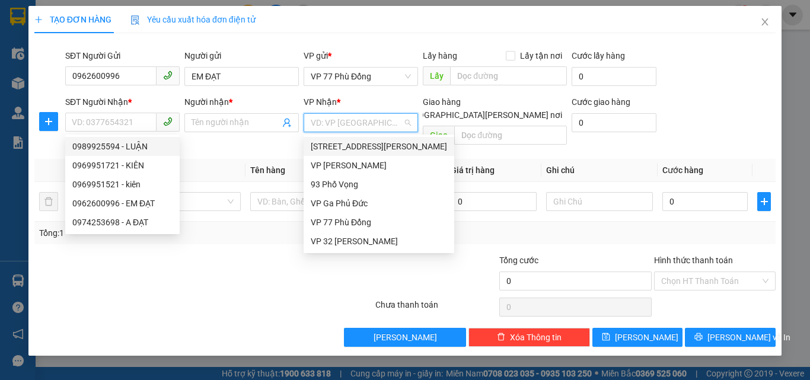
click at [318, 116] on input "search" at bounding box center [357, 123] width 92 height 18
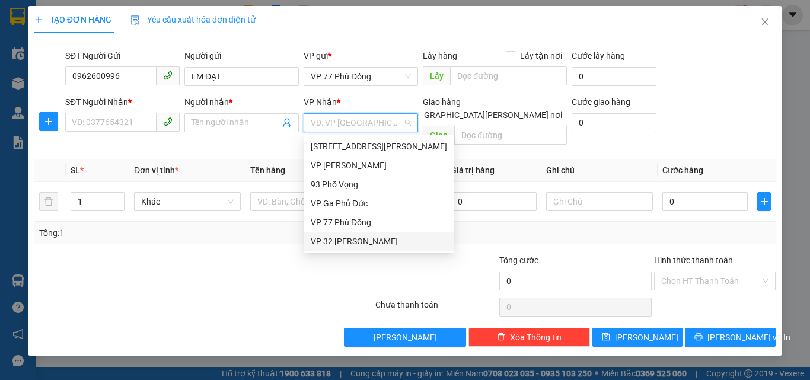
click at [330, 244] on div "VP 32 [PERSON_NAME]" at bounding box center [379, 241] width 136 height 13
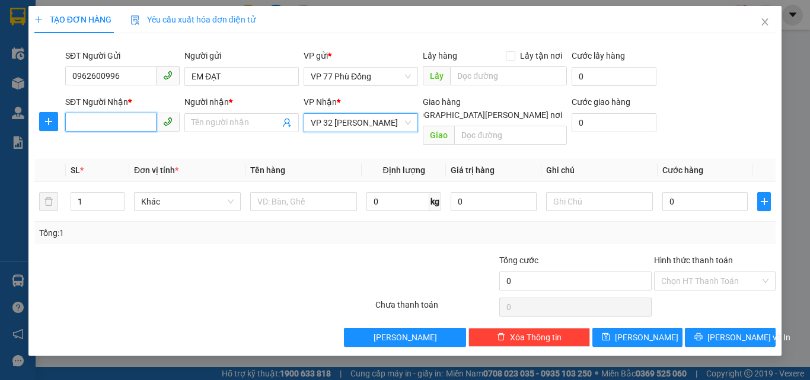
click at [95, 125] on input "SĐT Người Nhận *" at bounding box center [110, 122] width 91 height 19
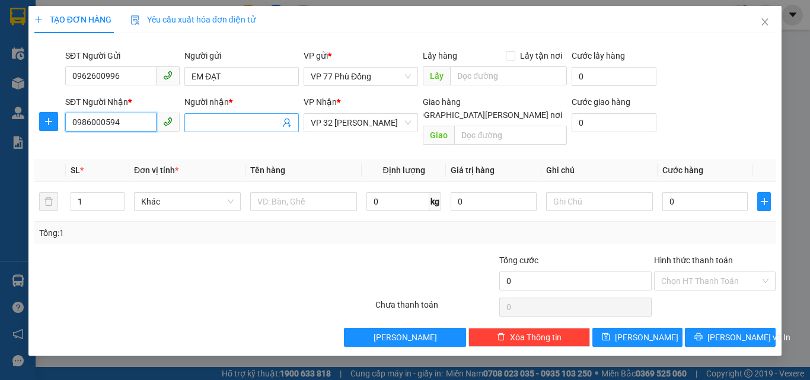
type input "0986000594"
click at [199, 123] on input "Người nhận *" at bounding box center [236, 122] width 88 height 13
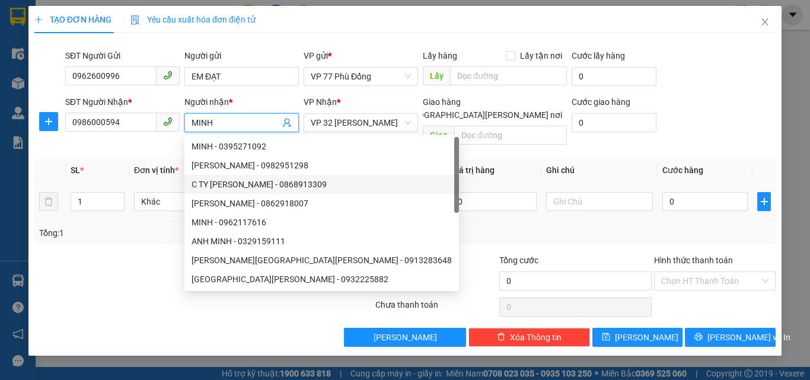
type input "MINH"
click at [346, 194] on input "text" at bounding box center [303, 201] width 107 height 19
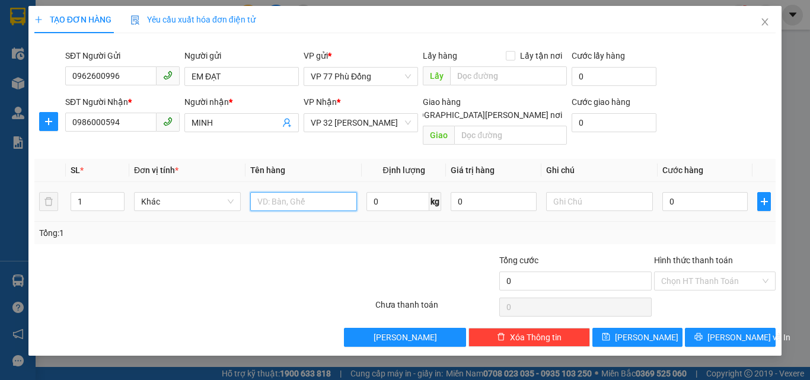
click at [338, 192] on input "text" at bounding box center [303, 201] width 107 height 19
type input "THUỐC"
click at [675, 192] on input "0" at bounding box center [704, 201] width 85 height 19
type input "3"
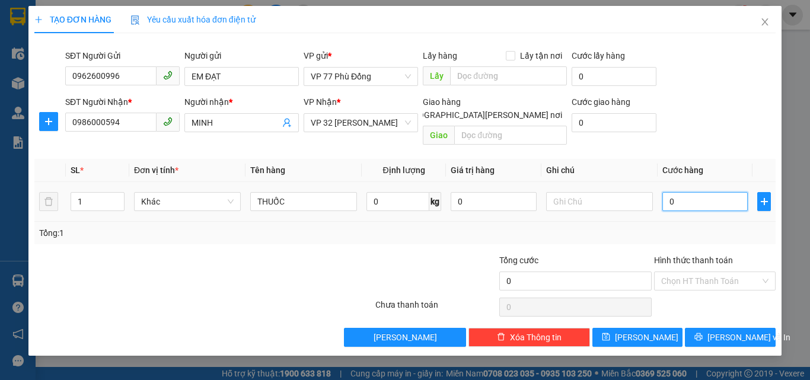
type input "3"
type input "30"
type input "30.000"
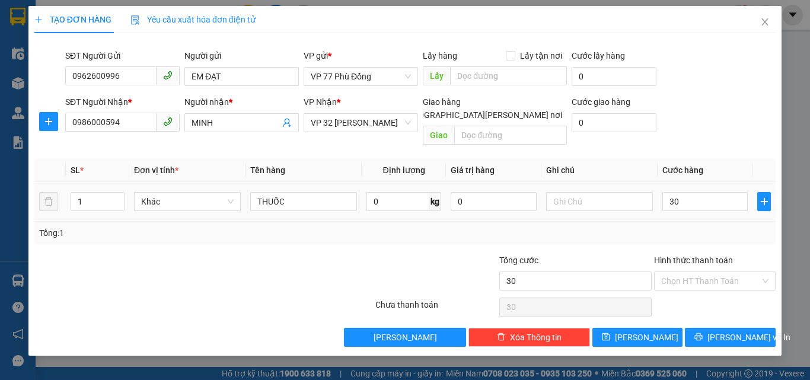
type input "30.000"
click at [674, 208] on td "30.000" at bounding box center [705, 202] width 95 height 40
click at [718, 328] on button "[PERSON_NAME] và In" at bounding box center [730, 337] width 91 height 19
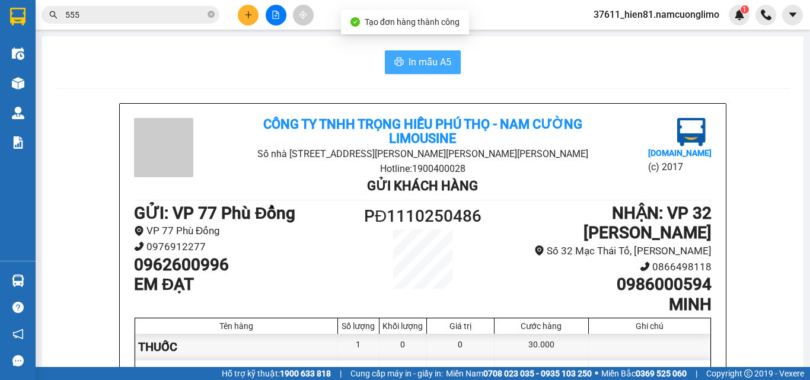
click at [432, 66] on span "In mẫu A5" at bounding box center [430, 62] width 43 height 15
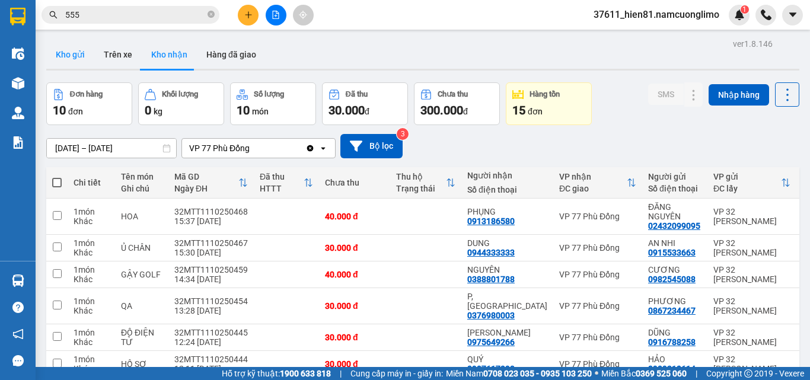
click at [71, 53] on button "Kho gửi" at bounding box center [70, 54] width 48 height 28
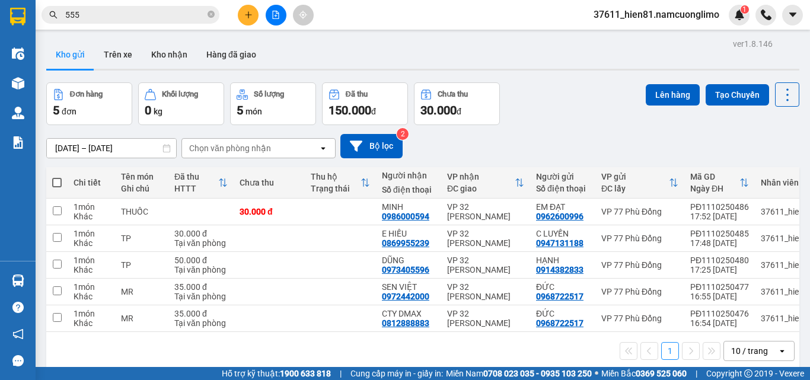
click at [53, 181] on span at bounding box center [56, 182] width 9 height 9
click at [57, 177] on input "checkbox" at bounding box center [57, 177] width 0 height 0
checkbox input "true"
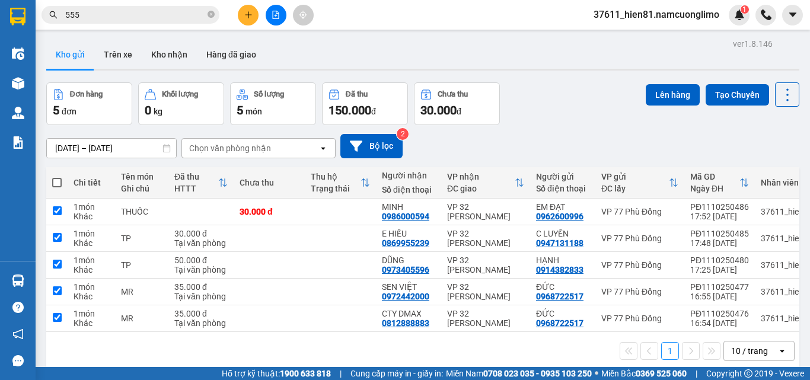
checkbox input "true"
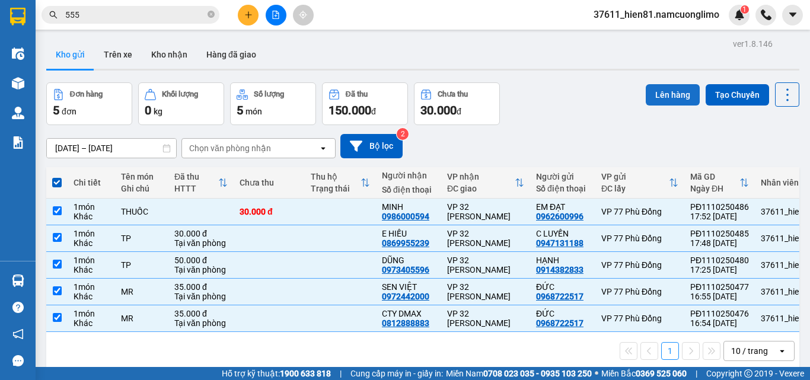
click at [660, 91] on button "Lên hàng" at bounding box center [673, 94] width 54 height 21
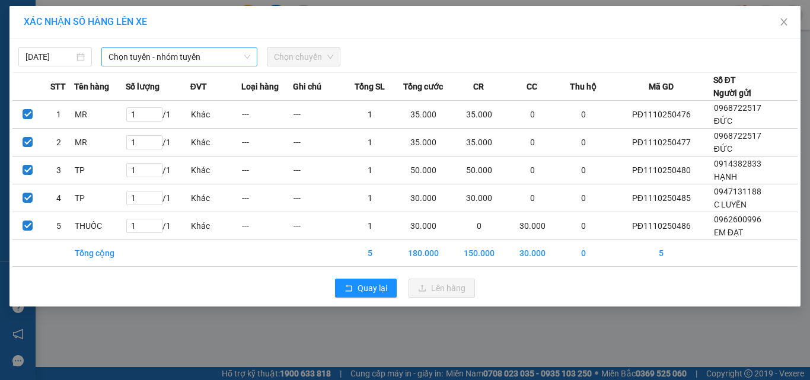
click at [174, 57] on span "Chọn tuyến - nhóm tuyến" at bounding box center [180, 57] width 142 height 18
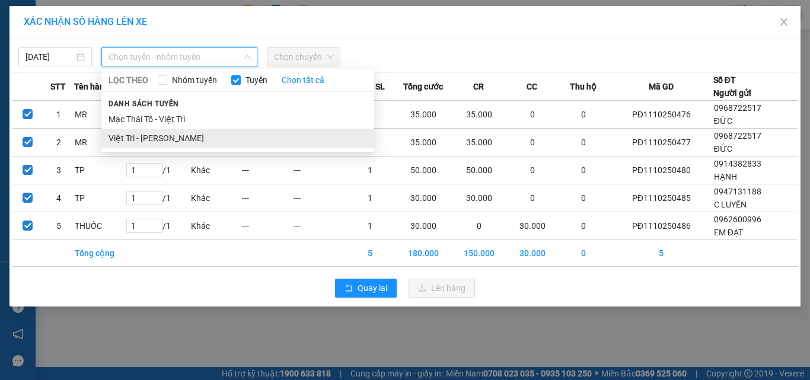
click at [166, 136] on li "Việt Trì - [PERSON_NAME]" at bounding box center [237, 138] width 273 height 19
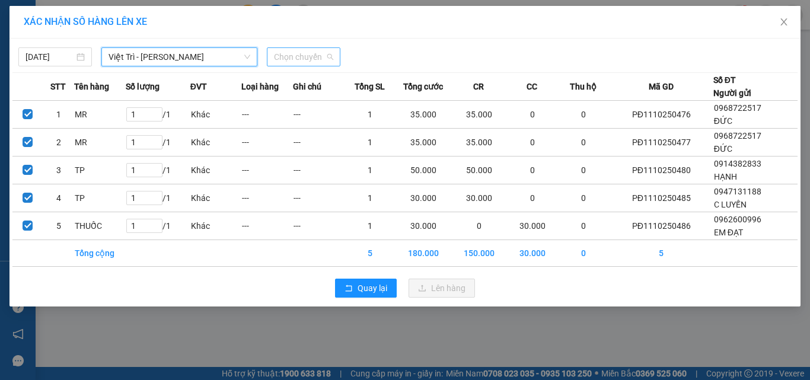
click at [289, 56] on span "Chọn chuyến" at bounding box center [303, 57] width 59 height 18
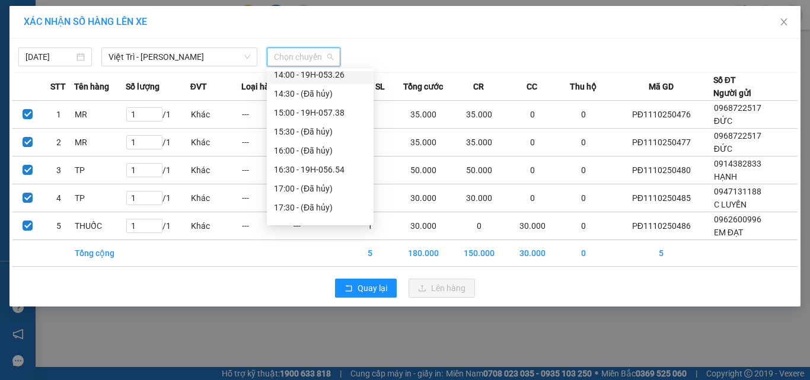
scroll to position [531, 0]
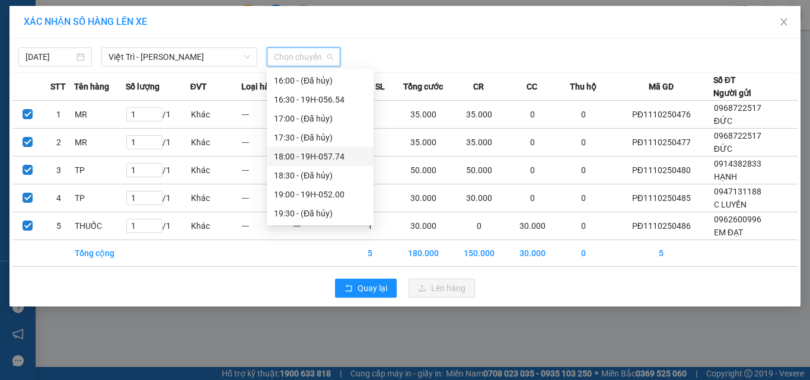
click at [321, 159] on div "18:00 - 19H-057.74" at bounding box center [320, 156] width 93 height 13
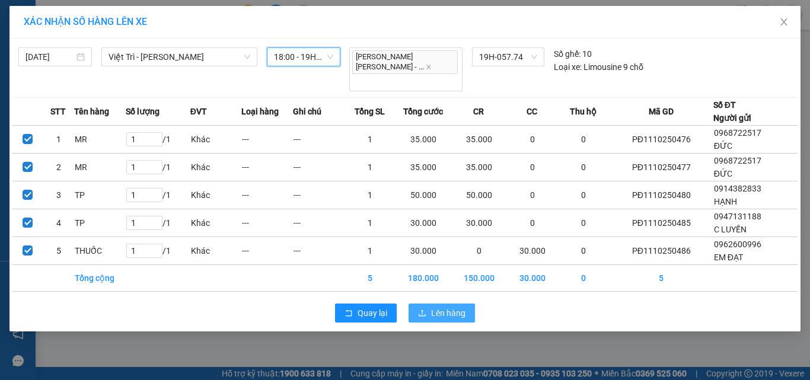
click at [442, 307] on span "Lên hàng" at bounding box center [448, 313] width 34 height 13
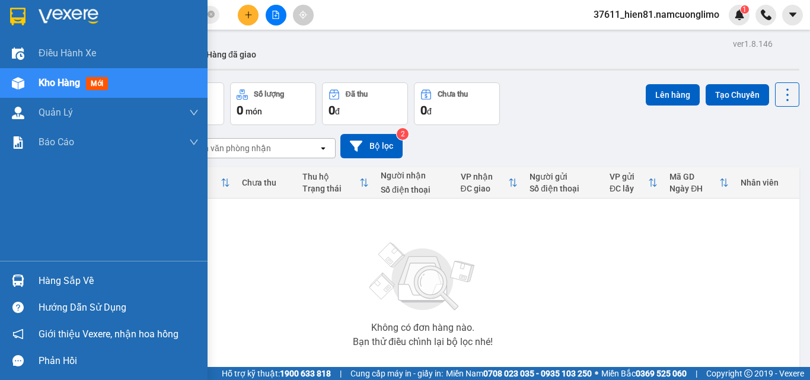
click at [74, 279] on div "Hàng sắp về" at bounding box center [119, 281] width 160 height 18
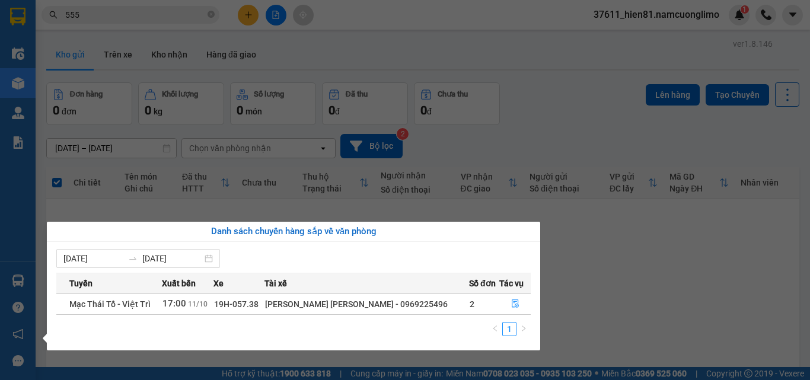
click at [626, 331] on section "Kết quả [PERSON_NAME] ( 5646 ) Bộ lọc Mã ĐH Trạng thái Món hàng [PERSON_NAME] […" at bounding box center [405, 190] width 810 height 380
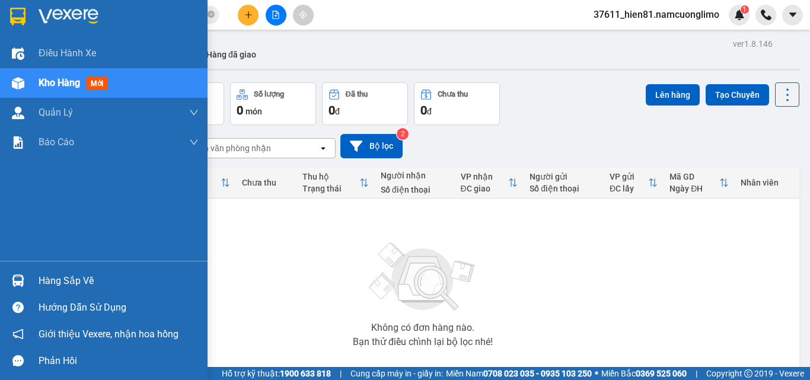
drag, startPoint x: 60, startPoint y: 281, endPoint x: 176, endPoint y: 281, distance: 116.2
click at [62, 281] on div "Hàng sắp về" at bounding box center [119, 281] width 160 height 18
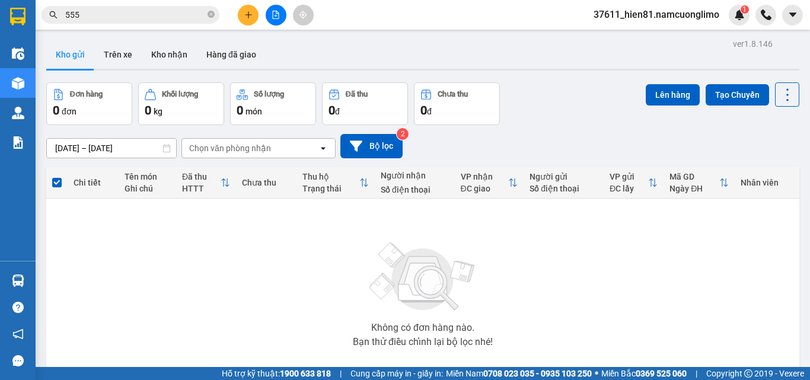
click at [616, 296] on section "Kết quả [PERSON_NAME] ( 5646 ) Bộ lọc Mã ĐH Trạng thái Món hàng [PERSON_NAME] […" at bounding box center [405, 190] width 810 height 380
click at [110, 63] on button "Trên xe" at bounding box center [117, 54] width 47 height 28
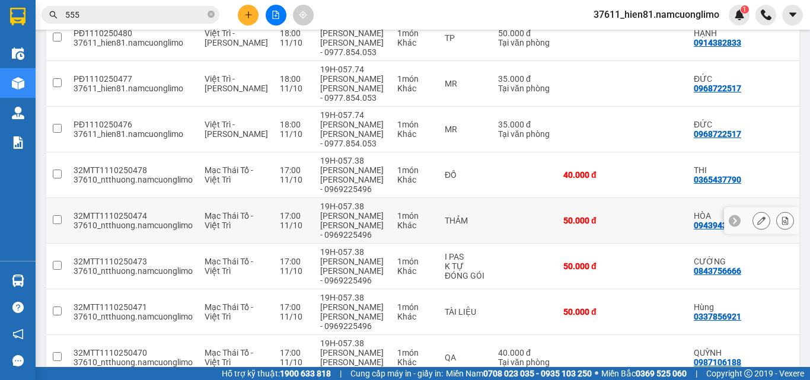
scroll to position [294, 0]
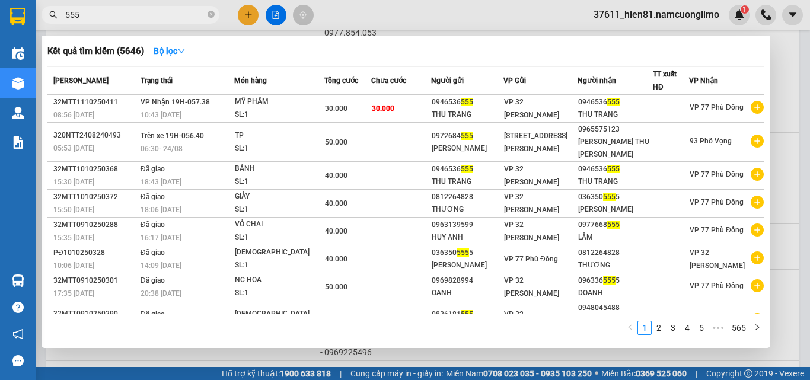
click at [91, 16] on input "555" at bounding box center [135, 14] width 140 height 13
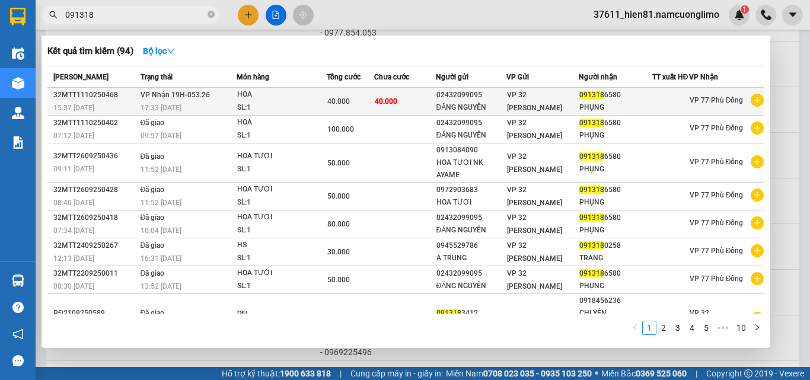
type input "091318"
click at [457, 101] on div "02432099095" at bounding box center [470, 95] width 69 height 12
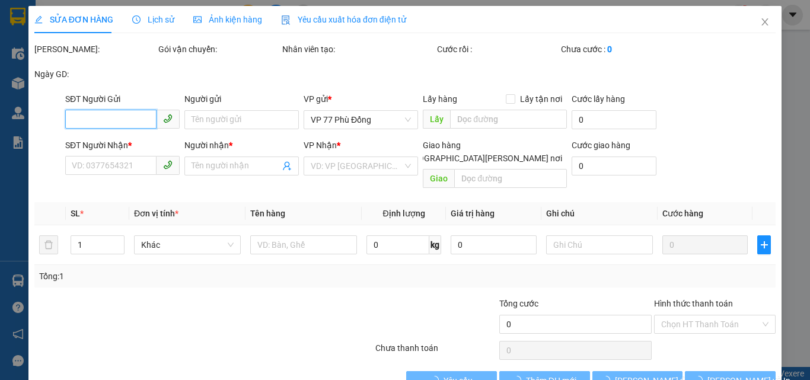
type input "02432099095"
type input "ĐĂNG NGUYÊN"
type input "0913186580"
type input "PHỤNG"
type input "40.000"
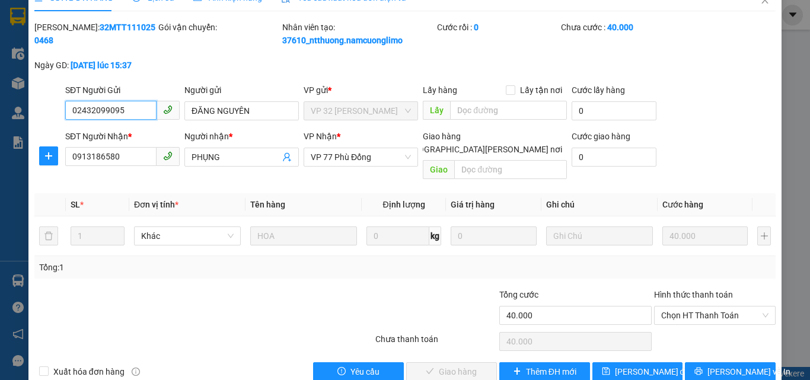
scroll to position [33, 0]
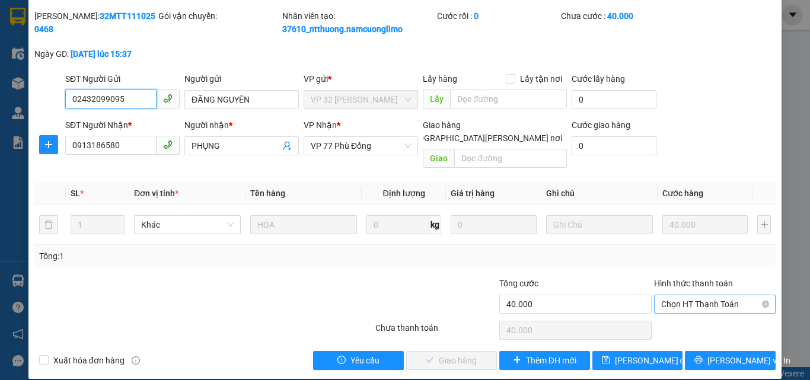
click at [685, 296] on span "Chọn HT Thanh Toán" at bounding box center [714, 304] width 107 height 18
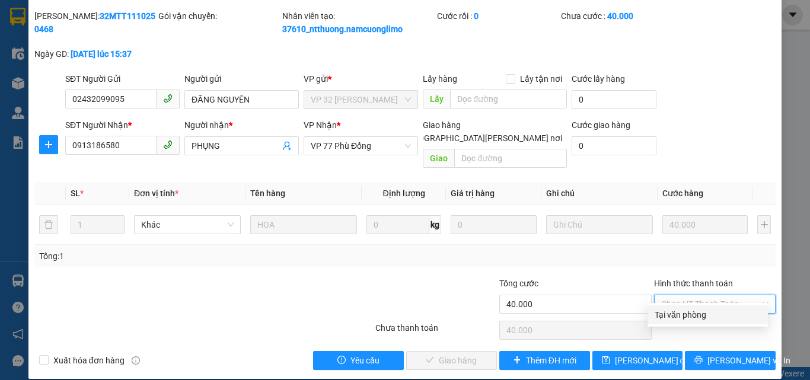
drag, startPoint x: 676, startPoint y: 320, endPoint x: 620, endPoint y: 326, distance: 56.6
click at [674, 321] on div "Tại văn phòng" at bounding box center [708, 314] width 106 height 13
type input "0"
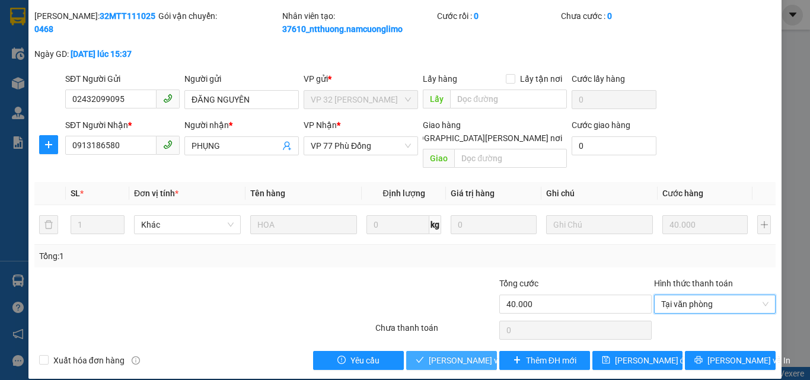
click at [441, 354] on span "[PERSON_NAME] và [PERSON_NAME] hàng" at bounding box center [509, 360] width 160 height 13
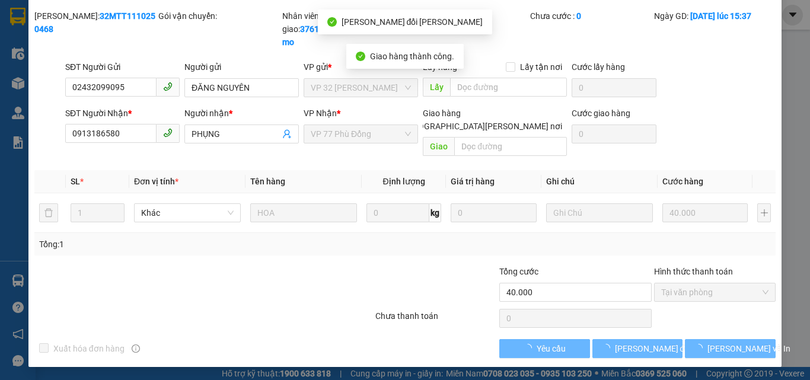
scroll to position [21, 0]
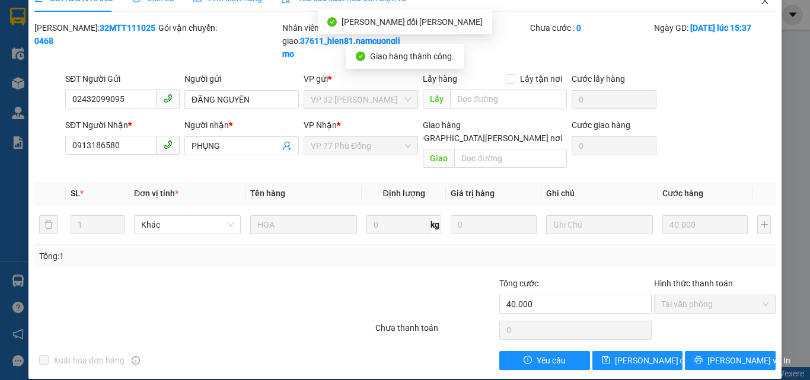
click at [762, 4] on icon "close" at bounding box center [765, 0] width 7 height 7
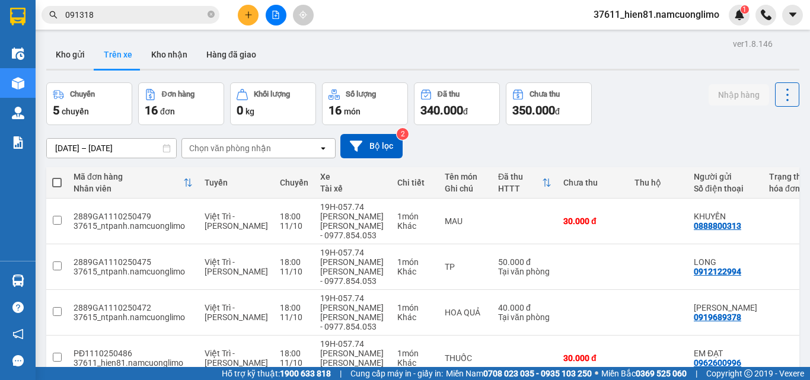
click at [254, 22] on button at bounding box center [248, 15] width 21 height 21
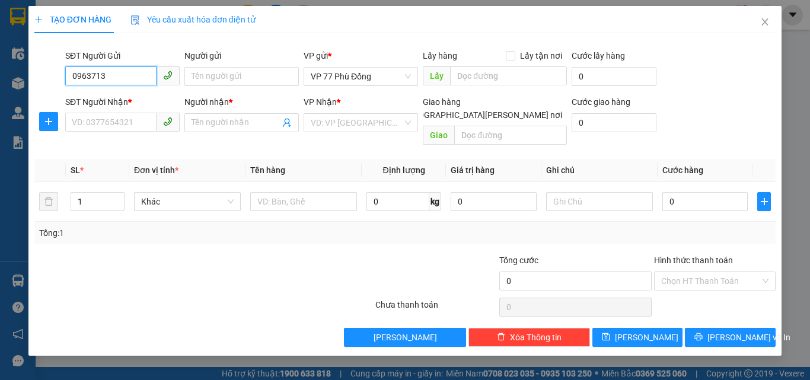
click at [88, 77] on input "0963713" at bounding box center [110, 75] width 91 height 19
click at [106, 74] on input "0968713" at bounding box center [110, 75] width 91 height 19
click at [116, 101] on div "0968713165 - LIÊN" at bounding box center [122, 100] width 100 height 13
type input "0968713165"
type input "LIÊN"
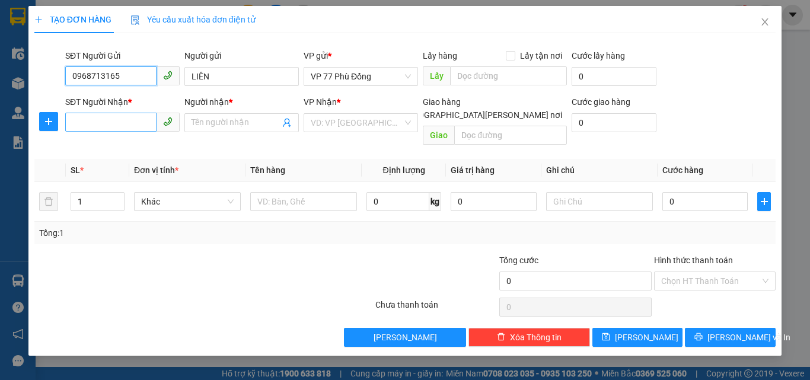
type input "0968713165"
click at [100, 124] on input "SĐT Người Nhận *" at bounding box center [110, 122] width 91 height 19
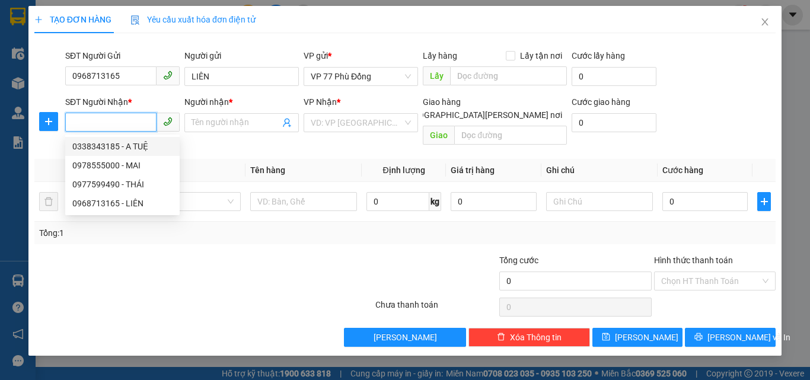
click at [132, 145] on div "0338343185 - A TUỆ" at bounding box center [122, 146] width 100 height 13
type input "0338343185"
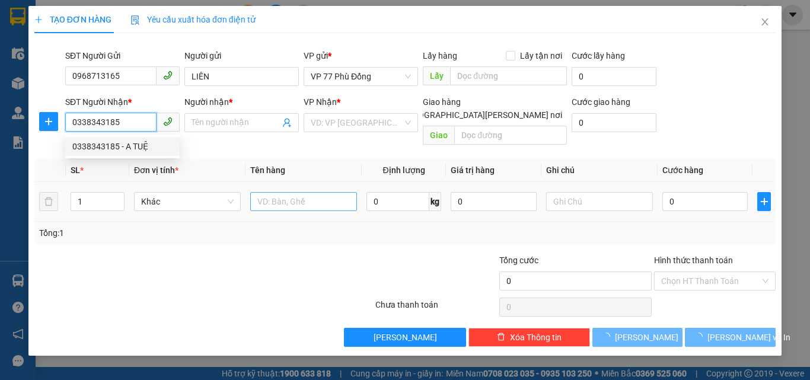
type input "A TUỆ"
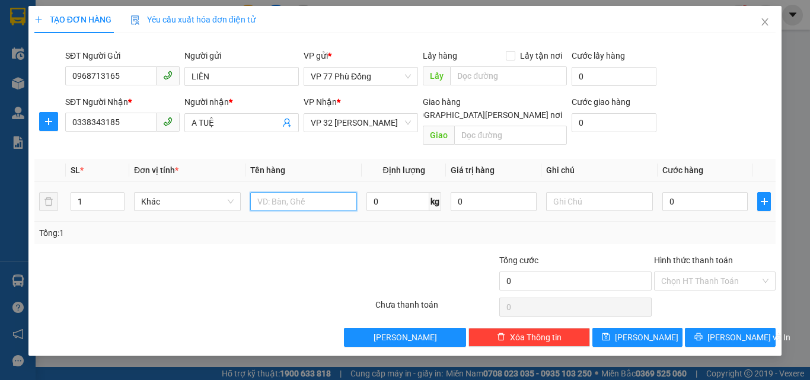
click at [265, 192] on input "text" at bounding box center [303, 201] width 107 height 19
type input "MM"
click at [674, 195] on input "0" at bounding box center [704, 201] width 85 height 19
type input "3"
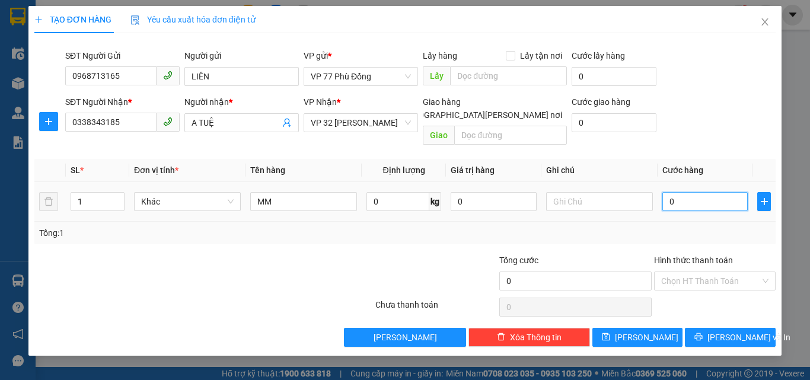
type input "3"
type input "30"
type input "30.000"
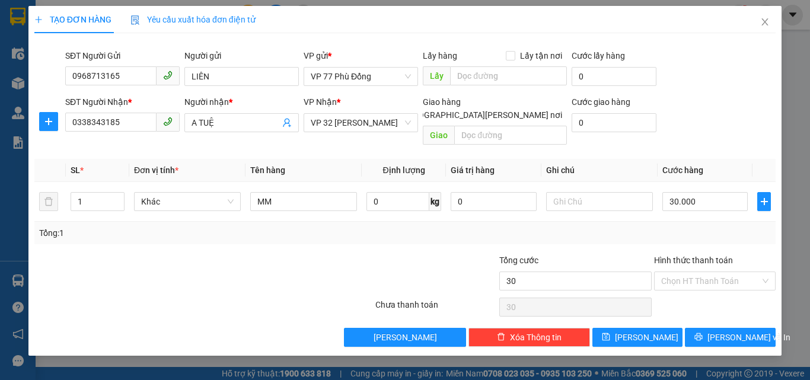
type input "30.000"
click at [699, 227] on div "Tổng: 1" at bounding box center [405, 233] width 732 height 13
click at [716, 328] on button "[PERSON_NAME] và In" at bounding box center [730, 337] width 91 height 19
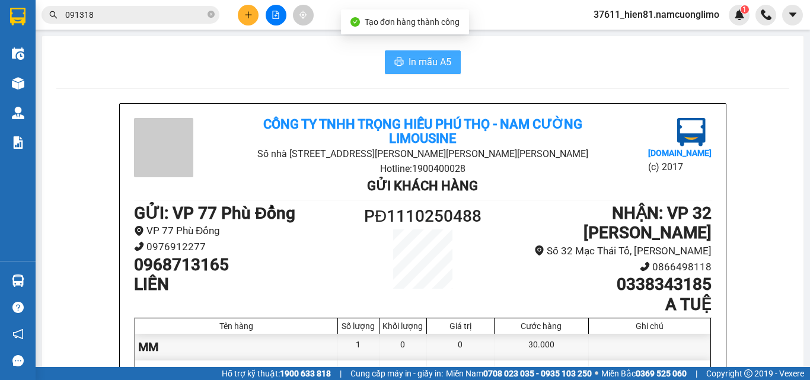
click at [409, 60] on span "In mẫu A5" at bounding box center [430, 62] width 43 height 15
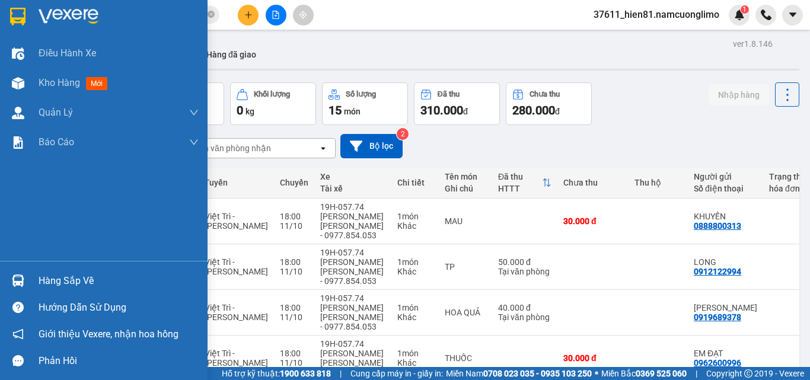
click at [66, 288] on div "Hàng sắp về" at bounding box center [119, 281] width 160 height 18
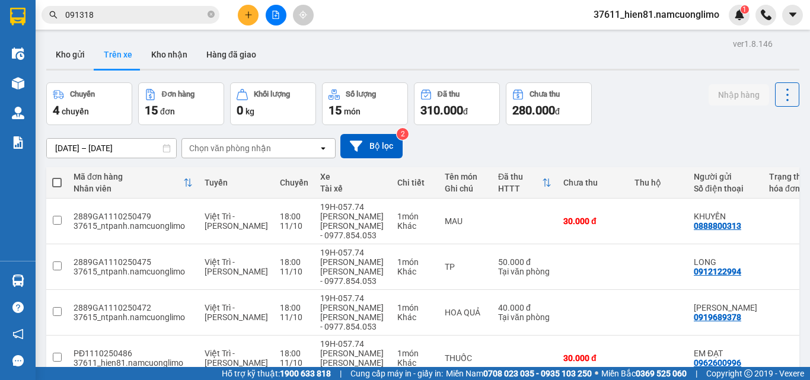
click at [619, 140] on section "Kết quả [PERSON_NAME] ( 94 ) Bộ lọc Mã ĐH Trạng thái Món hàng [PERSON_NAME] [PE…" at bounding box center [405, 190] width 810 height 380
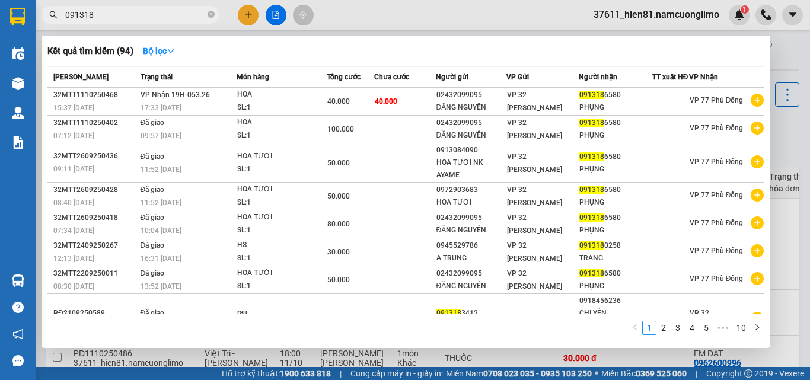
click at [106, 15] on input "091318" at bounding box center [135, 14] width 140 height 13
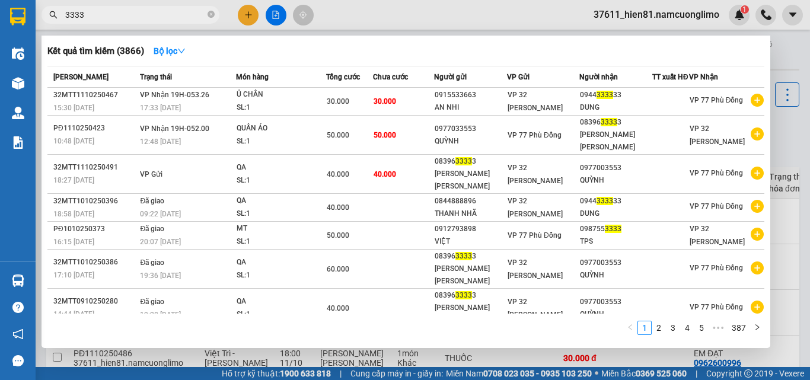
drag, startPoint x: 93, startPoint y: 15, endPoint x: 65, endPoint y: 20, distance: 28.2
click at [65, 20] on input "3333" at bounding box center [135, 14] width 140 height 13
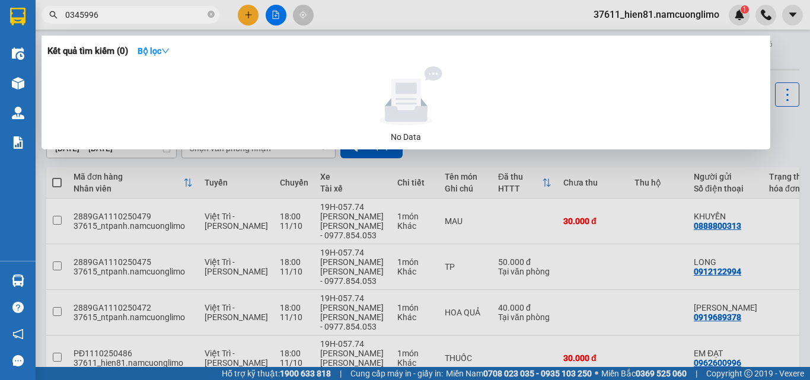
click at [788, 129] on div at bounding box center [405, 190] width 810 height 380
click at [105, 15] on input "0345996" at bounding box center [135, 14] width 140 height 13
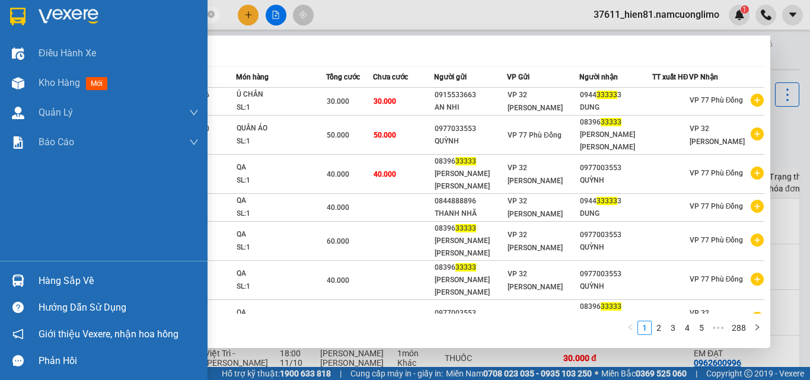
click at [74, 278] on div "Hàng sắp về" at bounding box center [119, 281] width 160 height 18
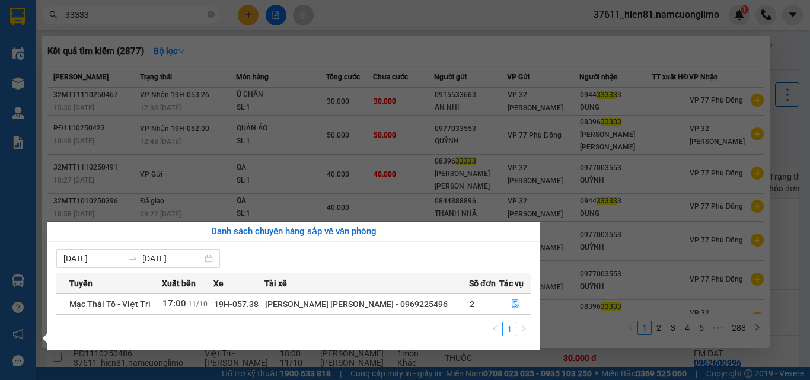
click at [601, 354] on section "Kết quả [PERSON_NAME] ( 2877 ) Bộ lọc Mã ĐH Trạng thái Món hàng [PERSON_NAME] […" at bounding box center [405, 190] width 810 height 380
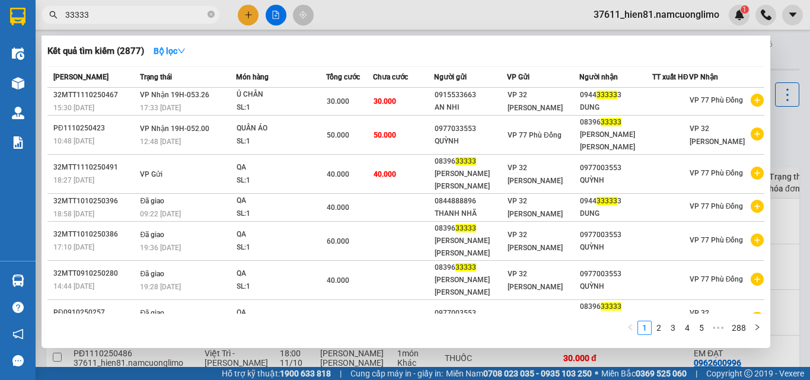
click at [91, 11] on input "33333" at bounding box center [135, 14] width 140 height 13
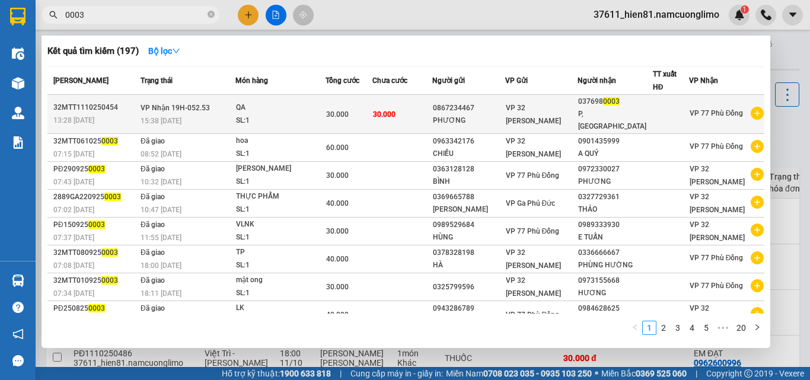
type input "0003"
click at [591, 114] on div "P, [GEOGRAPHIC_DATA]" at bounding box center [615, 120] width 74 height 25
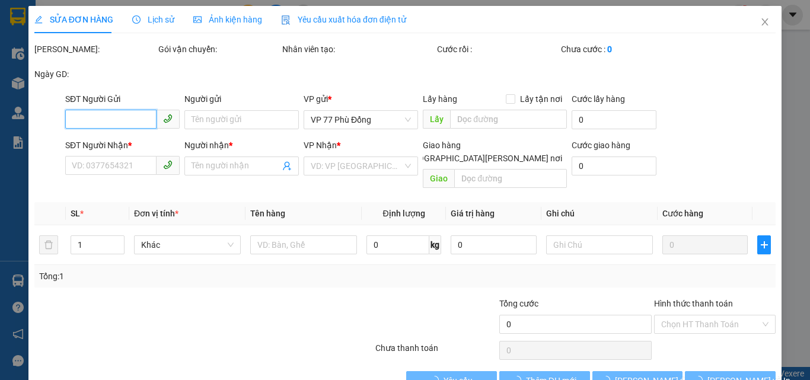
type input "0867234467"
type input "PHƯƠNG"
type input "0376980003"
type input "P, [GEOGRAPHIC_DATA]"
type input "30.000"
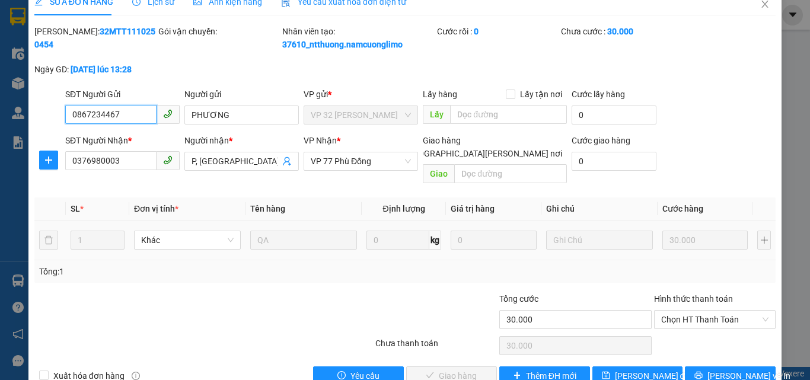
scroll to position [33, 0]
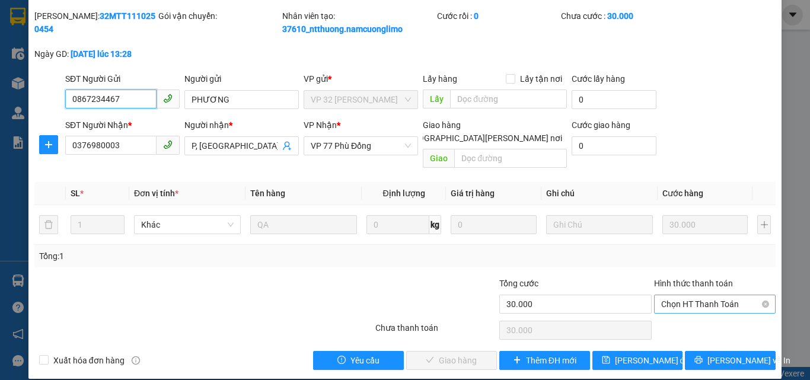
click at [662, 295] on span "Chọn HT Thanh Toán" at bounding box center [714, 304] width 107 height 18
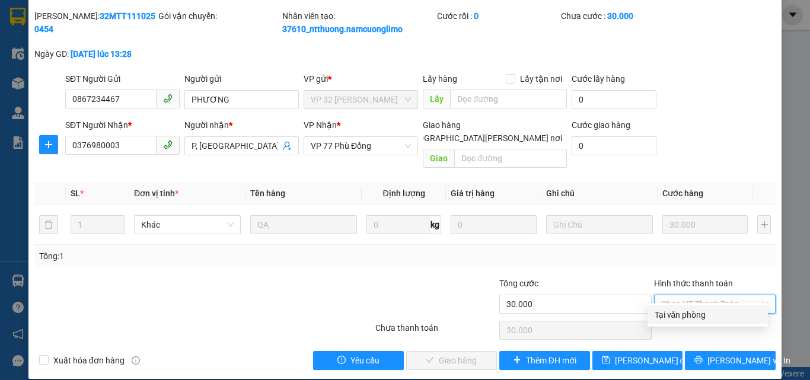
drag, startPoint x: 681, startPoint y: 311, endPoint x: 530, endPoint y: 374, distance: 163.8
click at [681, 313] on div "Tại văn phòng" at bounding box center [708, 314] width 106 height 13
type input "0"
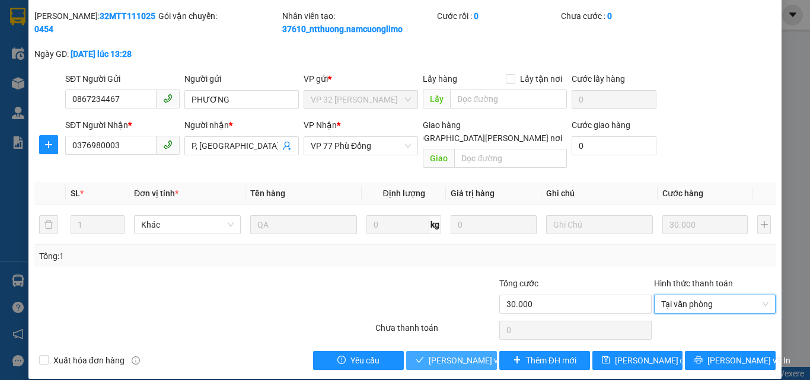
click at [447, 354] on span "[PERSON_NAME] và [PERSON_NAME] hàng" at bounding box center [509, 360] width 160 height 13
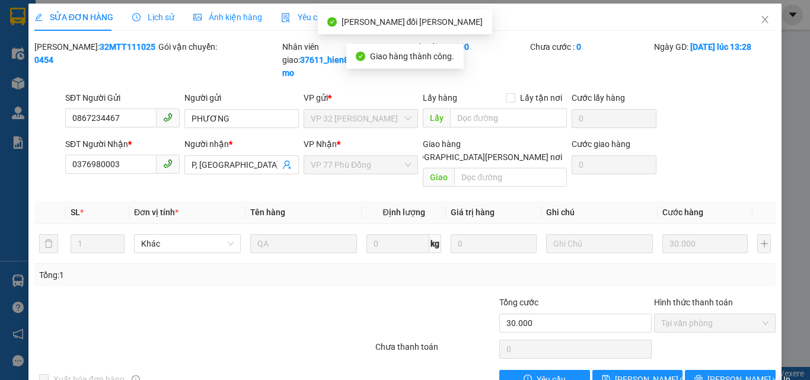
scroll to position [0, 0]
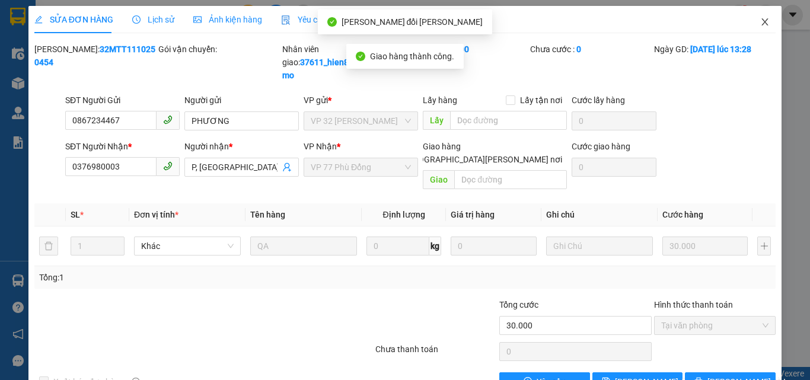
click at [760, 21] on icon "close" at bounding box center [764, 21] width 9 height 9
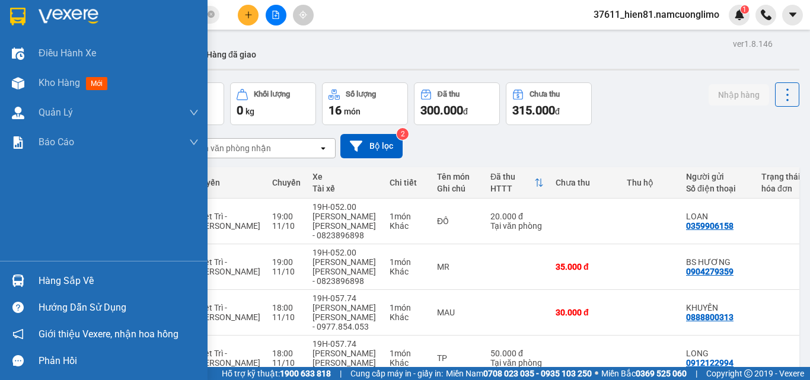
click at [63, 284] on div "Hàng sắp về" at bounding box center [119, 281] width 160 height 18
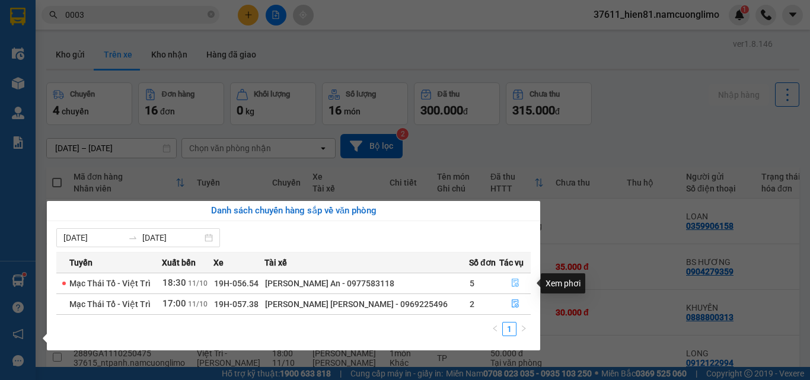
click at [512, 286] on icon "file-done" at bounding box center [515, 283] width 7 height 8
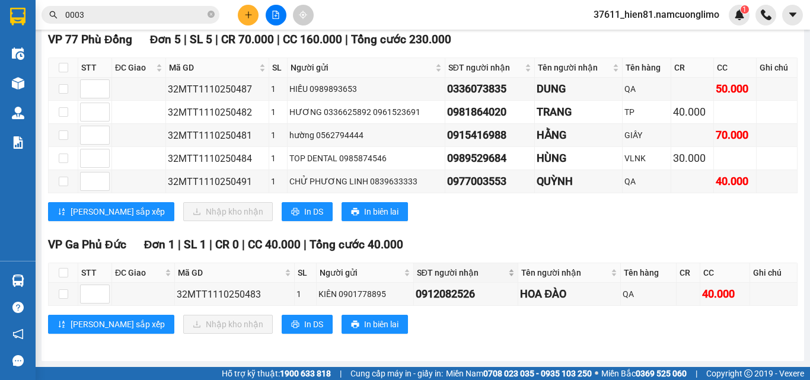
scroll to position [190, 0]
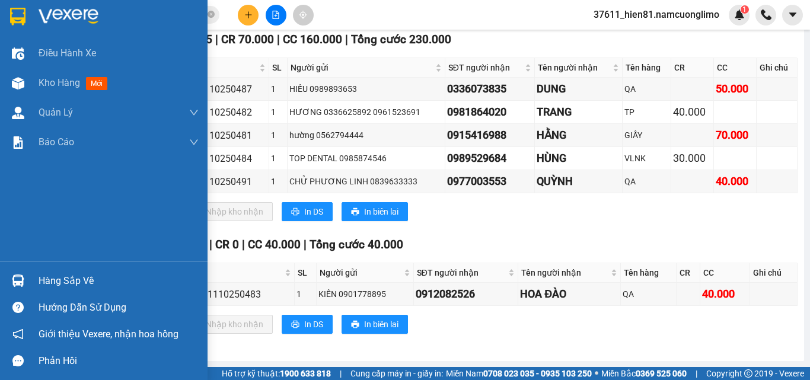
click at [68, 279] on div "Hàng sắp về" at bounding box center [119, 281] width 160 height 18
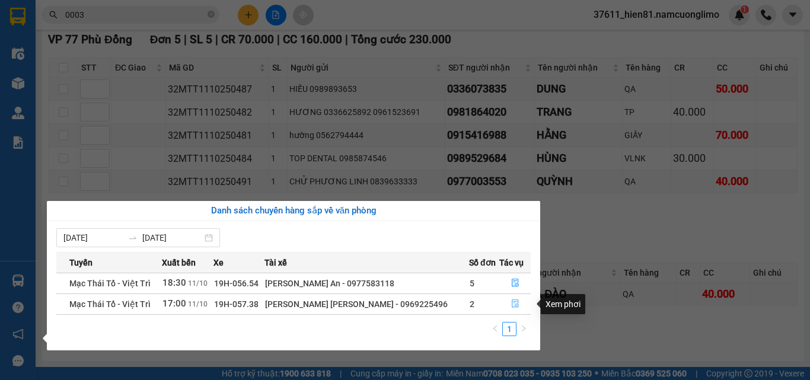
click at [514, 302] on icon "file-done" at bounding box center [515, 303] width 8 height 8
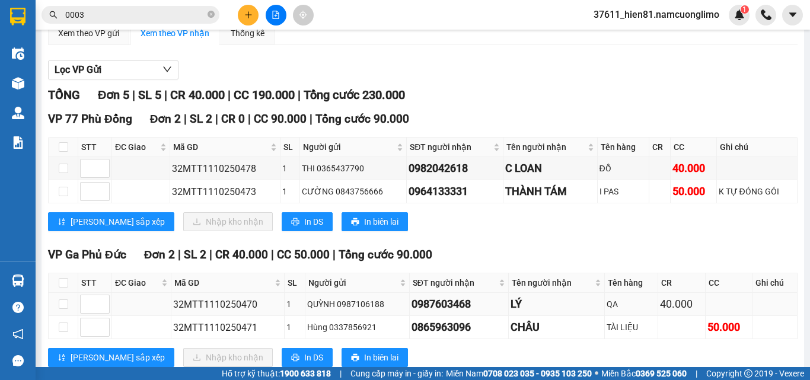
scroll to position [72, 0]
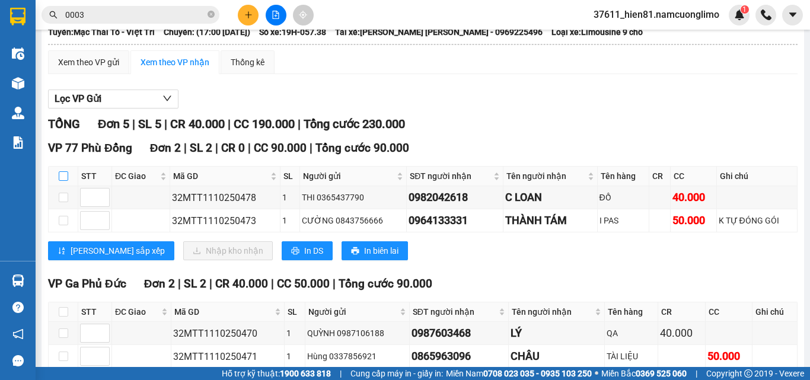
click at [61, 181] on input "checkbox" at bounding box center [63, 175] width 9 height 9
checkbox input "true"
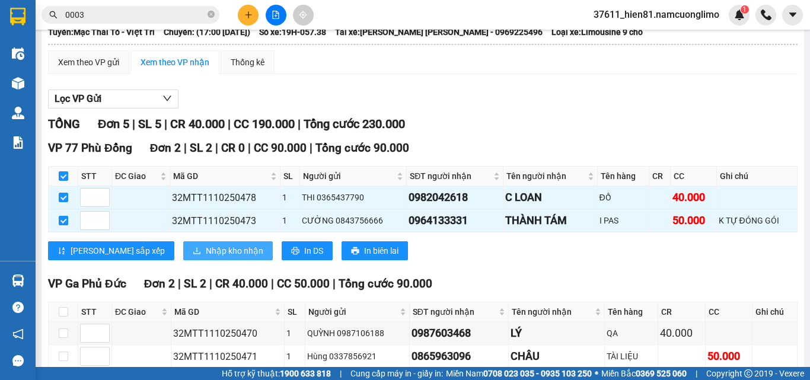
click at [206, 257] on span "Nhập kho nhận" at bounding box center [235, 250] width 58 height 13
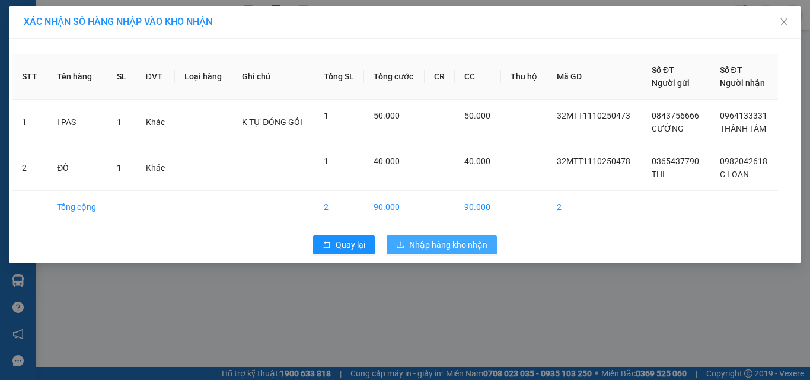
click at [442, 251] on span "Nhập hàng kho nhận" at bounding box center [448, 244] width 78 height 13
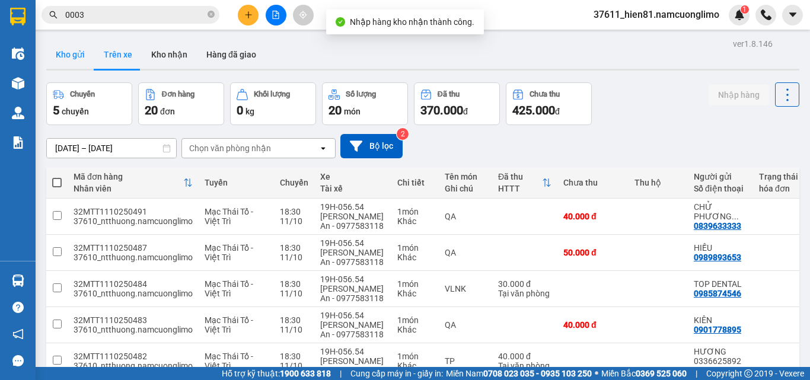
click at [70, 56] on button "Kho gửi" at bounding box center [70, 54] width 48 height 28
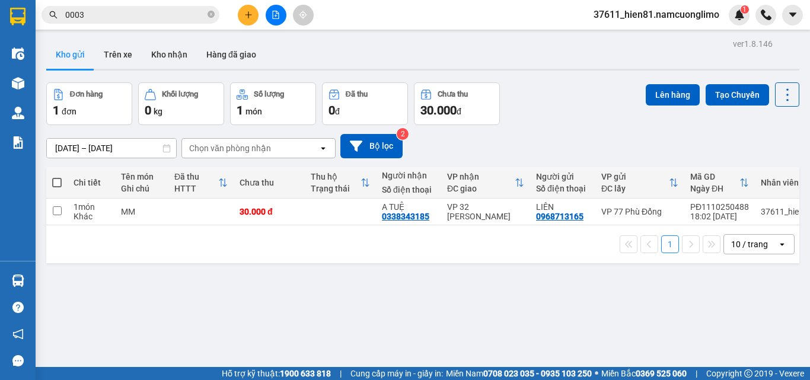
click at [55, 182] on span at bounding box center [56, 182] width 9 height 9
click at [57, 177] on input "checkbox" at bounding box center [57, 177] width 0 height 0
checkbox input "true"
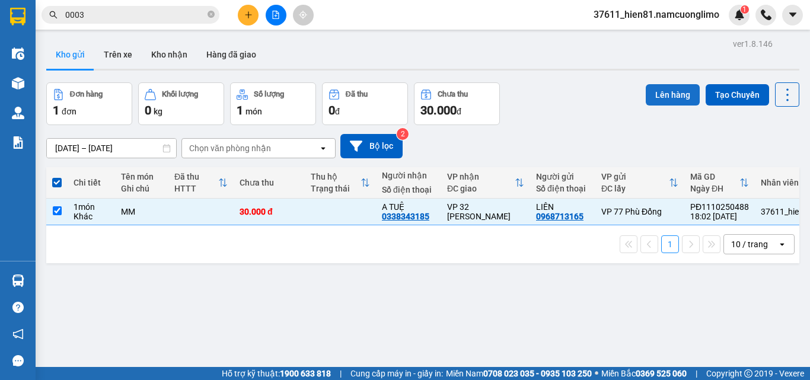
click at [659, 95] on button "Lên hàng" at bounding box center [673, 94] width 54 height 21
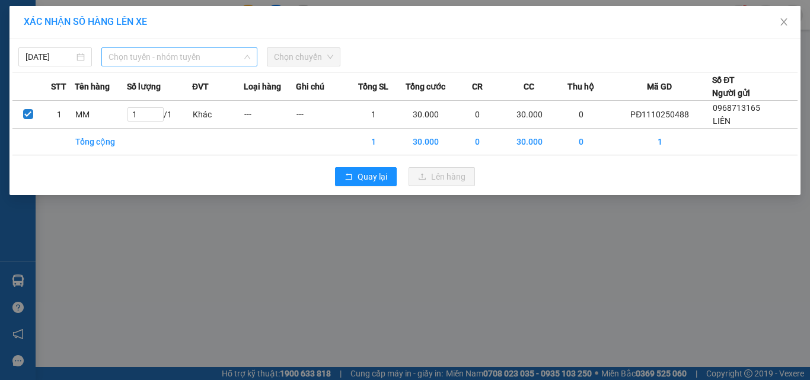
click at [191, 61] on span "Chọn tuyến - nhóm tuyến" at bounding box center [180, 57] width 142 height 18
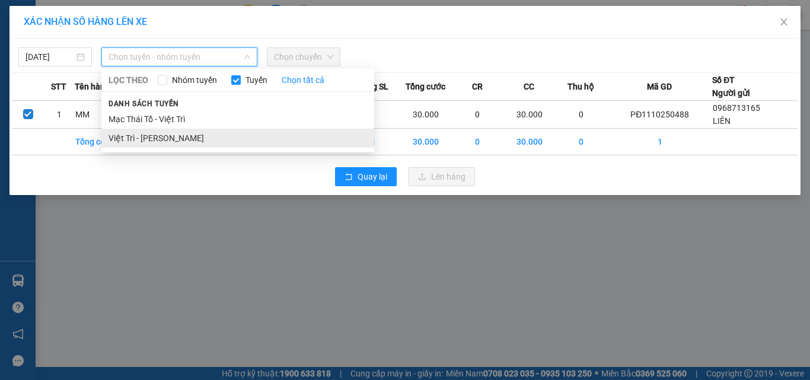
click at [161, 137] on li "Việt Trì - [PERSON_NAME]" at bounding box center [237, 138] width 273 height 19
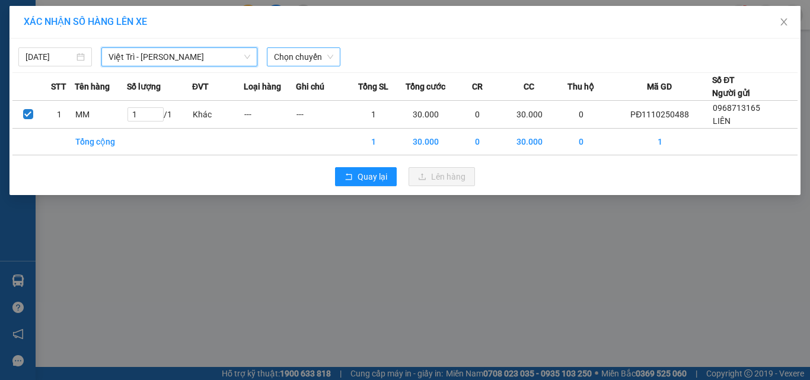
click at [299, 50] on span "Chọn chuyến" at bounding box center [303, 57] width 59 height 18
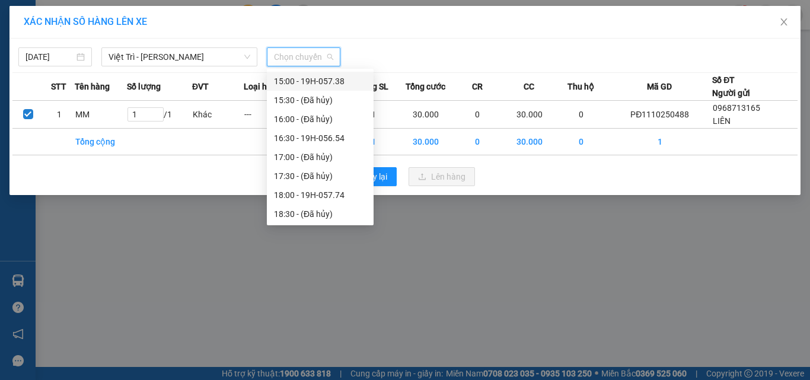
scroll to position [531, 0]
click at [295, 190] on div "19:00 - 19H-052.00" at bounding box center [320, 194] width 93 height 13
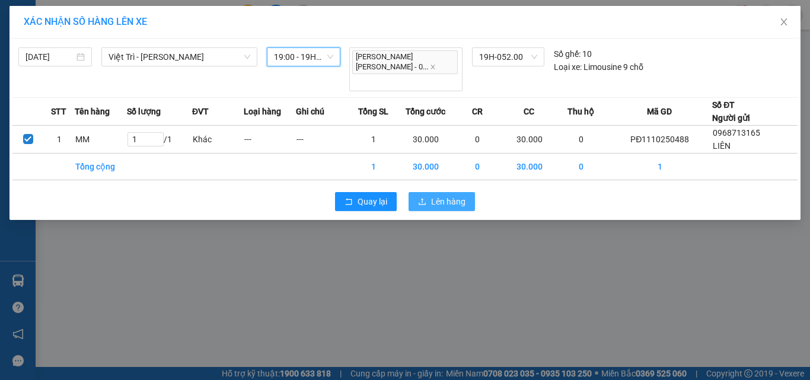
click at [441, 195] on span "Lên hàng" at bounding box center [448, 201] width 34 height 13
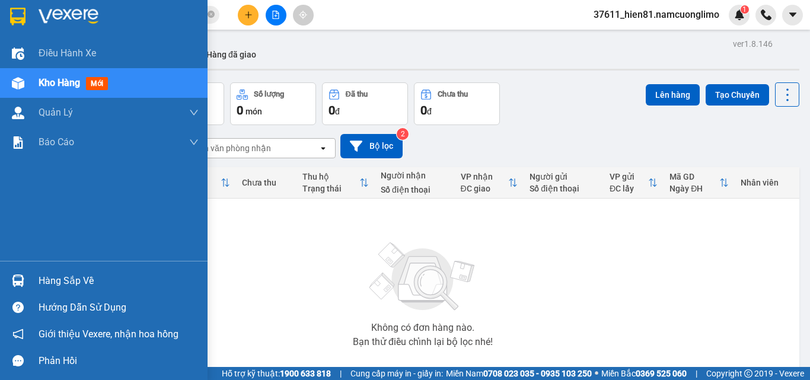
click at [63, 275] on div "Hàng sắp về" at bounding box center [119, 281] width 160 height 18
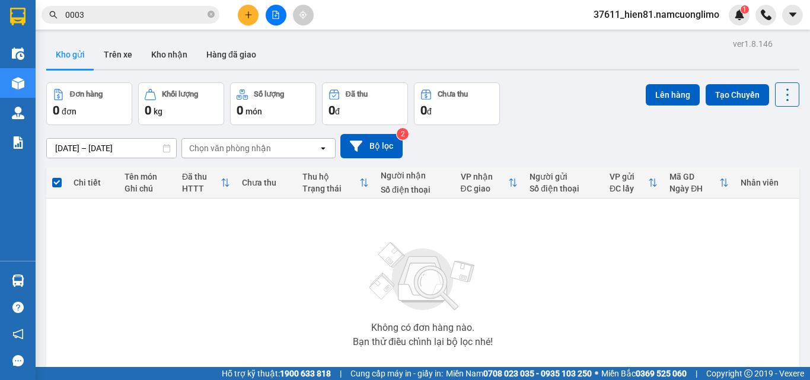
drag, startPoint x: 614, startPoint y: 292, endPoint x: 444, endPoint y: 73, distance: 276.9
click at [614, 289] on section "Kết quả [PERSON_NAME] ( 197 ) Bộ lọc Mã ĐH Trạng thái Món hàng [PERSON_NAME] [P…" at bounding box center [405, 190] width 810 height 380
click at [100, 14] on input "0003" at bounding box center [135, 14] width 140 height 13
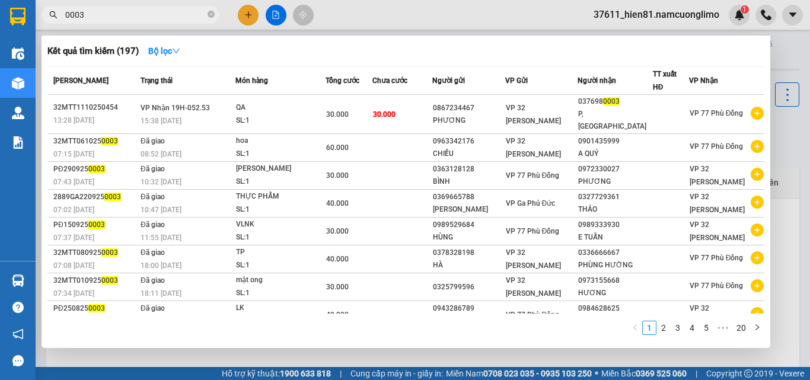
click at [100, 14] on input "0003" at bounding box center [135, 14] width 140 height 13
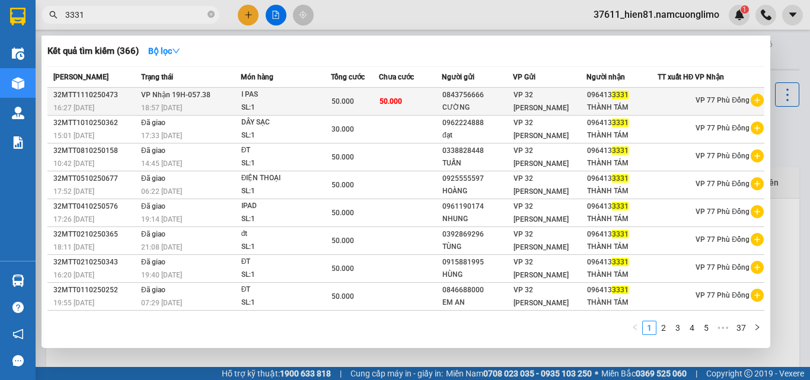
type input "3331"
click at [533, 116] on td "VP 32 [PERSON_NAME]" at bounding box center [550, 102] width 74 height 28
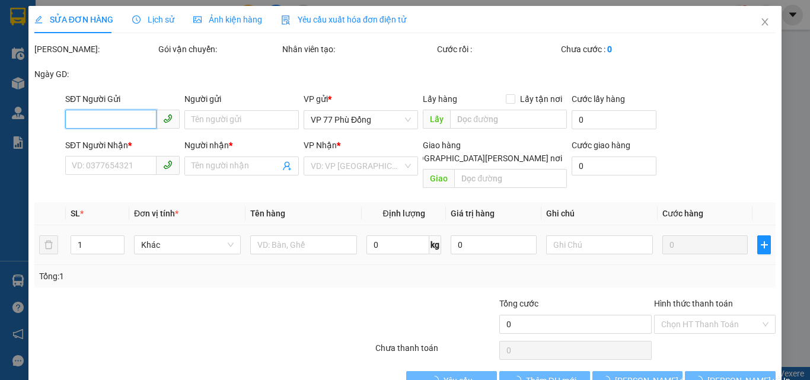
type input "0843756666"
type input "CƯỜNG"
type input "0964133331"
type input "THÀNH TÁM"
type input "50.000"
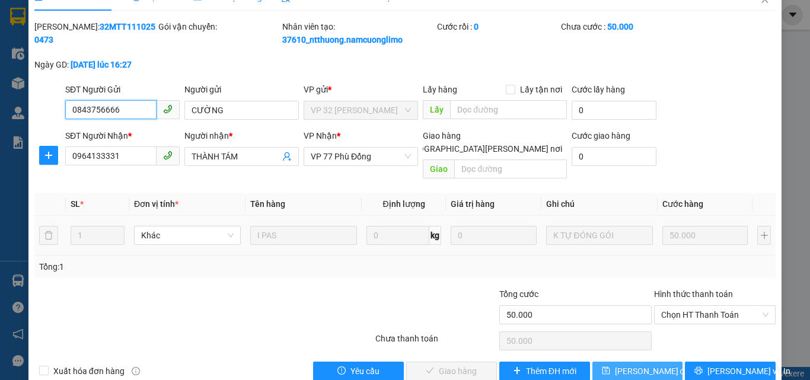
scroll to position [33, 0]
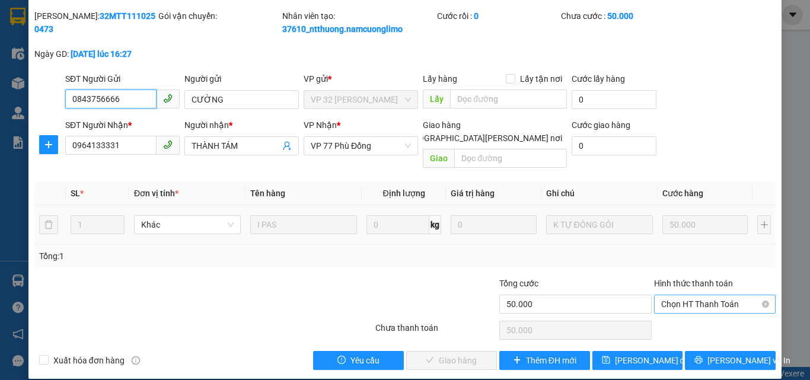
click at [686, 295] on span "Chọn HT Thanh Toán" at bounding box center [714, 304] width 107 height 18
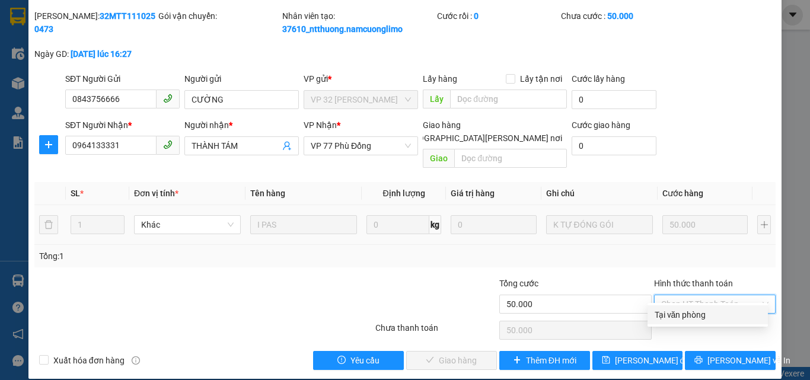
click at [675, 320] on div "Tại văn phòng" at bounding box center [708, 314] width 106 height 13
type input "0"
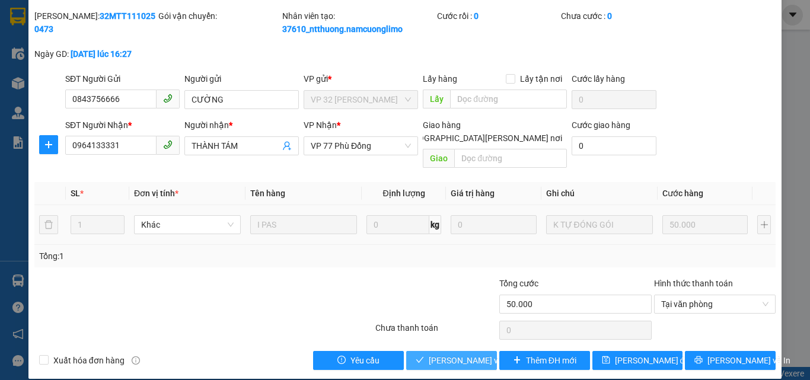
click at [470, 354] on span "[PERSON_NAME] và [PERSON_NAME] hàng" at bounding box center [509, 360] width 160 height 13
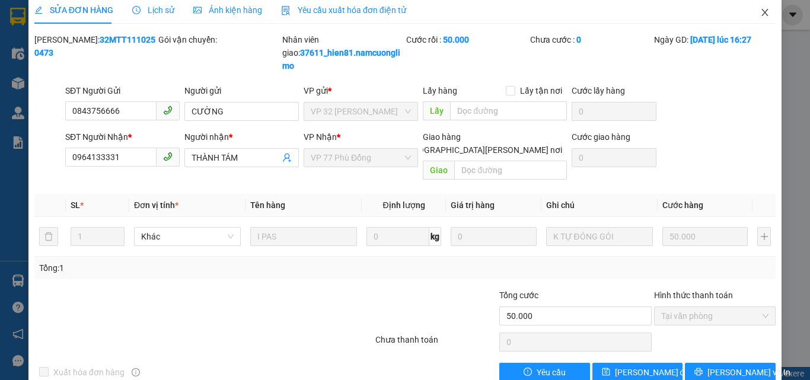
scroll to position [0, 0]
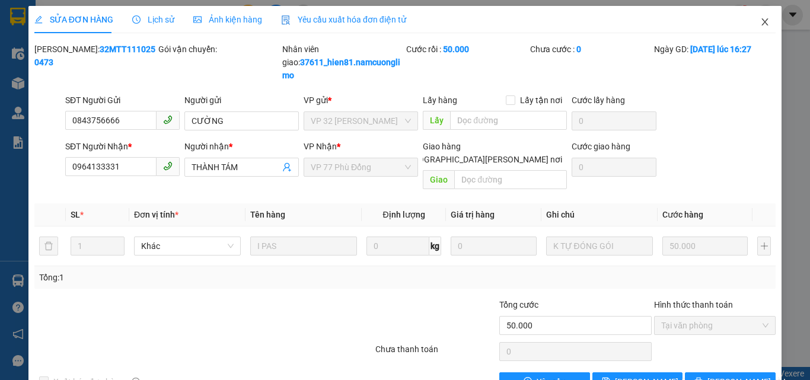
click at [760, 25] on icon "close" at bounding box center [764, 21] width 9 height 9
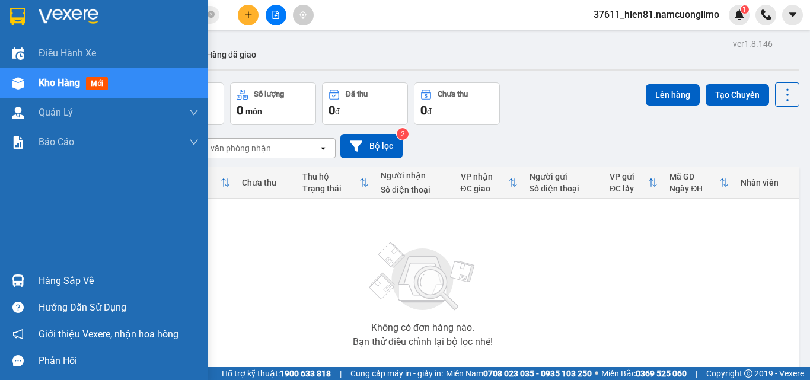
click at [58, 286] on div "Hàng sắp về" at bounding box center [119, 281] width 160 height 18
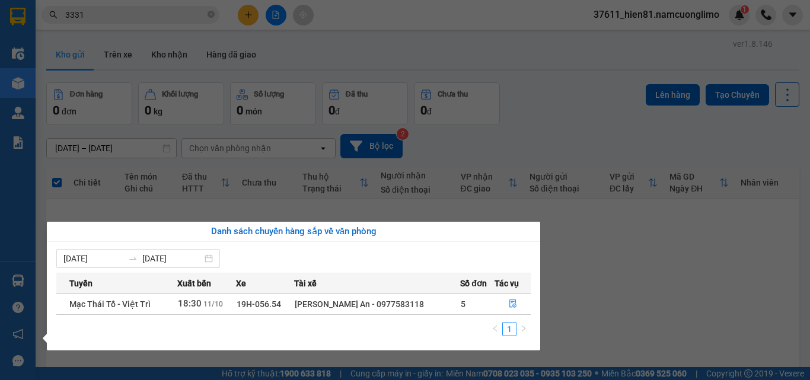
click at [588, 285] on section "Kết quả [PERSON_NAME] ( 366 ) Bộ lọc Mã ĐH Trạng thái Món hàng [PERSON_NAME] [P…" at bounding box center [405, 190] width 810 height 380
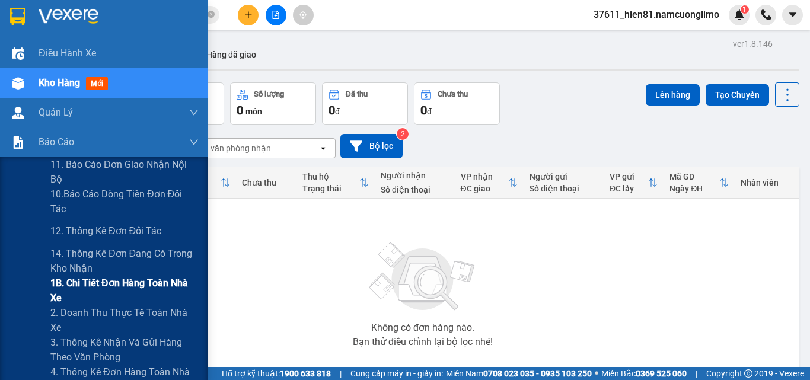
click at [86, 292] on span "1B. Chi tiết đơn hàng toàn nhà xe" at bounding box center [124, 291] width 148 height 30
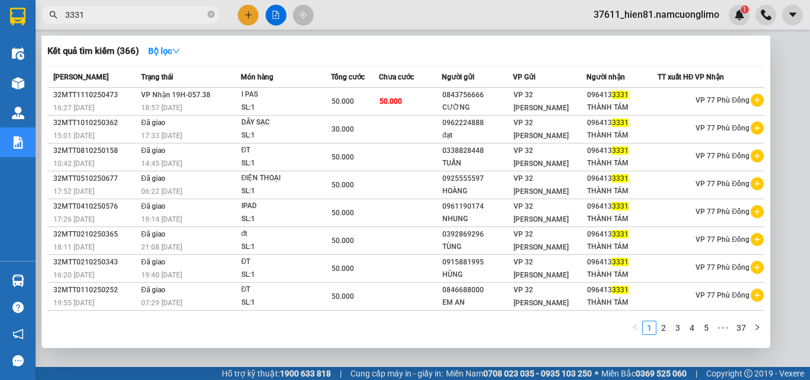
click at [89, 16] on input "3331" at bounding box center [135, 14] width 140 height 13
click at [85, 16] on input "3331" at bounding box center [135, 14] width 140 height 13
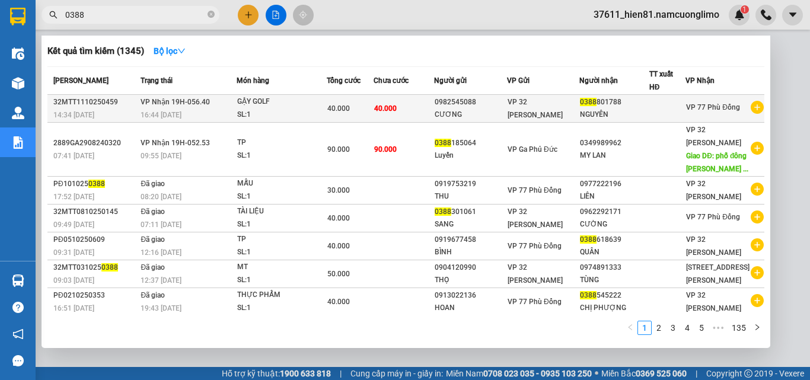
type input "0388"
click at [594, 103] on div "0388 801788" at bounding box center [614, 102] width 68 height 12
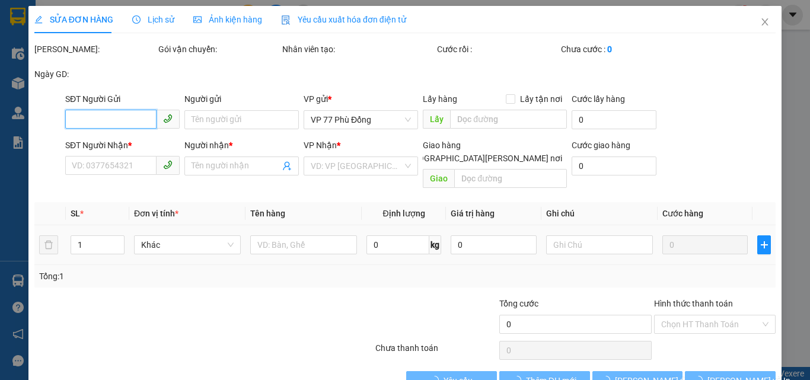
type input "0982545088"
type input "CƯƠNG"
type input "0388801788"
type input "NGUYÊN"
type input "40.000"
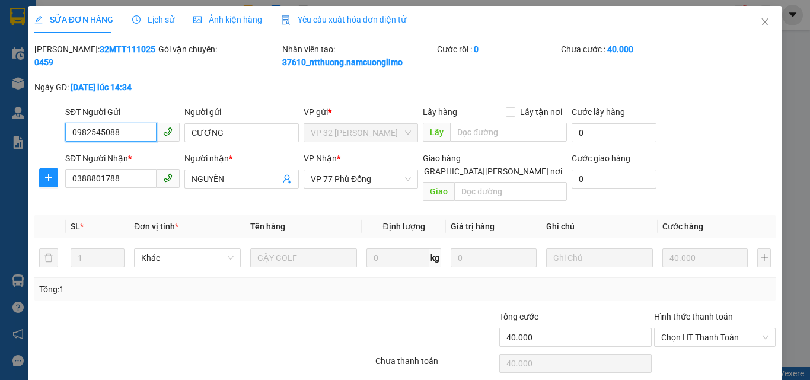
scroll to position [33, 0]
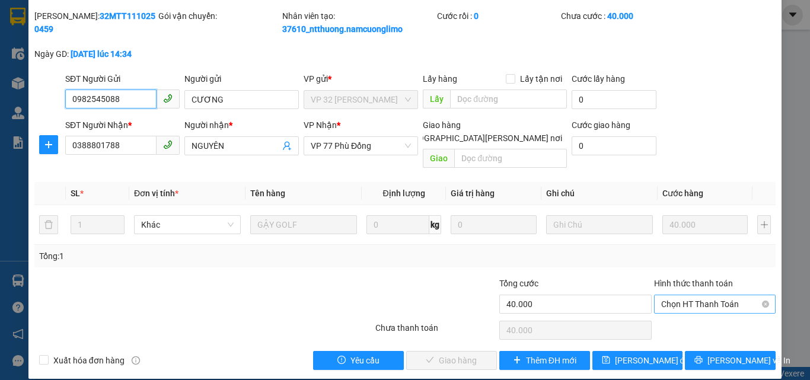
click at [661, 295] on span "Chọn HT Thanh Toán" at bounding box center [714, 304] width 107 height 18
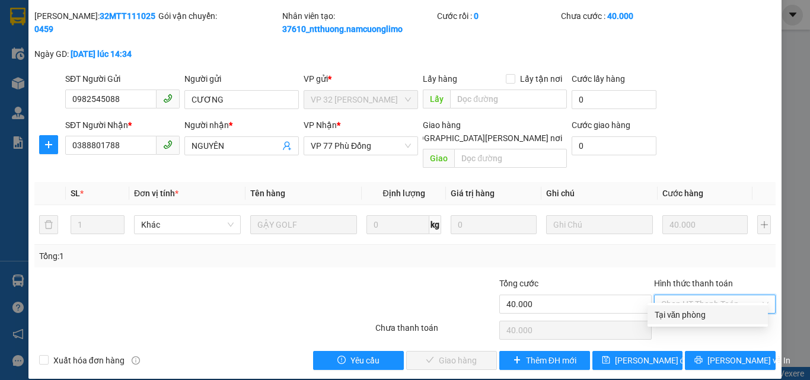
click at [671, 318] on div "Tại văn phòng" at bounding box center [708, 314] width 106 height 13
type input "0"
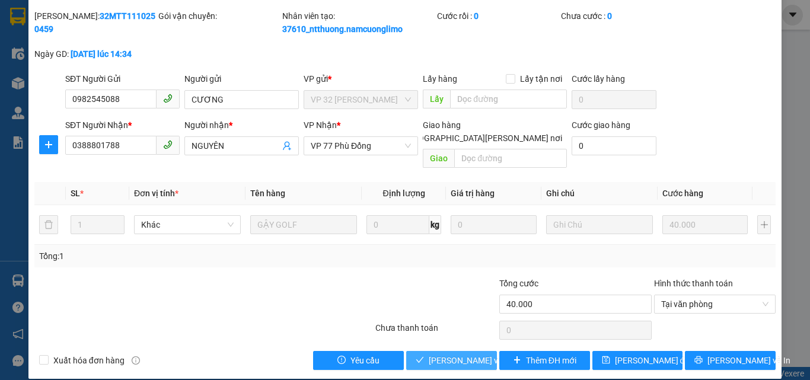
click at [470, 354] on span "[PERSON_NAME] và [PERSON_NAME] hàng" at bounding box center [509, 360] width 160 height 13
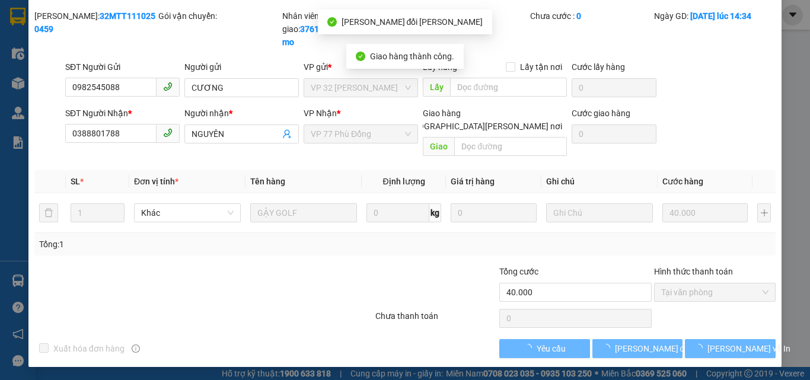
scroll to position [21, 0]
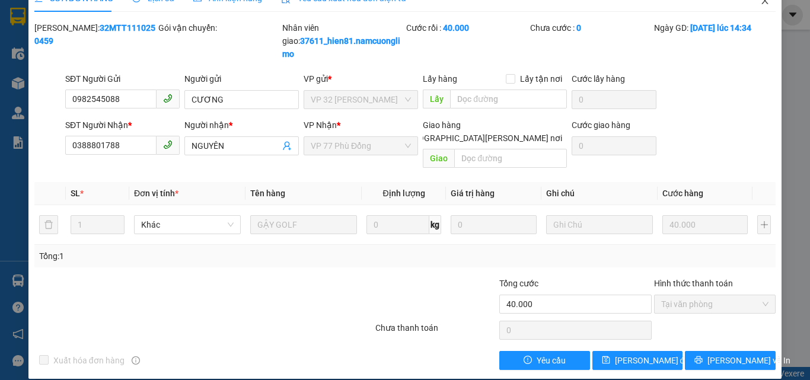
click at [760, 2] on icon "close" at bounding box center [764, 0] width 9 height 9
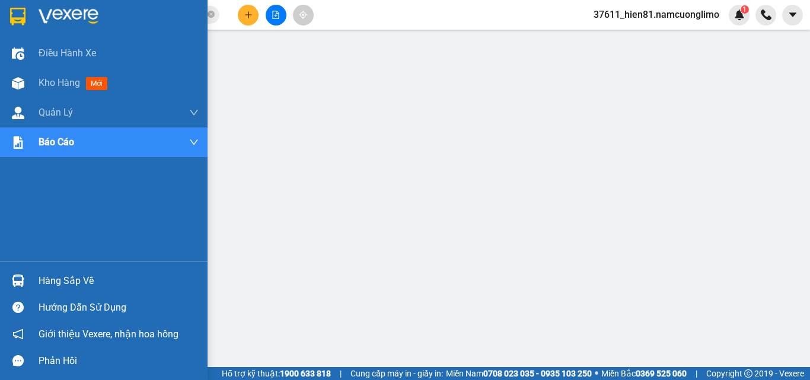
click at [56, 286] on div "Hàng sắp về" at bounding box center [119, 281] width 160 height 18
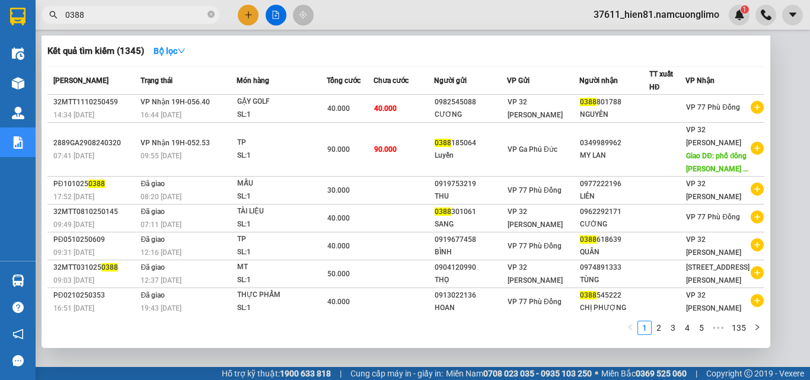
click at [90, 18] on input "0388" at bounding box center [135, 14] width 140 height 13
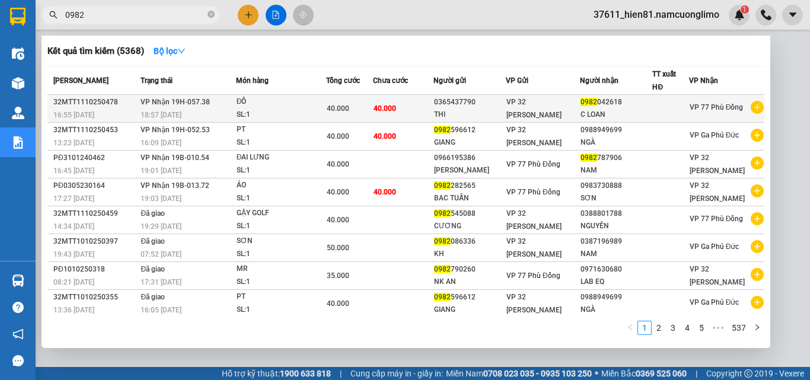
type input "0982"
click at [604, 115] on div "C LOAN" at bounding box center [616, 115] width 71 height 12
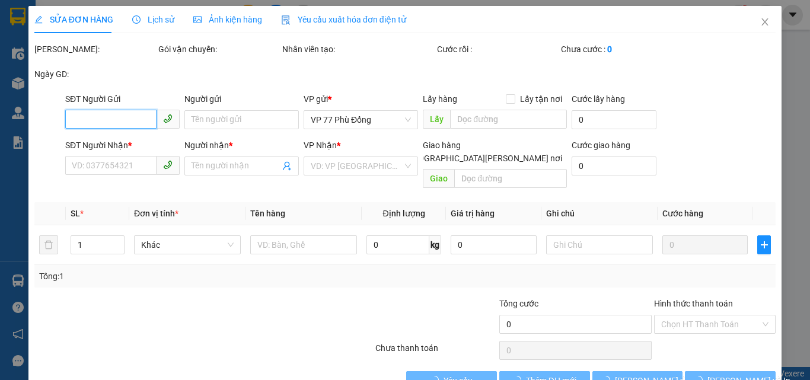
type input "0365437790"
type input "THI"
type input "0982042618"
type input "C LOAN"
type input "40.000"
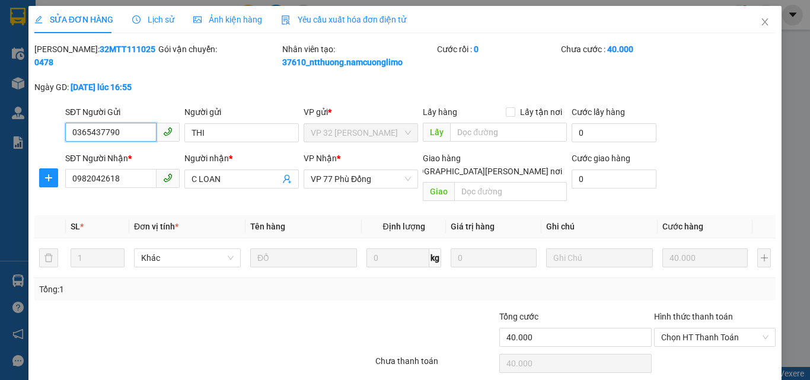
scroll to position [20, 0]
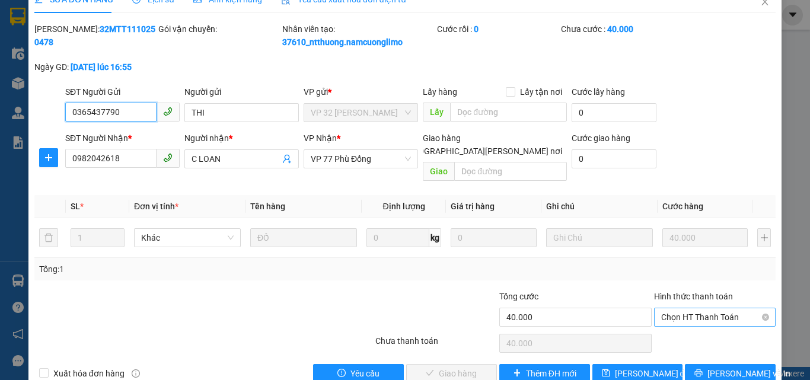
click at [662, 308] on span "Chọn HT Thanh Toán" at bounding box center [714, 317] width 107 height 18
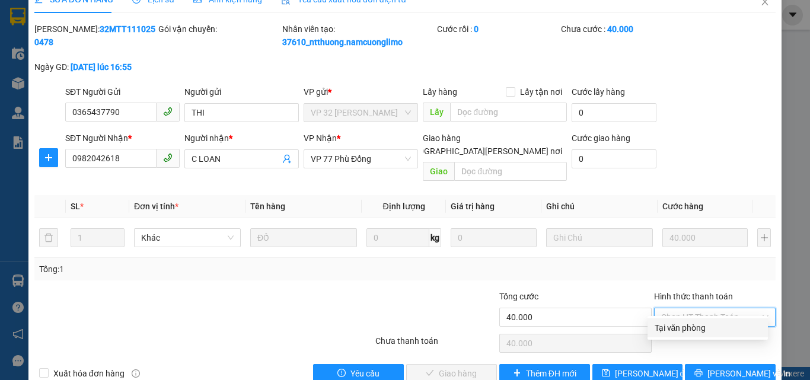
click at [670, 329] on div "Tại văn phòng" at bounding box center [708, 327] width 106 height 13
type input "0"
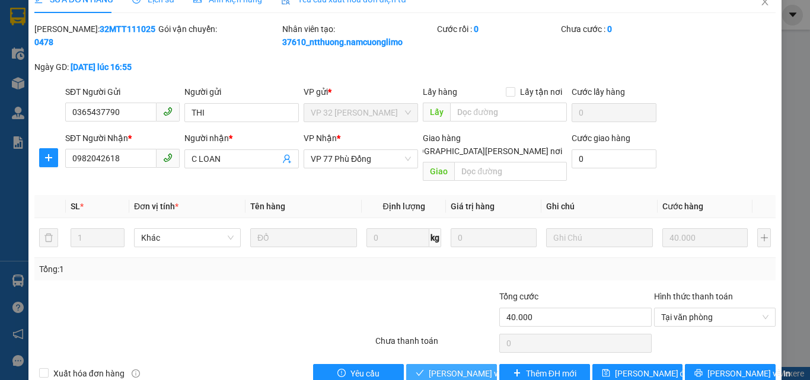
click at [485, 367] on span "[PERSON_NAME] và [PERSON_NAME] hàng" at bounding box center [509, 373] width 160 height 13
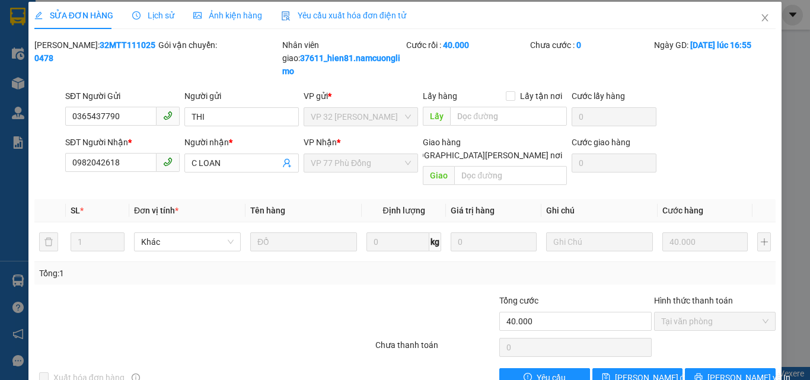
scroll to position [0, 0]
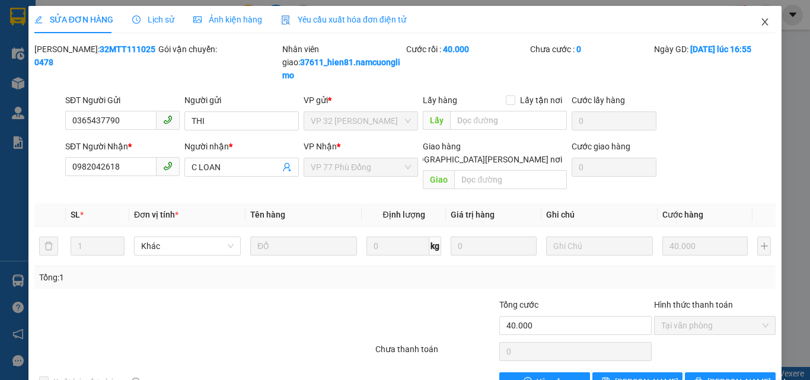
click at [760, 27] on icon "close" at bounding box center [764, 21] width 9 height 9
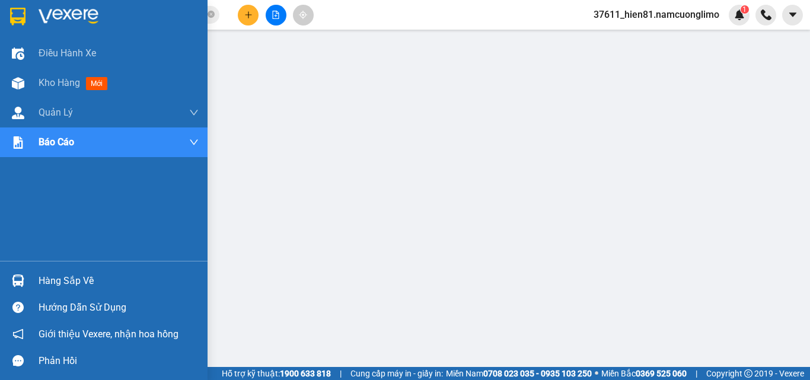
click at [99, 284] on div "Hàng sắp về" at bounding box center [119, 281] width 160 height 18
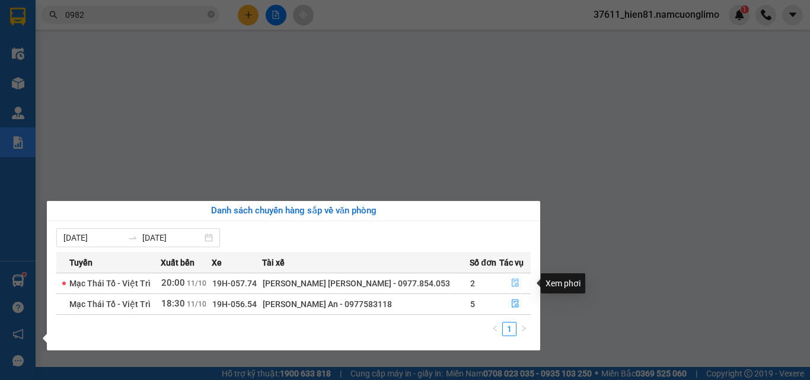
click at [514, 282] on icon "file-done" at bounding box center [515, 283] width 8 height 8
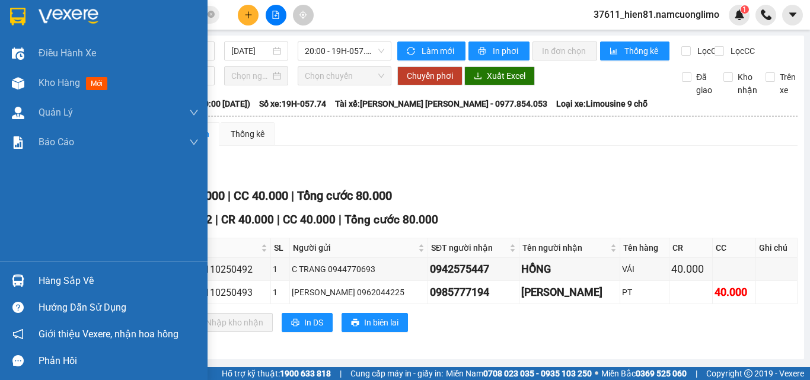
click at [60, 282] on div "Hàng sắp về" at bounding box center [119, 281] width 160 height 18
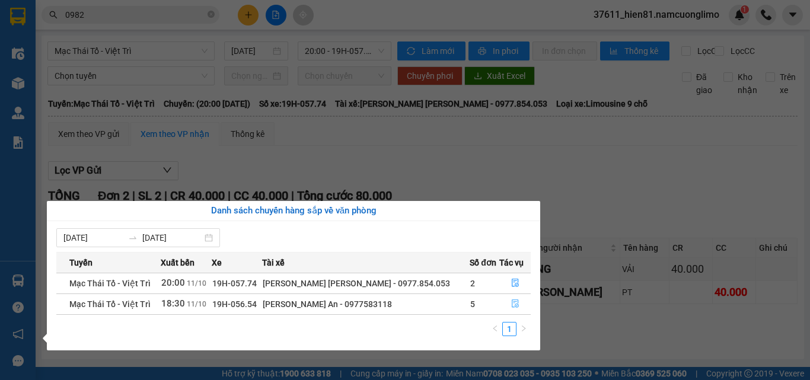
click at [515, 308] on icon "file-done" at bounding box center [515, 304] width 7 height 8
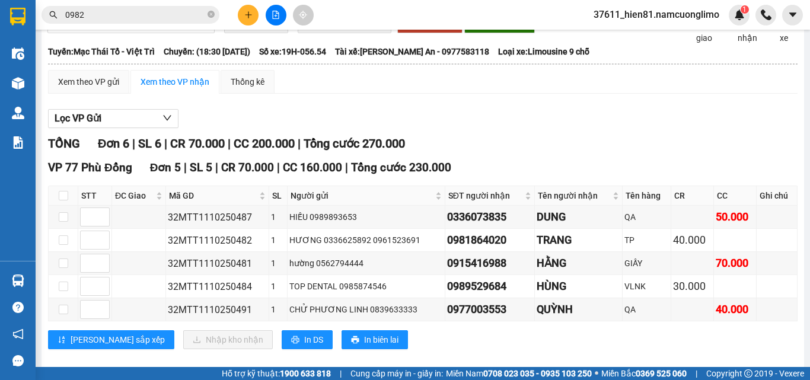
scroll to position [72, 0]
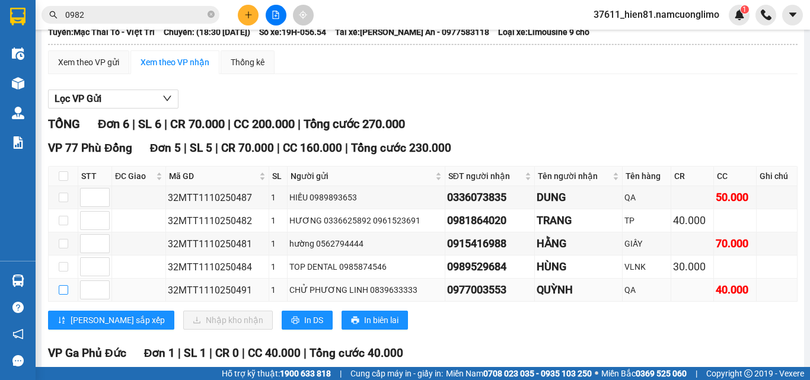
click at [63, 295] on input "checkbox" at bounding box center [63, 289] width 9 height 9
checkbox input "true"
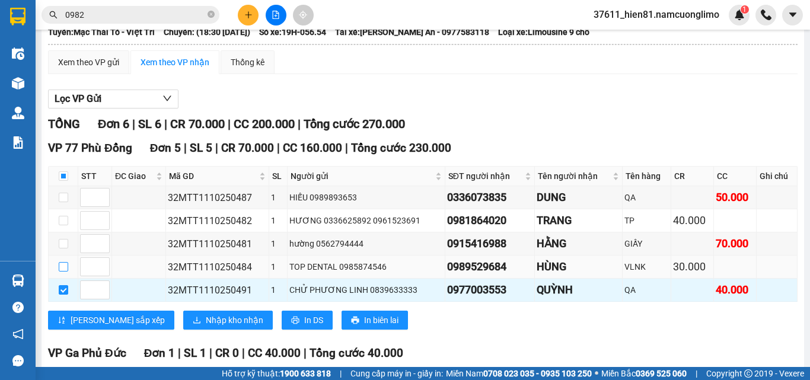
click at [62, 272] on input "checkbox" at bounding box center [63, 266] width 9 height 9
checkbox input "true"
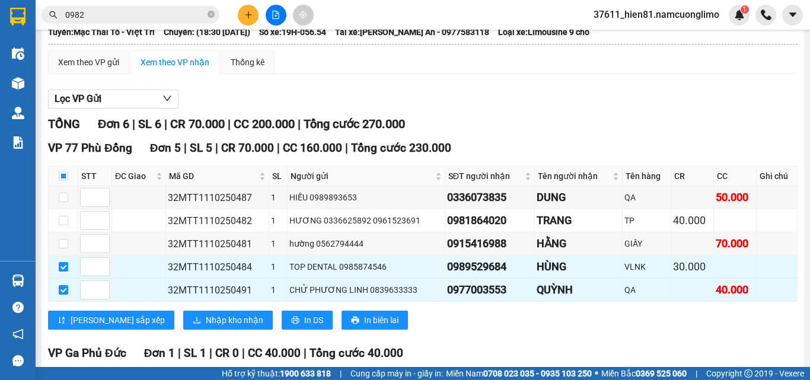
click at [96, 18] on input "0982" at bounding box center [135, 14] width 140 height 13
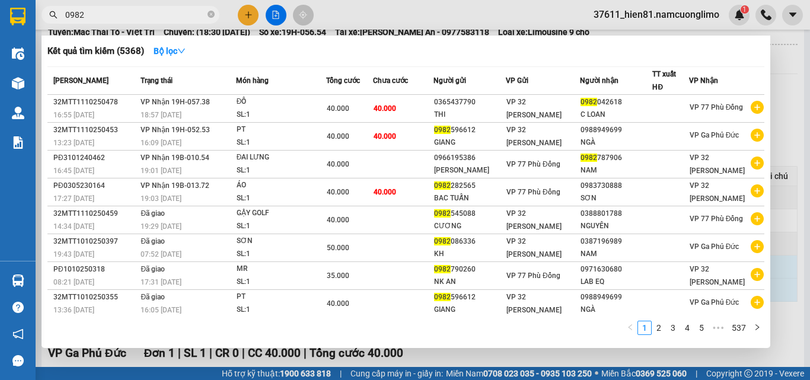
click at [96, 18] on input "0982" at bounding box center [135, 14] width 140 height 13
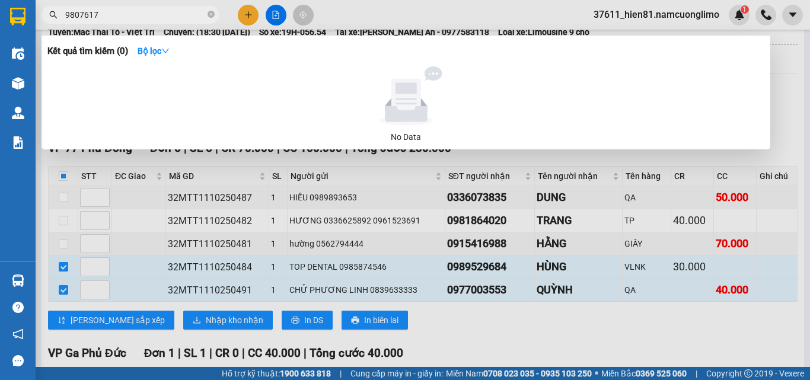
click at [68, 15] on input "9807617" at bounding box center [135, 14] width 140 height 13
click at [64, 14] on span "9807617" at bounding box center [131, 15] width 178 height 18
click at [66, 14] on input "9807617" at bounding box center [135, 14] width 140 height 13
click at [78, 14] on input "09807617" at bounding box center [135, 14] width 140 height 13
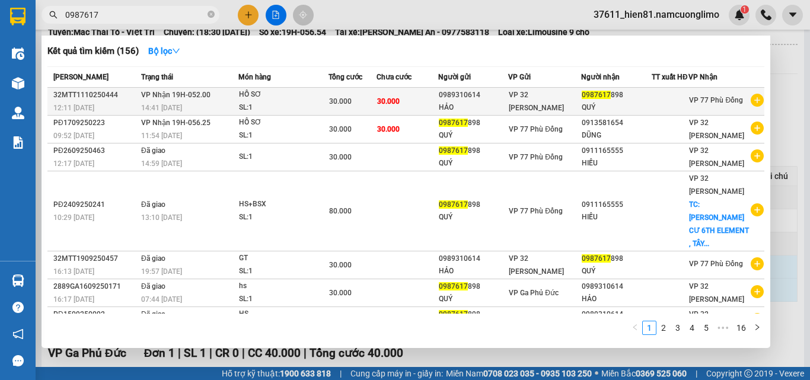
type input "0987617"
click at [571, 116] on td "VP 32 [PERSON_NAME]" at bounding box center [544, 102] width 73 height 28
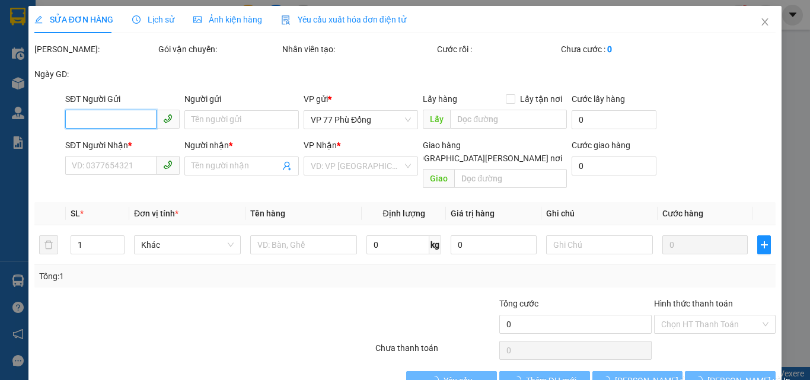
type input "0989310614"
type input "HẢO"
type input "0987617898"
type input "QUÝ"
type input "30.000"
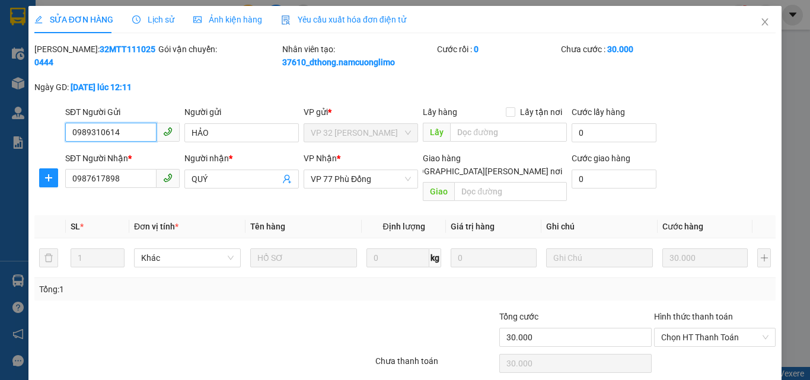
scroll to position [33, 0]
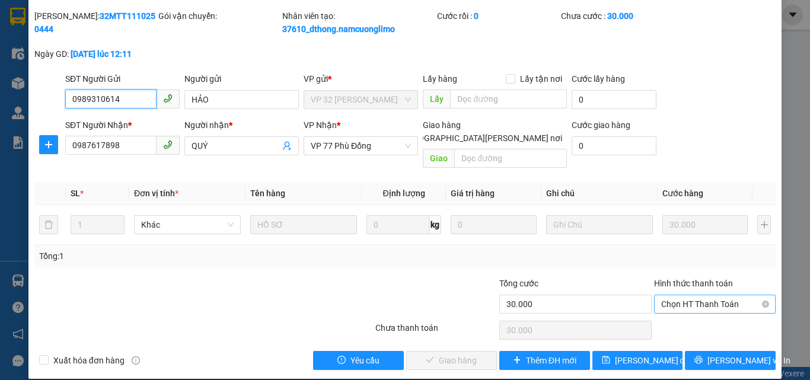
click at [687, 296] on span "Chọn HT Thanh Toán" at bounding box center [714, 304] width 107 height 18
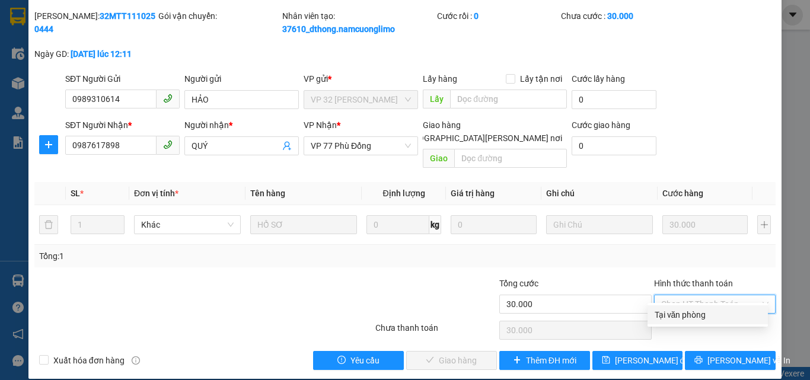
click at [686, 310] on div "Tại văn phòng" at bounding box center [708, 314] width 106 height 13
type input "0"
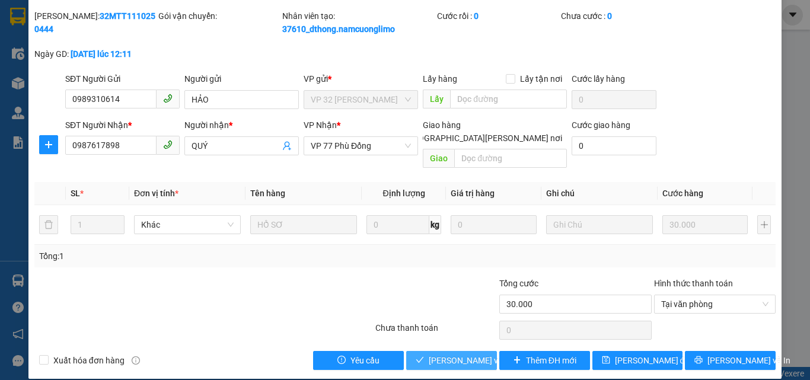
click at [458, 354] on button "[PERSON_NAME] và [PERSON_NAME] hàng" at bounding box center [451, 360] width 91 height 19
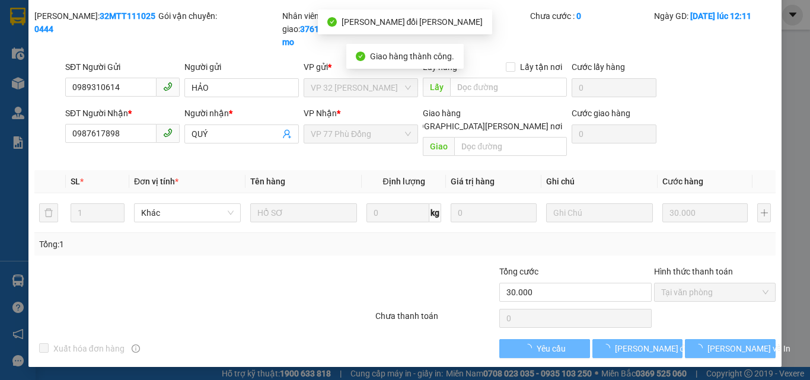
scroll to position [0, 0]
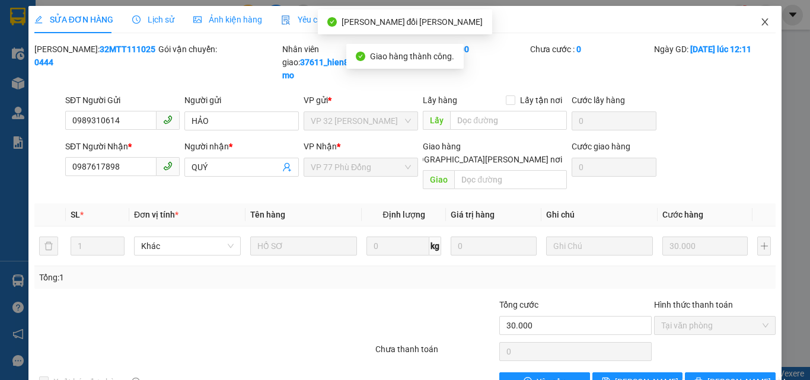
click at [760, 21] on icon "close" at bounding box center [764, 21] width 9 height 9
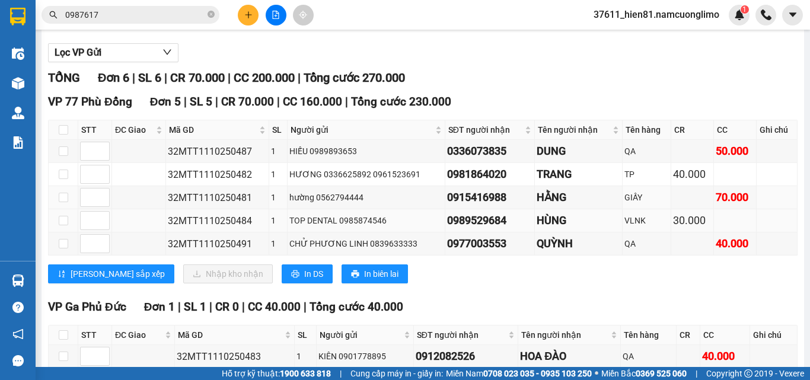
scroll to position [119, 0]
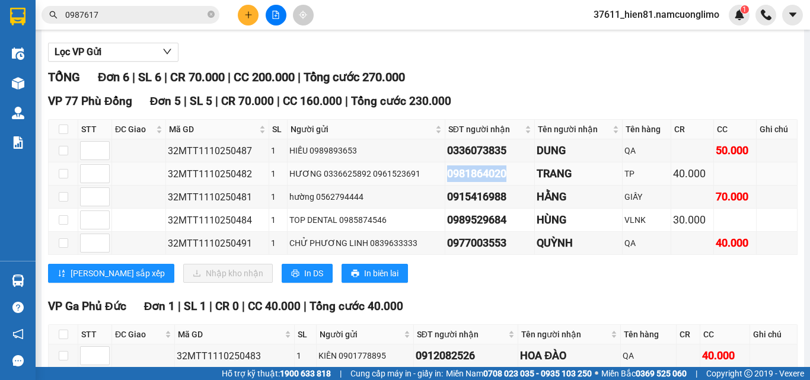
drag, startPoint x: 505, startPoint y: 185, endPoint x: 438, endPoint y: 188, distance: 67.1
click at [447, 182] on div "0981864020" at bounding box center [490, 173] width 86 height 17
copy div "0981864020"
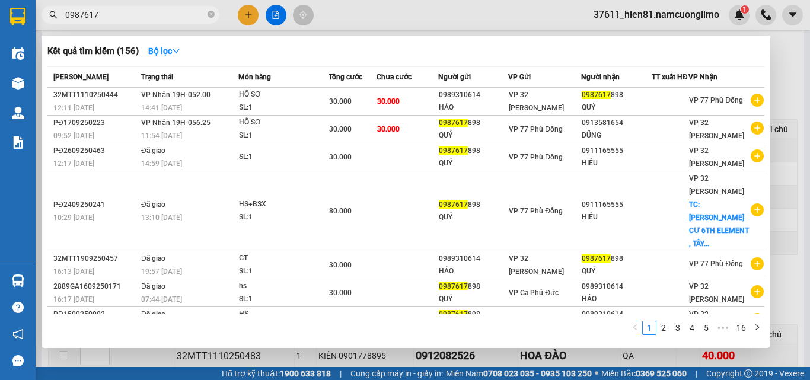
click at [113, 15] on input "0987617" at bounding box center [135, 14] width 140 height 13
paste input "1864020"
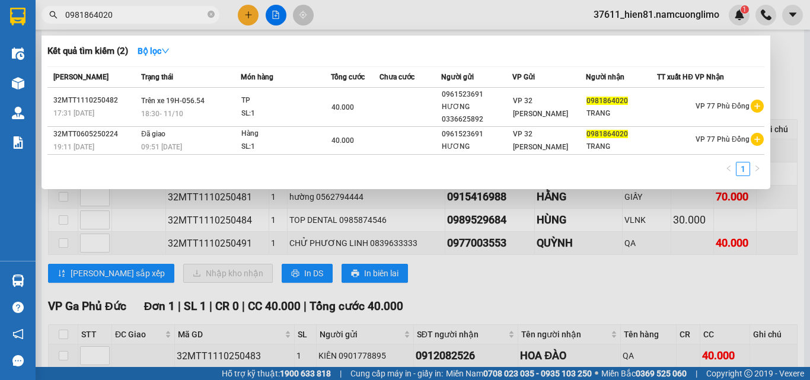
type input "0981864020"
click at [781, 55] on div at bounding box center [405, 190] width 810 height 380
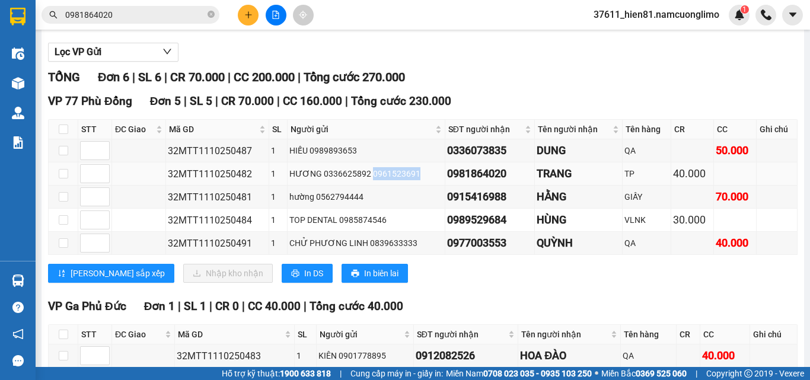
drag, startPoint x: 412, startPoint y: 189, endPoint x: 366, endPoint y: 187, distance: 46.3
click at [366, 180] on div "HƯƠNG 0336625892 0961523691" at bounding box center [366, 173] width 154 height 13
drag, startPoint x: 502, startPoint y: 182, endPoint x: 434, endPoint y: 184, distance: 68.2
click at [434, 184] on tr "32MTT1110250482 1 [PERSON_NAME] 0336625892 0961523691 0981864020 TRANG TP 40.000" at bounding box center [423, 173] width 749 height 23
copy tr "[PERSON_NAME] 0336625892 0961523691 0981864020"
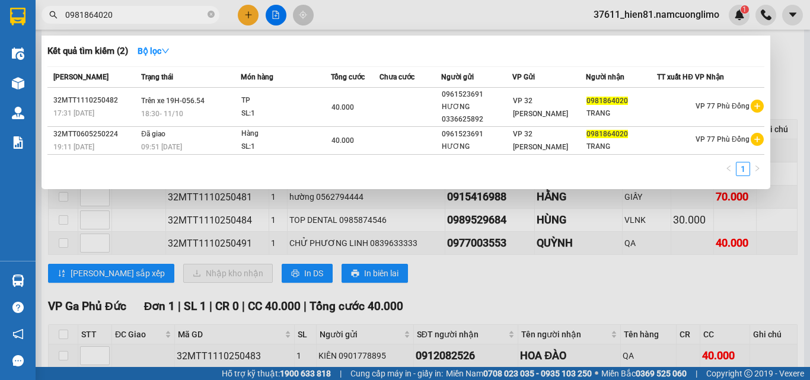
click at [120, 20] on input "0981864020" at bounding box center [135, 14] width 140 height 13
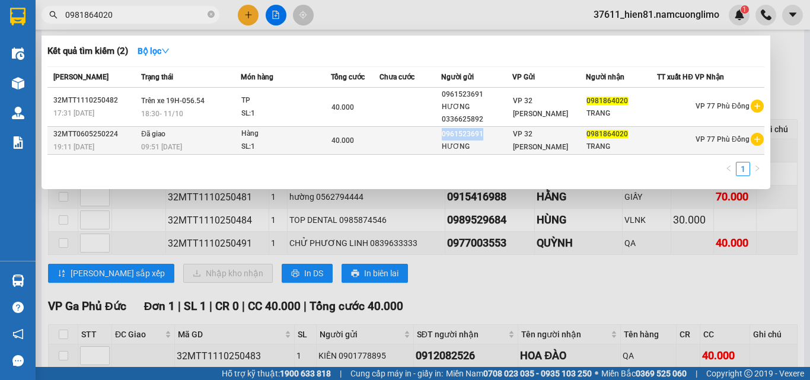
drag, startPoint x: 489, startPoint y: 124, endPoint x: 440, endPoint y: 123, distance: 49.2
click at [440, 127] on tr "32MTT0605250224 19:11 [DATE] Đã giao 09:51 [DATE] Hàng SL: 1 40.000 0961523691 …" at bounding box center [405, 141] width 717 height 28
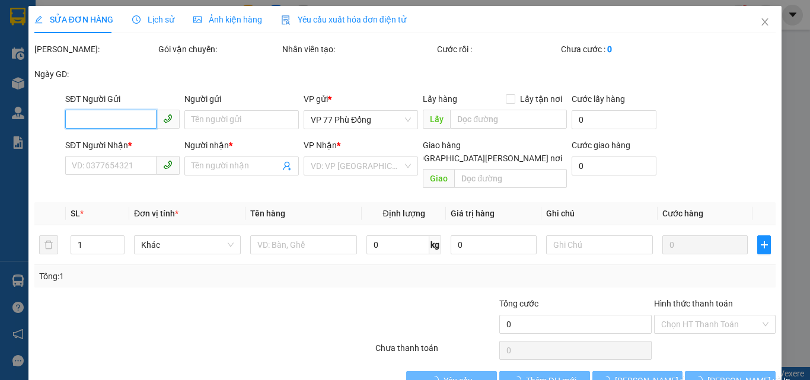
type input "0961523691"
type input "HƯƠNG"
type input "0981864020"
type input "TRANG"
type input "40.000"
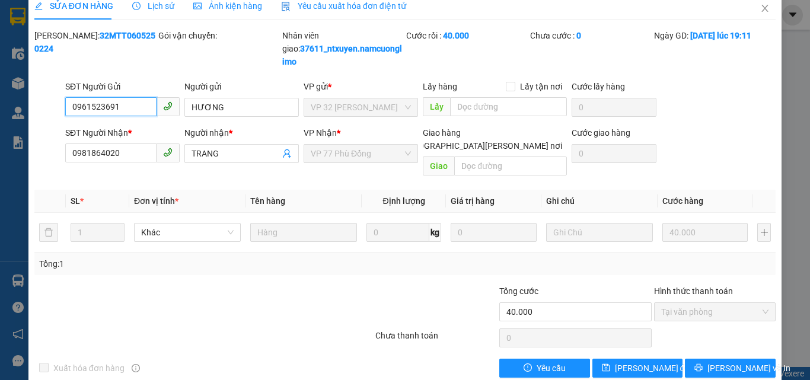
scroll to position [21, 0]
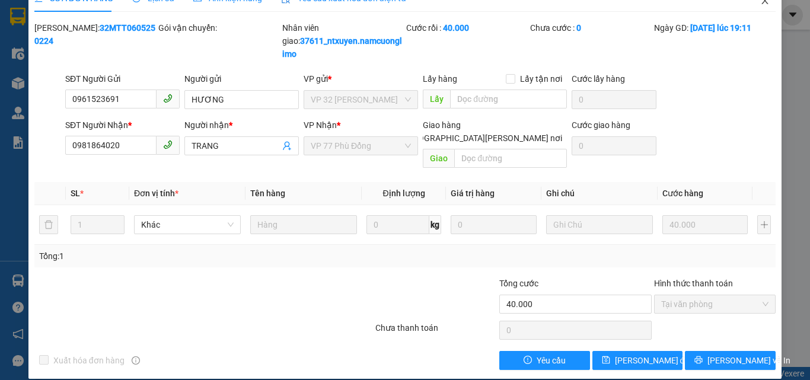
click at [760, 5] on icon "close" at bounding box center [764, 0] width 9 height 9
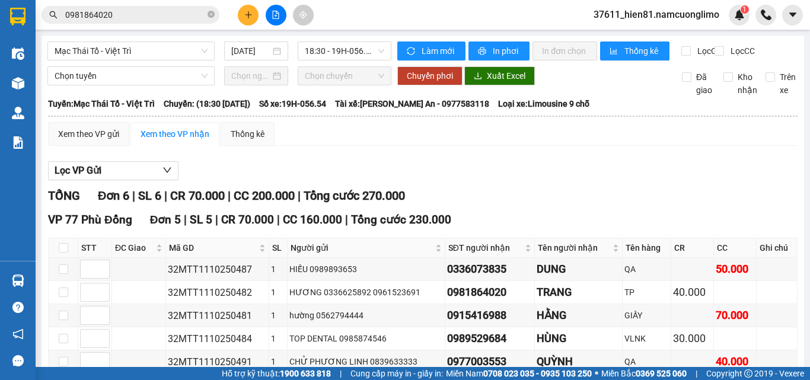
click at [136, 12] on input "0981864020" at bounding box center [135, 14] width 140 height 13
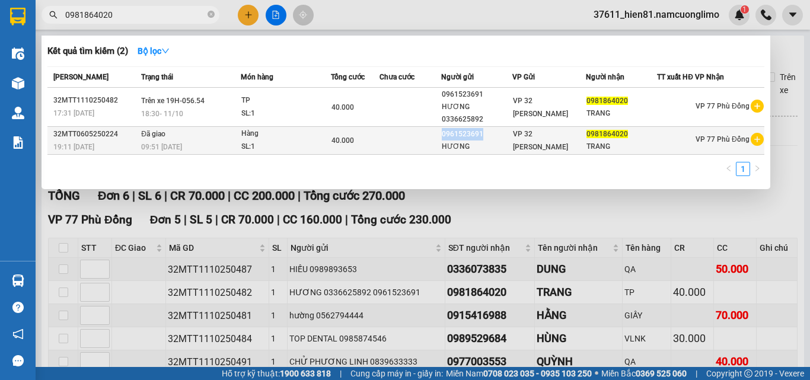
drag, startPoint x: 486, startPoint y: 122, endPoint x: 444, endPoint y: 121, distance: 42.1
click at [444, 127] on tr "32MTT0605250224 19:11 [DATE] Đã giao 09:51 [DATE] Hàng SL: 1 40.000 0961523691 …" at bounding box center [405, 141] width 717 height 28
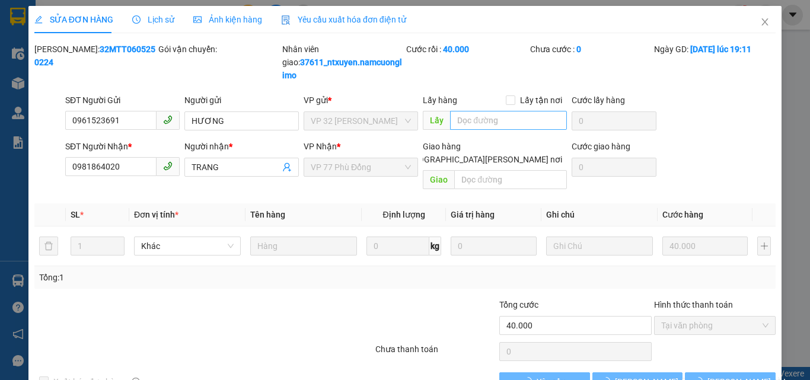
type input "0961523691"
type input "HƯƠNG"
type input "0981864020"
type input "TRANG"
type input "40.000"
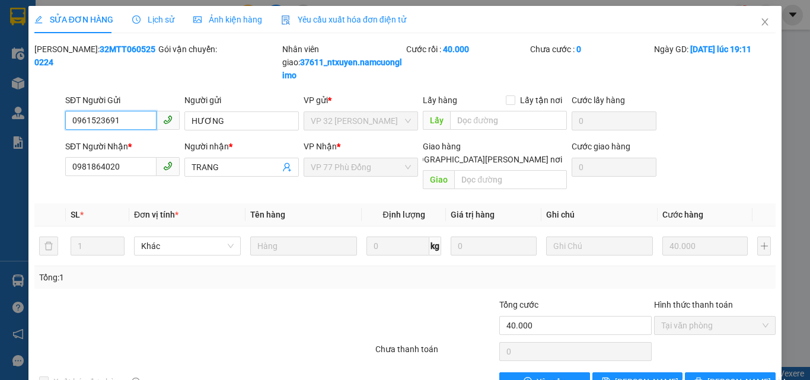
drag, startPoint x: 122, startPoint y: 120, endPoint x: 70, endPoint y: 128, distance: 52.7
click at [70, 128] on input "0961523691" at bounding box center [110, 120] width 91 height 19
click at [762, 25] on icon "close" at bounding box center [765, 21] width 7 height 7
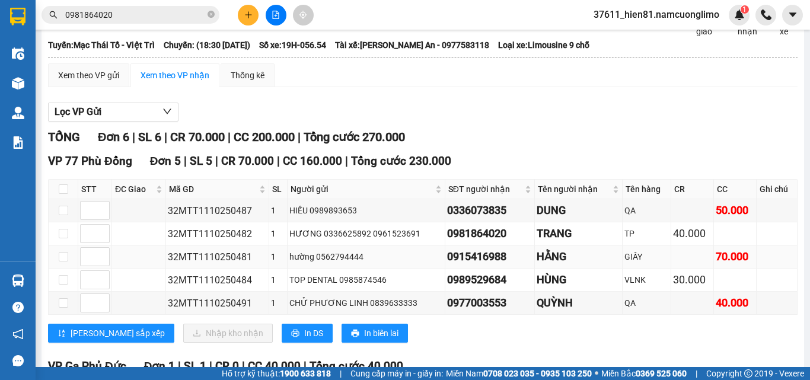
scroll to position [59, 0]
click at [63, 193] on input "checkbox" at bounding box center [63, 188] width 9 height 9
checkbox input "true"
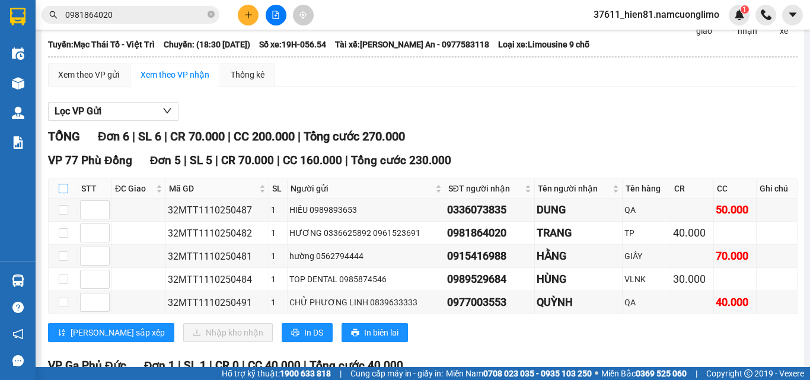
checkbox input "true"
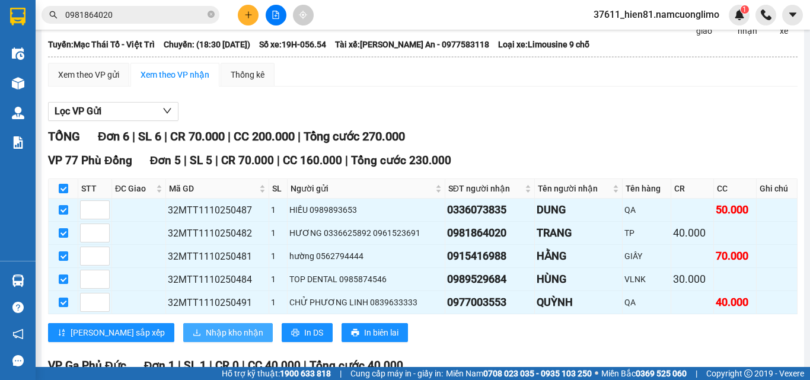
click at [206, 339] on span "Nhập kho nhận" at bounding box center [235, 332] width 58 height 13
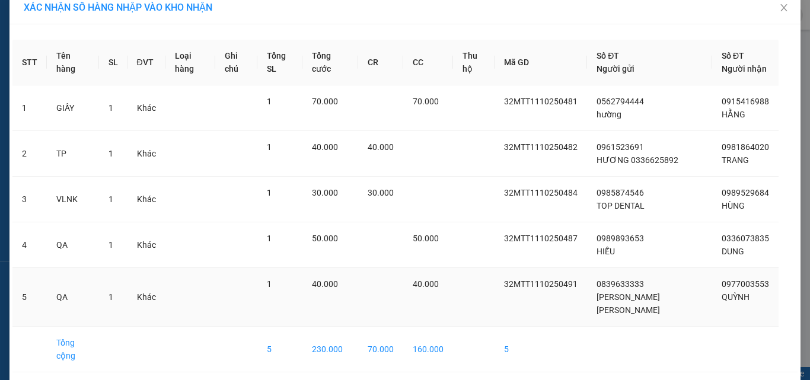
scroll to position [34, 0]
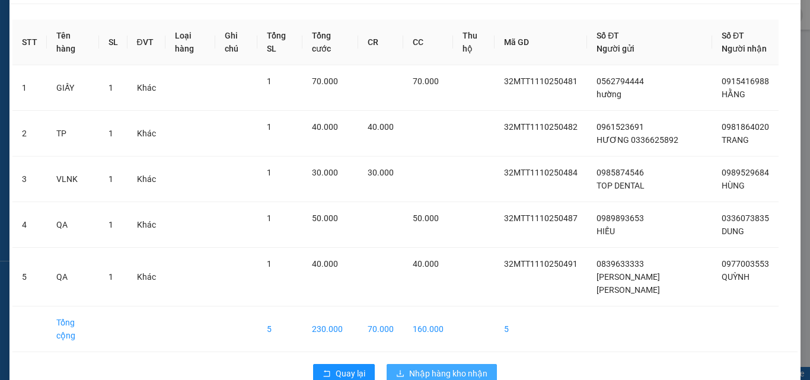
click at [420, 367] on span "Nhập hàng kho nhận" at bounding box center [448, 373] width 78 height 13
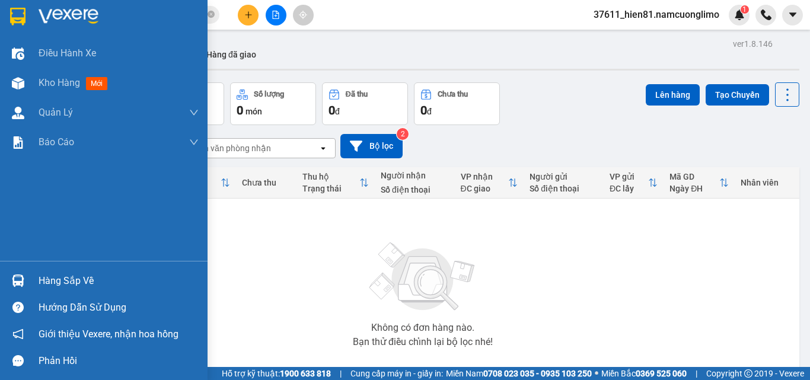
click at [59, 280] on div "Hàng sắp về" at bounding box center [119, 281] width 160 height 18
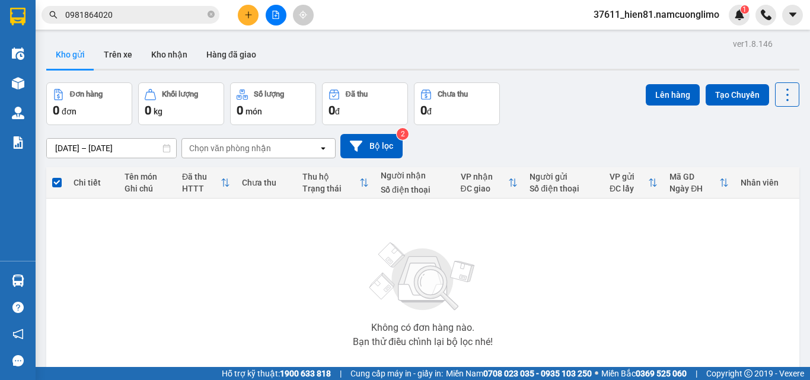
click at [597, 277] on section "Kết quả [PERSON_NAME] ( 2 ) Bộ lọc Mã ĐH Trạng thái Món hàng [PERSON_NAME] [PER…" at bounding box center [405, 190] width 810 height 380
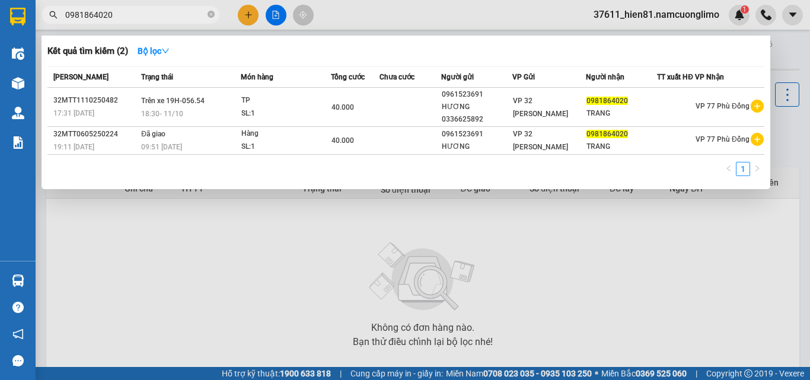
click at [116, 18] on input "0981864020" at bounding box center [135, 14] width 140 height 13
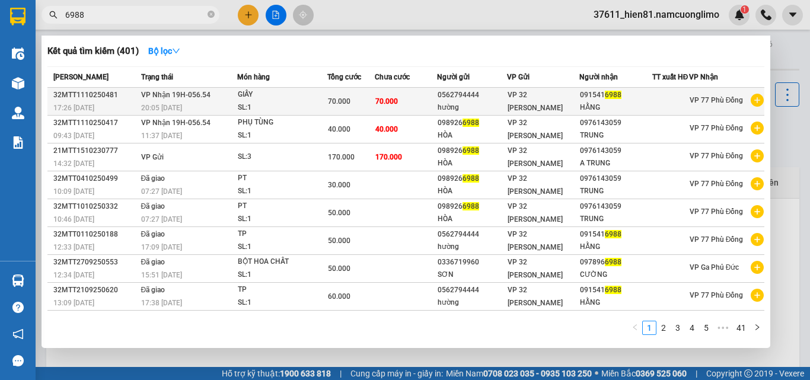
type input "6988"
click at [491, 101] on div "0562794444" at bounding box center [472, 95] width 69 height 12
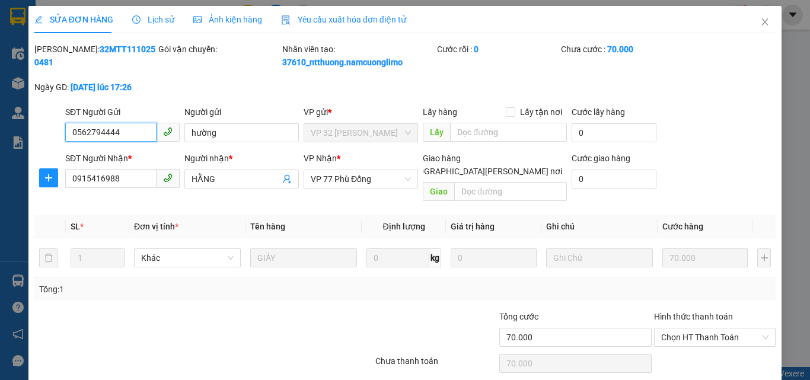
type input "0562794444"
type input "hường"
type input "0915416988"
type input "HẰNG"
type input "70.000"
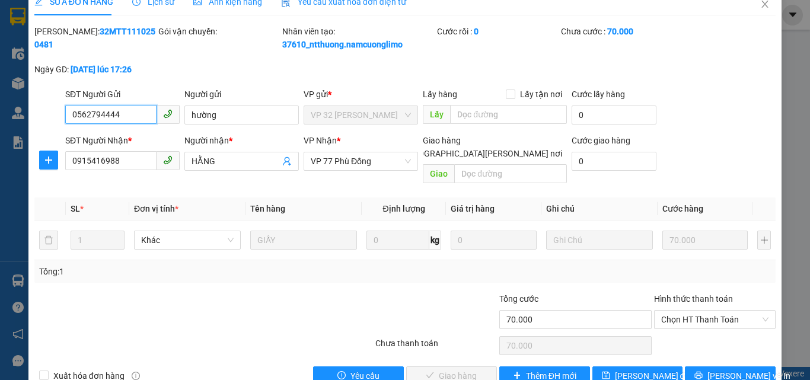
scroll to position [33, 0]
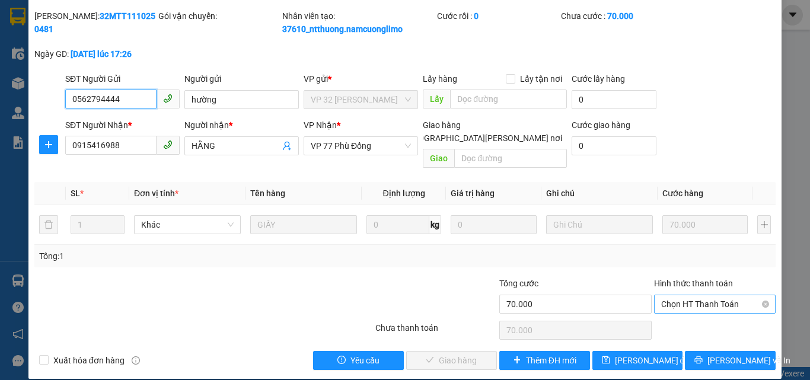
click at [663, 297] on span "Chọn HT Thanh Toán" at bounding box center [714, 304] width 107 height 18
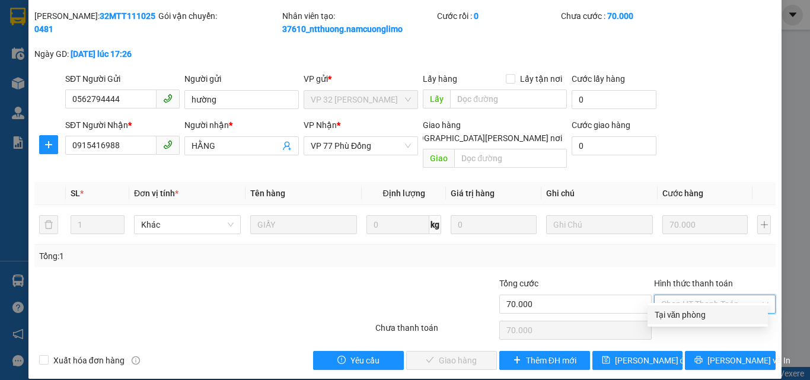
click at [664, 315] on div "Tại văn phòng" at bounding box center [708, 314] width 106 height 13
type input "0"
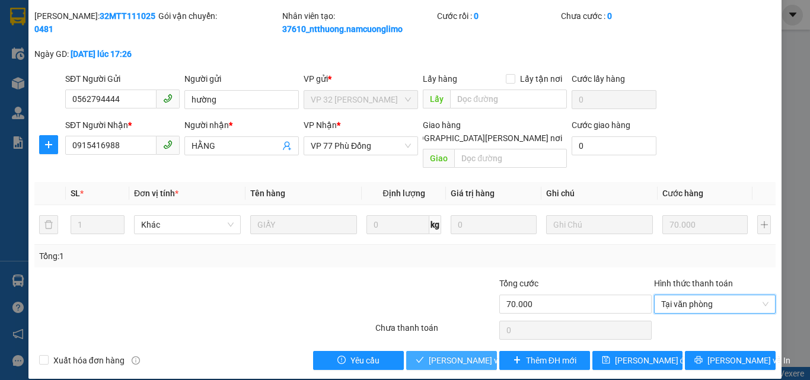
click at [455, 354] on span "[PERSON_NAME] và [PERSON_NAME] hàng" at bounding box center [509, 360] width 160 height 13
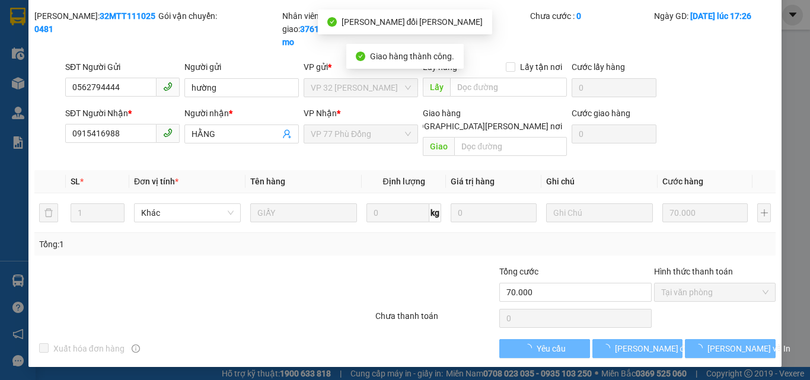
scroll to position [21, 0]
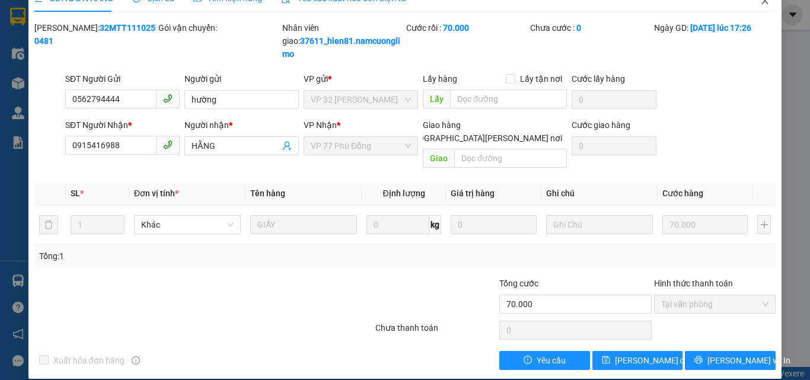
click at [760, 2] on icon "close" at bounding box center [764, 0] width 9 height 9
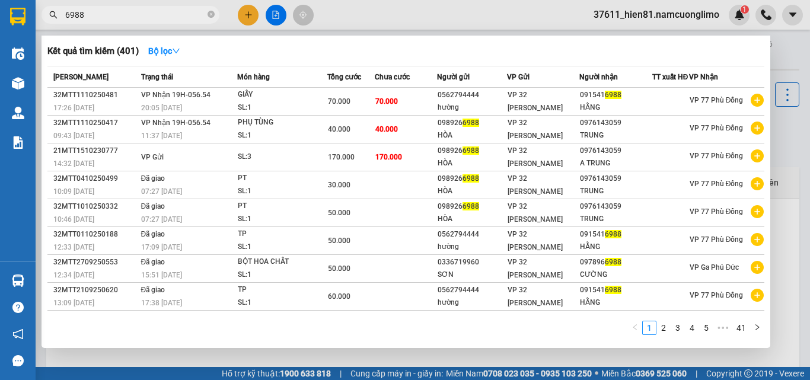
click at [87, 21] on input "6988" at bounding box center [135, 14] width 140 height 13
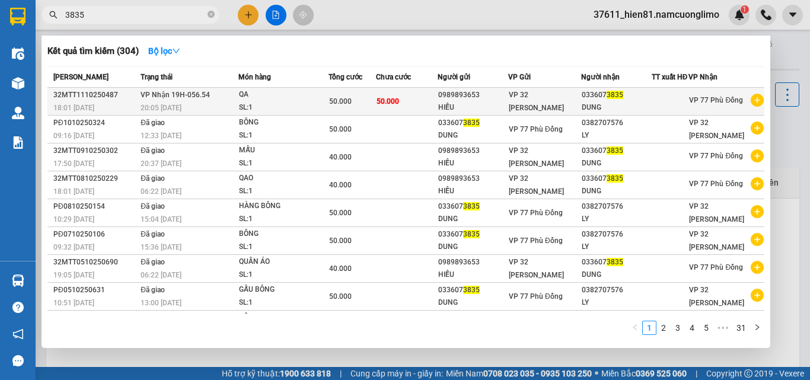
type input "3835"
click at [594, 109] on div "DUNG" at bounding box center [616, 107] width 69 height 12
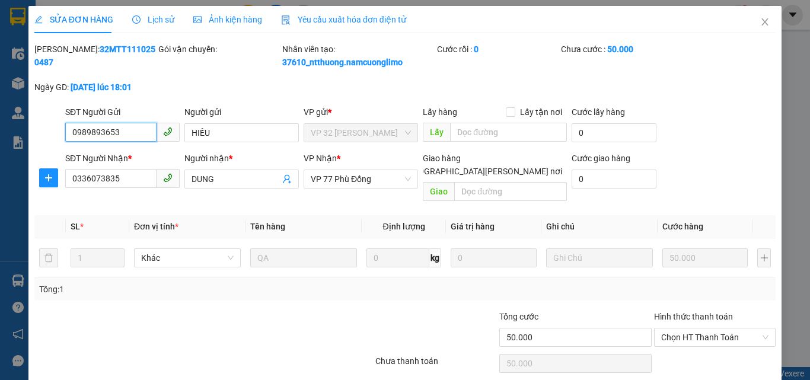
type input "0989893653"
type input "HIẾU"
type input "0336073835"
type input "DUNG"
type input "50.000"
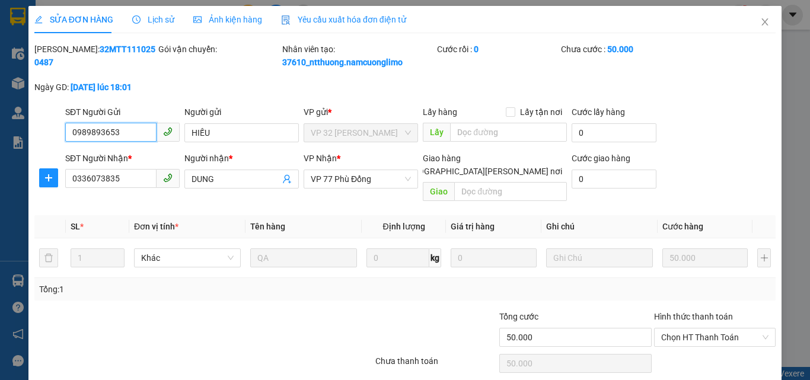
scroll to position [33, 0]
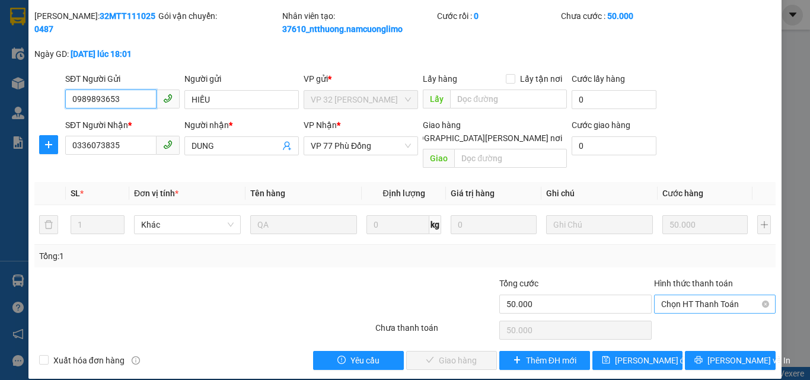
click at [664, 295] on span "Chọn HT Thanh Toán" at bounding box center [714, 304] width 107 height 18
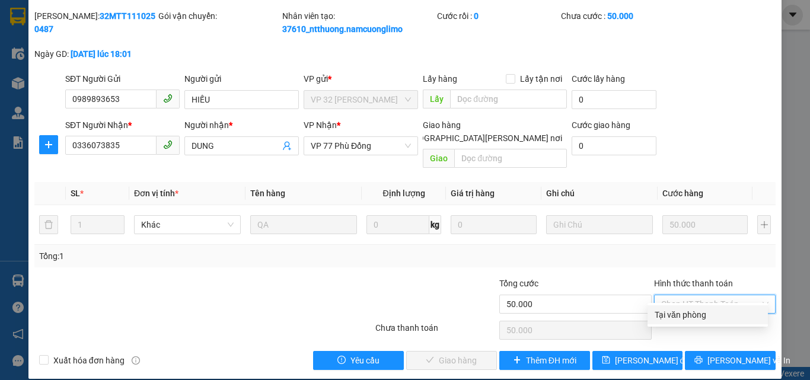
click at [669, 312] on div "Tại văn phòng" at bounding box center [708, 314] width 106 height 13
type input "0"
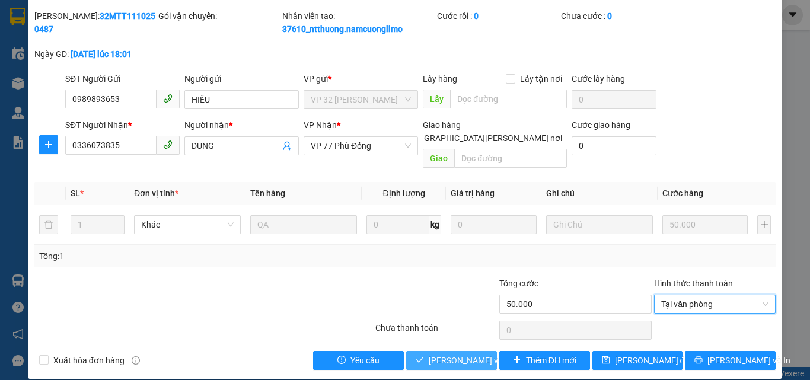
click at [444, 354] on span "[PERSON_NAME] và [PERSON_NAME] hàng" at bounding box center [509, 360] width 160 height 13
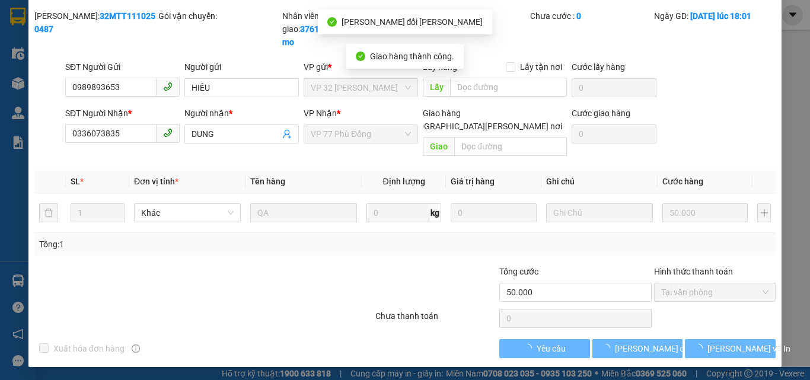
scroll to position [21, 0]
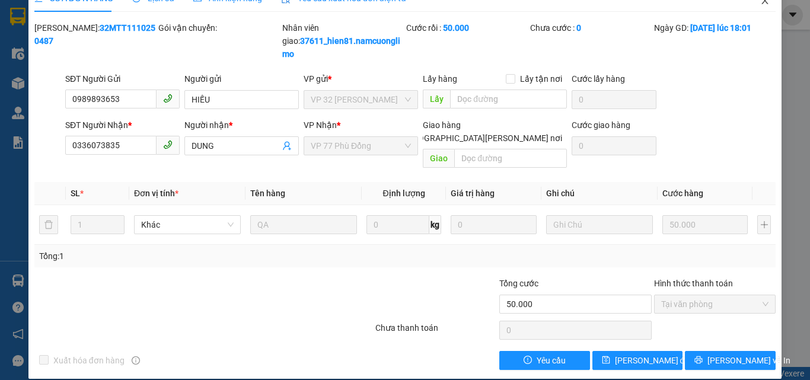
click at [758, 7] on span "Close" at bounding box center [764, 1] width 33 height 33
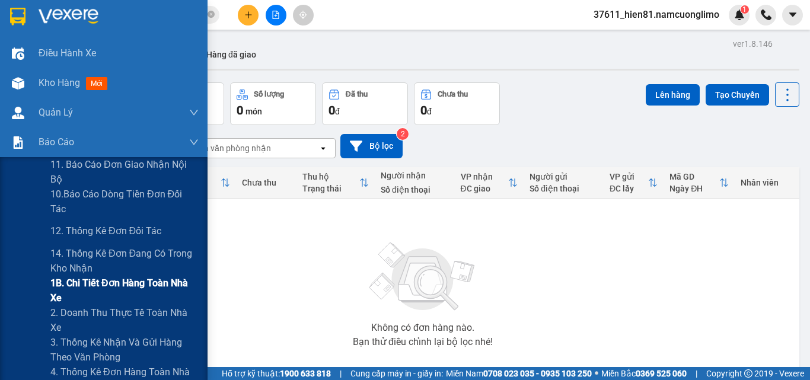
click at [80, 288] on div "Không có đơn hàng nào. Bạn thử điều chỉnh lại bộ lọc nhé!" at bounding box center [422, 291] width 741 height 178
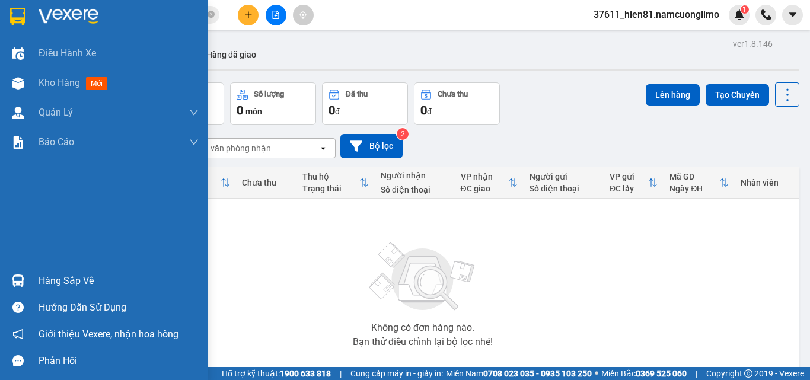
click at [64, 281] on div "Hàng sắp về" at bounding box center [119, 281] width 160 height 18
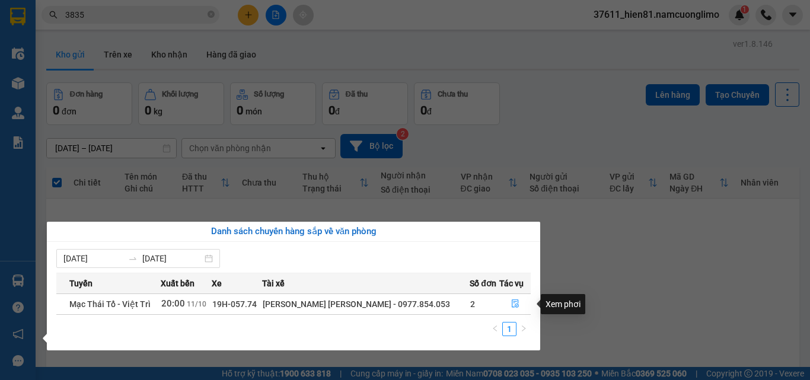
click at [617, 272] on section "Kết quả [PERSON_NAME] ( 304 ) Bộ lọc Mã ĐH Trạng thái Món hàng [PERSON_NAME] [P…" at bounding box center [405, 190] width 810 height 380
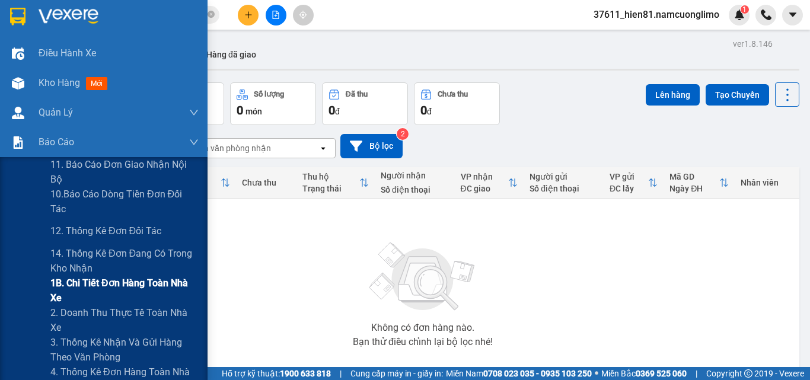
click at [84, 290] on span "1B. Chi tiết đơn hàng toàn nhà xe" at bounding box center [124, 291] width 148 height 30
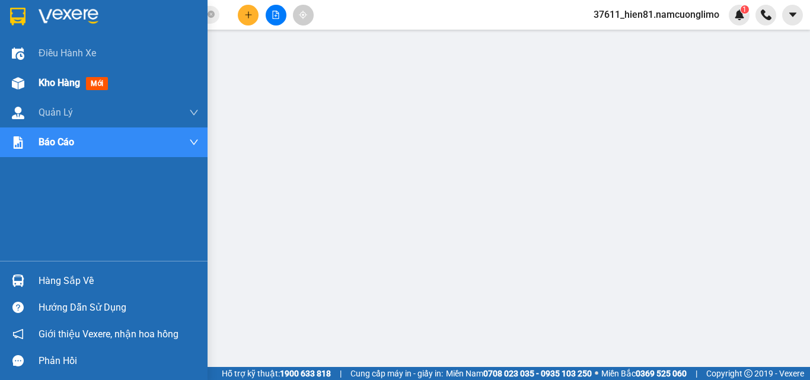
click at [68, 82] on span "Kho hàng" at bounding box center [60, 82] width 42 height 11
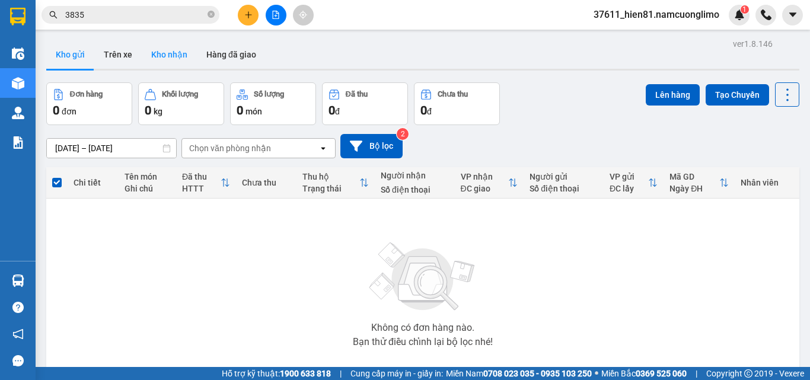
click at [181, 55] on button "Kho nhận" at bounding box center [169, 54] width 55 height 28
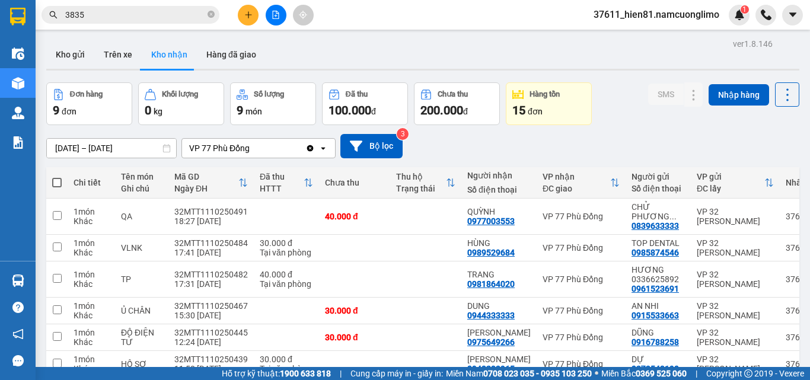
click at [105, 20] on input "3835" at bounding box center [135, 14] width 140 height 13
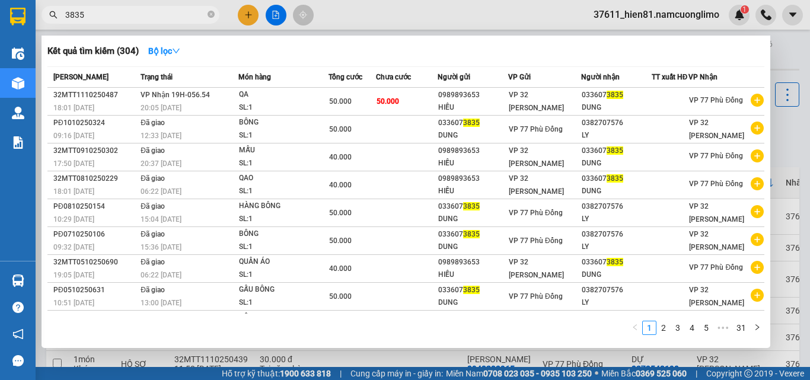
click at [105, 20] on input "3835" at bounding box center [135, 14] width 140 height 13
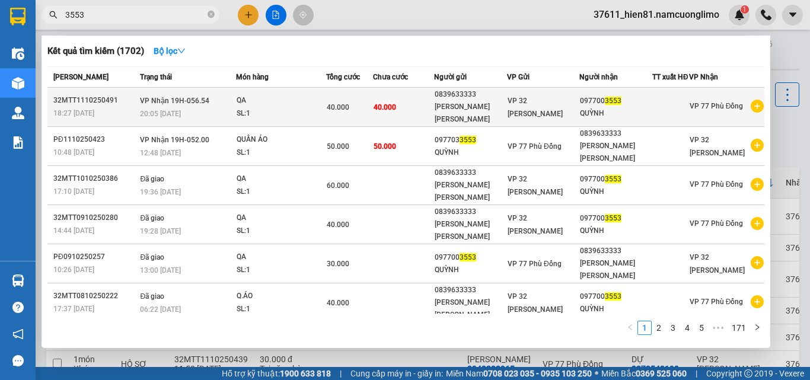
type input "3553"
click at [493, 110] on div "[PERSON_NAME] [PERSON_NAME]" at bounding box center [471, 113] width 72 height 25
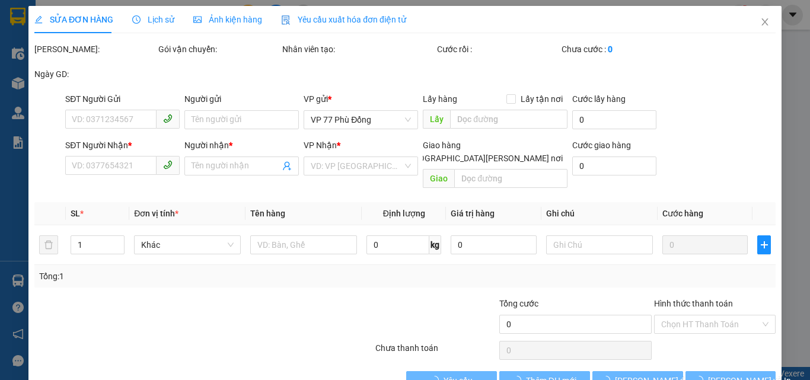
type input "0839633333"
type input "[PERSON_NAME] [PERSON_NAME]"
type input "0977003553"
type input "QUỲNH"
type input "40.000"
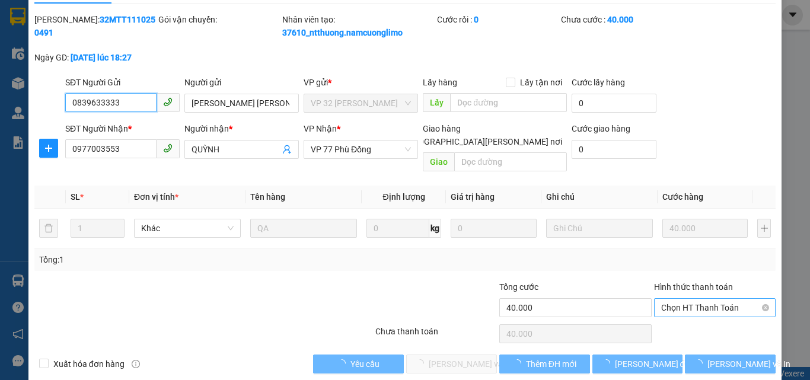
scroll to position [33, 0]
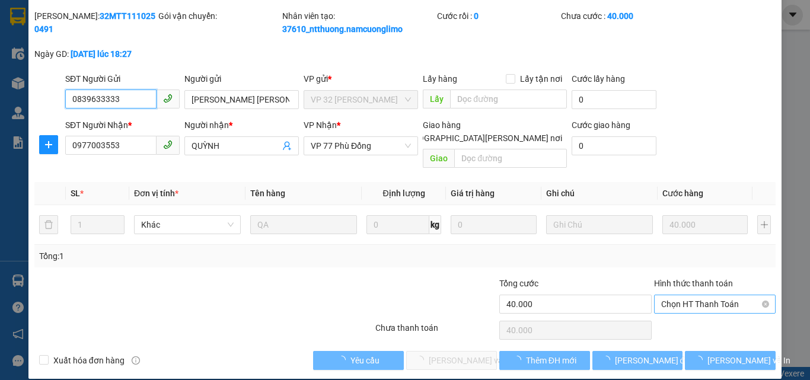
click at [661, 298] on span "Chọn HT Thanh Toán" at bounding box center [714, 304] width 107 height 18
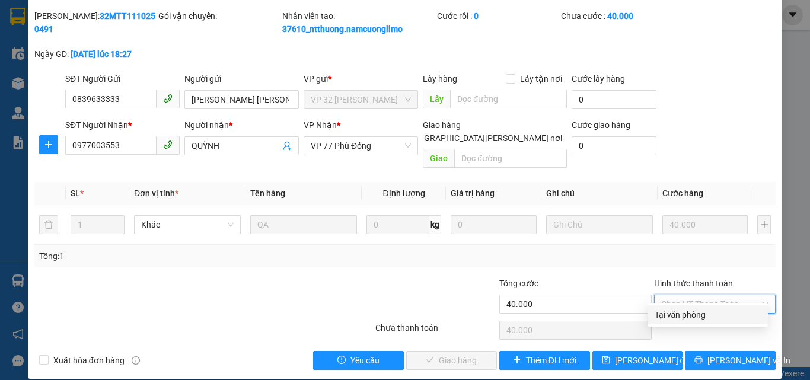
click at [665, 315] on div "Tại văn phòng" at bounding box center [708, 314] width 106 height 13
type input "0"
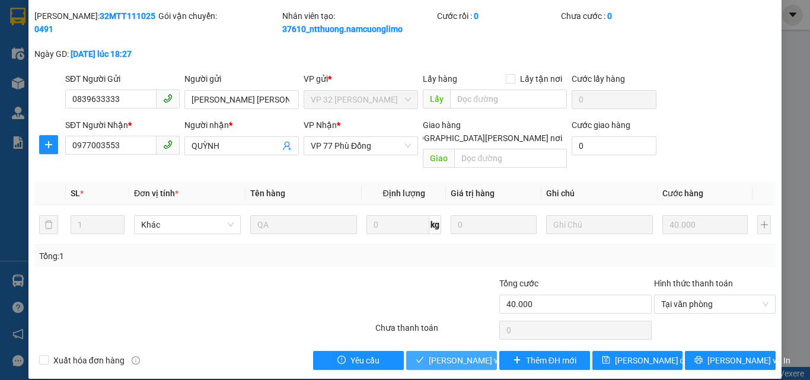
click at [450, 354] on span "[PERSON_NAME] và [PERSON_NAME] hàng" at bounding box center [509, 360] width 160 height 13
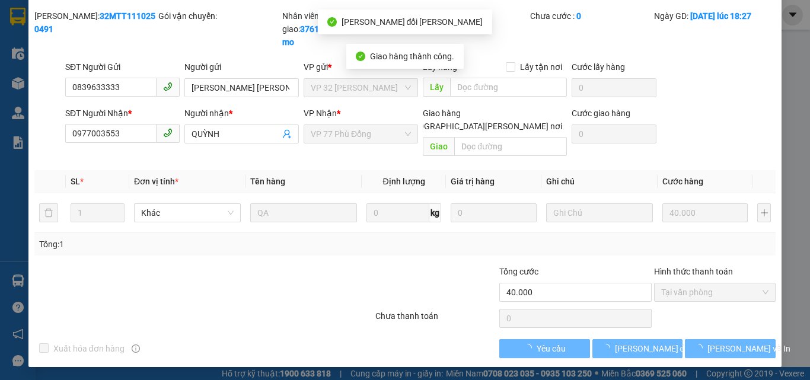
scroll to position [21, 0]
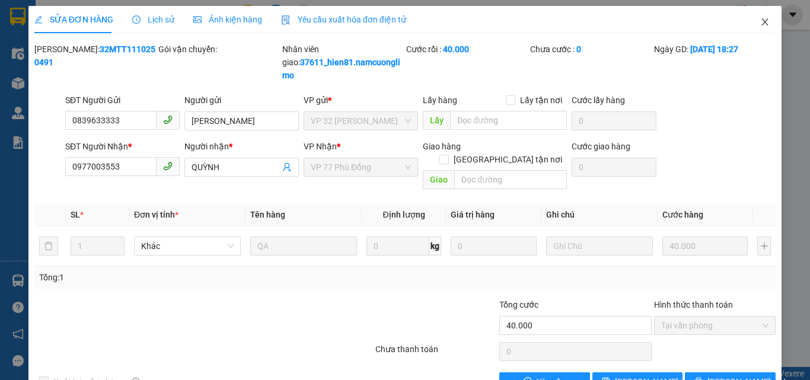
click at [760, 23] on icon "close" at bounding box center [764, 21] width 9 height 9
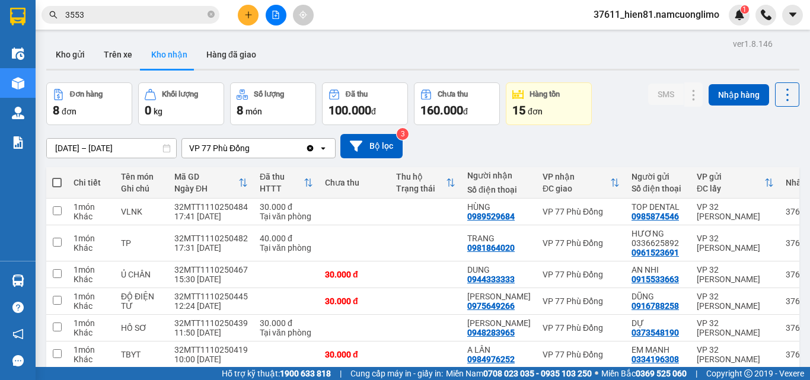
click at [93, 150] on input "[DATE] – [DATE]" at bounding box center [111, 148] width 129 height 19
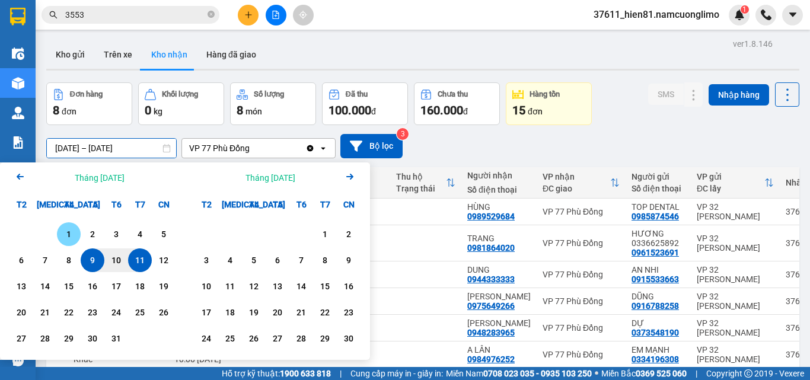
click at [71, 237] on div "1" at bounding box center [68, 234] width 17 height 14
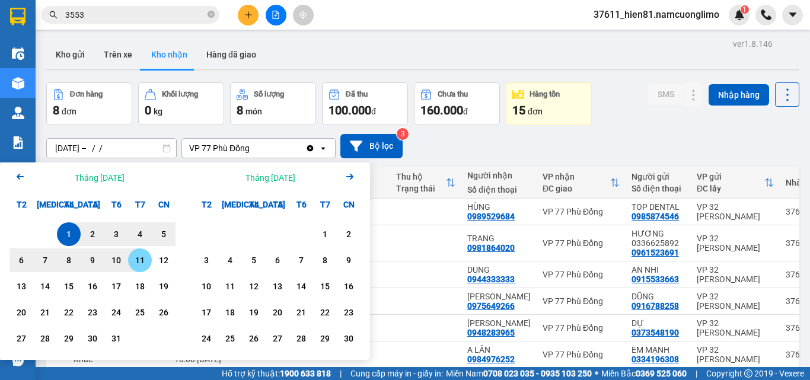
click at [140, 259] on div "11" at bounding box center [140, 260] width 17 height 14
type input "01/10/2025 – 11/10/2025"
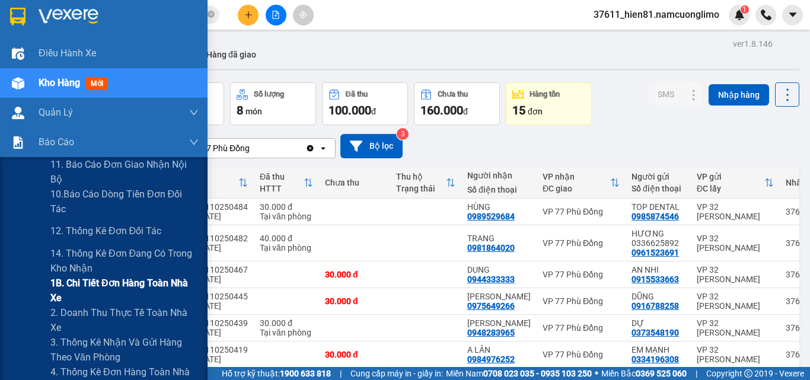
click at [107, 298] on span "1B. Chi tiết đơn hàng toàn nhà xe" at bounding box center [124, 291] width 148 height 30
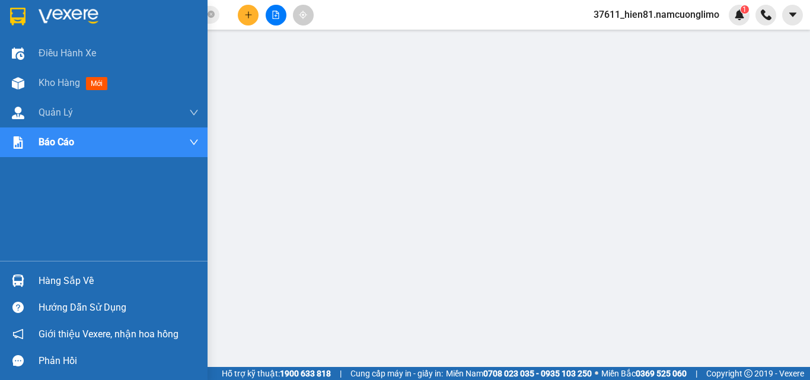
click at [69, 281] on div "Hàng sắp về" at bounding box center [119, 281] width 160 height 18
click at [74, 285] on div "Hàng sắp về" at bounding box center [119, 281] width 160 height 18
click at [74, 88] on span "Kho hàng" at bounding box center [60, 82] width 42 height 11
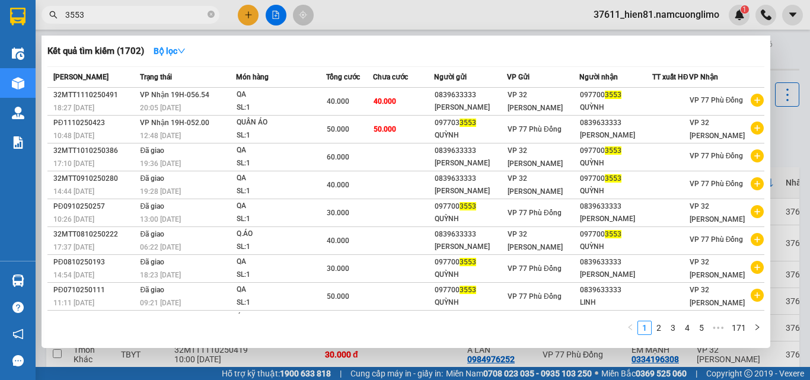
click at [99, 17] on input "3553" at bounding box center [135, 14] width 140 height 13
click at [775, 59] on div at bounding box center [405, 190] width 810 height 380
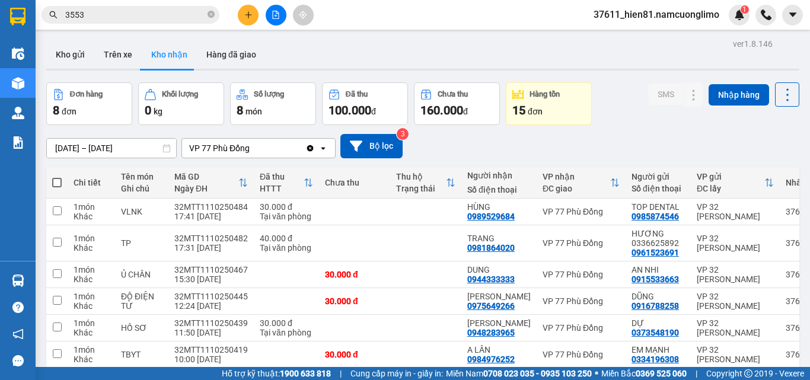
click at [659, 17] on span "37611_hien81.namcuonglimo" at bounding box center [656, 14] width 145 height 15
click at [631, 37] on span "Đăng xuất" at bounding box center [662, 36] width 119 height 13
